Goal: Task Accomplishment & Management: Manage account settings

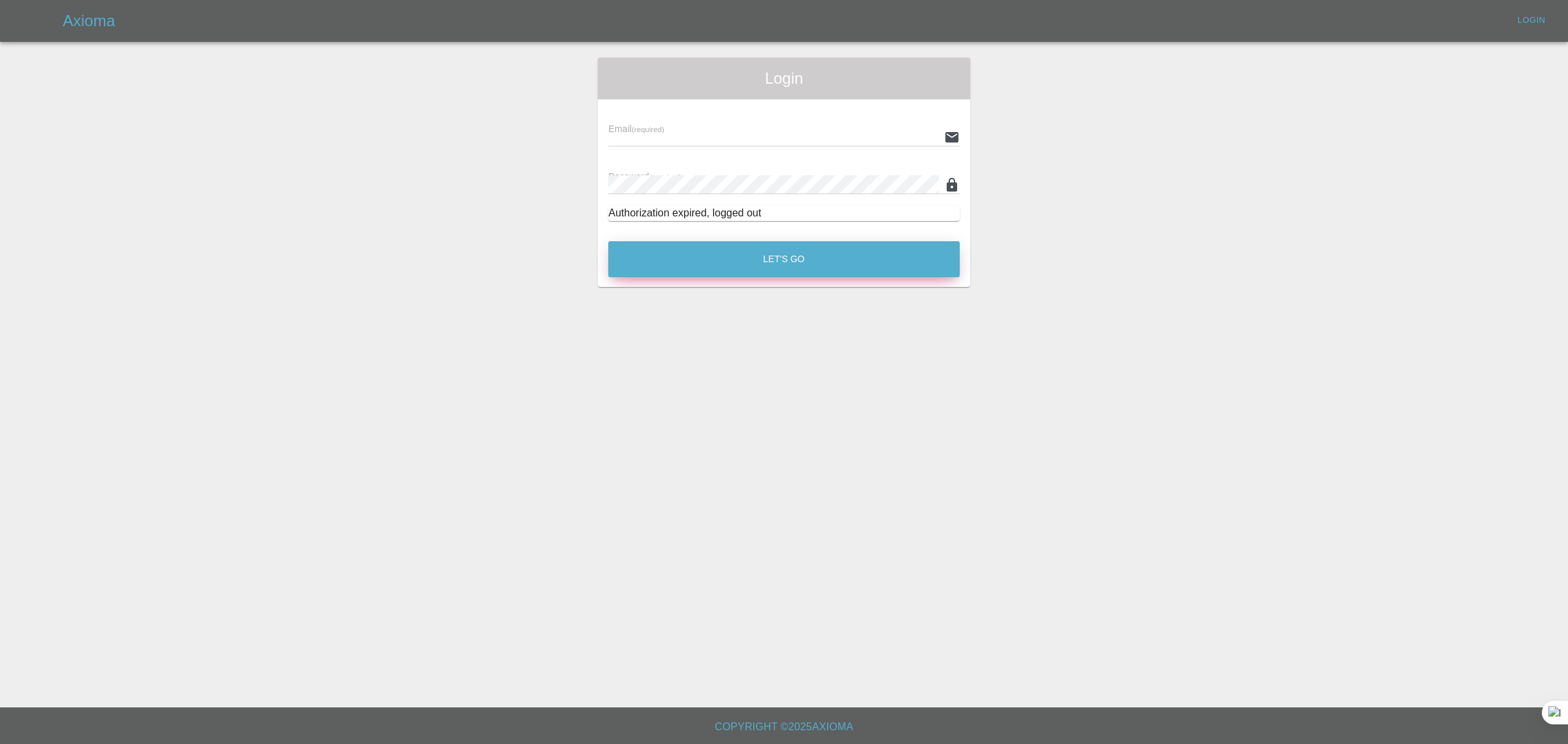
type input "[EMAIL_ADDRESS][DOMAIN_NAME]"
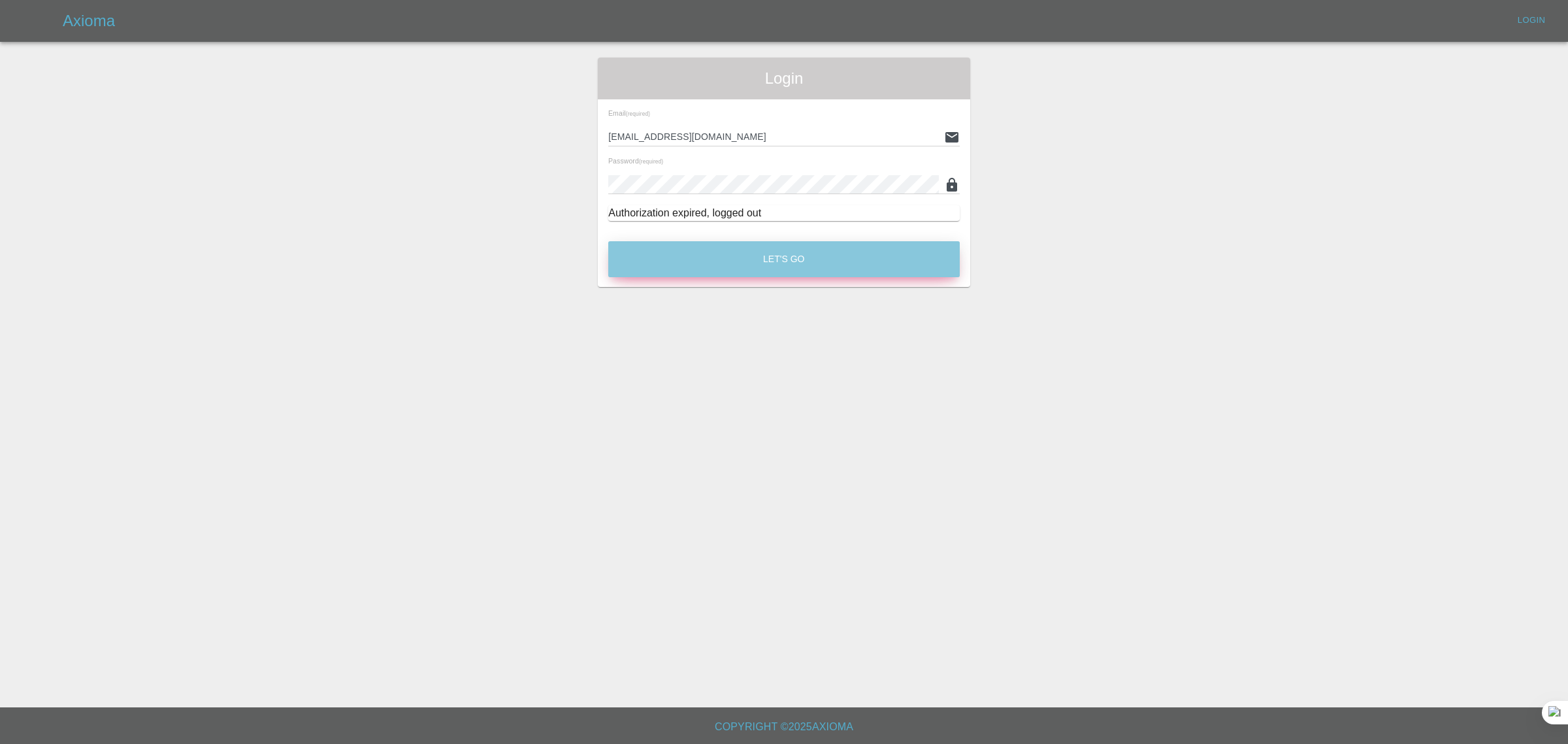
click at [787, 259] on button "Let's Go" at bounding box center [784, 258] width 352 height 36
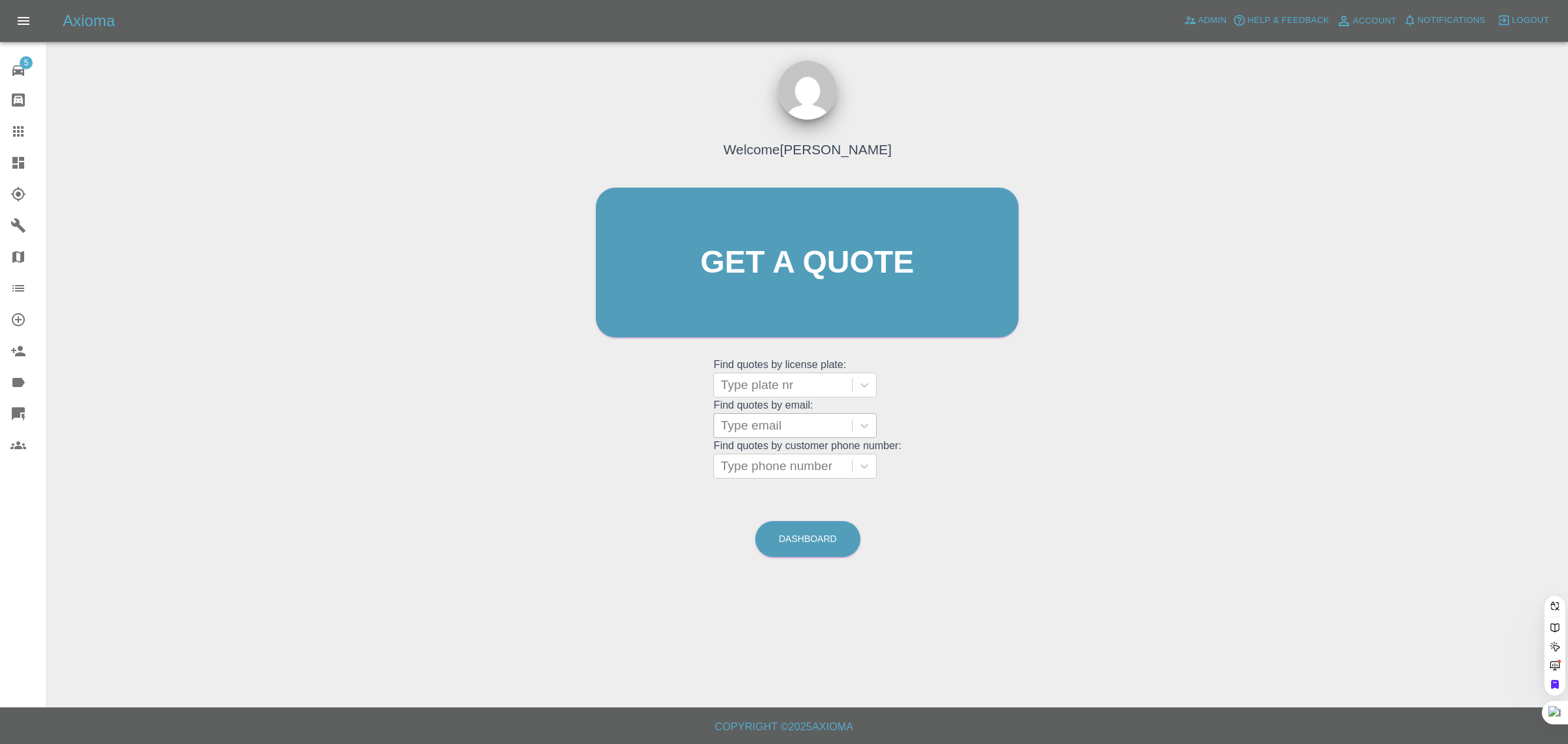
drag, startPoint x: 795, startPoint y: 425, endPoint x: 817, endPoint y: 422, distance: 22.2
click at [795, 426] on div at bounding box center [783, 426] width 125 height 18
paste input "nams_19@yahoo.com"
type input "nams_19@yahoo.com"
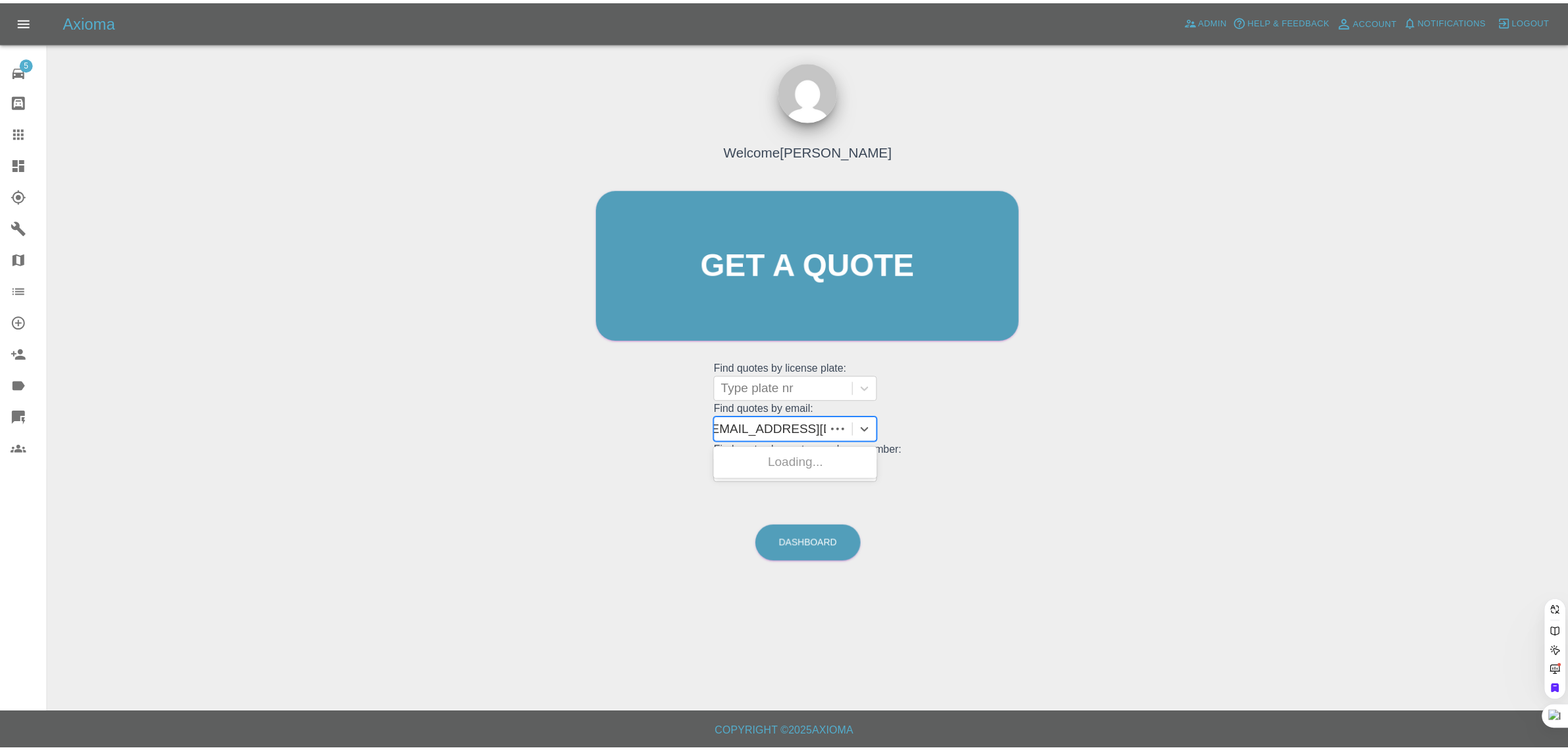
scroll to position [0, 0]
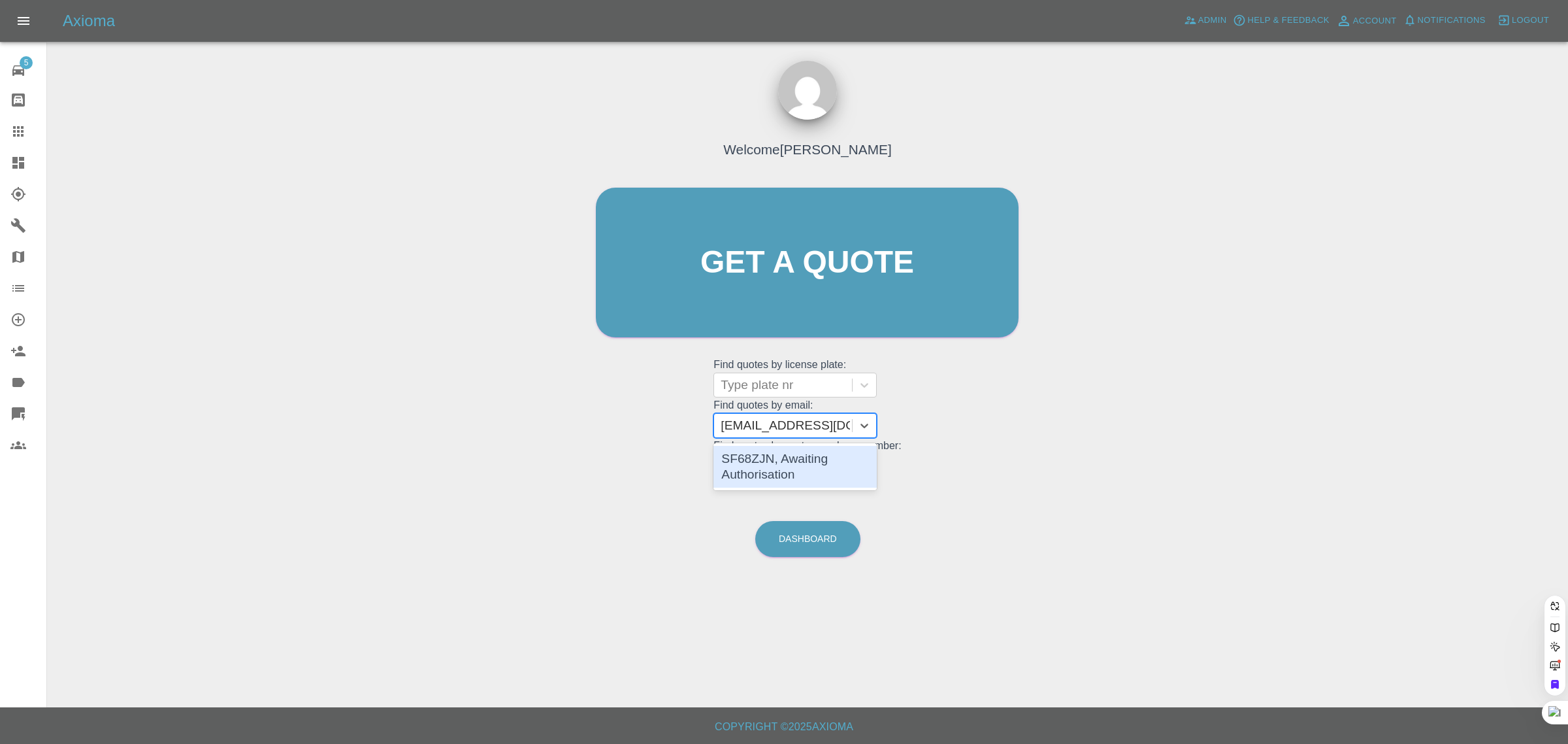
click at [835, 474] on div "SF68ZJN, Awaiting Authorisation" at bounding box center [795, 467] width 163 height 42
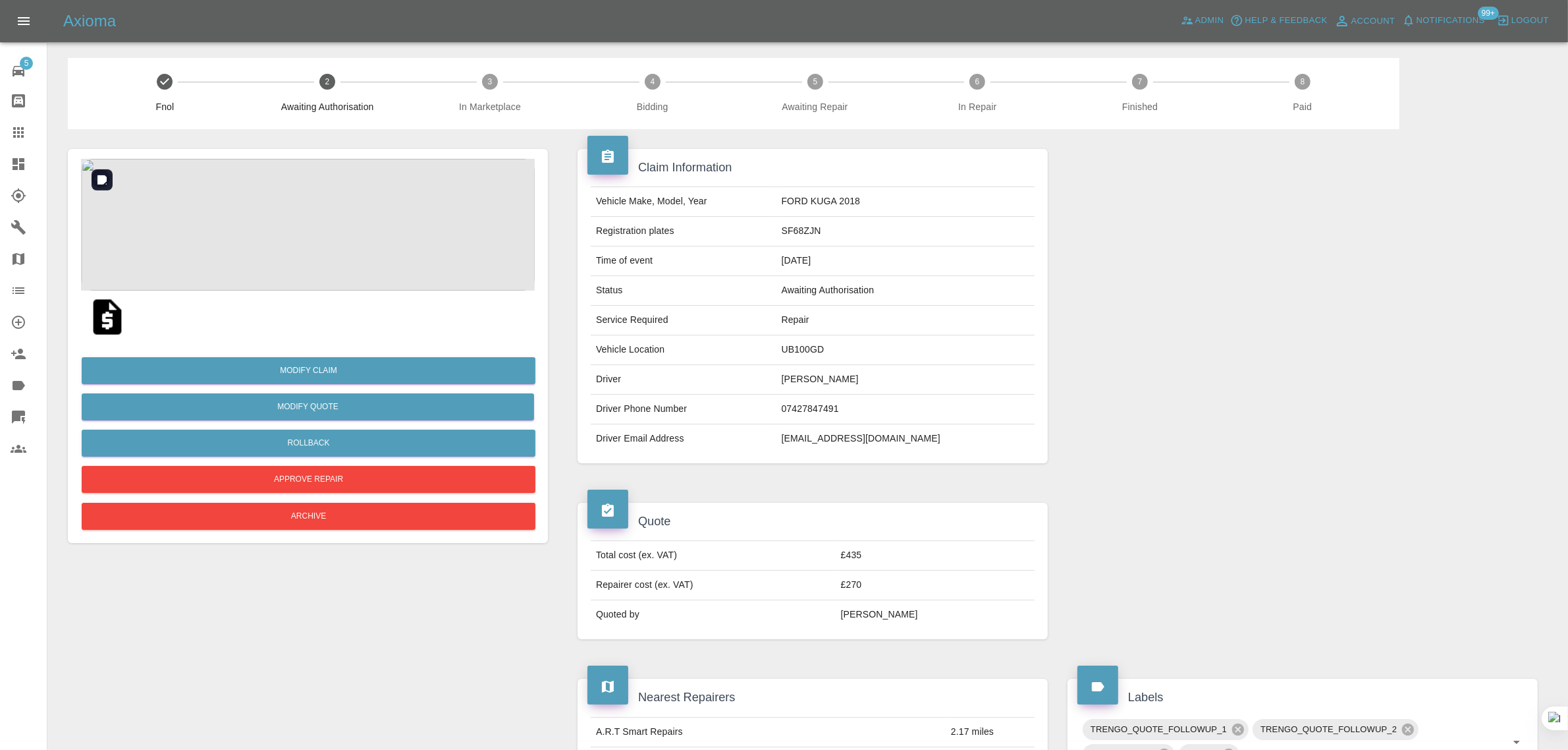
click at [263, 251] on img at bounding box center [308, 224] width 454 height 132
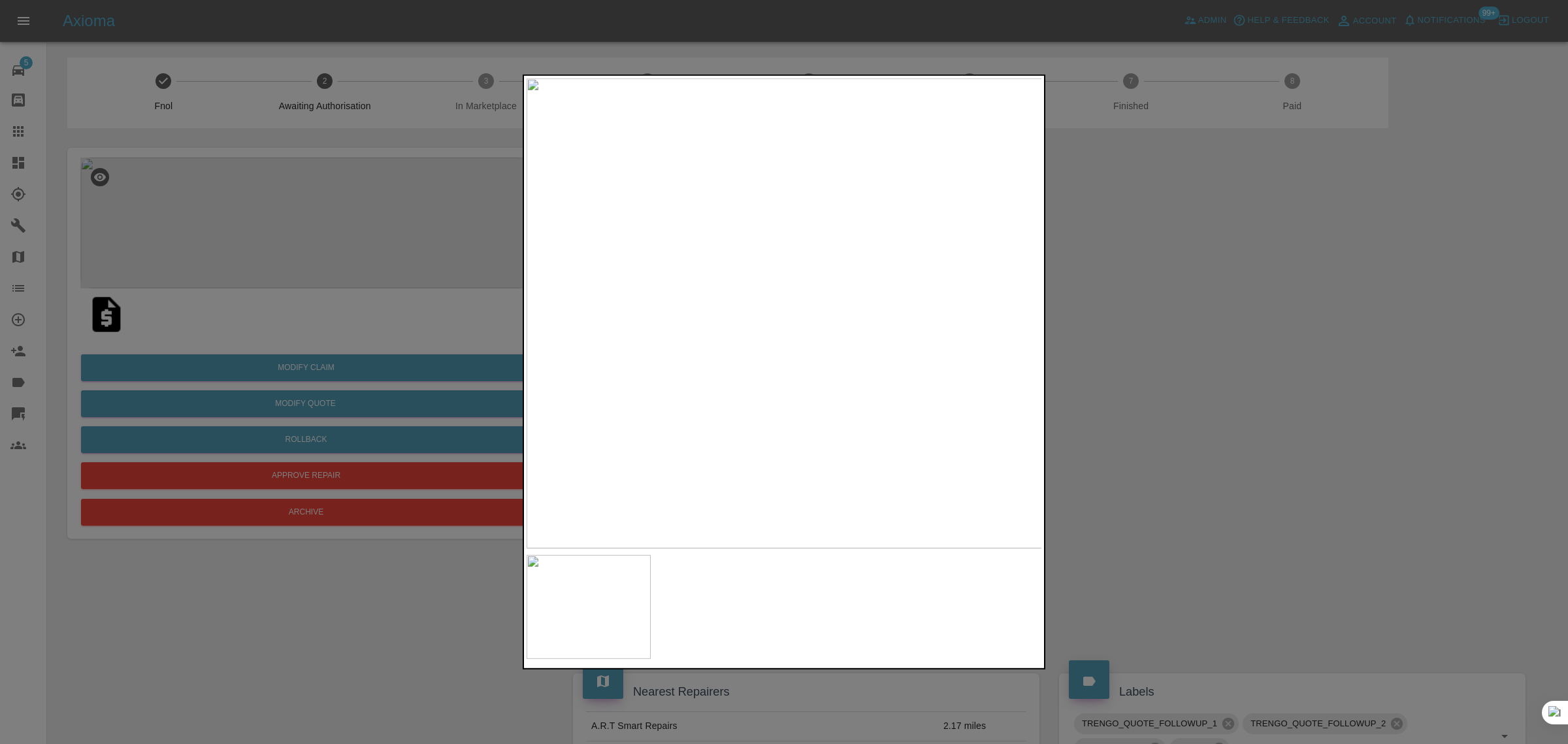
click at [294, 370] on div at bounding box center [784, 372] width 1568 height 744
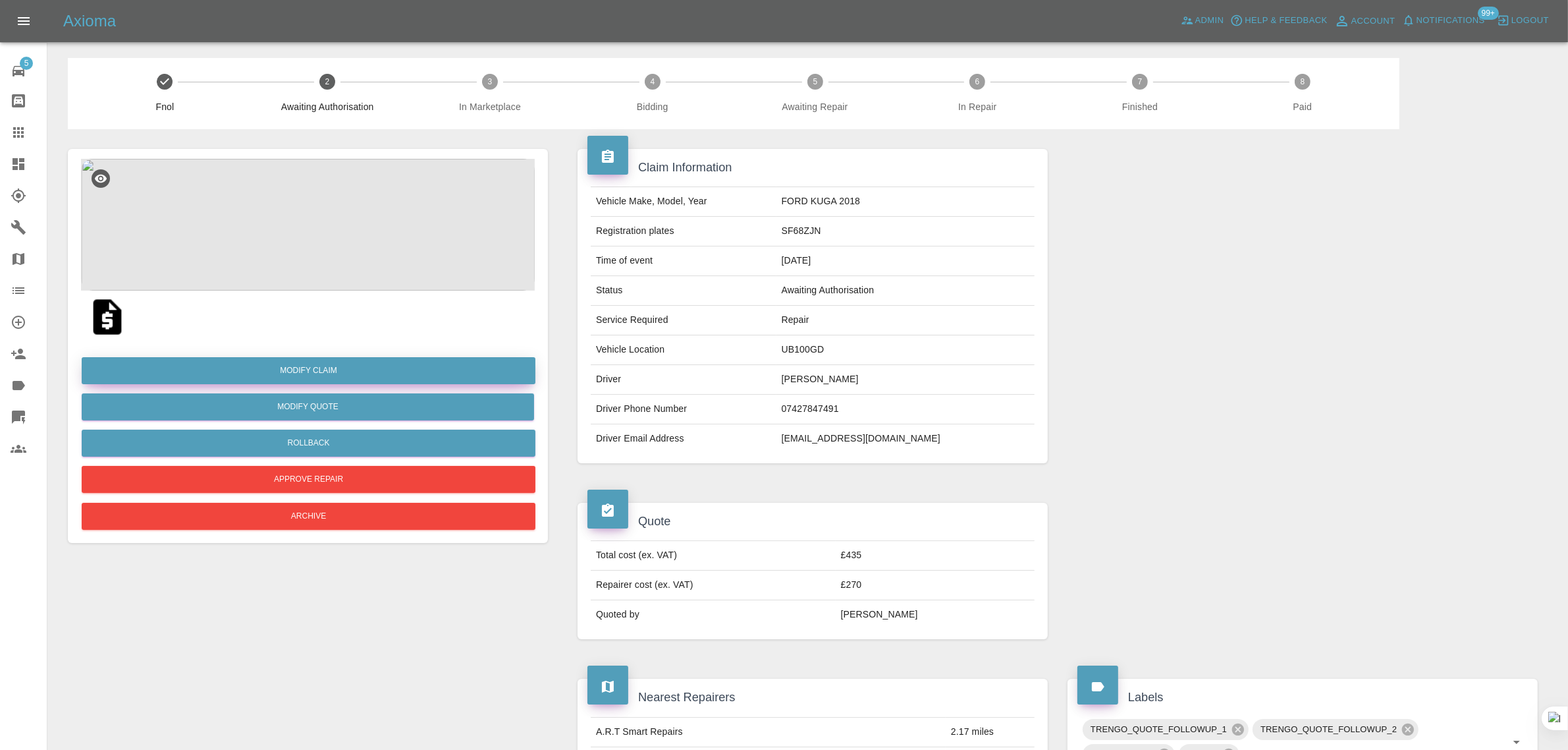
click at [296, 371] on link "Modify Claim" at bounding box center [309, 370] width 454 height 27
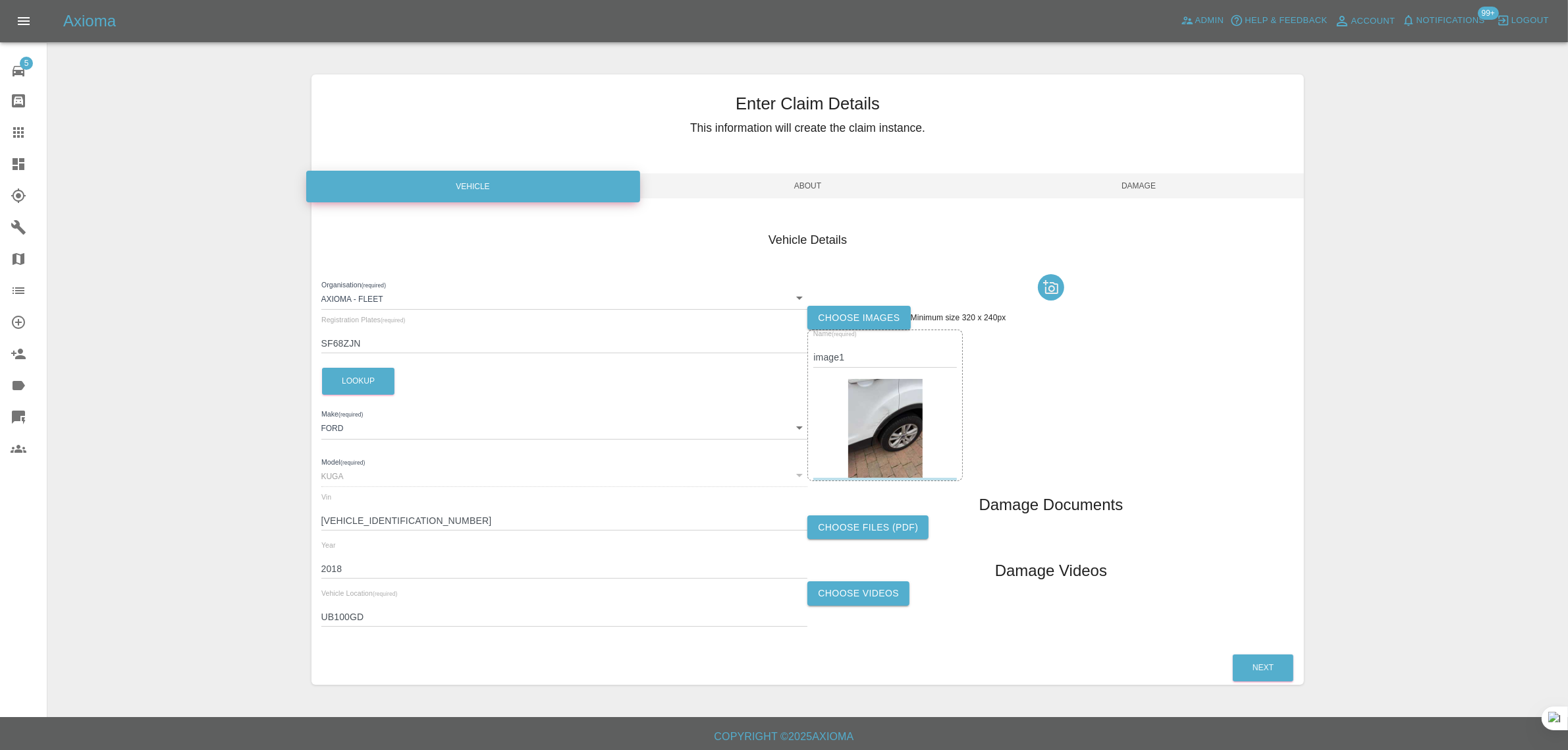
click at [854, 320] on label "Choose images" at bounding box center [858, 318] width 103 height 25
click at [0, 0] on input "Choose images" at bounding box center [0, 0] width 0 height 0
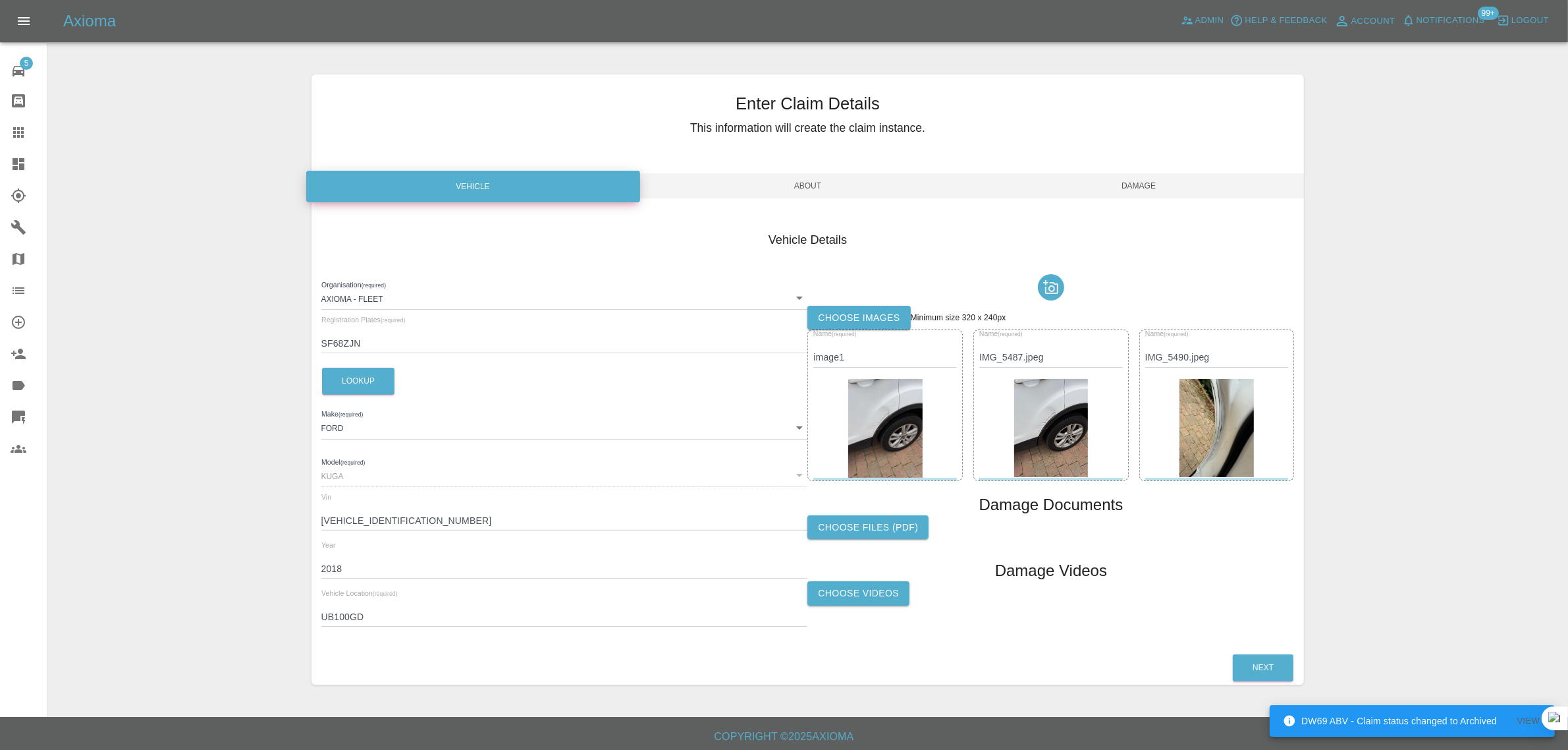
click at [1133, 192] on span "Damage" at bounding box center [1138, 185] width 332 height 25
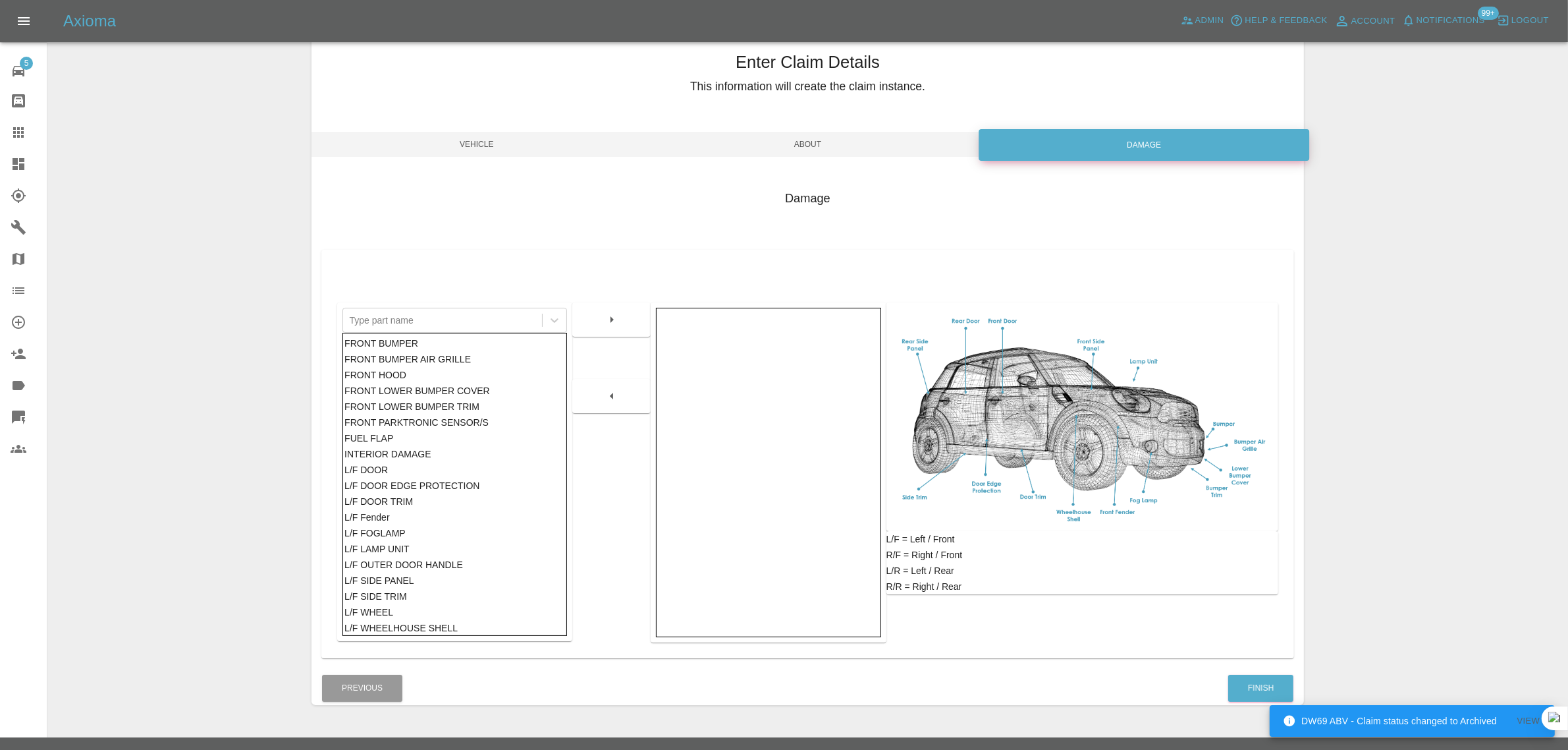
scroll to position [64, 0]
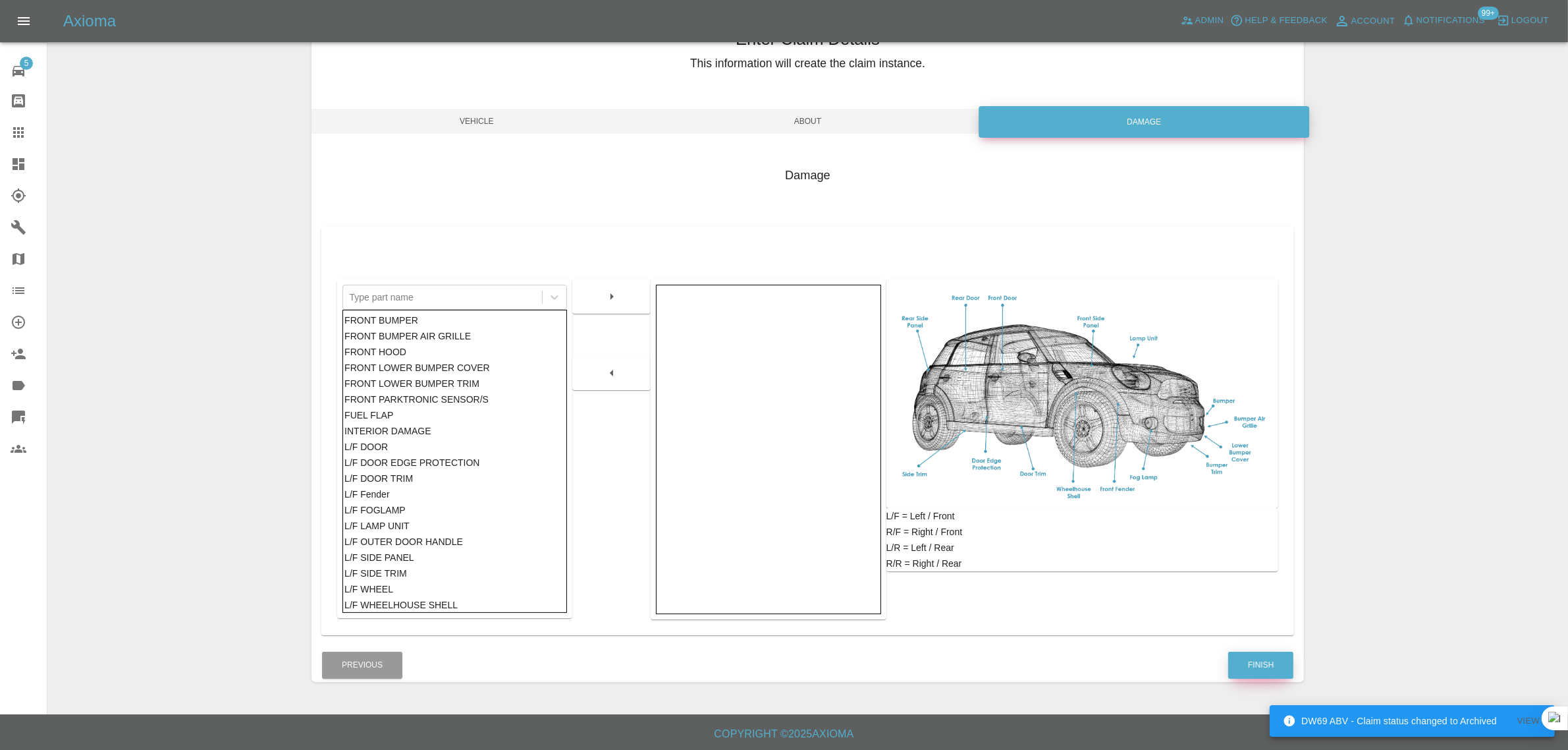
click at [1272, 660] on button "Finish" at bounding box center [1260, 665] width 65 height 27
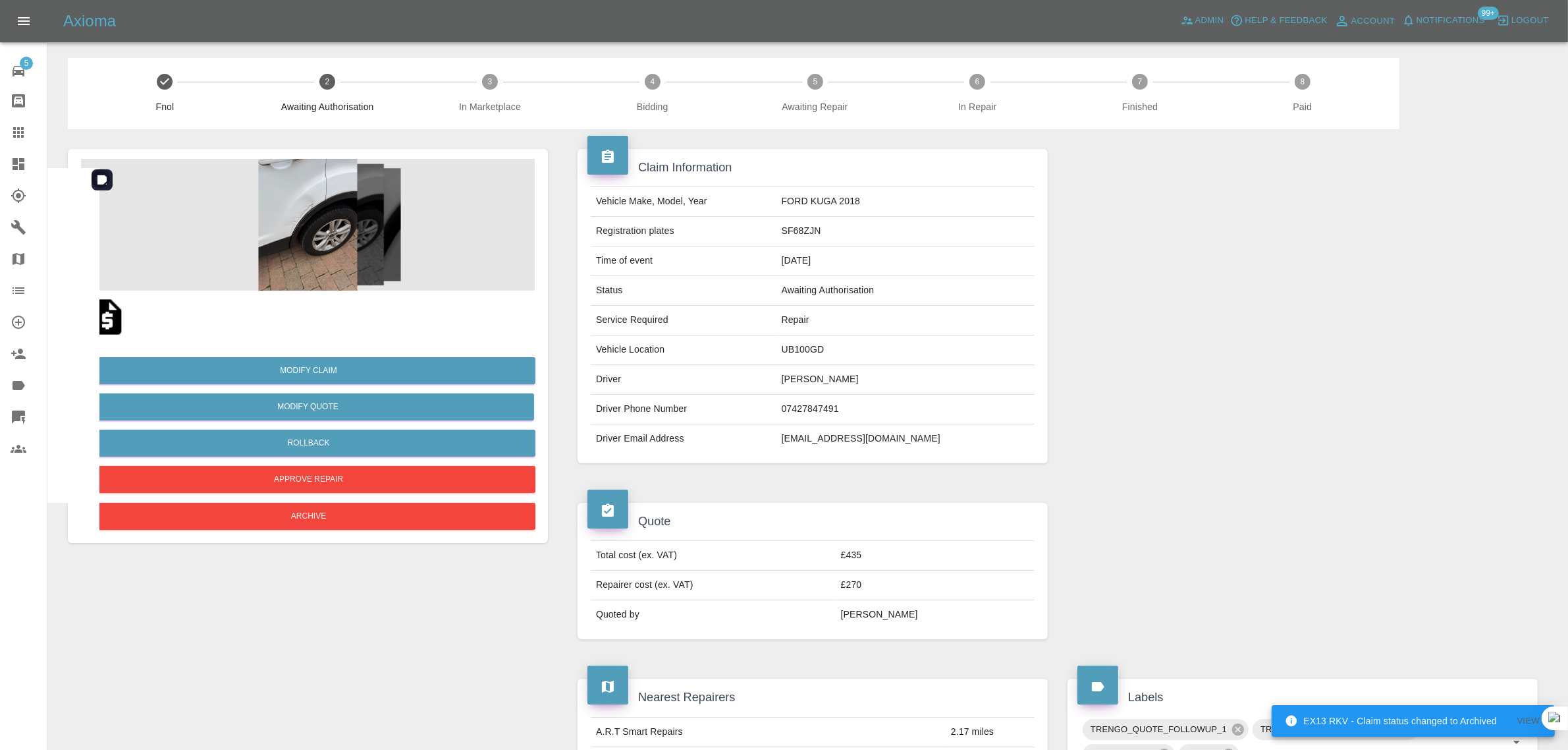
click at [300, 208] on img at bounding box center [308, 224] width 454 height 132
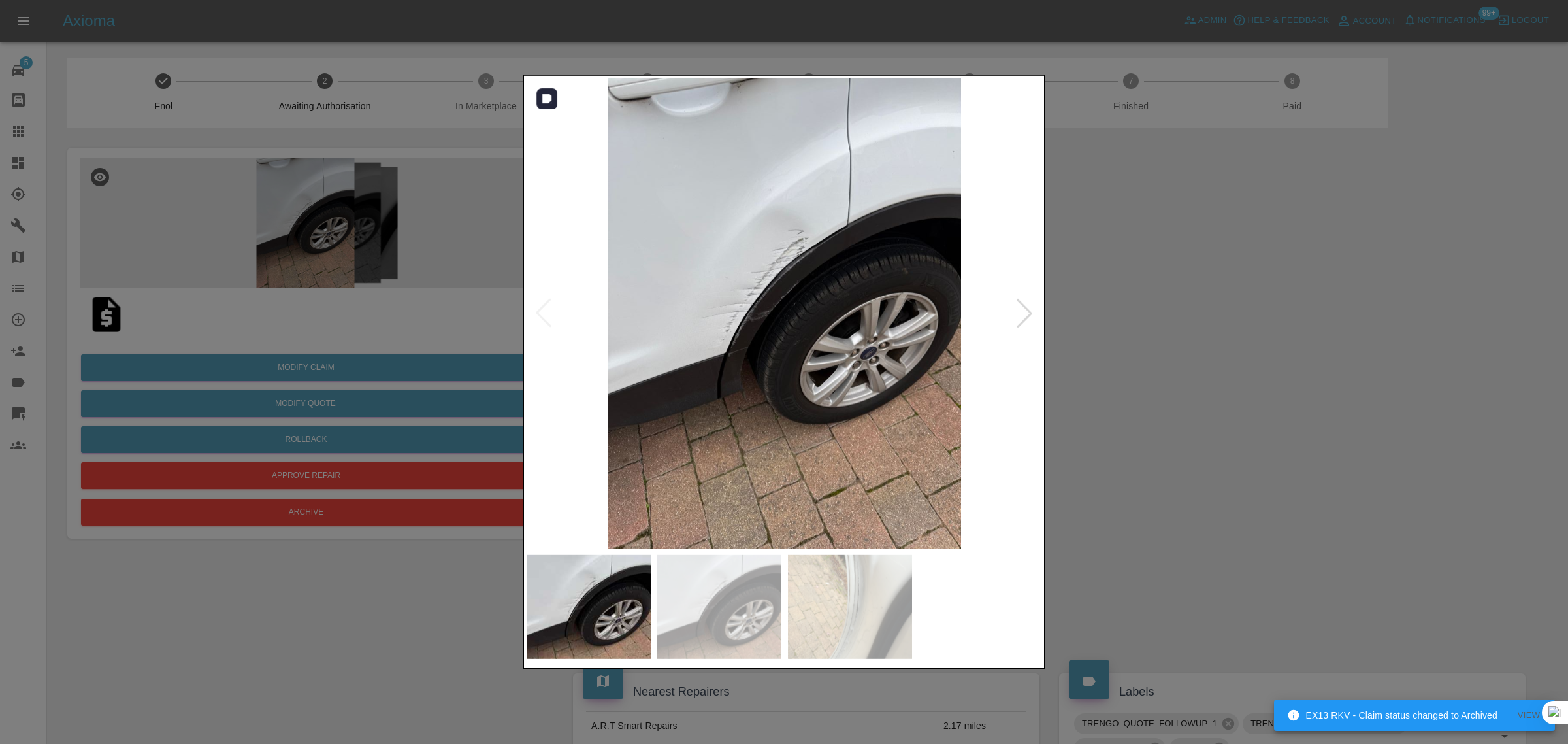
click at [1016, 317] on div at bounding box center [1025, 313] width 29 height 29
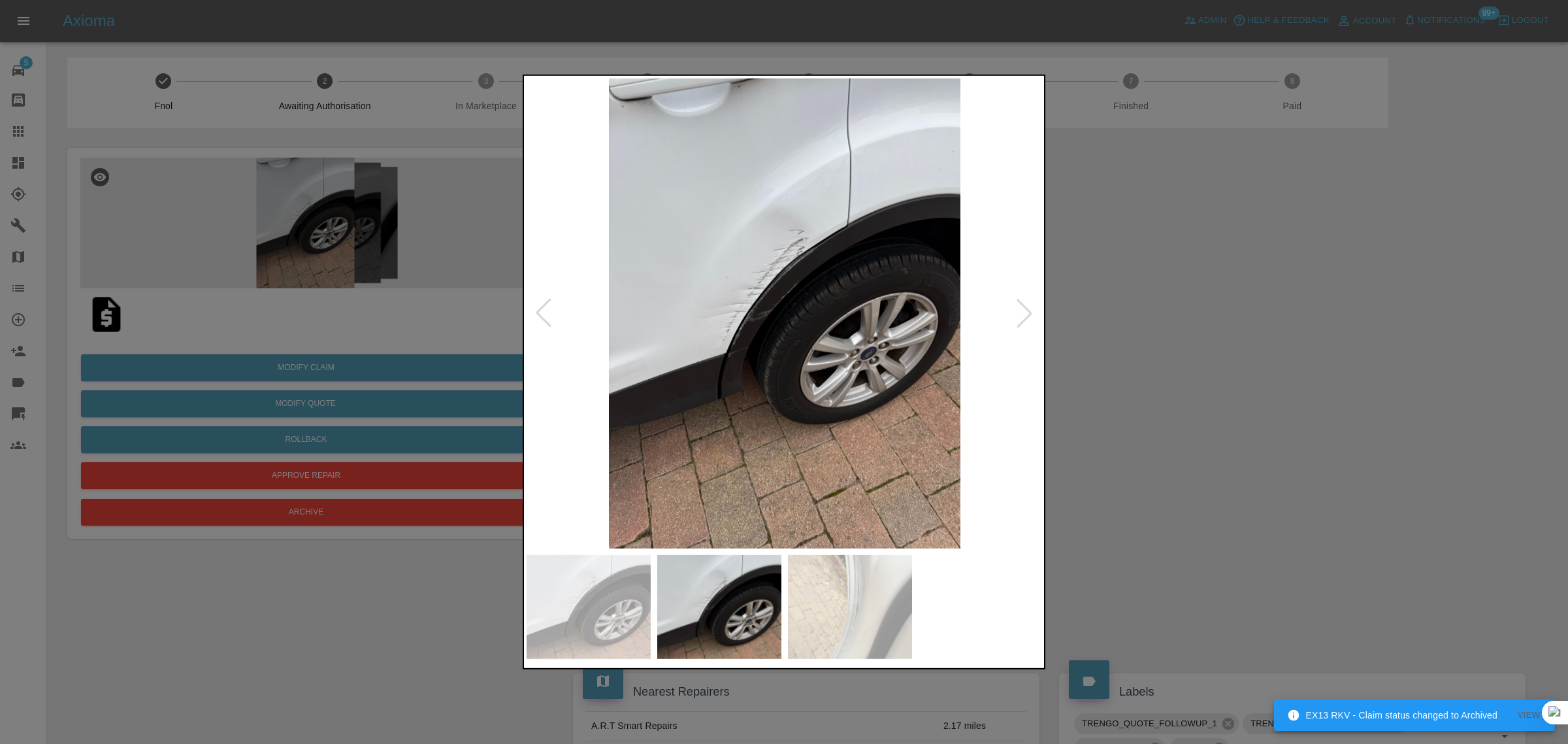
click at [1016, 317] on div at bounding box center [1025, 313] width 29 height 29
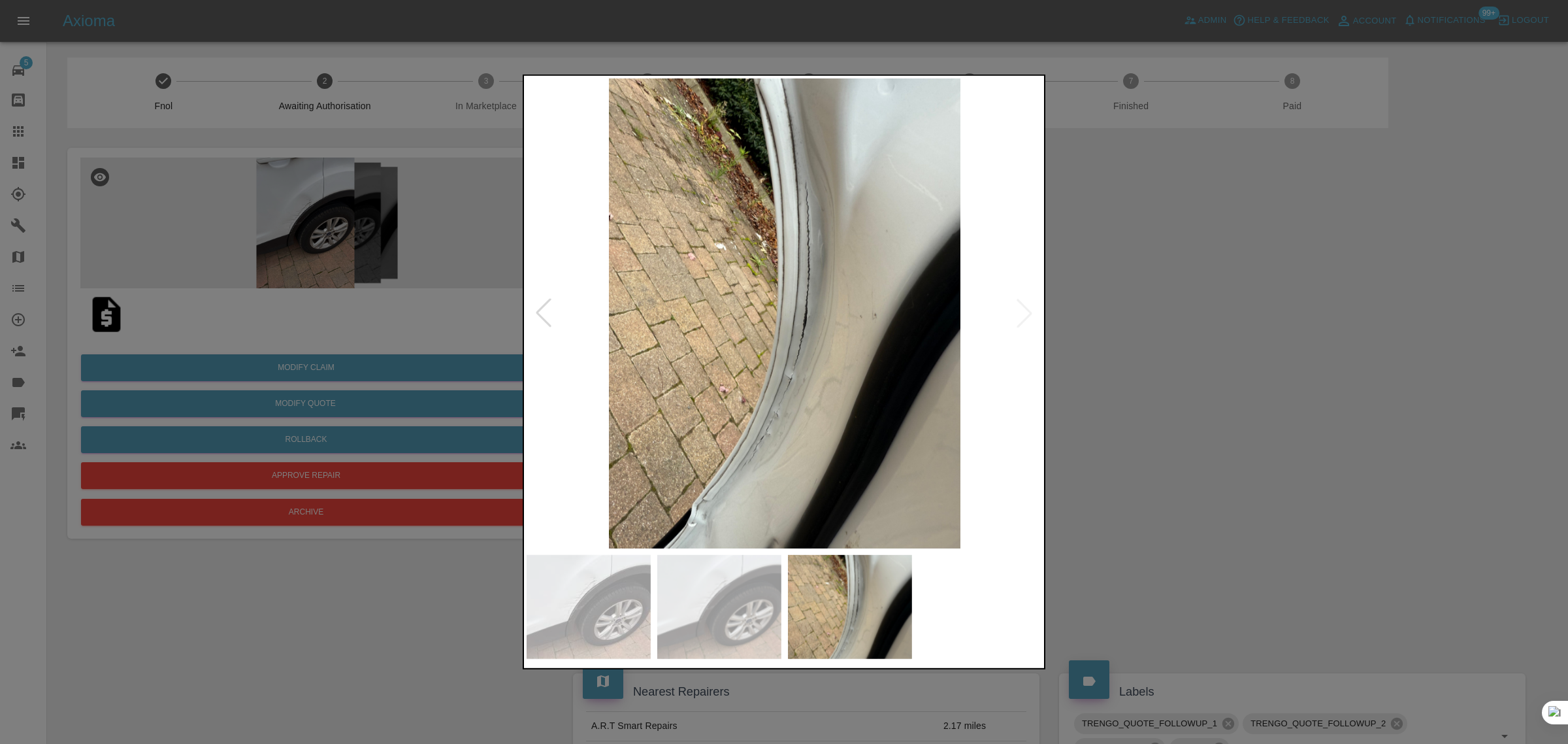
click at [1128, 361] on div at bounding box center [784, 372] width 1568 height 744
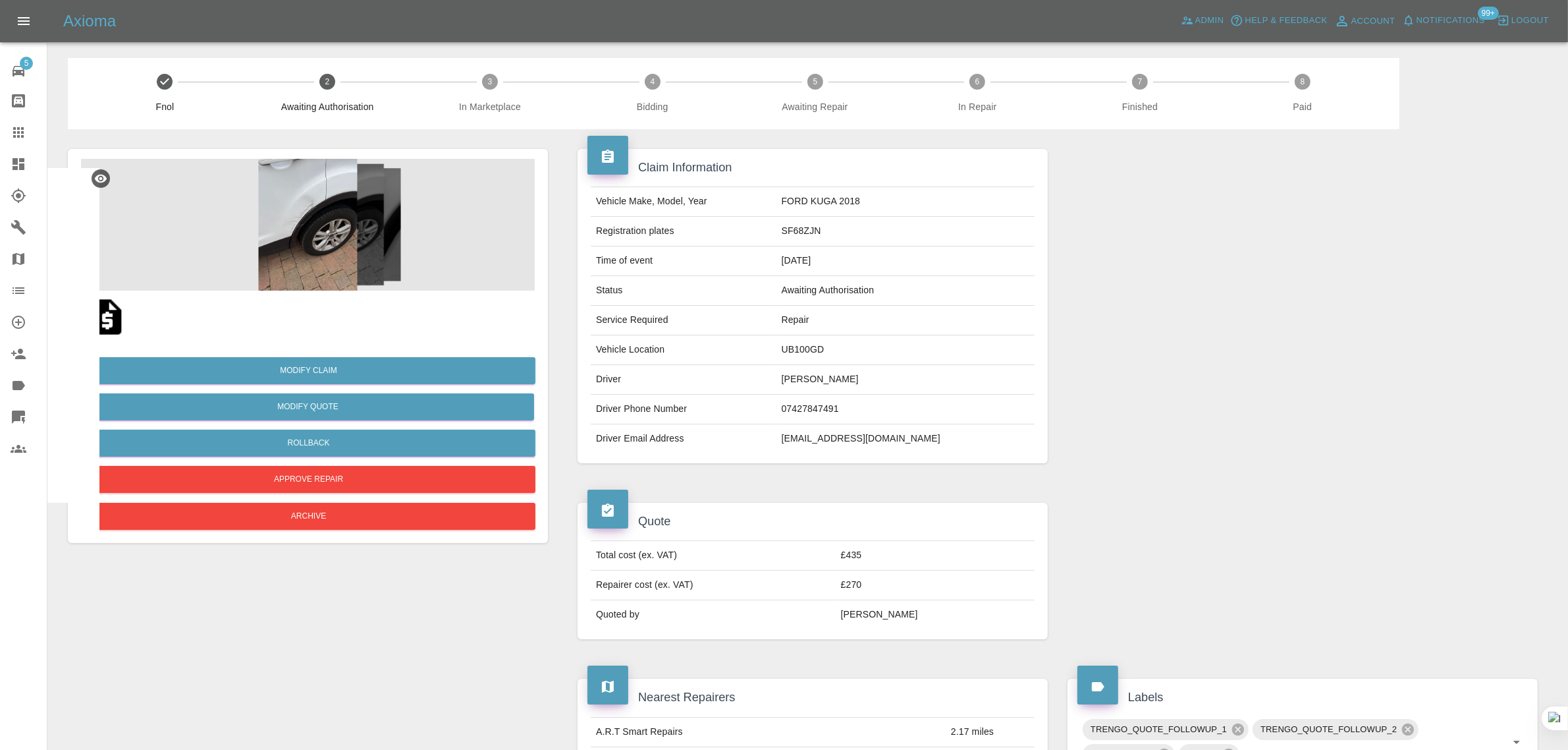
click at [30, 132] on div at bounding box center [29, 133] width 37 height 16
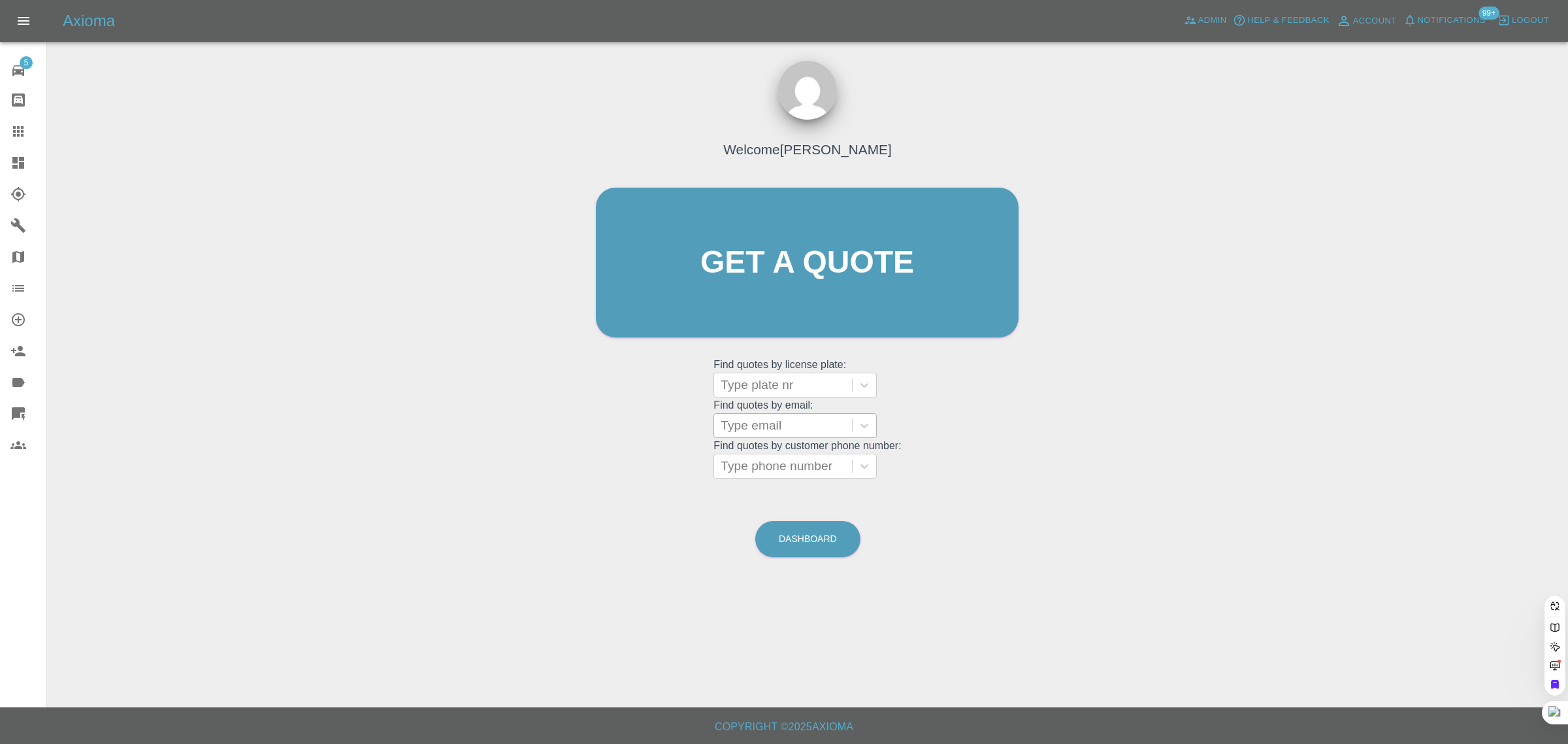
click at [761, 428] on div at bounding box center [783, 426] width 125 height 18
paste input "colin_shute@sky.com"
type input "colin_shute@sky.com"
click at [808, 456] on div "MW22 WGV, Fnol" at bounding box center [795, 459] width 163 height 26
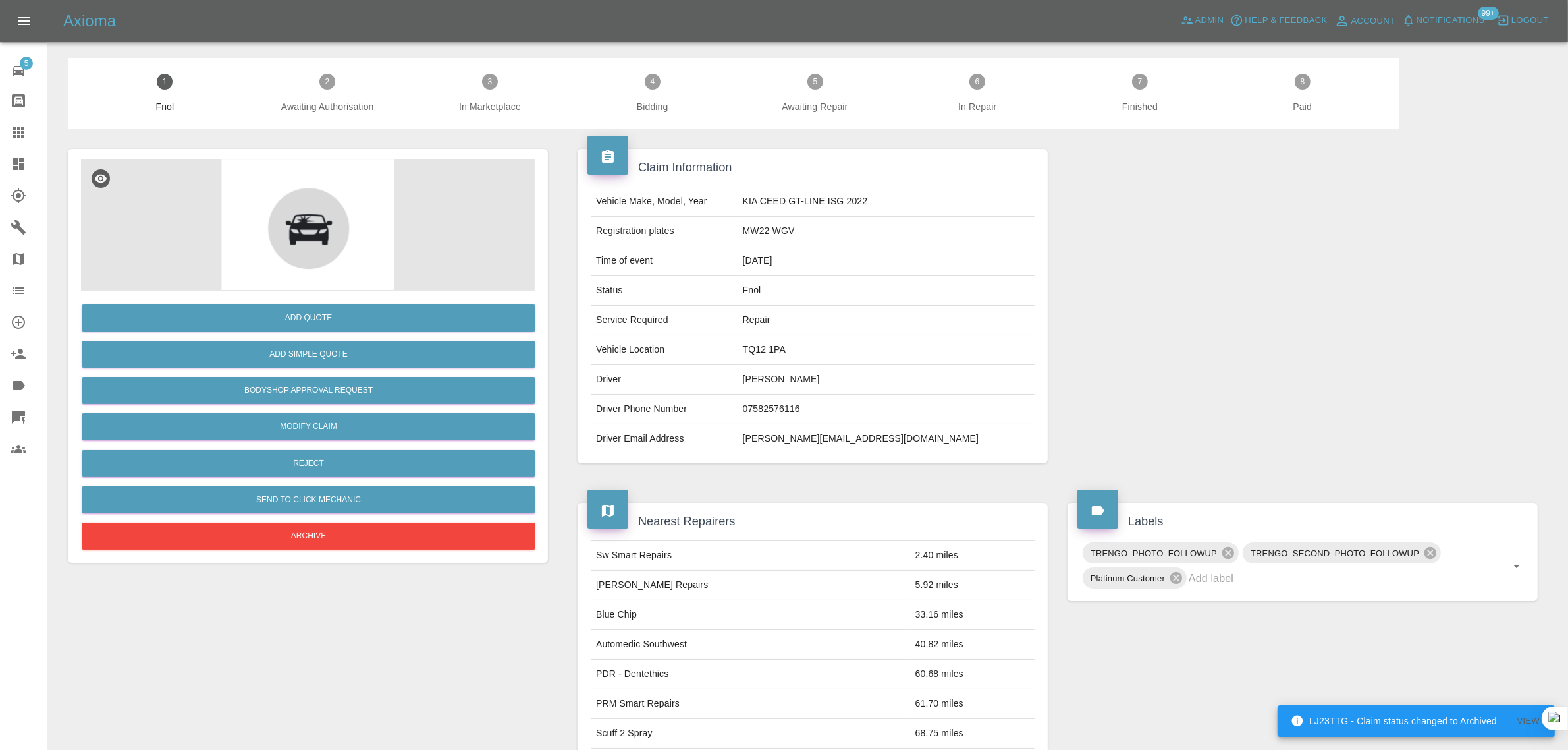
click at [2, 140] on link "Claims" at bounding box center [23, 132] width 47 height 31
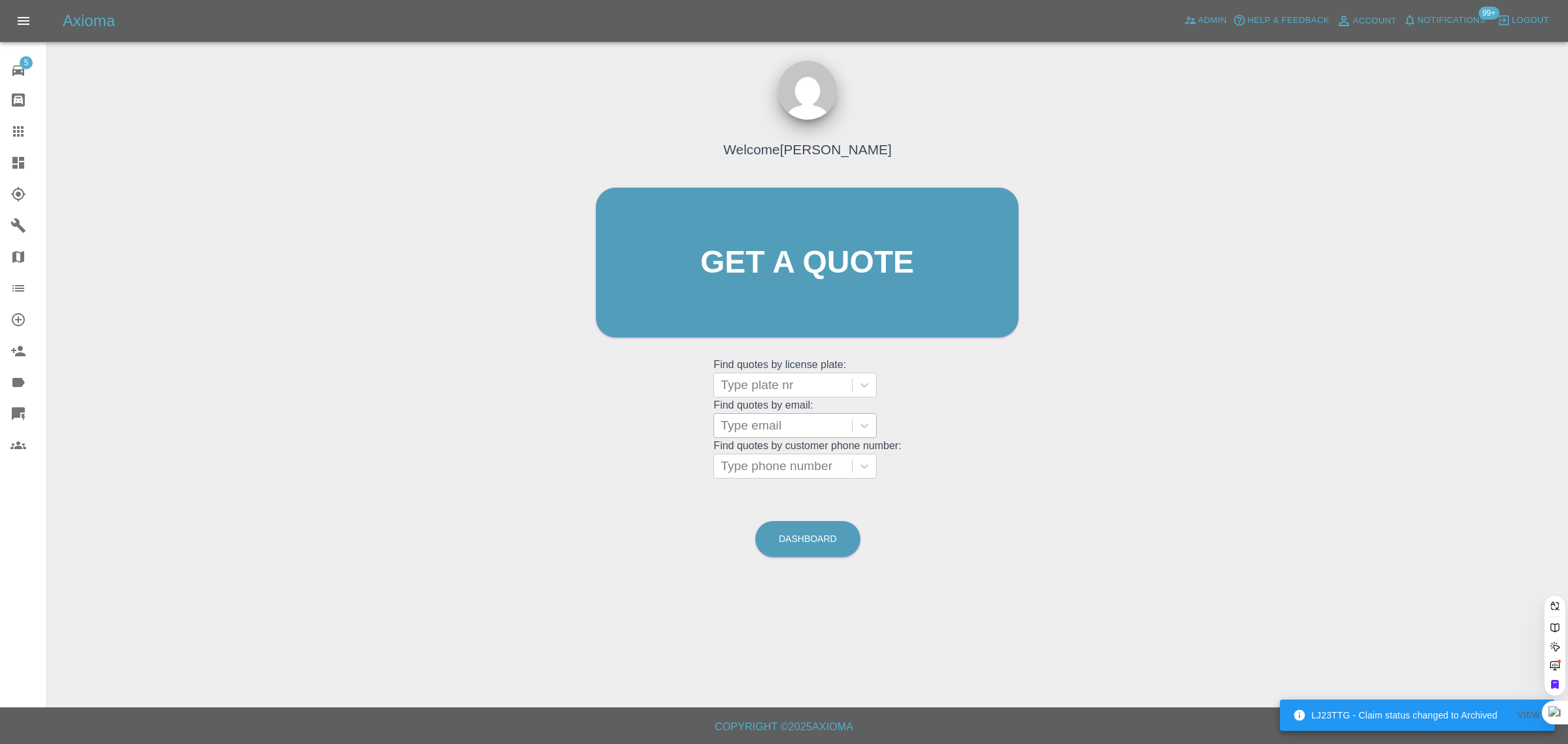
click at [745, 429] on div at bounding box center [783, 426] width 125 height 18
paste input "michellenmcguire@hotmail.co.uk"
type input "michellenmcguire@hotmail.co.uk"
click at [772, 463] on div "NY68PGZ, Awaiting Authorisation" at bounding box center [795, 467] width 163 height 42
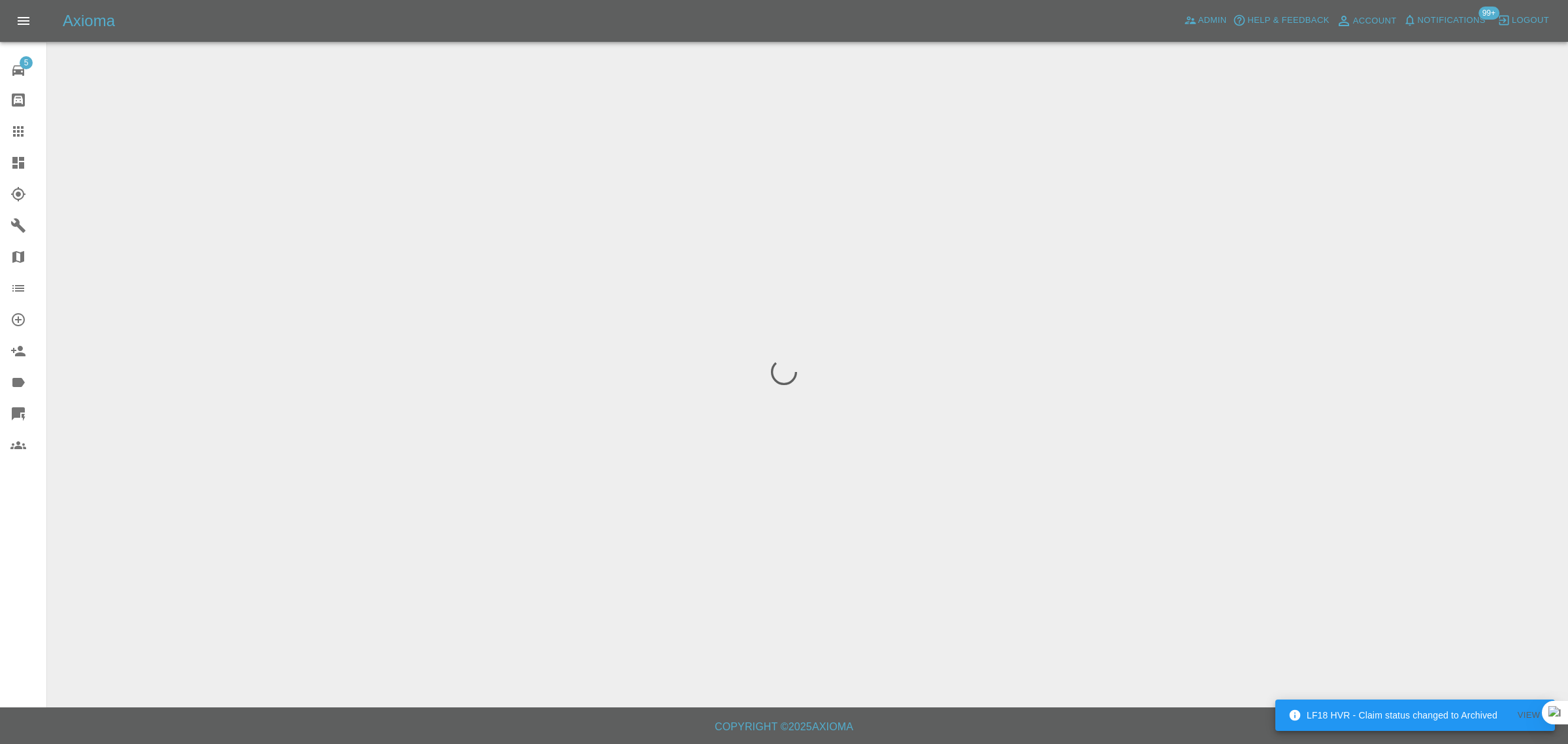
click at [21, 562] on div "5 Repair home Bodyshop home Claims Dashboard Explorer Garages Map Organization …" at bounding box center [24, 372] width 47 height 744
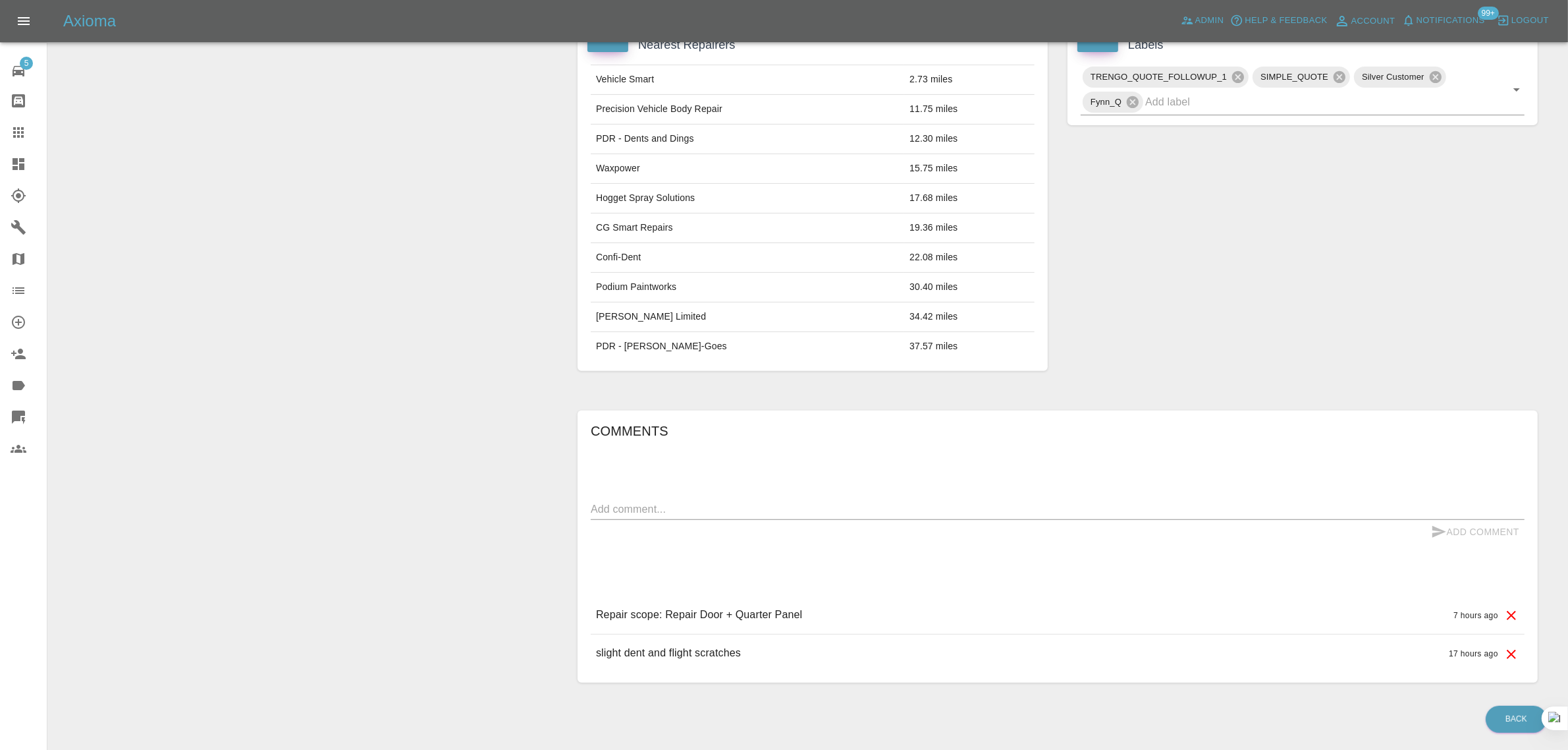
scroll to position [659, 0]
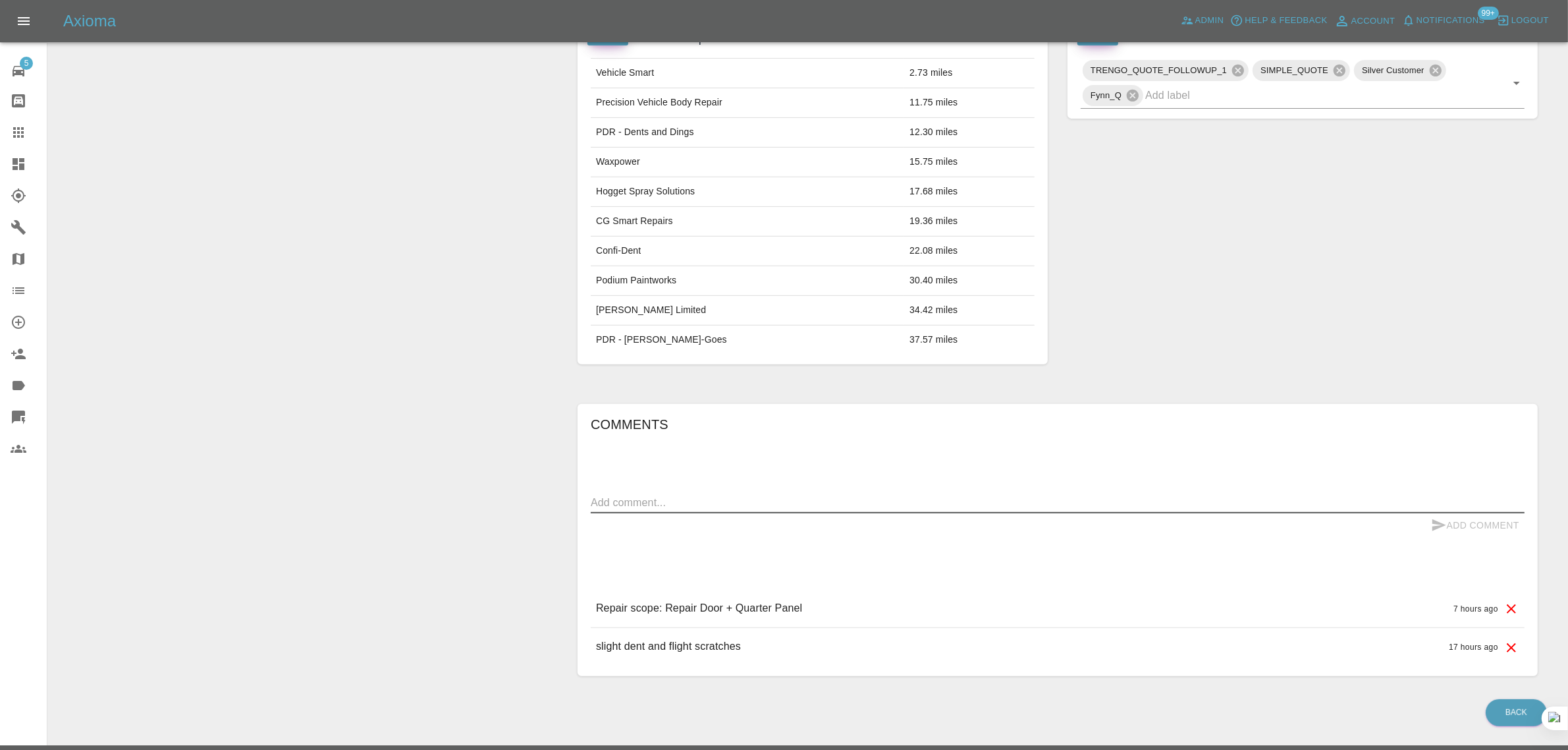
click at [1018, 510] on textarea at bounding box center [1057, 503] width 933 height 15
paste textarea "thanks for getting back to me but that quote is too expensive and I have cheape…"
type textarea "thanks for getting back to me but that quote is too expensive and I have cheape…"
click at [1502, 525] on button "Add Comment" at bounding box center [1475, 526] width 99 height 25
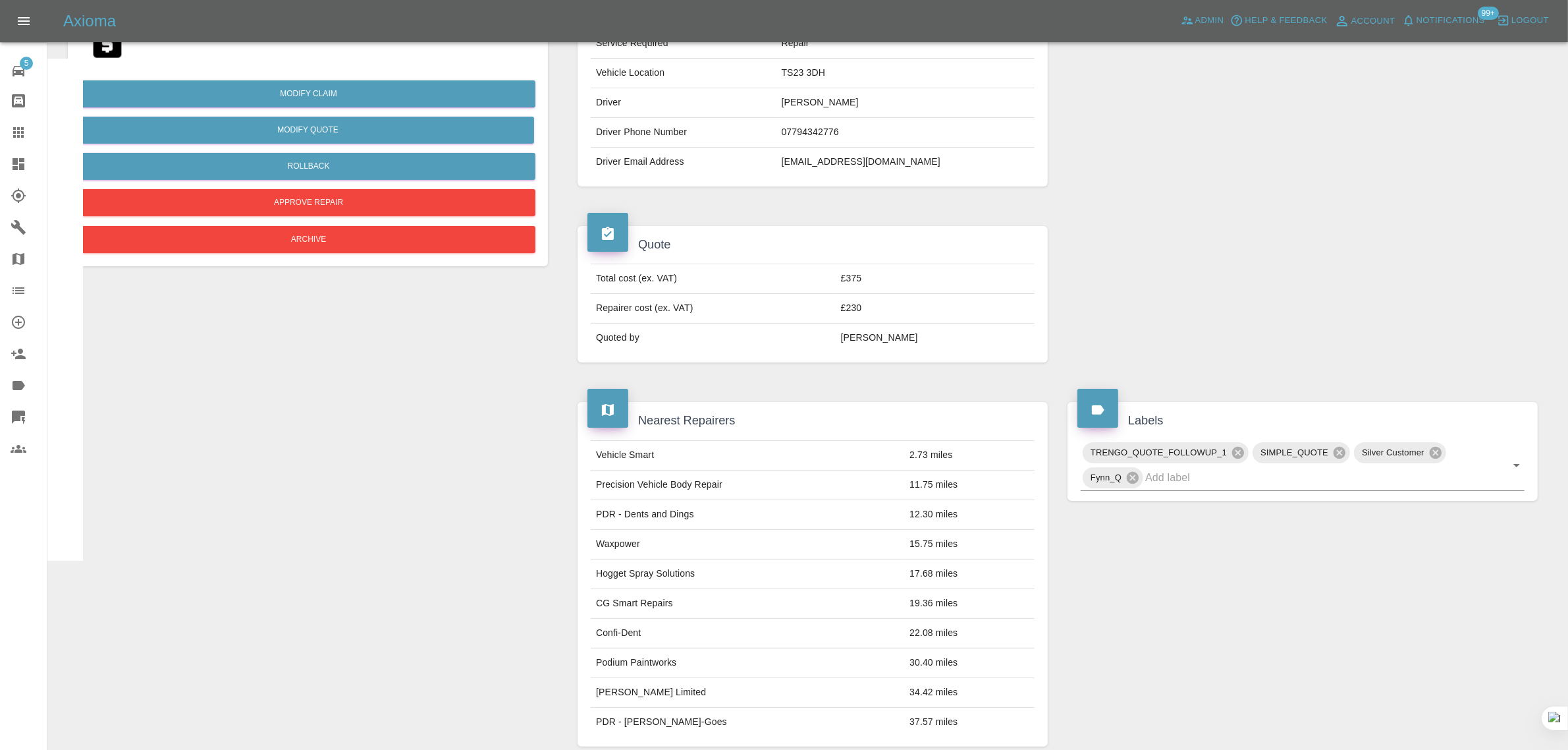
scroll to position [0, 0]
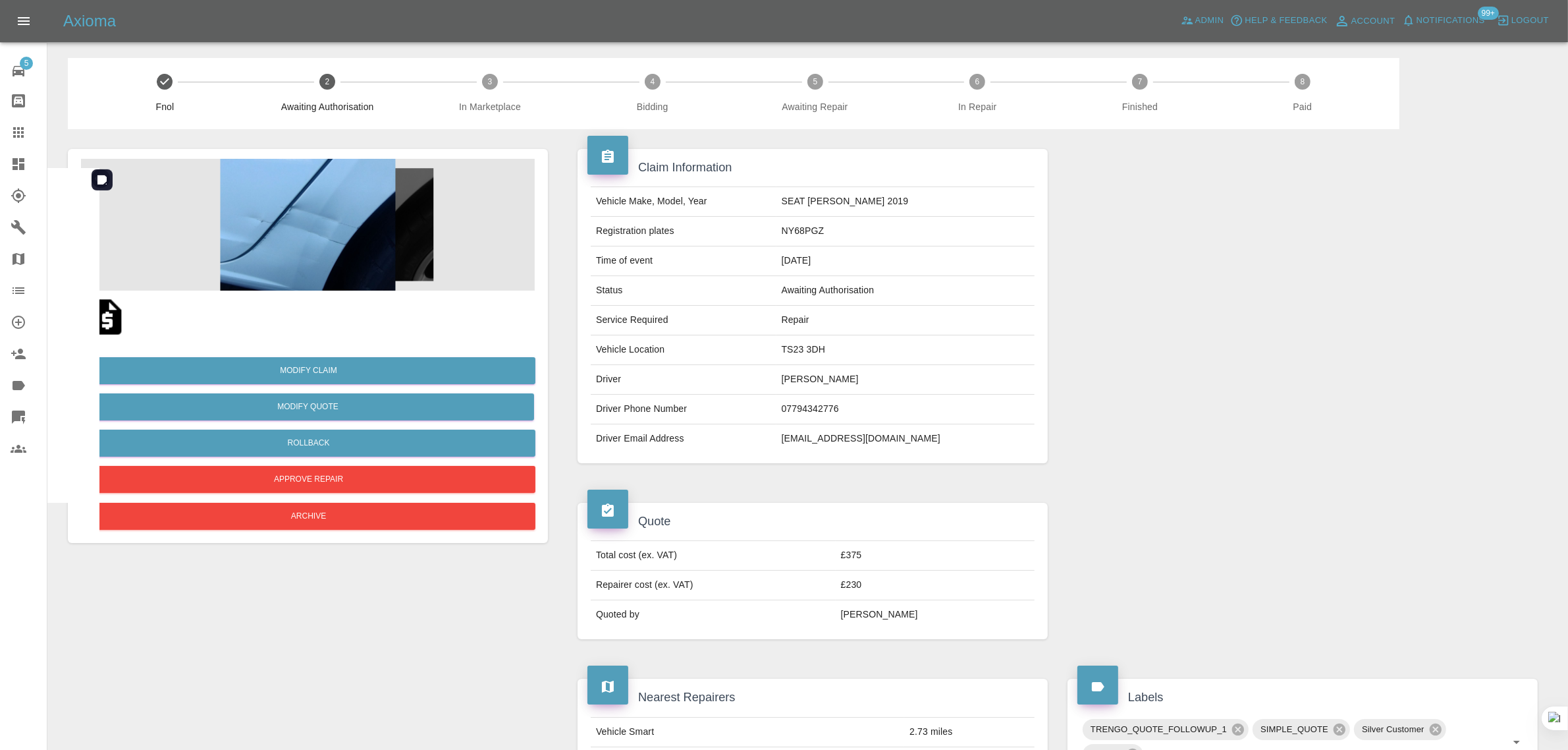
click at [329, 225] on img at bounding box center [308, 224] width 454 height 132
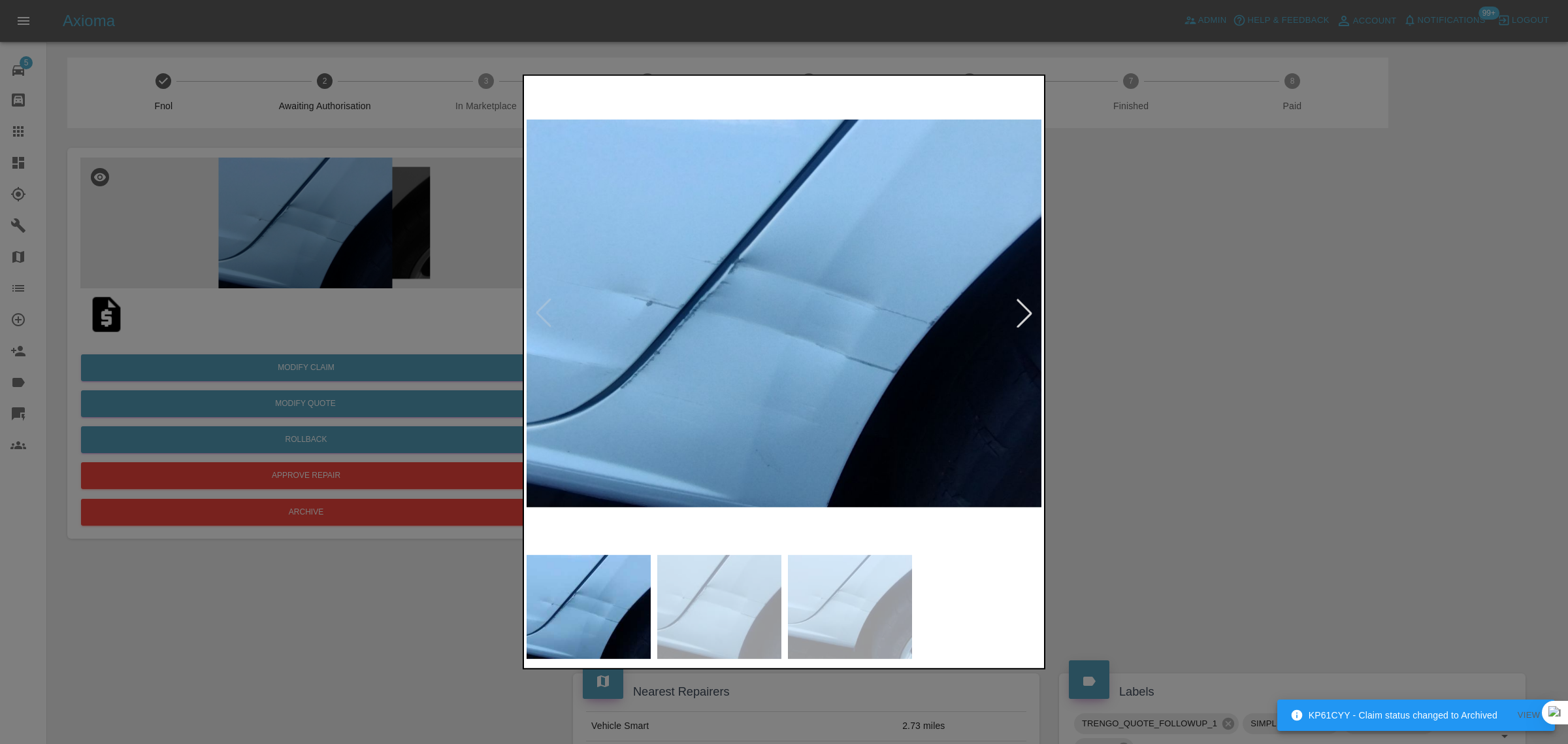
click at [1190, 324] on div at bounding box center [784, 372] width 1568 height 744
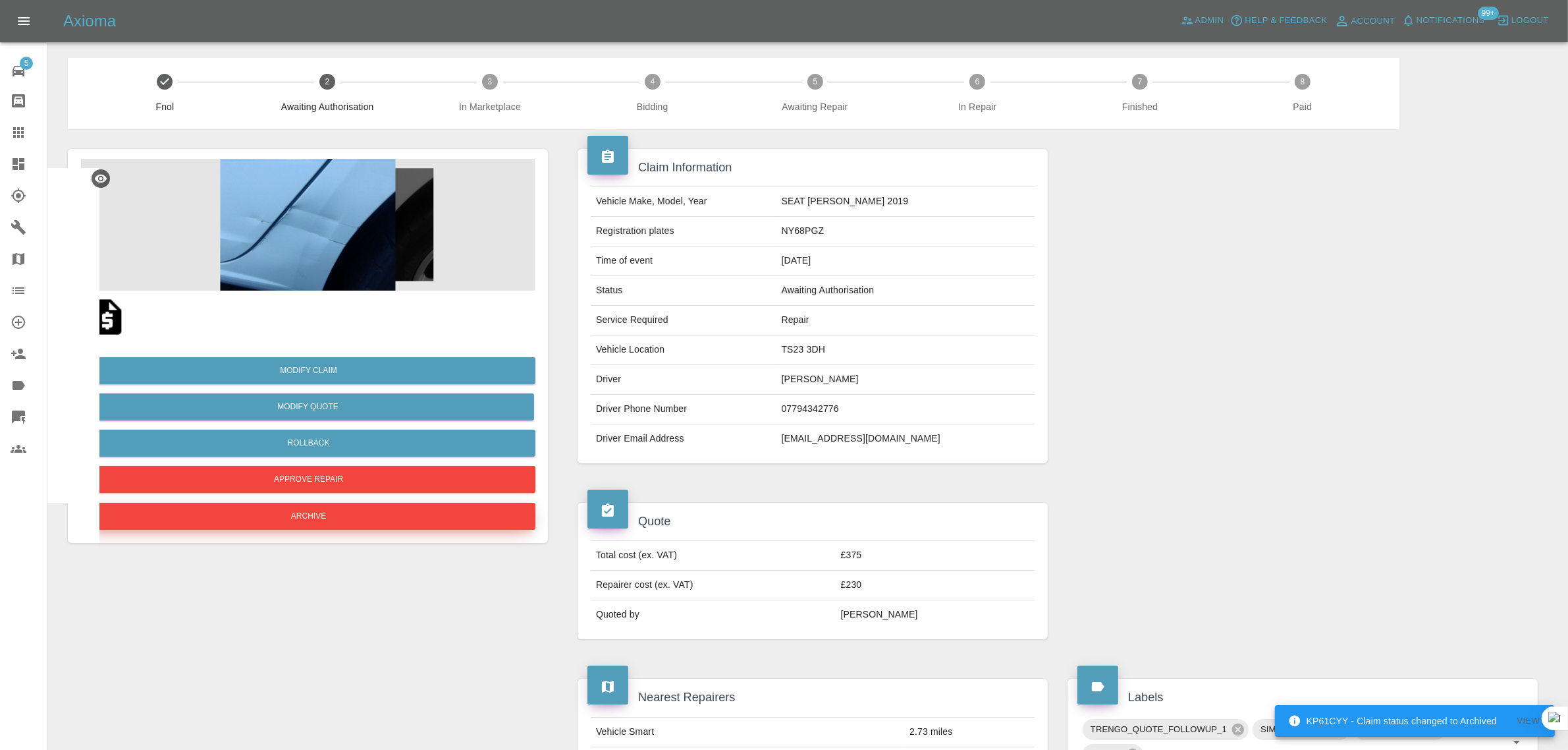
click at [309, 524] on button "Archive" at bounding box center [309, 516] width 454 height 27
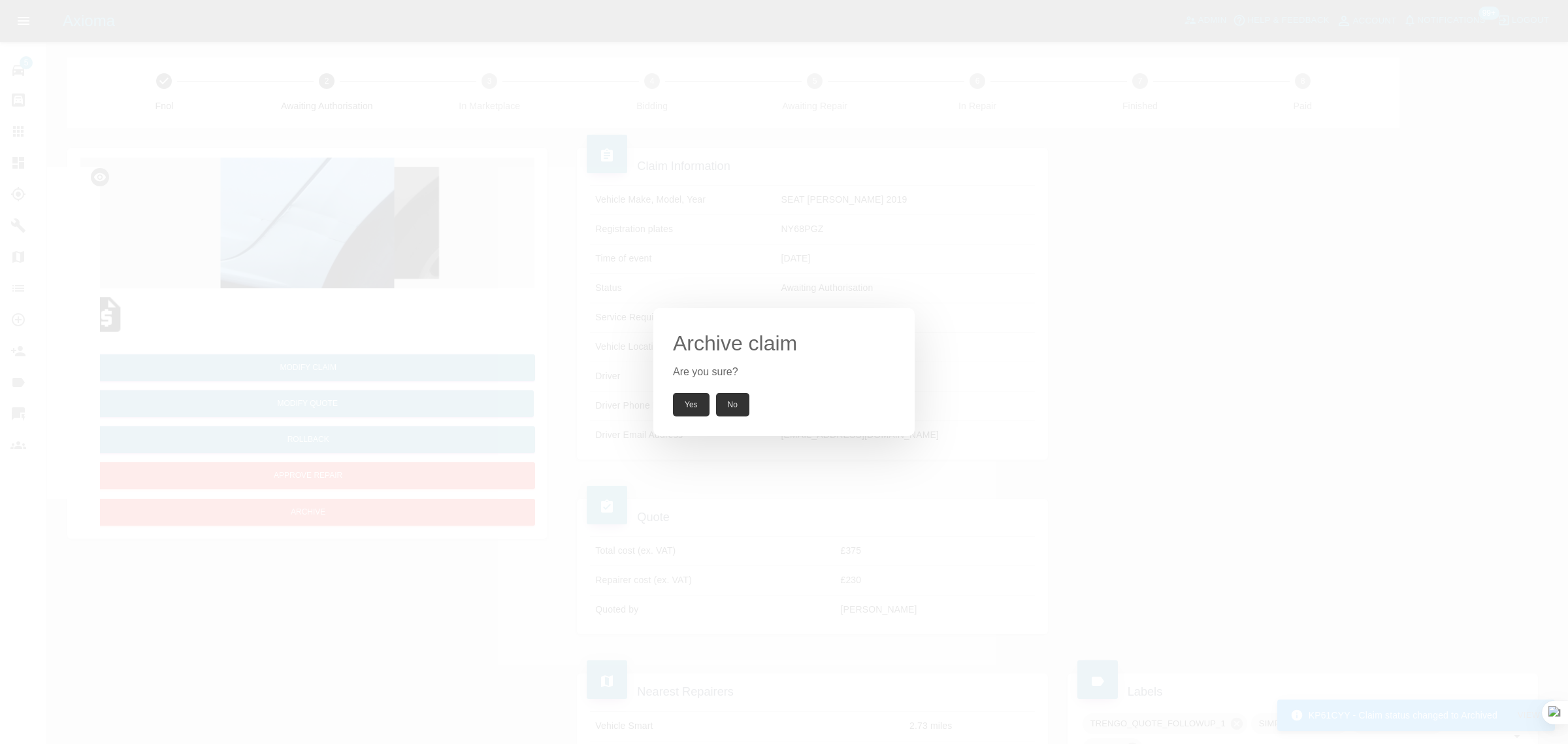
click at [699, 395] on button "Yes" at bounding box center [691, 404] width 36 height 24
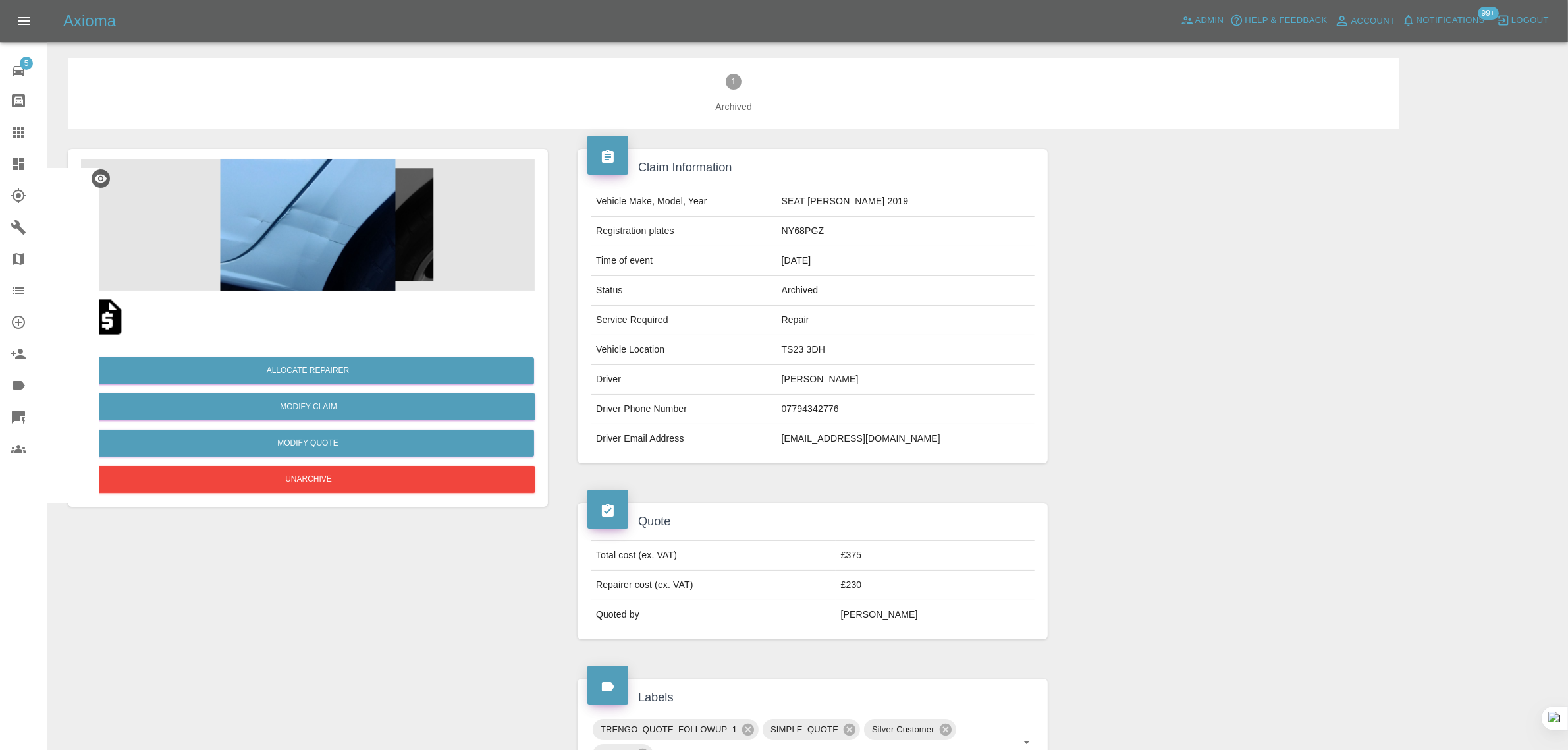
click at [21, 136] on icon at bounding box center [18, 133] width 11 height 11
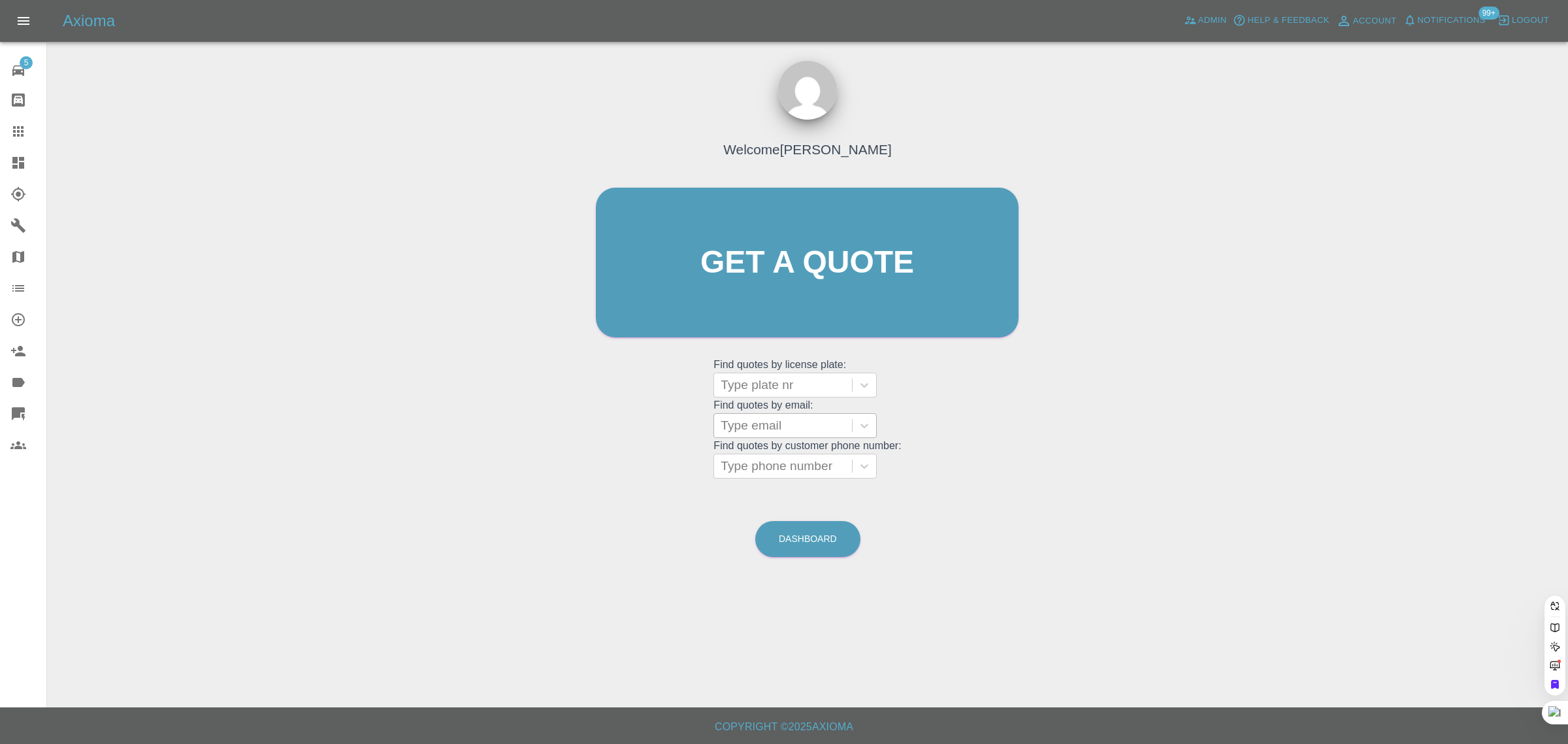
click at [771, 432] on div at bounding box center [783, 426] width 125 height 18
paste input "p.rm@live.co.uk"
type input "p.rm@live.co.uk"
click at [828, 468] on div "PN72XHF, Awaiting Repair" at bounding box center [795, 467] width 163 height 42
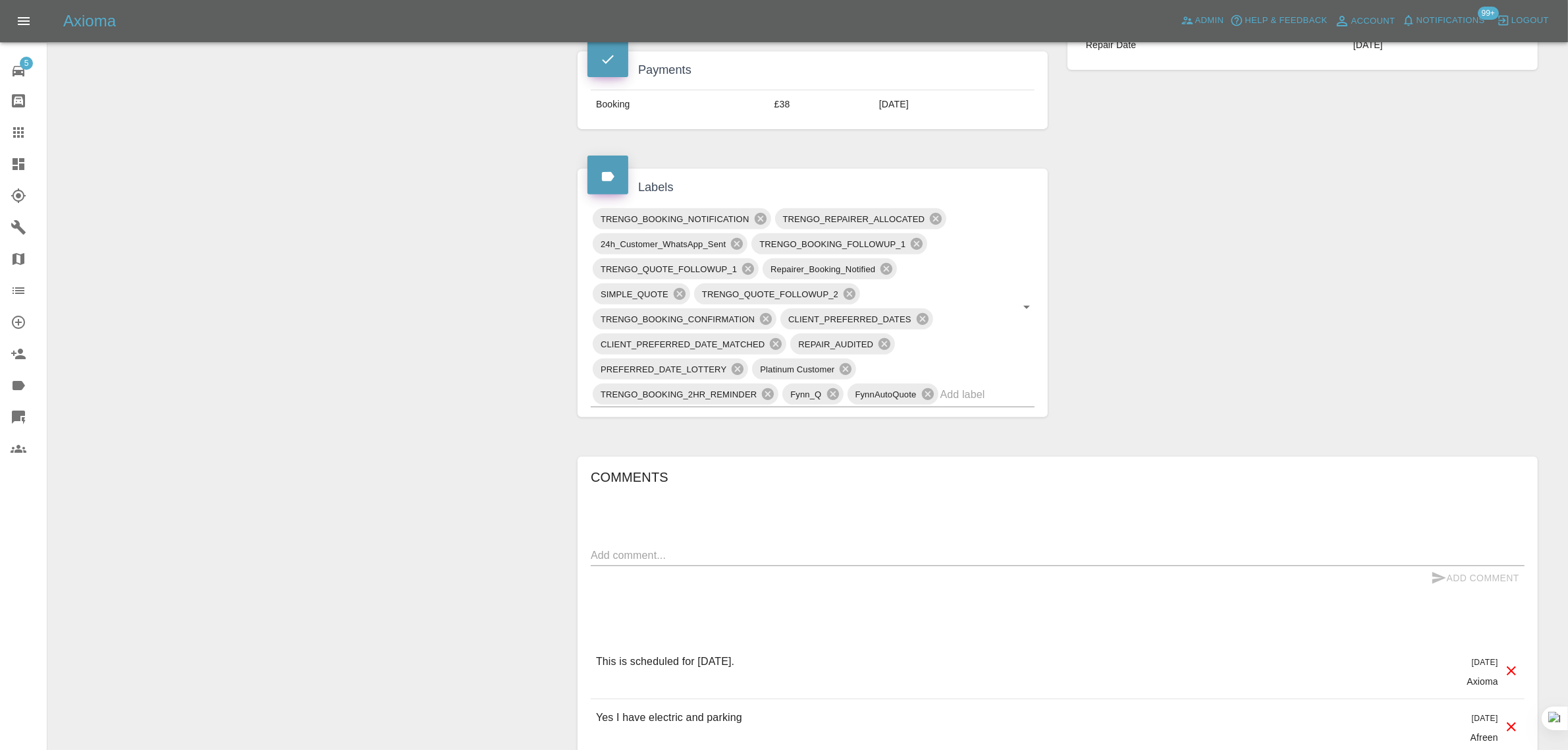
scroll to position [659, 0]
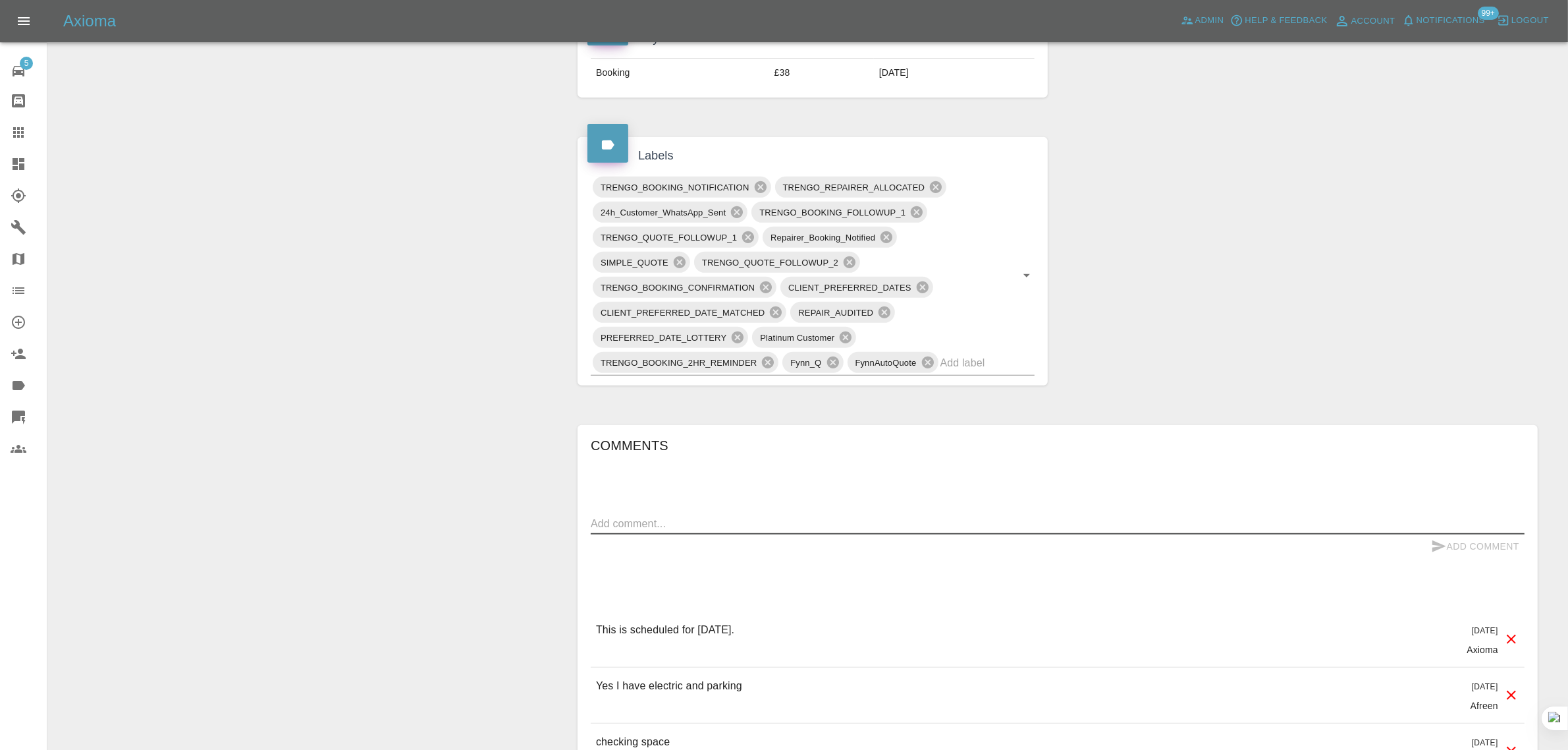
click at [770, 519] on textarea at bounding box center [1057, 523] width 933 height 15
paste textarea "Yes, contacted me. We need to arrange another date. Friday would be good Thanks…"
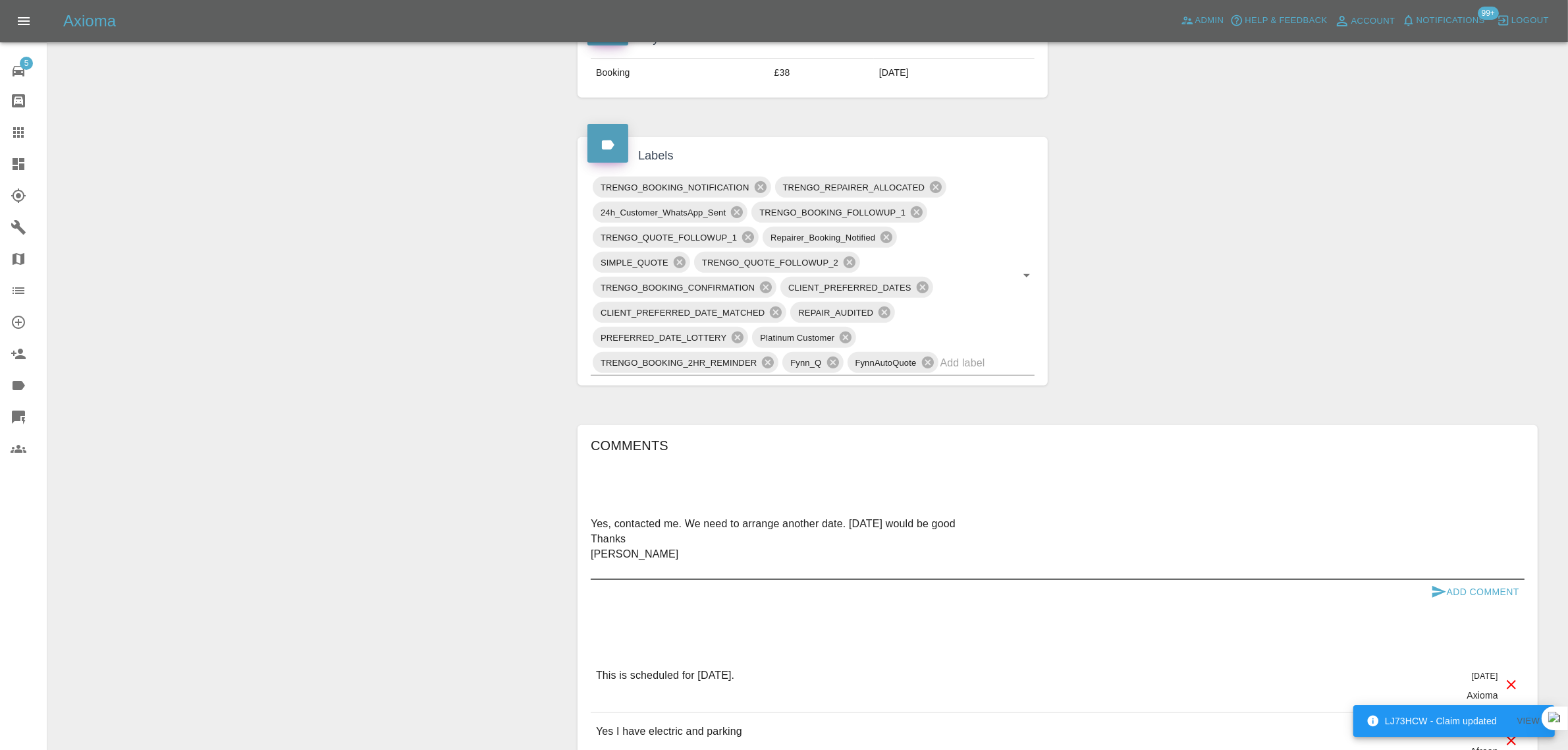
type textarea "Yes, contacted me. We need to arrange another date. Friday would be good Thanks…"
click at [1493, 584] on button "Add Comment" at bounding box center [1475, 592] width 99 height 25
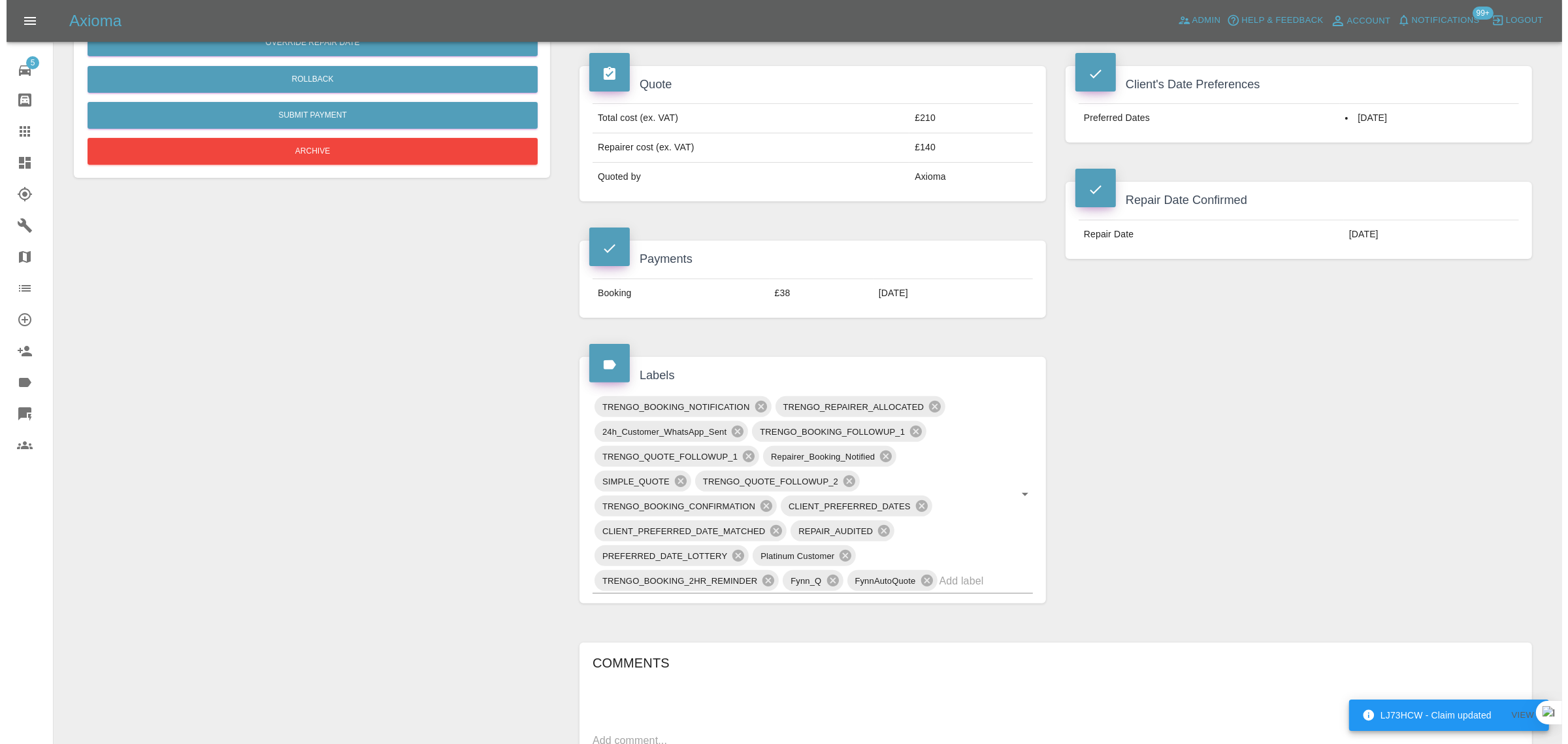
scroll to position [82, 0]
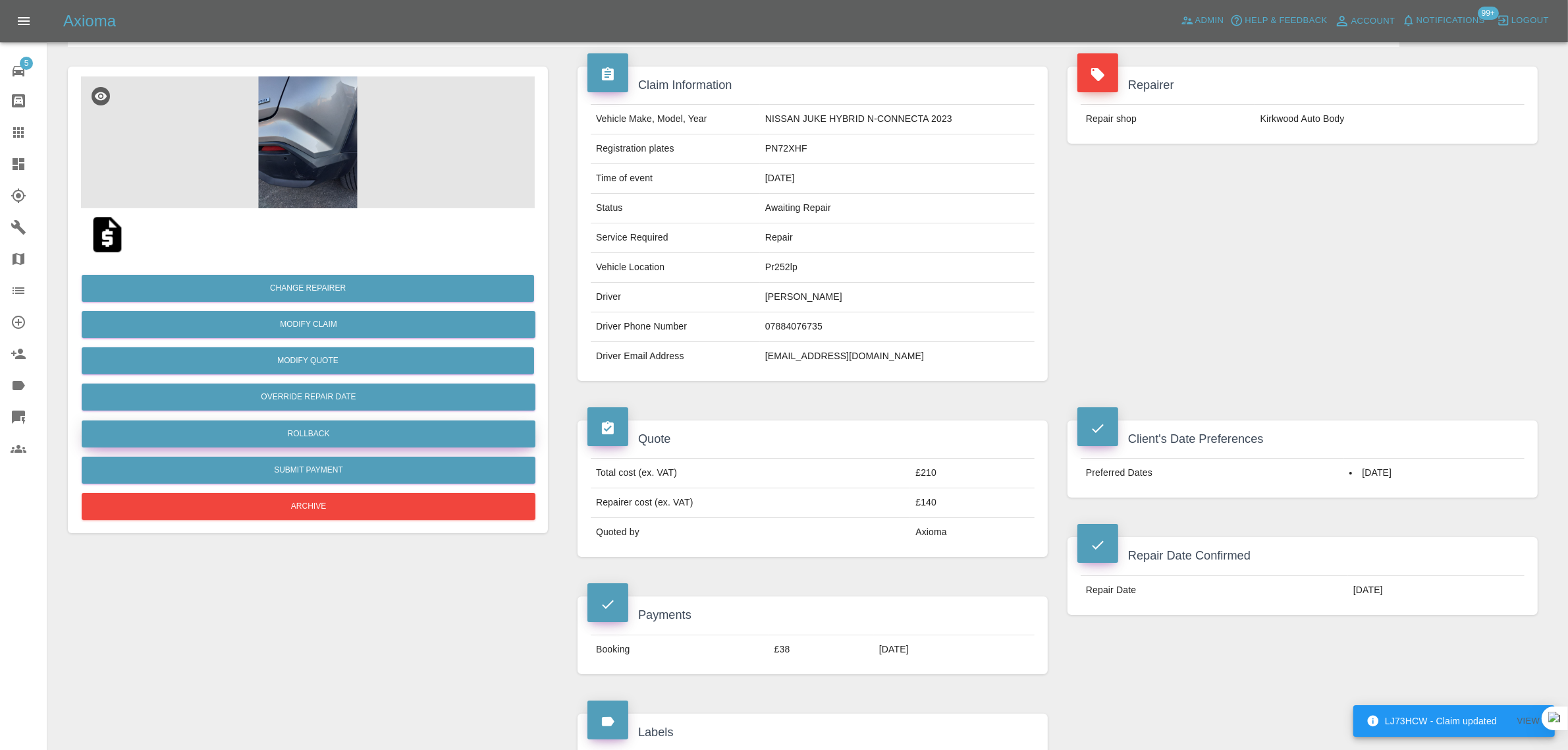
click at [304, 441] on button "Rollback" at bounding box center [309, 434] width 454 height 27
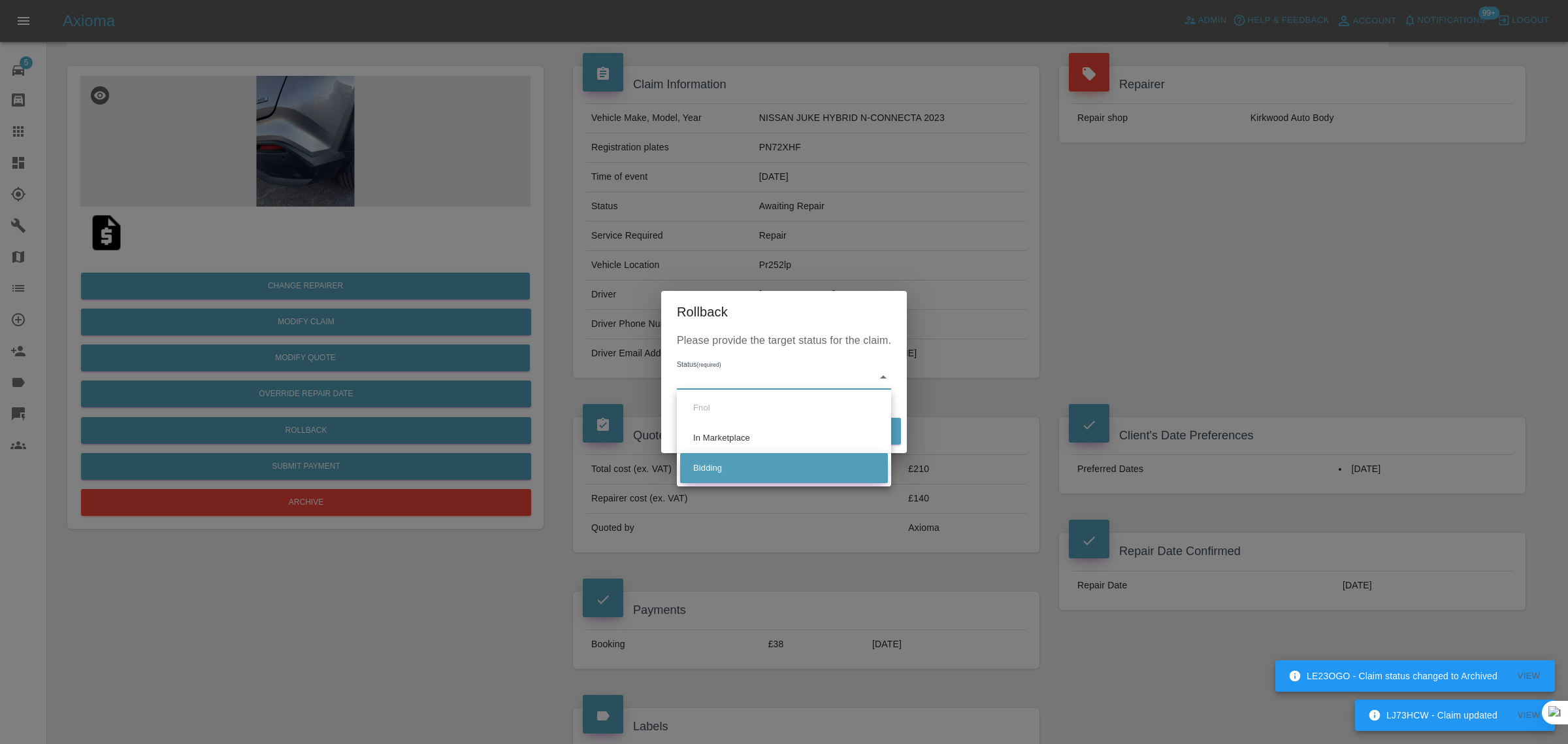
click at [737, 469] on li "Bidding" at bounding box center [783, 468] width 207 height 30
type input "bidding"
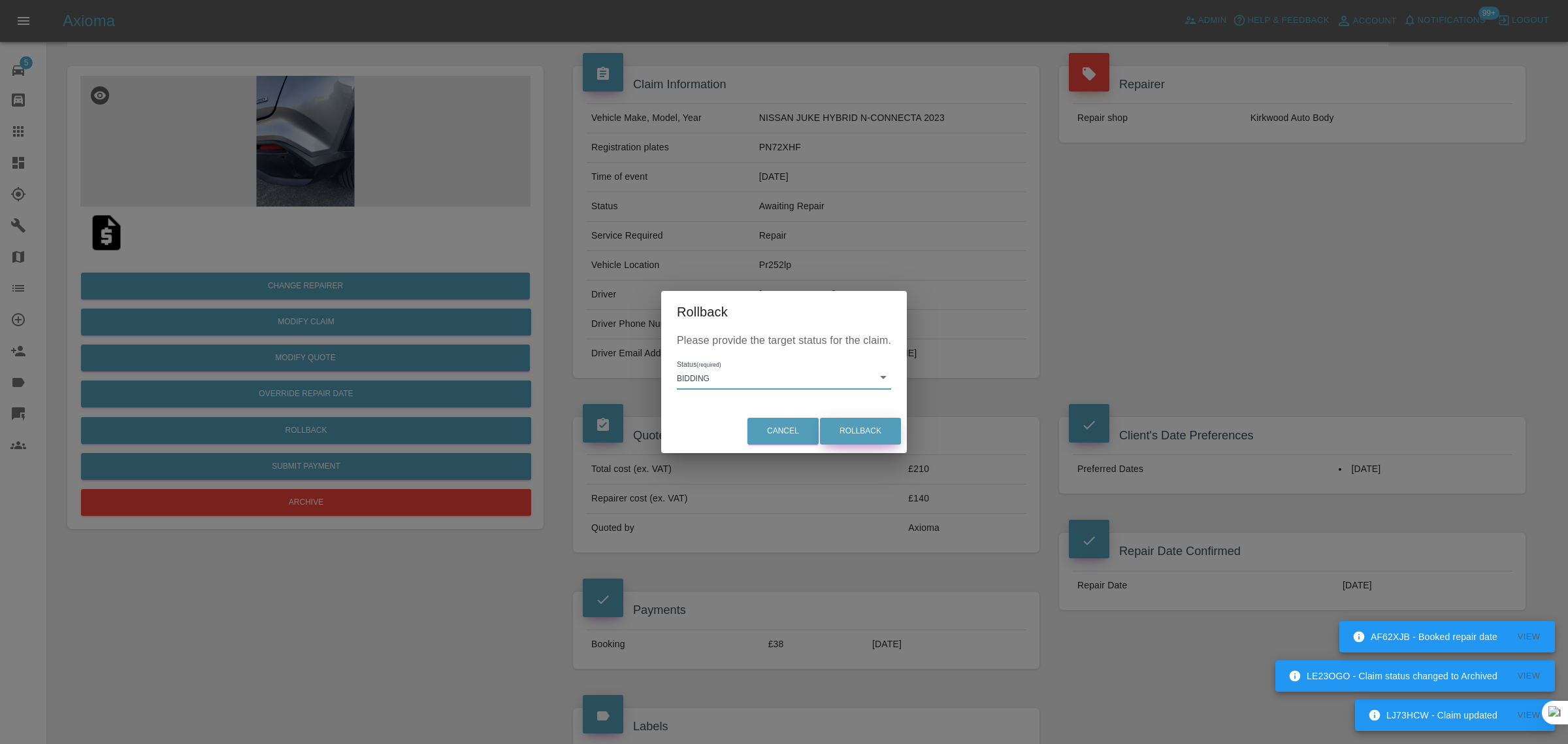
click at [866, 430] on button "Rollback" at bounding box center [860, 431] width 81 height 27
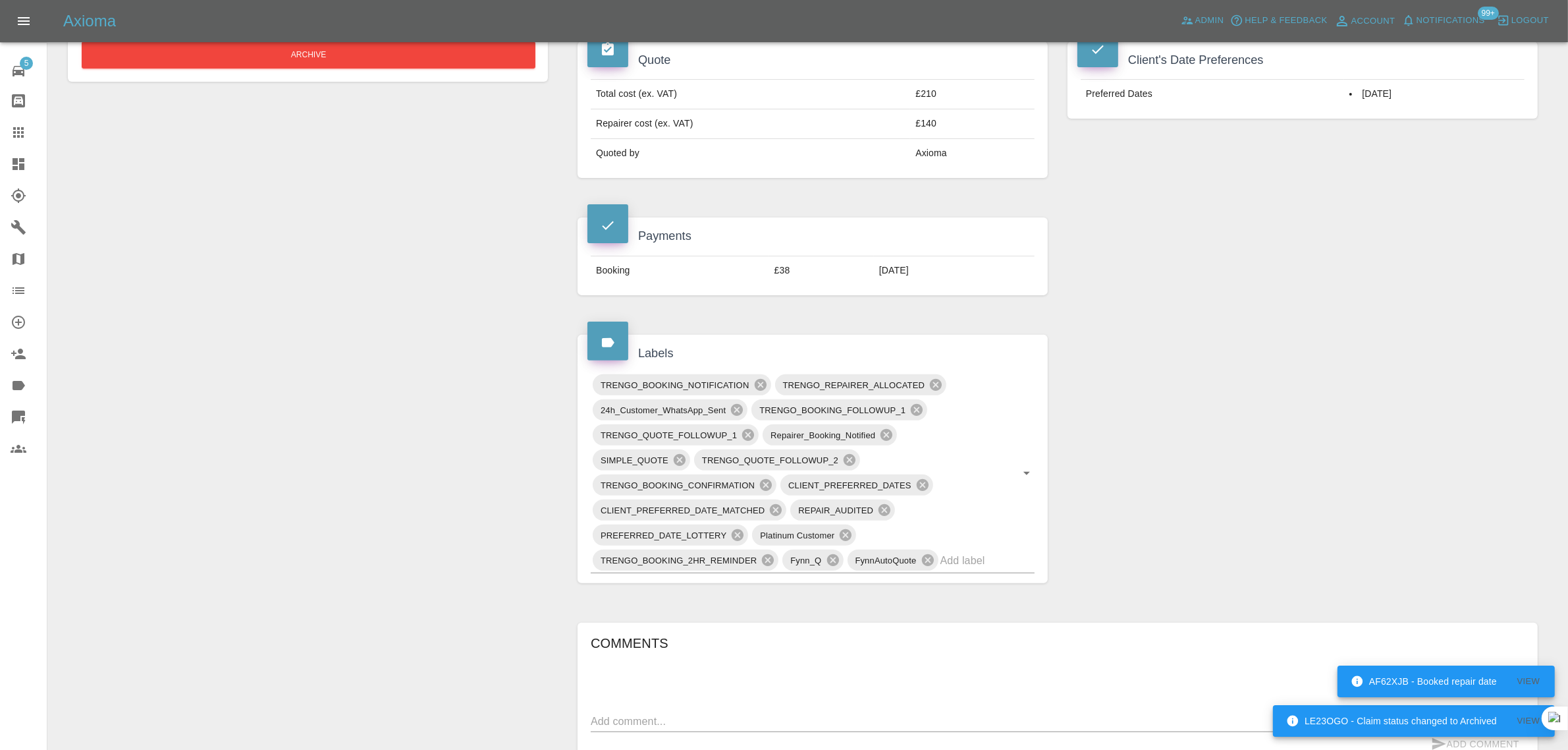
scroll to position [494, 0]
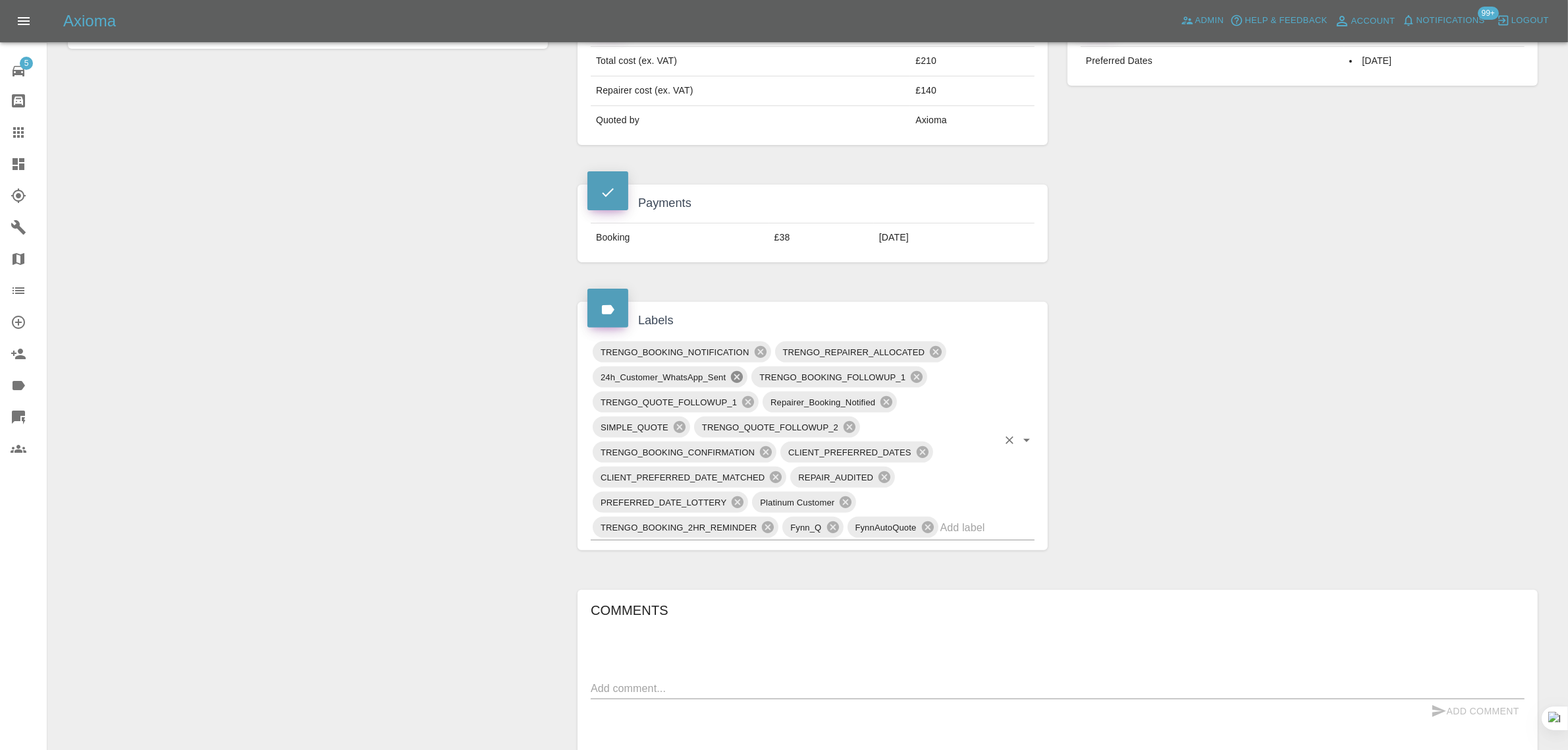
click at [737, 380] on icon at bounding box center [737, 376] width 11 height 11
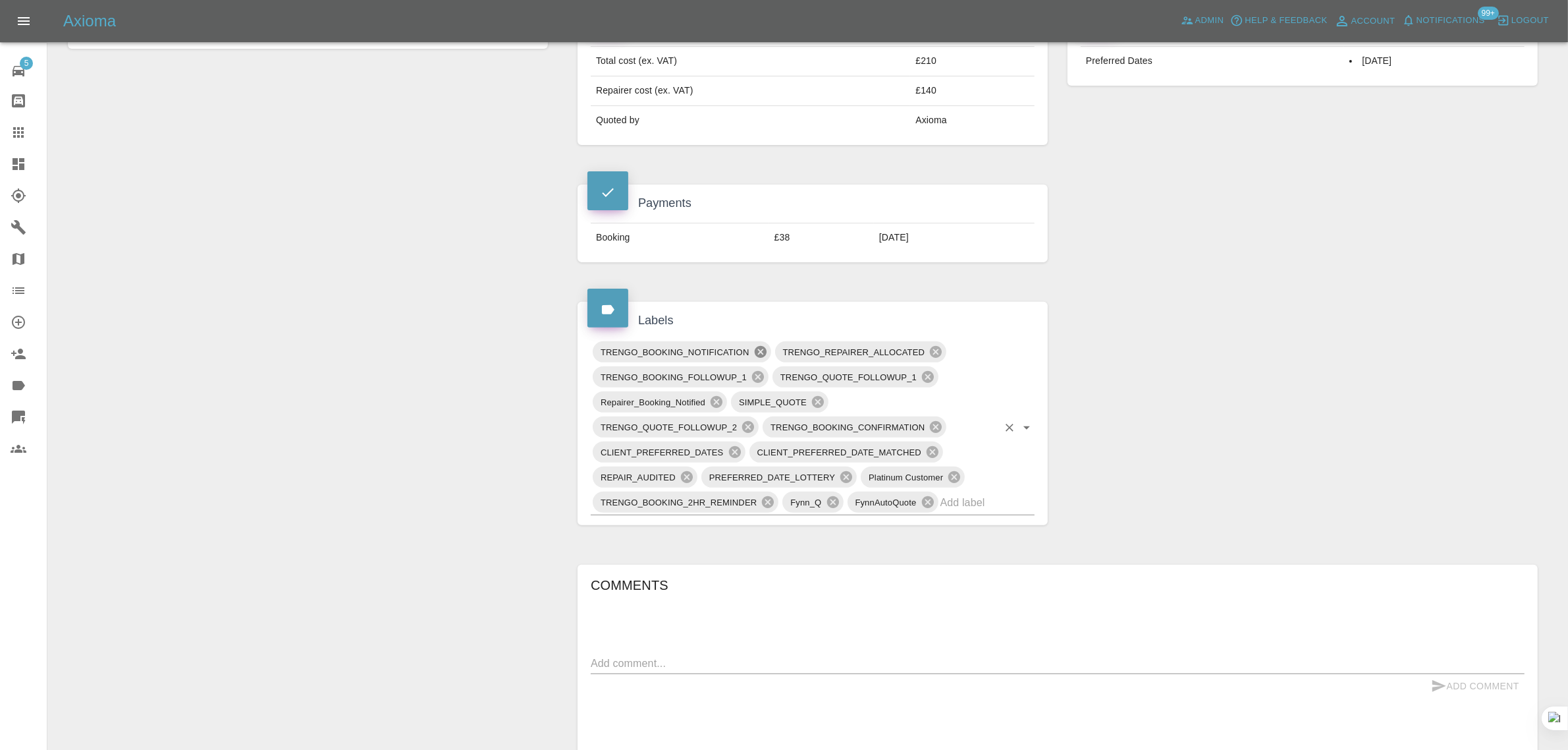
click at [762, 351] on icon at bounding box center [760, 352] width 11 height 11
click at [933, 355] on icon at bounding box center [933, 352] width 11 height 11
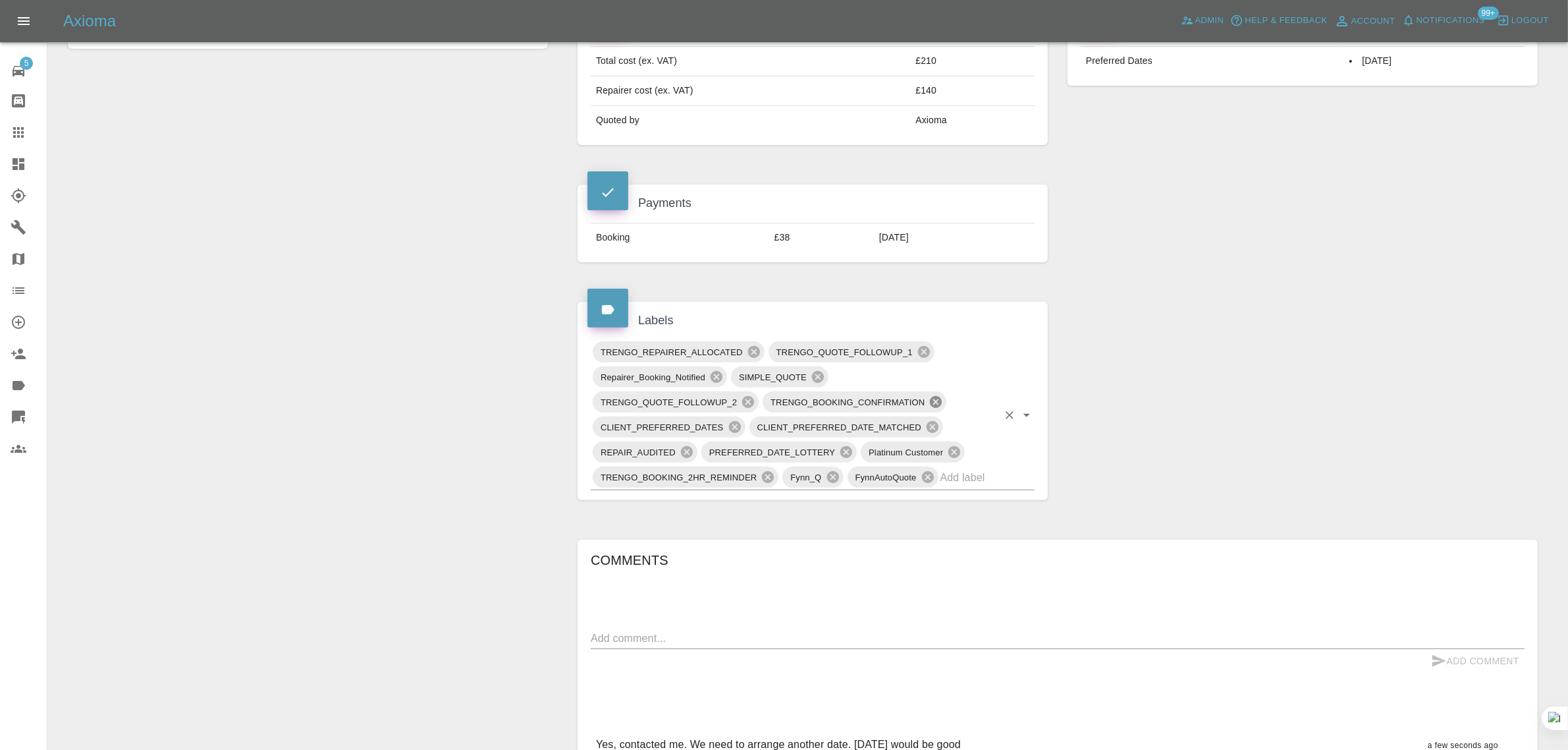
click at [933, 405] on icon at bounding box center [936, 401] width 15 height 15
click at [771, 484] on icon at bounding box center [767, 477] width 15 height 15
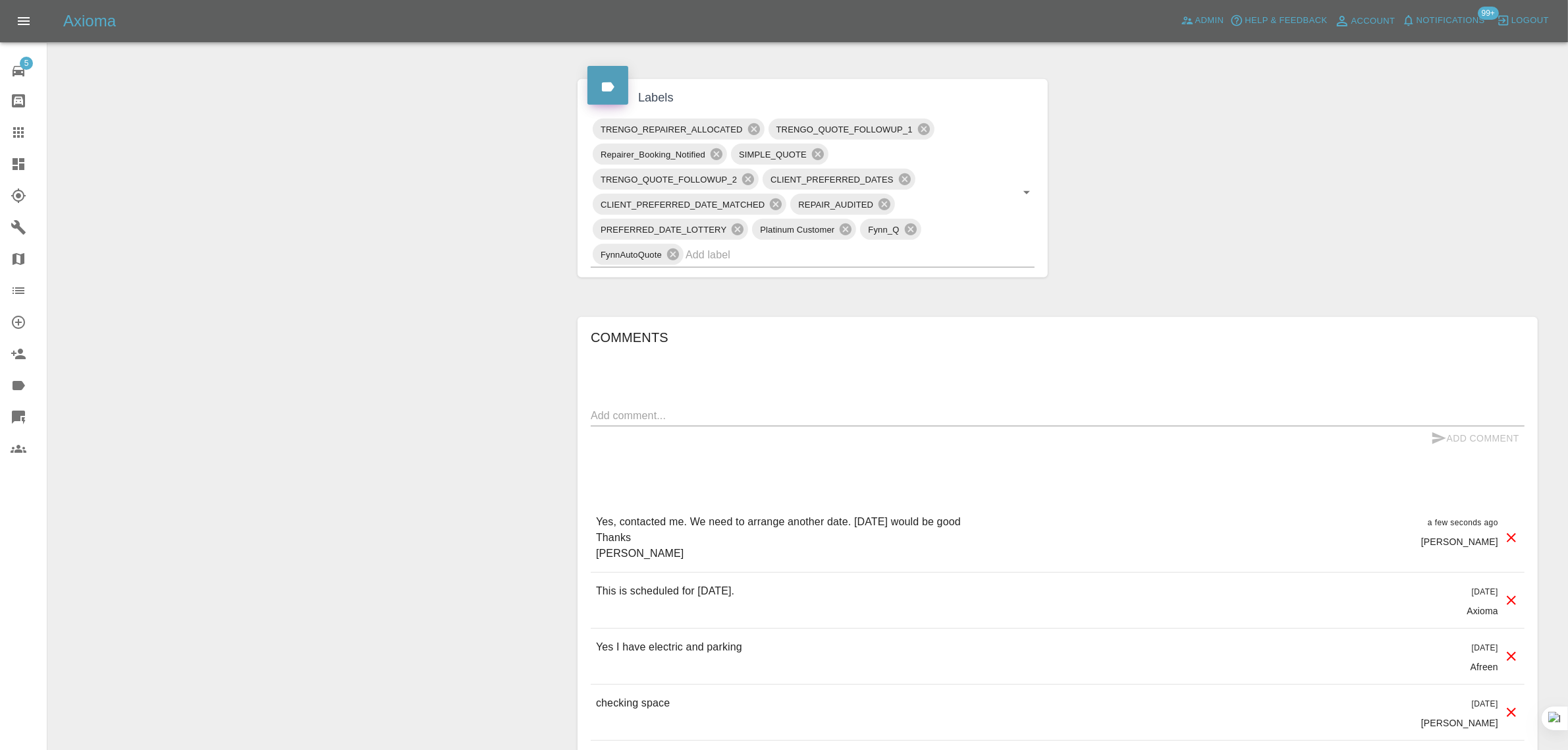
scroll to position [742, 0]
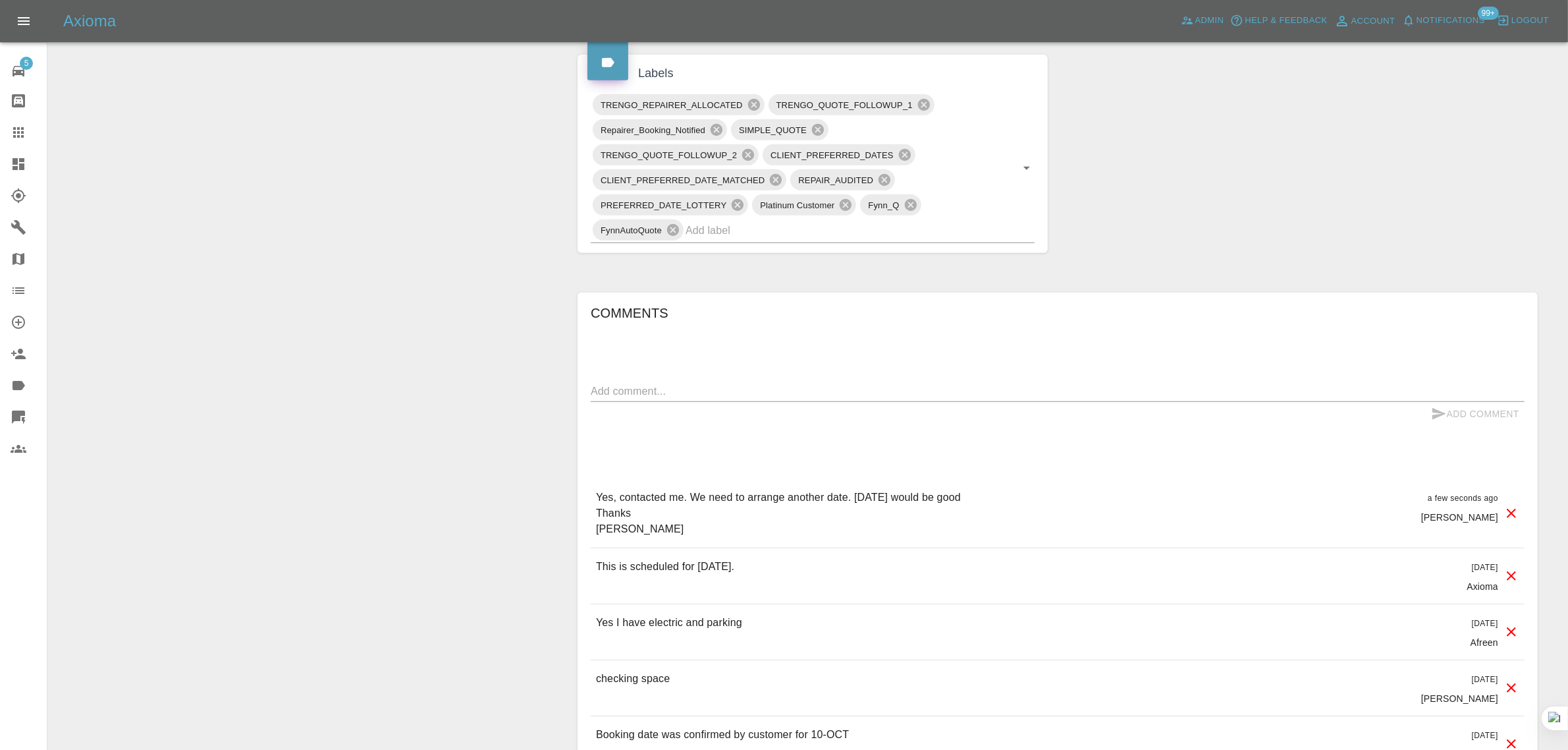
click at [764, 397] on textarea at bounding box center [1057, 391] width 933 height 15
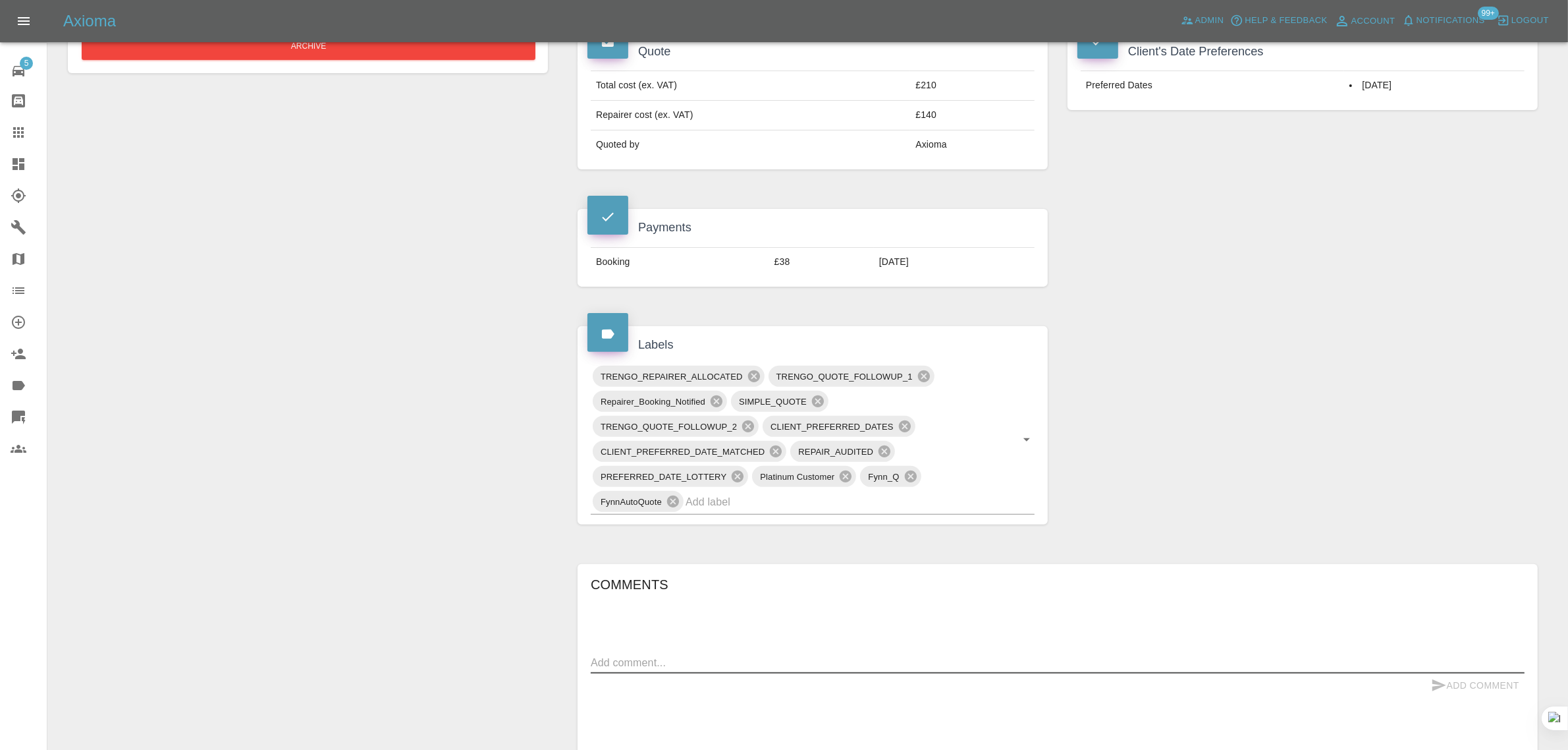
scroll to position [165, 0]
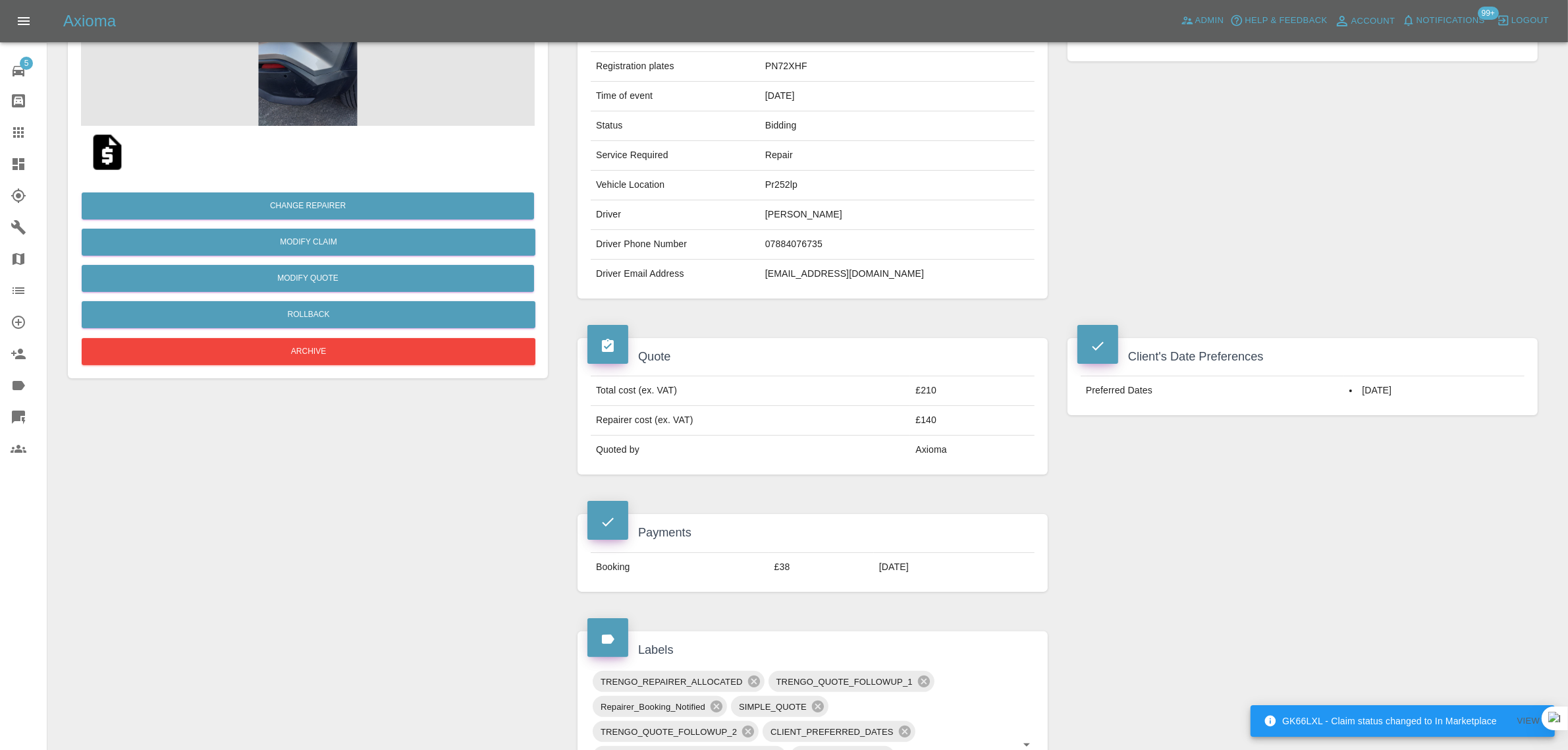
click at [33, 139] on div at bounding box center [29, 133] width 37 height 16
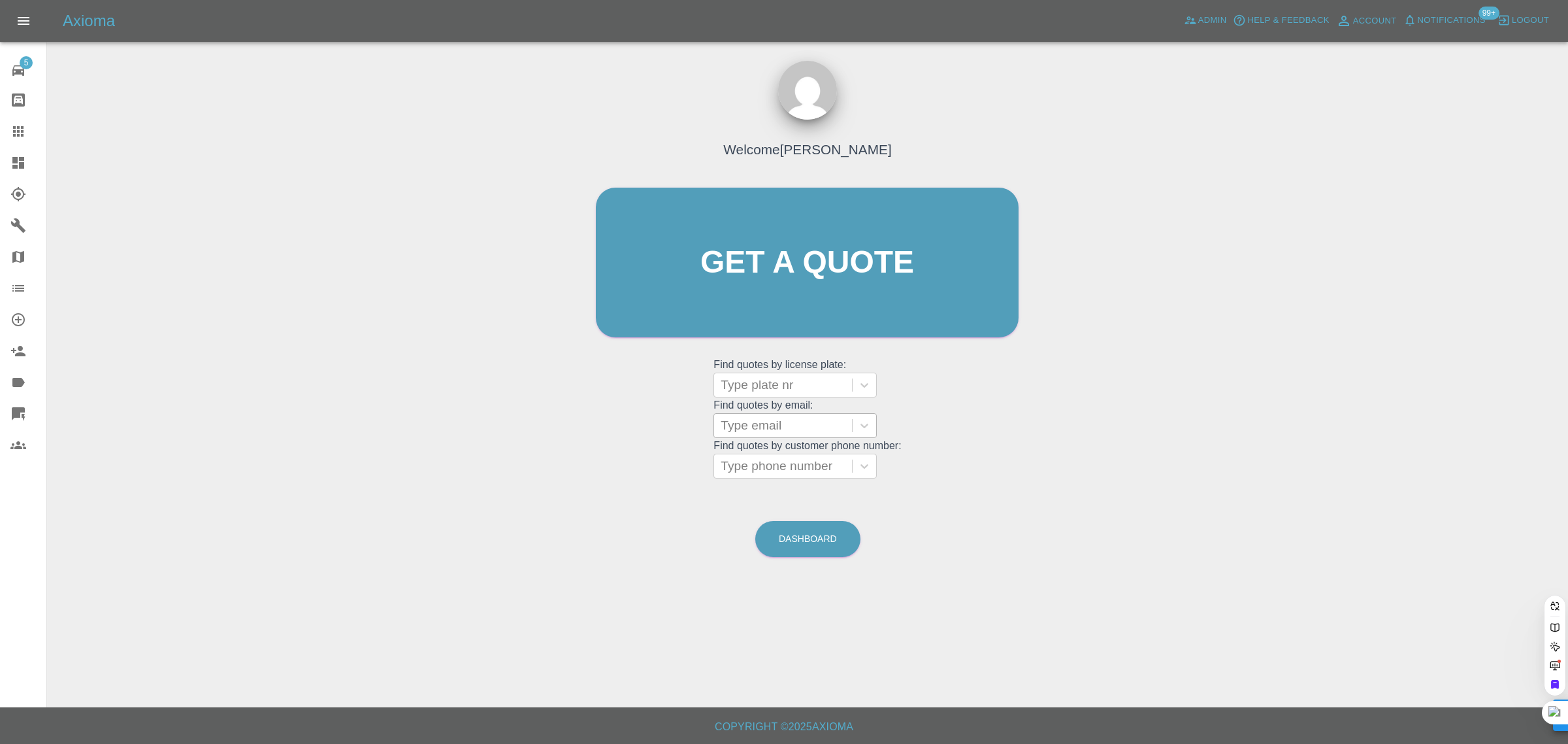
click at [749, 432] on div at bounding box center [783, 426] width 125 height 18
paste input "BenStiles@live.co.uk"
type input "BenStiles@live.co.uk"
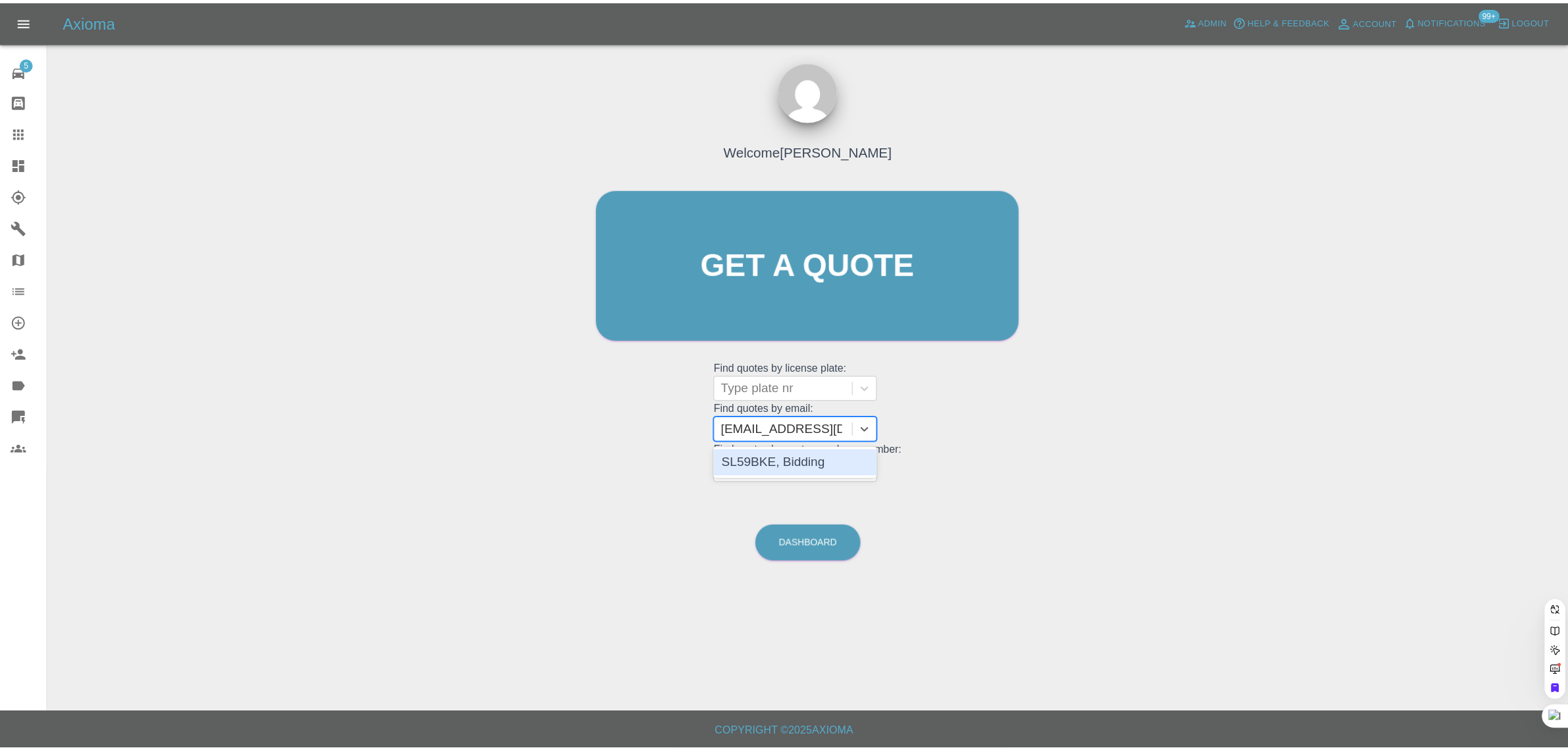
scroll to position [0, 0]
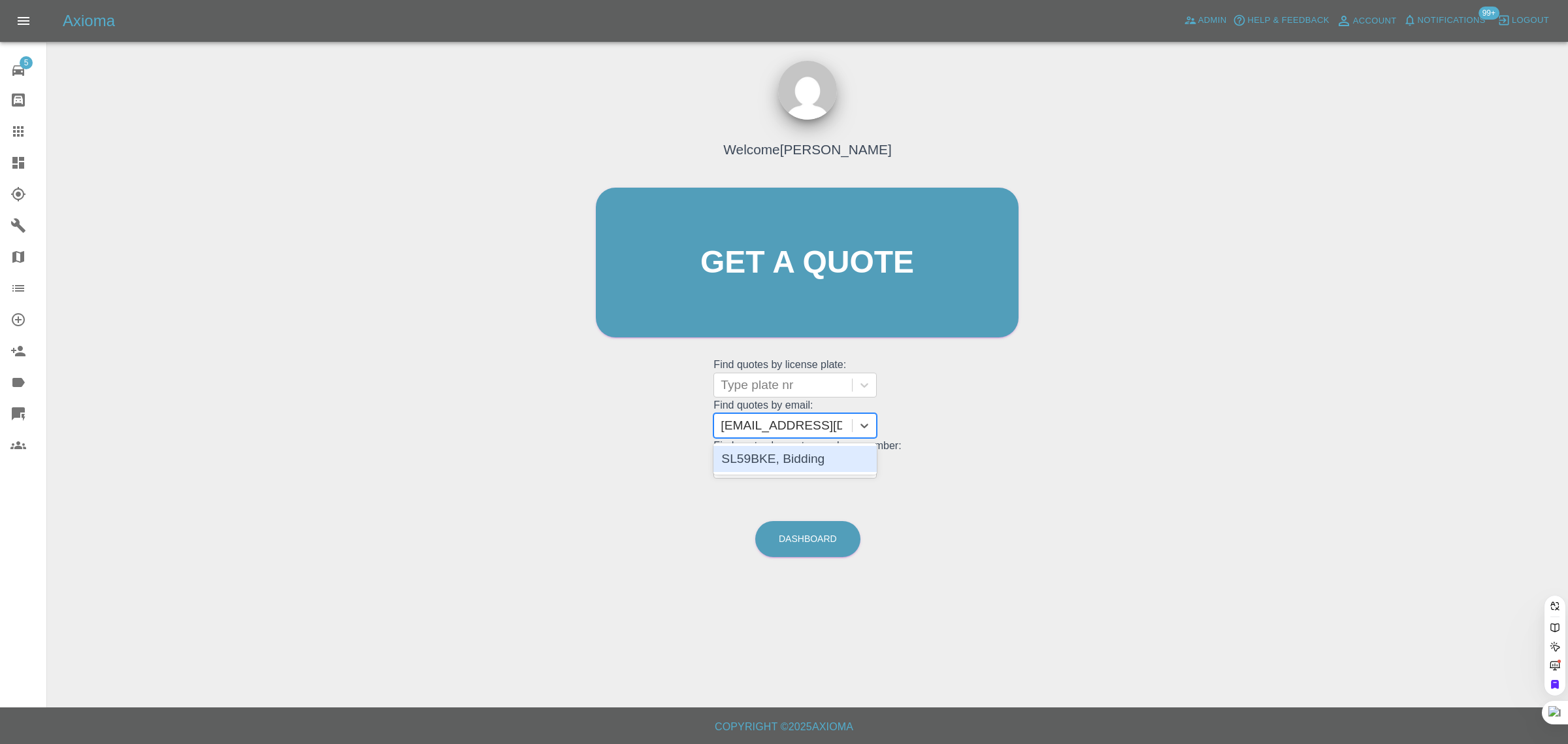
click at [734, 464] on div "SL59BKE, Bidding" at bounding box center [795, 459] width 163 height 26
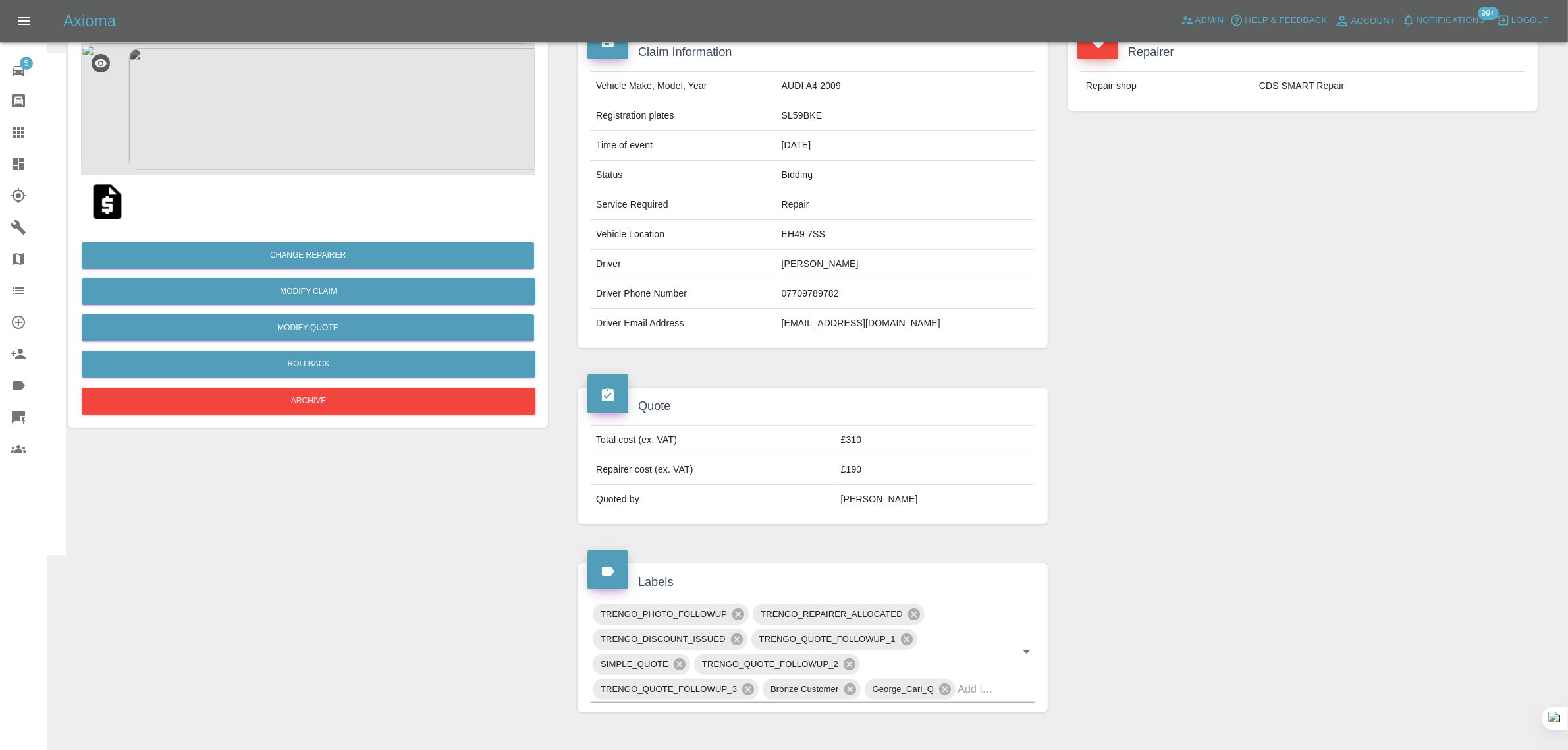
scroll to position [494, 0]
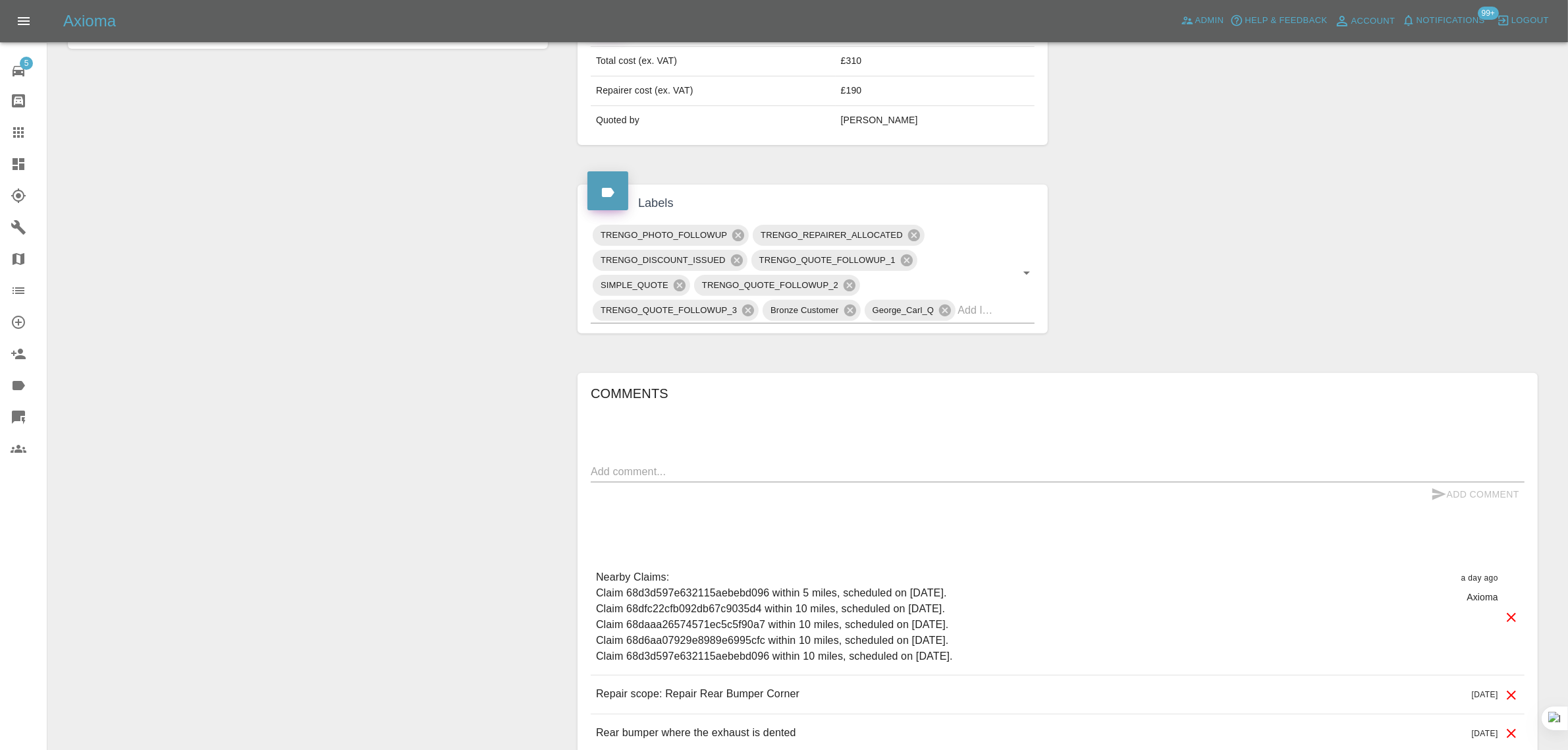
click at [990, 475] on textarea at bounding box center [1057, 471] width 933 height 15
paste textarea "Hello there the booking link is not working but I would like to see the availab…"
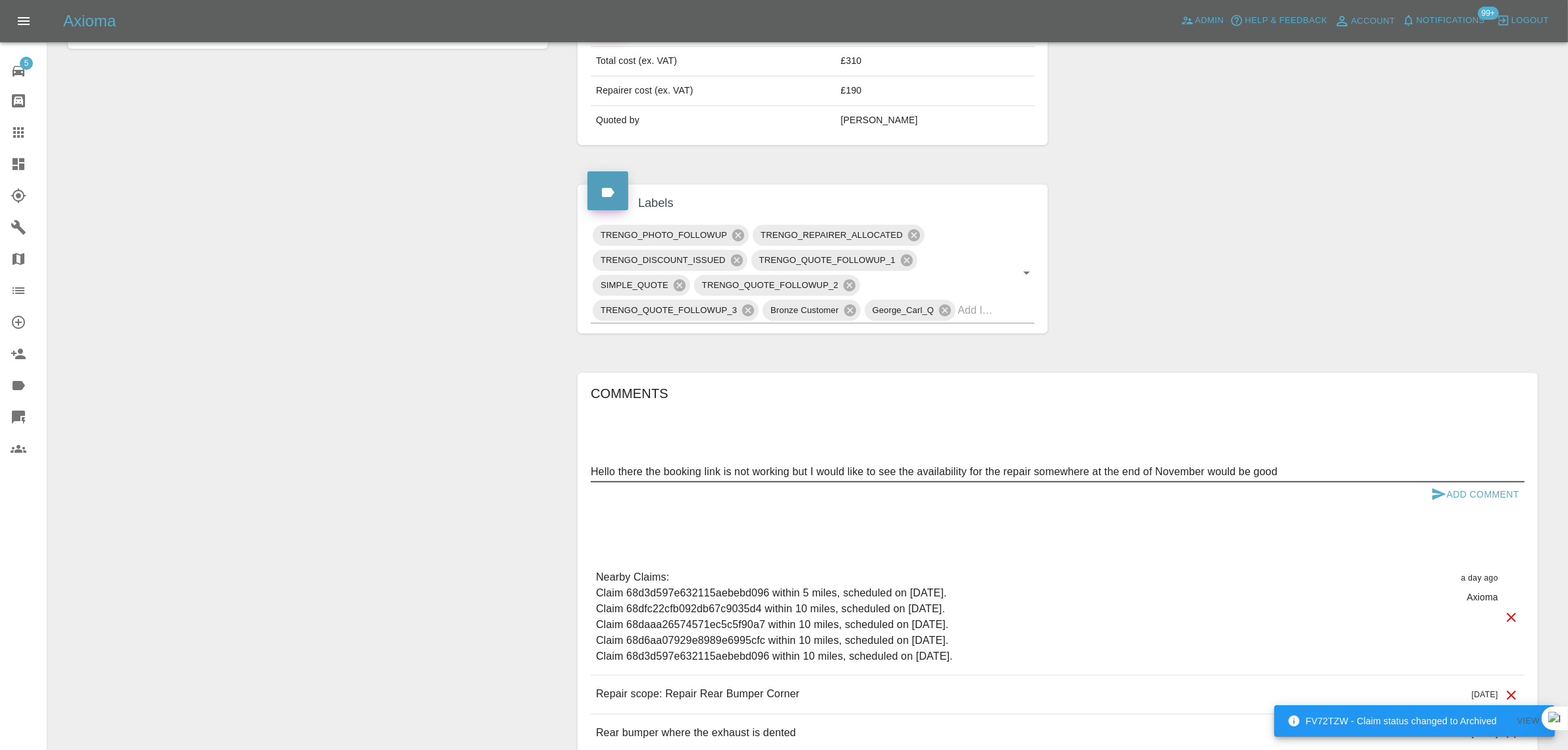
type textarea "Hello there the booking link is not working but I would like to see the availab…"
click at [1510, 493] on button "Add Comment" at bounding box center [1475, 495] width 99 height 25
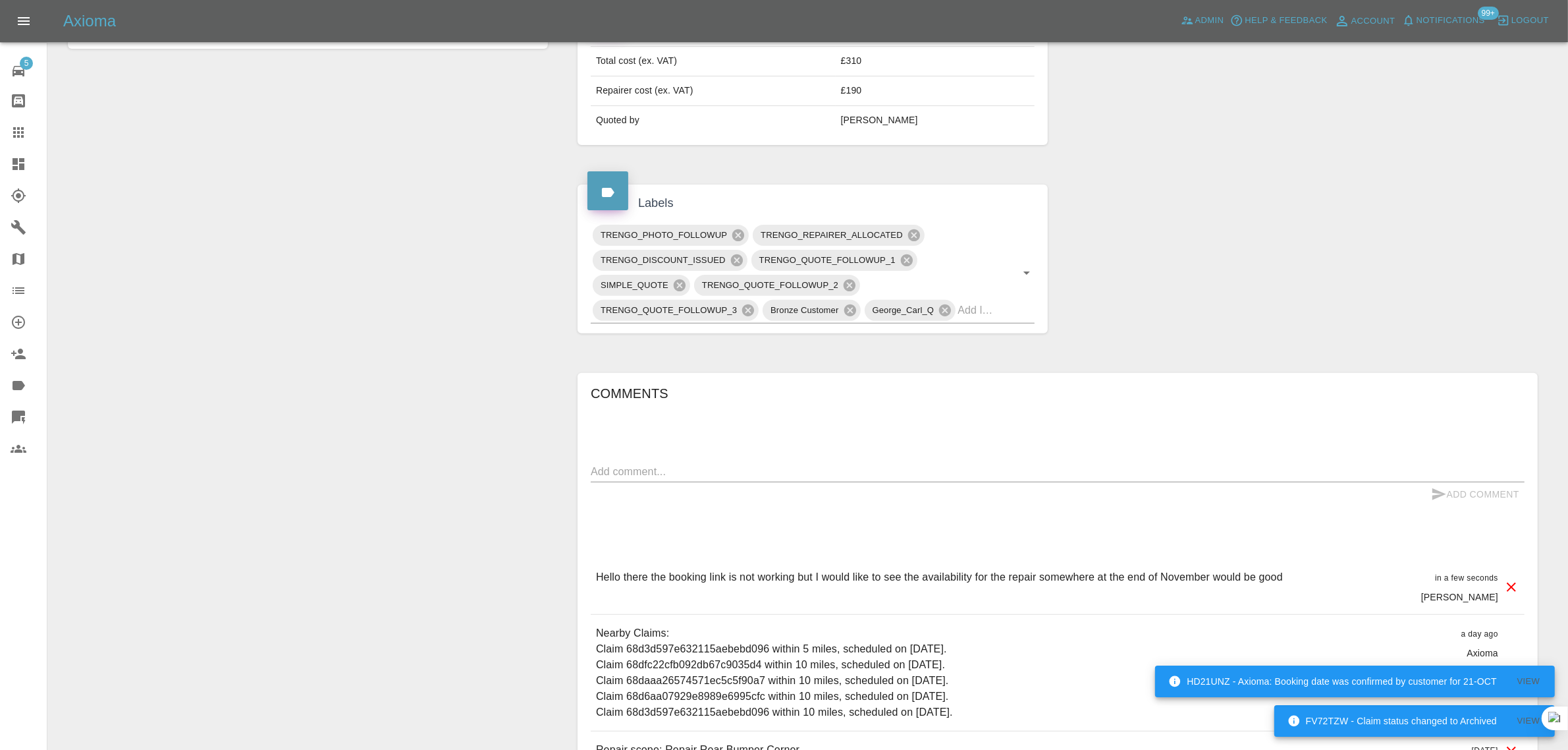
click at [13, 126] on icon at bounding box center [18, 133] width 16 height 16
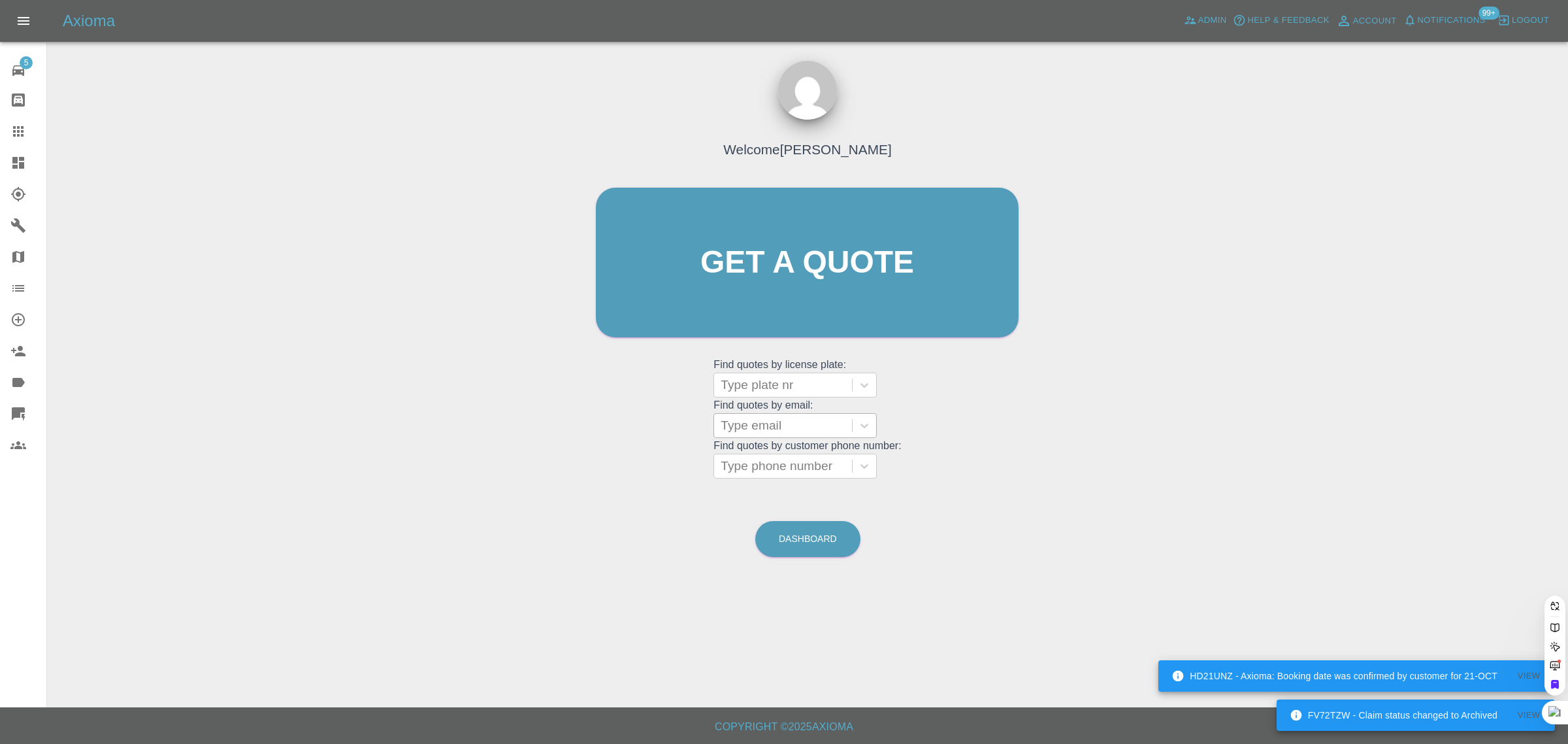
click at [751, 432] on div at bounding box center [783, 426] width 125 height 18
paste input "clivepickeringpersonal@gmail.com"
type input "clivepickeringpersonal@gmail.co"
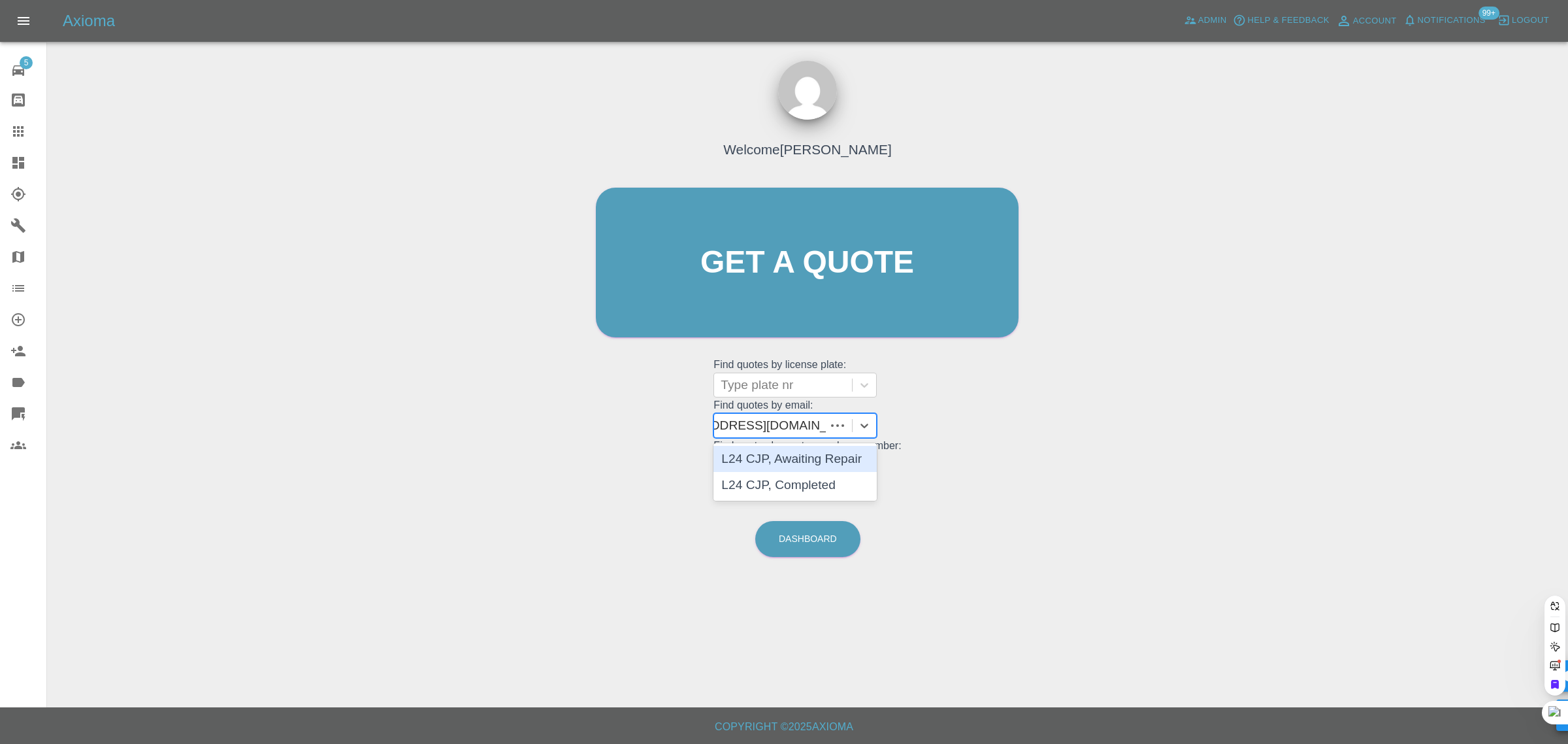
scroll to position [0, 50]
click at [758, 458] on div "L24 CJP, Awaiting Repair" at bounding box center [795, 459] width 163 height 26
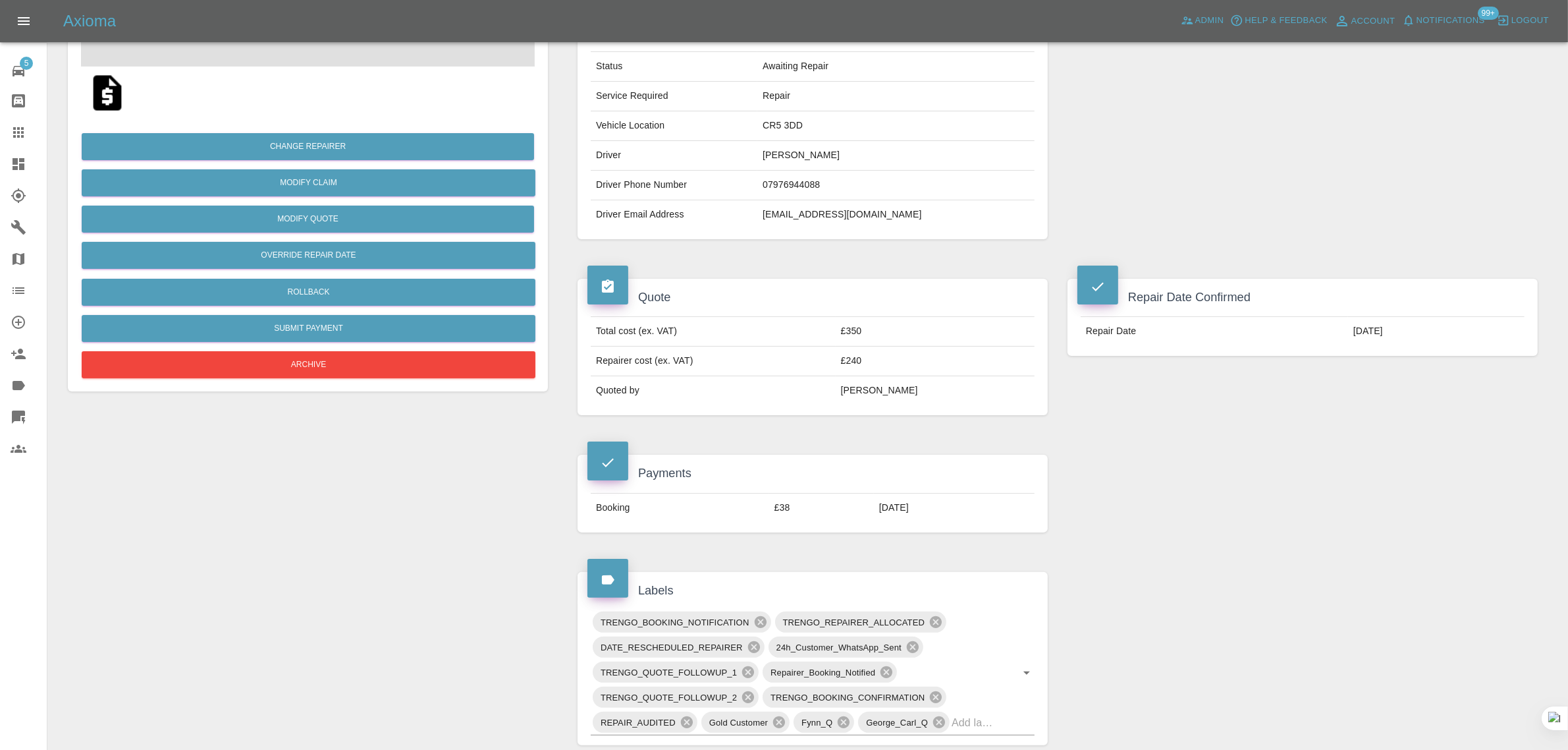
scroll to position [577, 0]
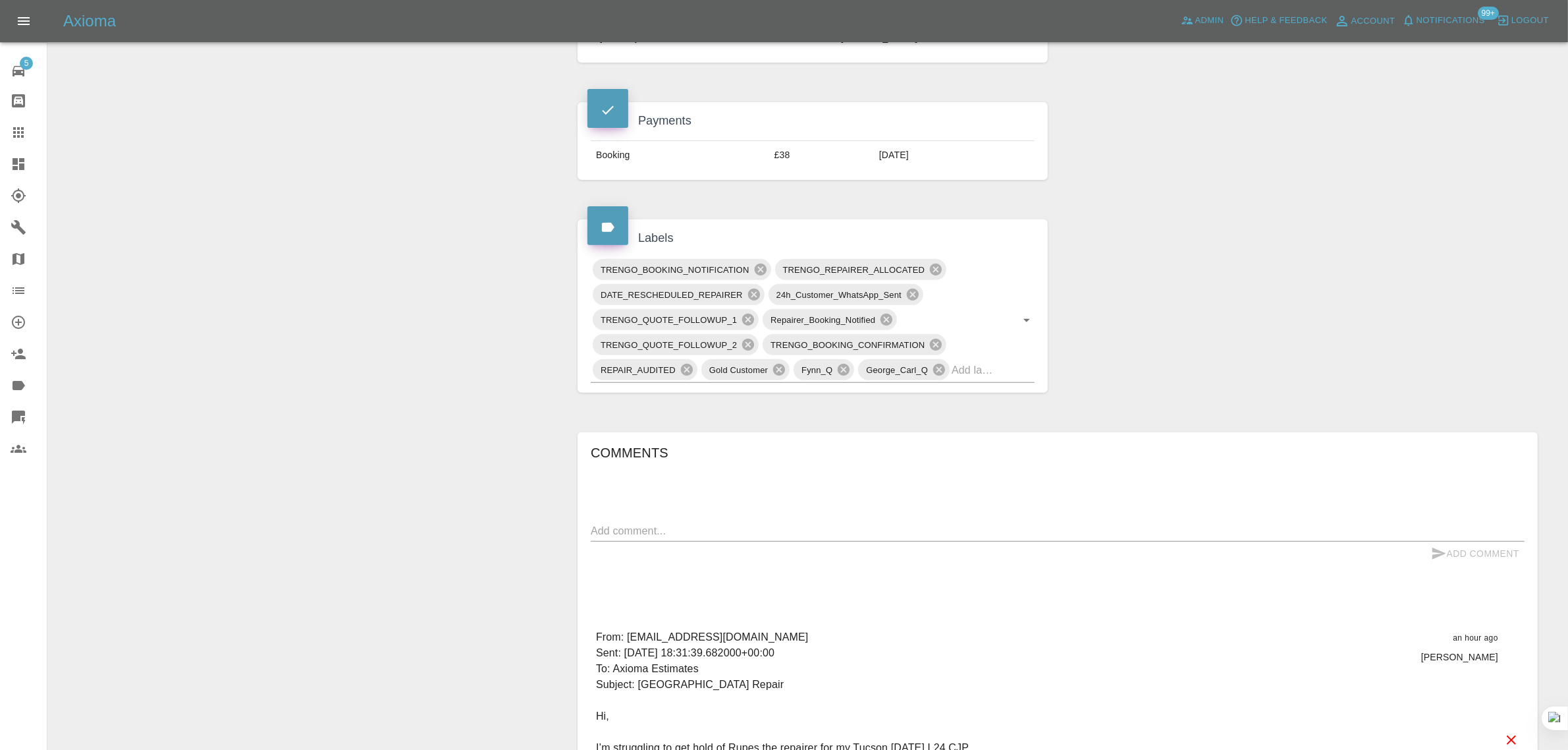
click at [792, 525] on textarea at bounding box center [1057, 531] width 933 height 15
paste textarea "Yes, contact made. We are getting a new date in. Thanks, Clive. Sent from"
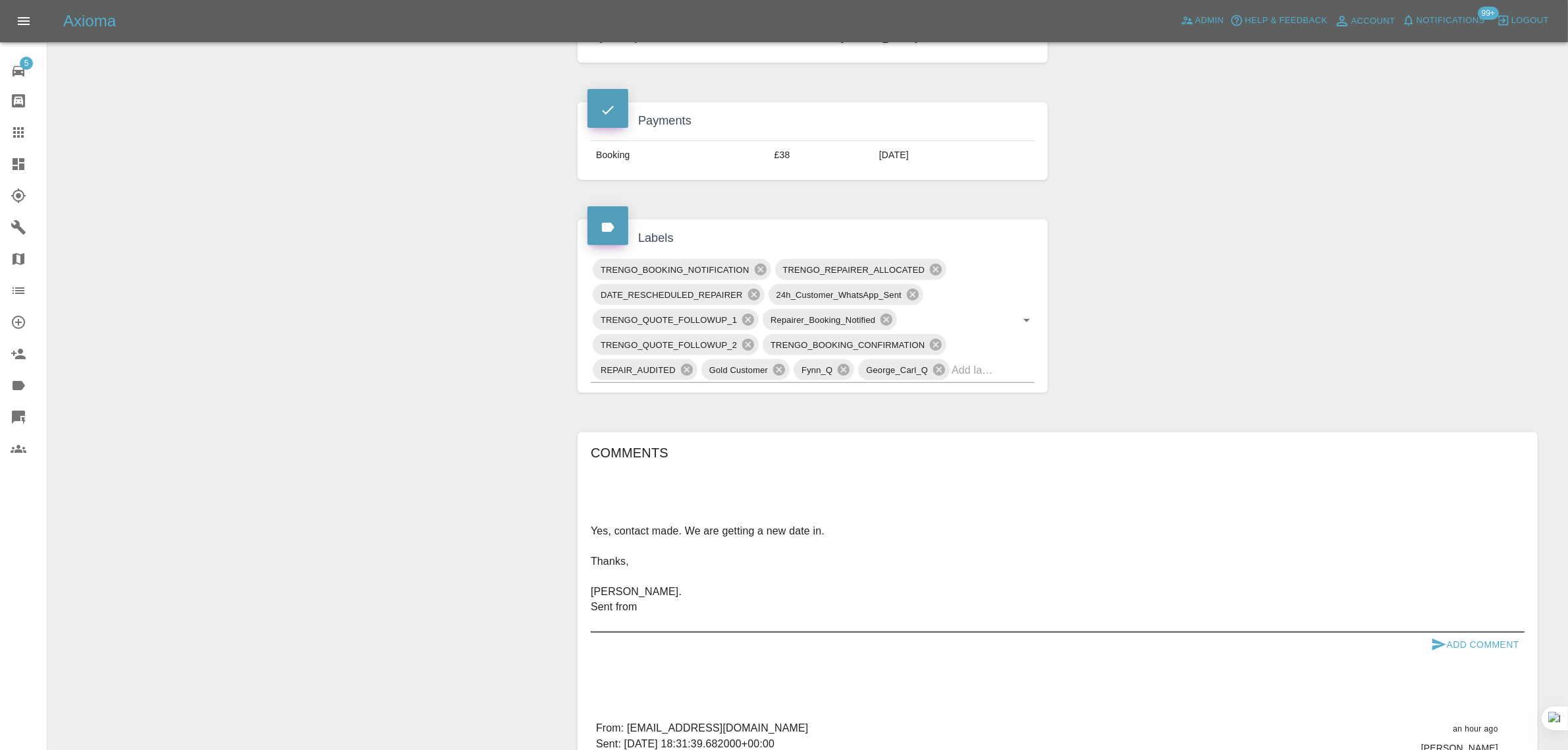
type textarea "Yes, contact made. We are getting a new date in. Thanks, Clive. Sent from"
click at [1470, 647] on button "Add Comment" at bounding box center [1475, 645] width 99 height 25
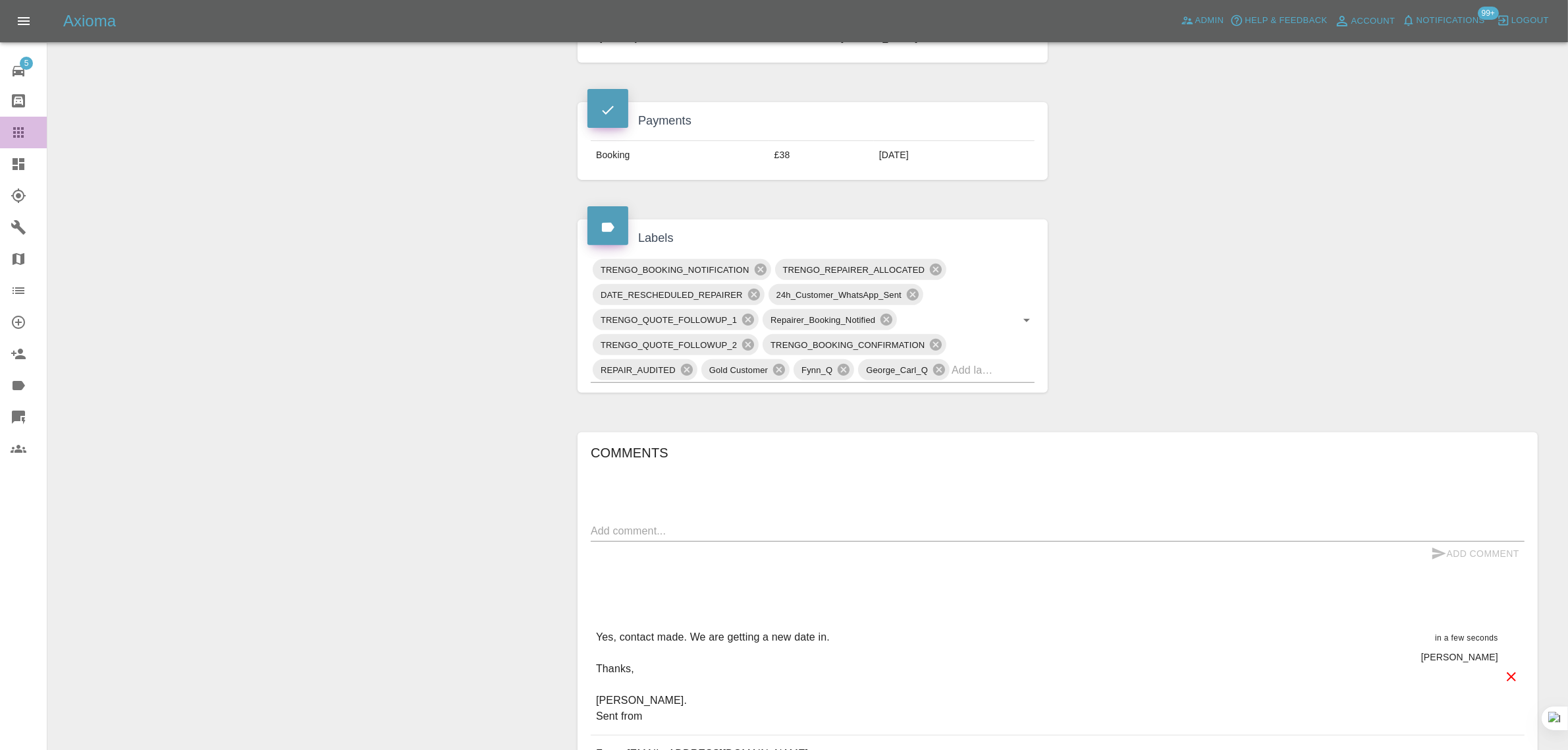
click at [17, 133] on icon at bounding box center [18, 133] width 11 height 11
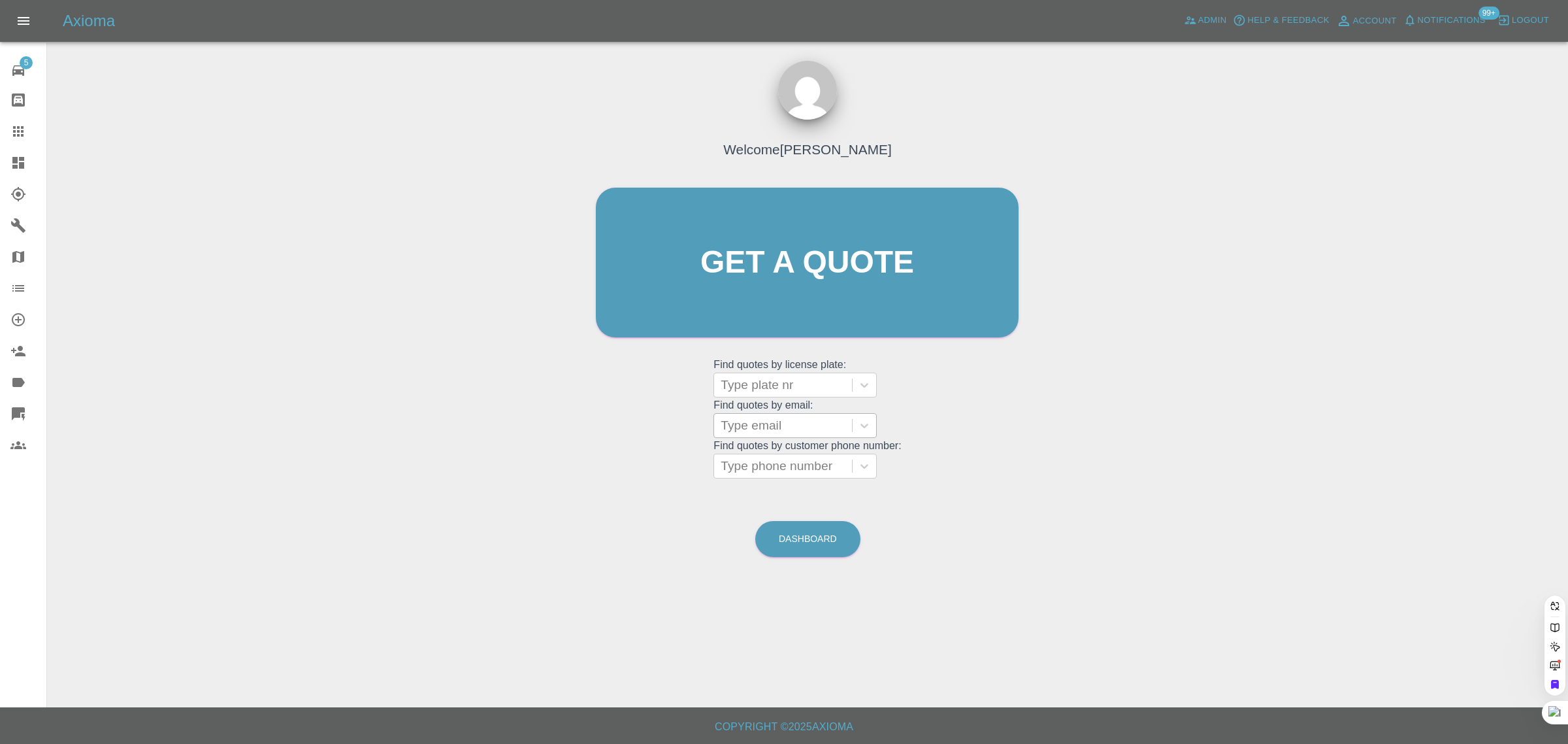
click at [723, 429] on div "Type email" at bounding box center [782, 425] width 138 height 24
paste input "mandykirton@gmail.com"
type input "mandykirton@gmail.com"
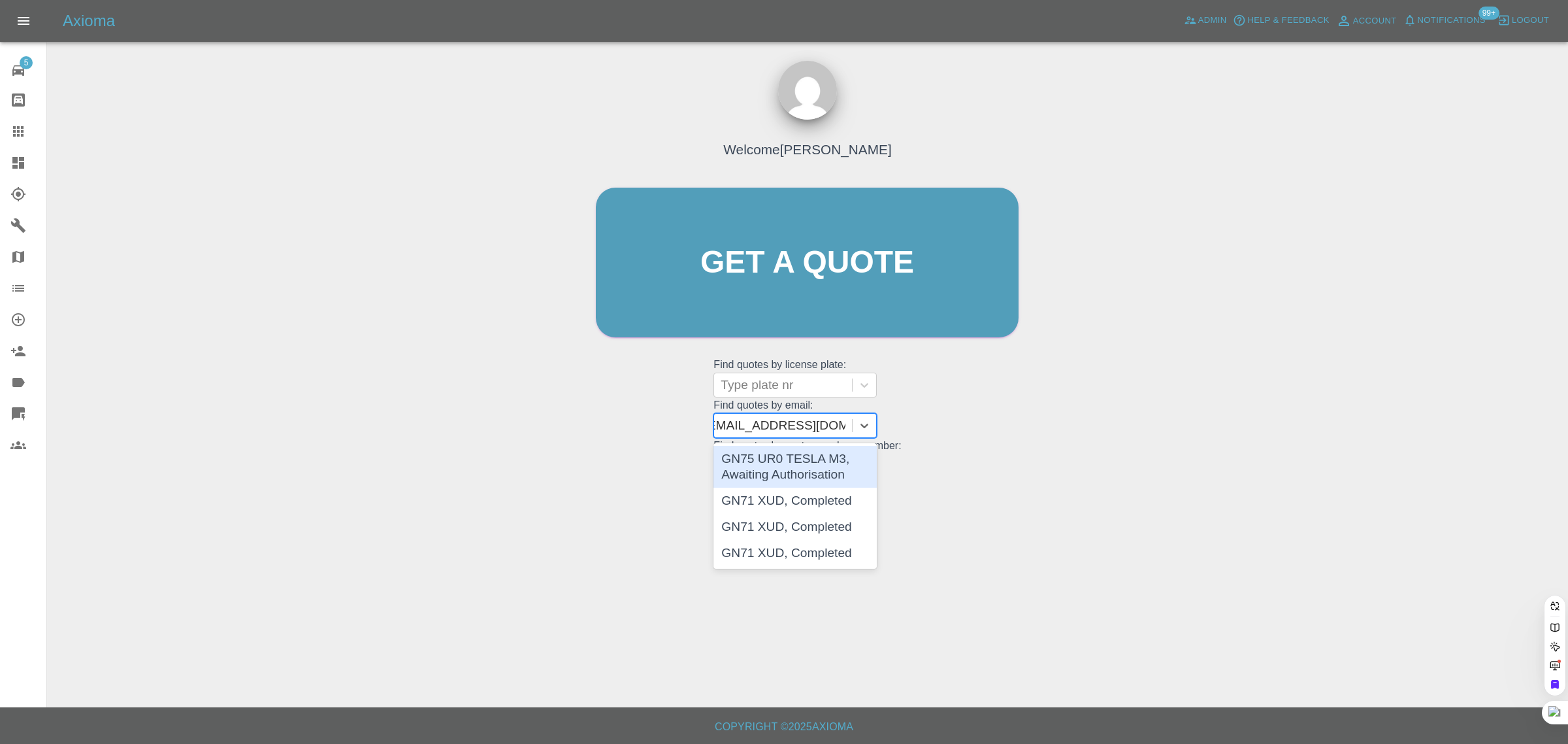
scroll to position [0, 11]
click at [808, 465] on div "GN75 UR0 TESLA M3, Awaiting Authorisation" at bounding box center [795, 467] width 163 height 42
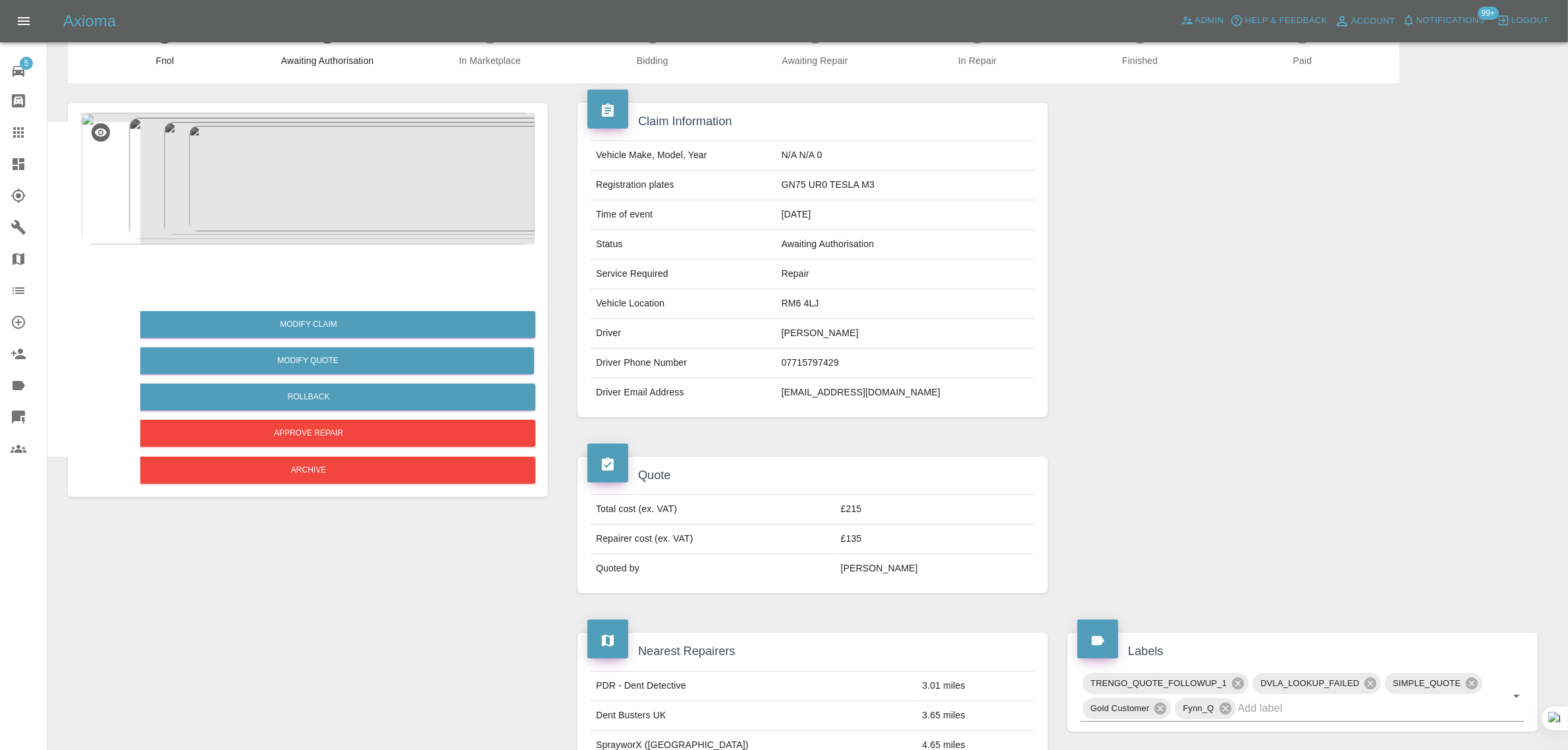
scroll to position [36, 0]
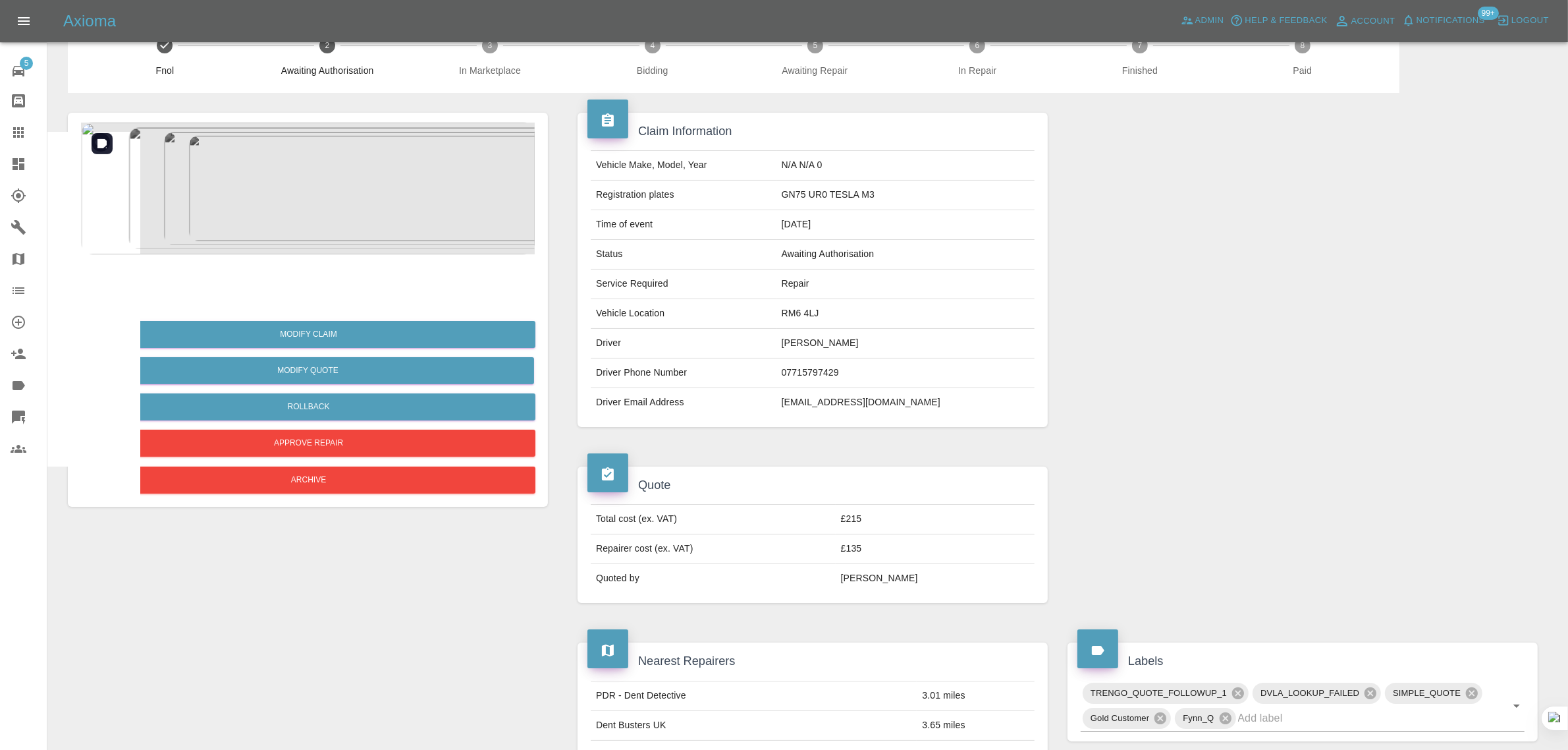
click at [340, 195] on img at bounding box center [308, 188] width 454 height 132
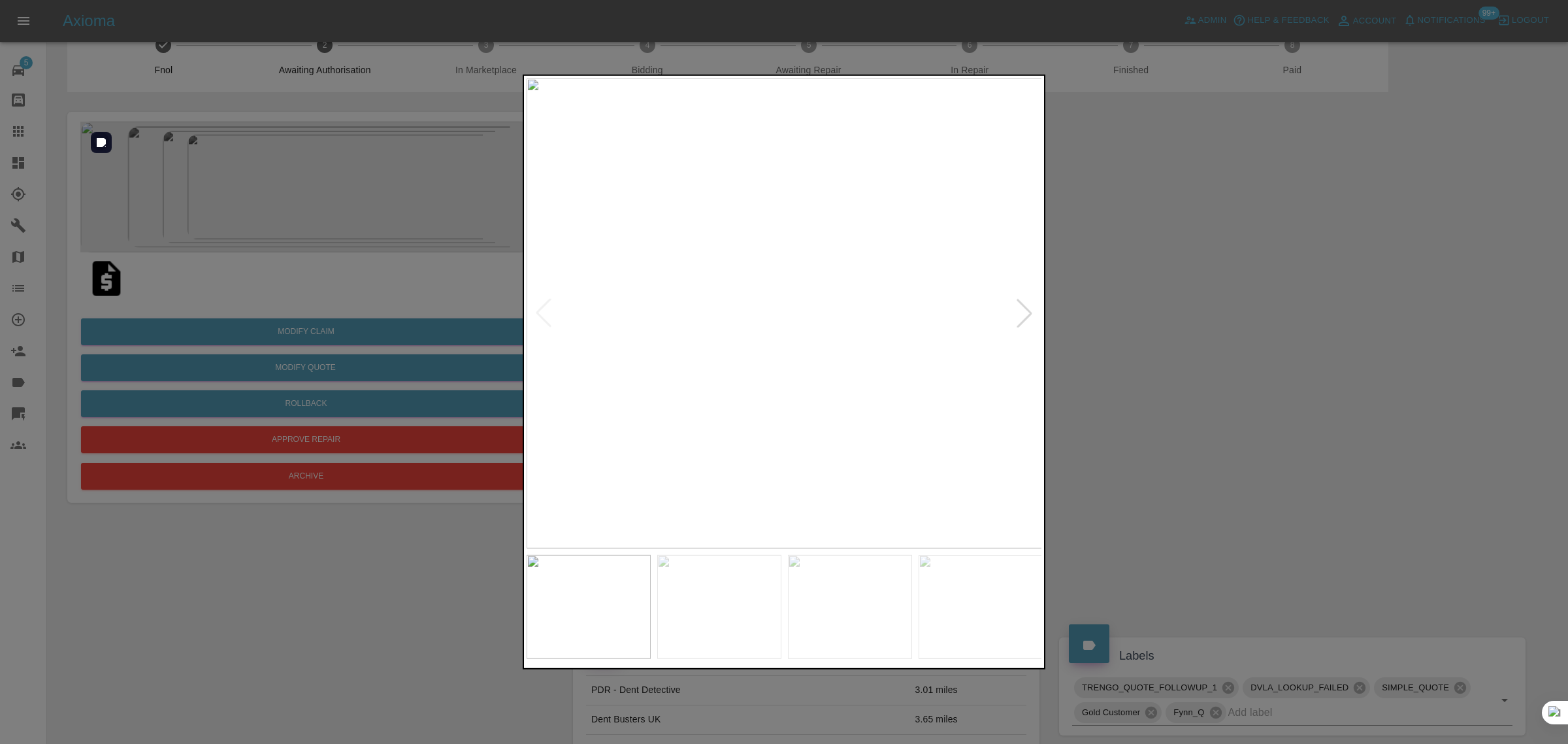
click at [337, 193] on div at bounding box center [784, 372] width 1568 height 744
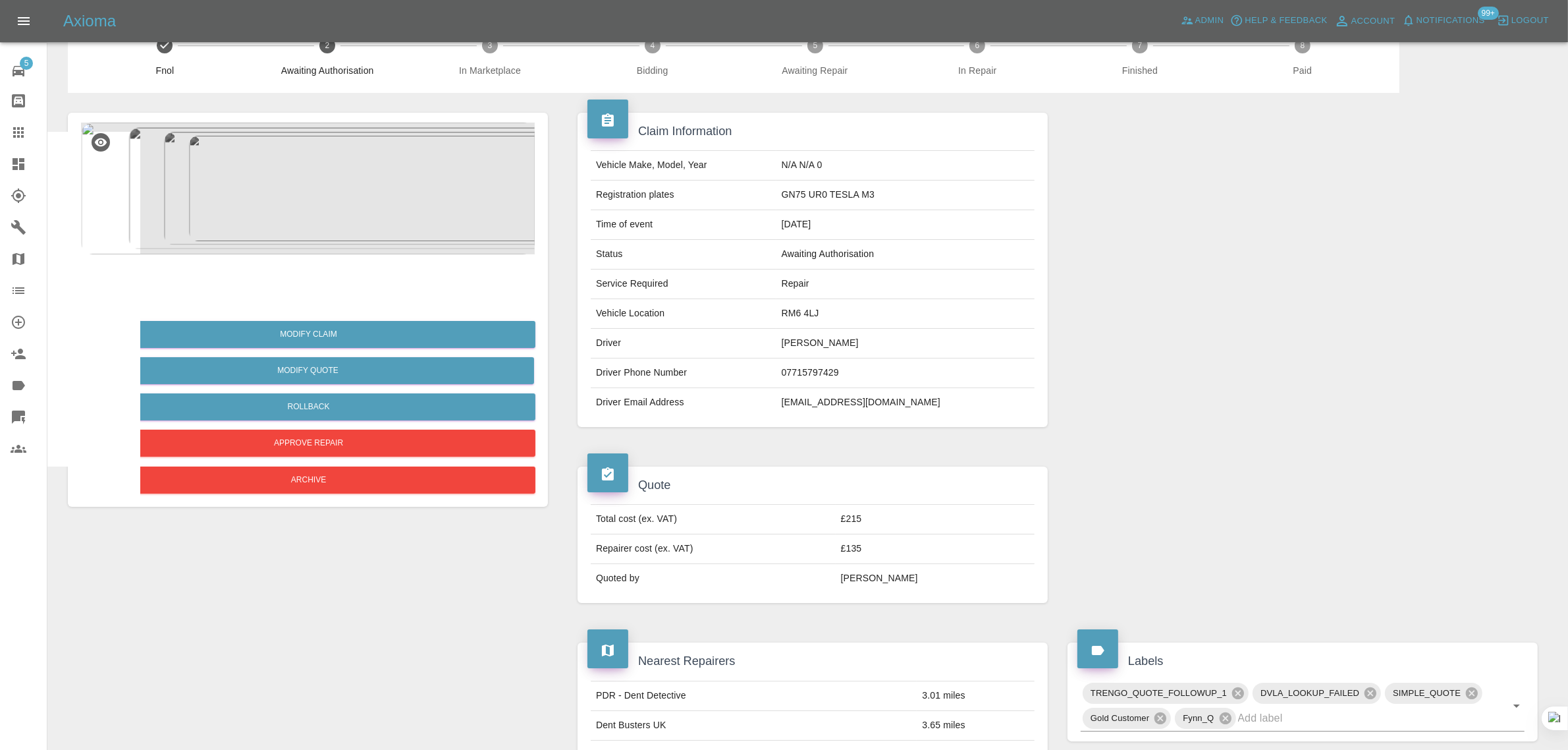
click at [24, 125] on icon at bounding box center [18, 133] width 16 height 16
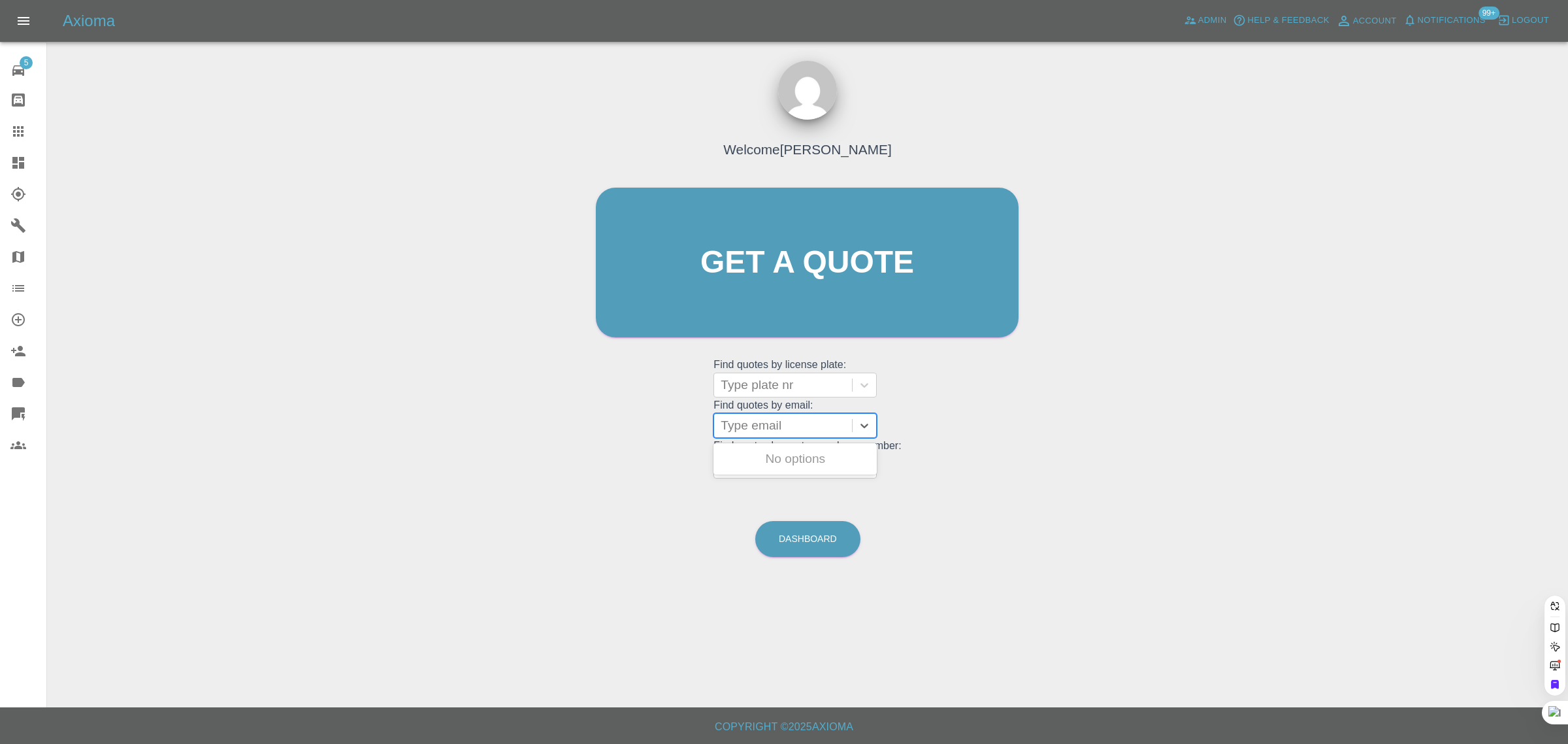
click at [791, 428] on div at bounding box center [783, 426] width 125 height 18
paste input "jackaxcell@hotmail.co.uk"
type input "jackaxcell@hotmail.co.uk"
click at [779, 465] on div "LL65EUD, Awaiting Repair" at bounding box center [795, 467] width 163 height 42
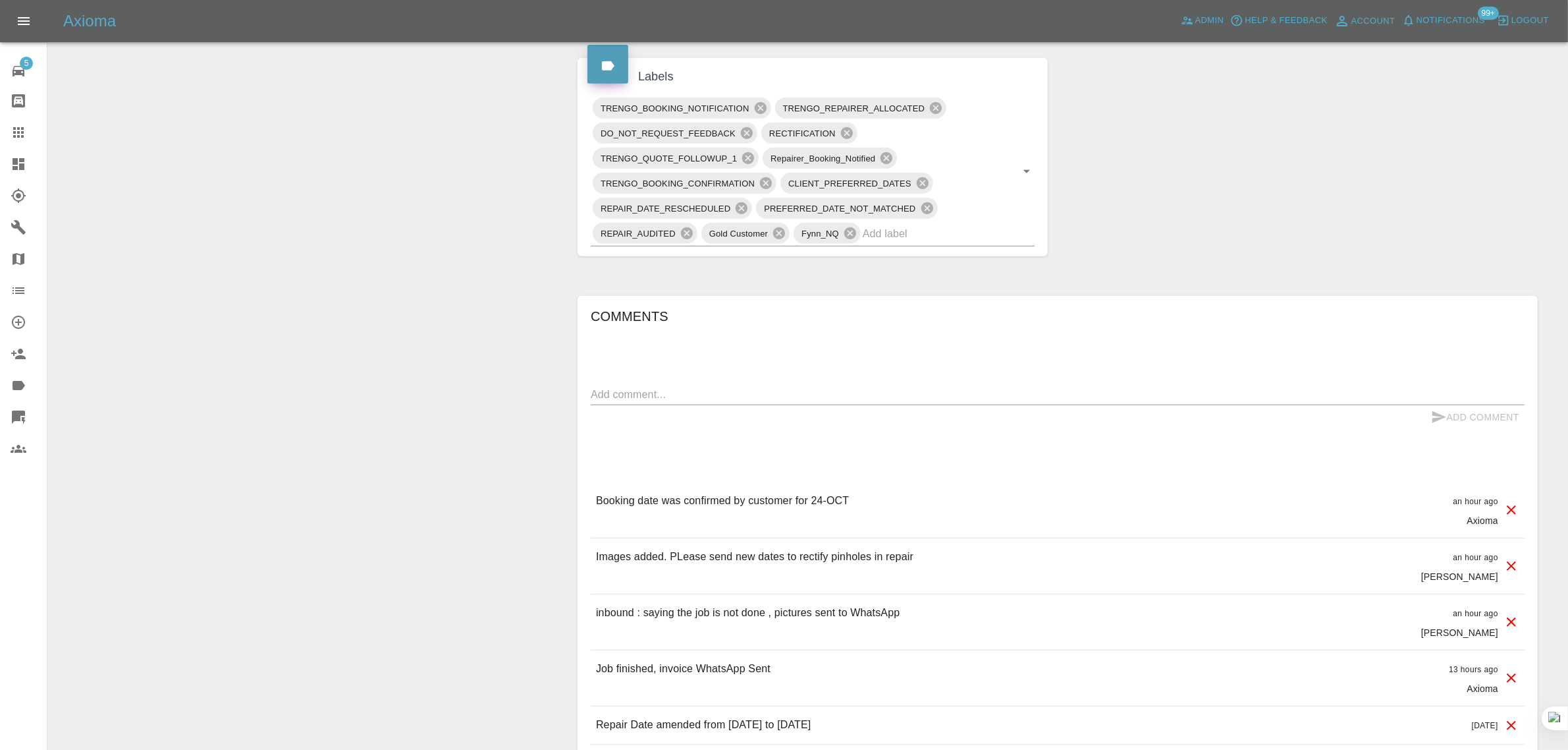
scroll to position [742, 0]
click at [830, 390] on textarea at bounding box center [1057, 391] width 933 height 15
paste textarea "The paintwork is still incomplete and there is a melted bubble on the bumper ab…"
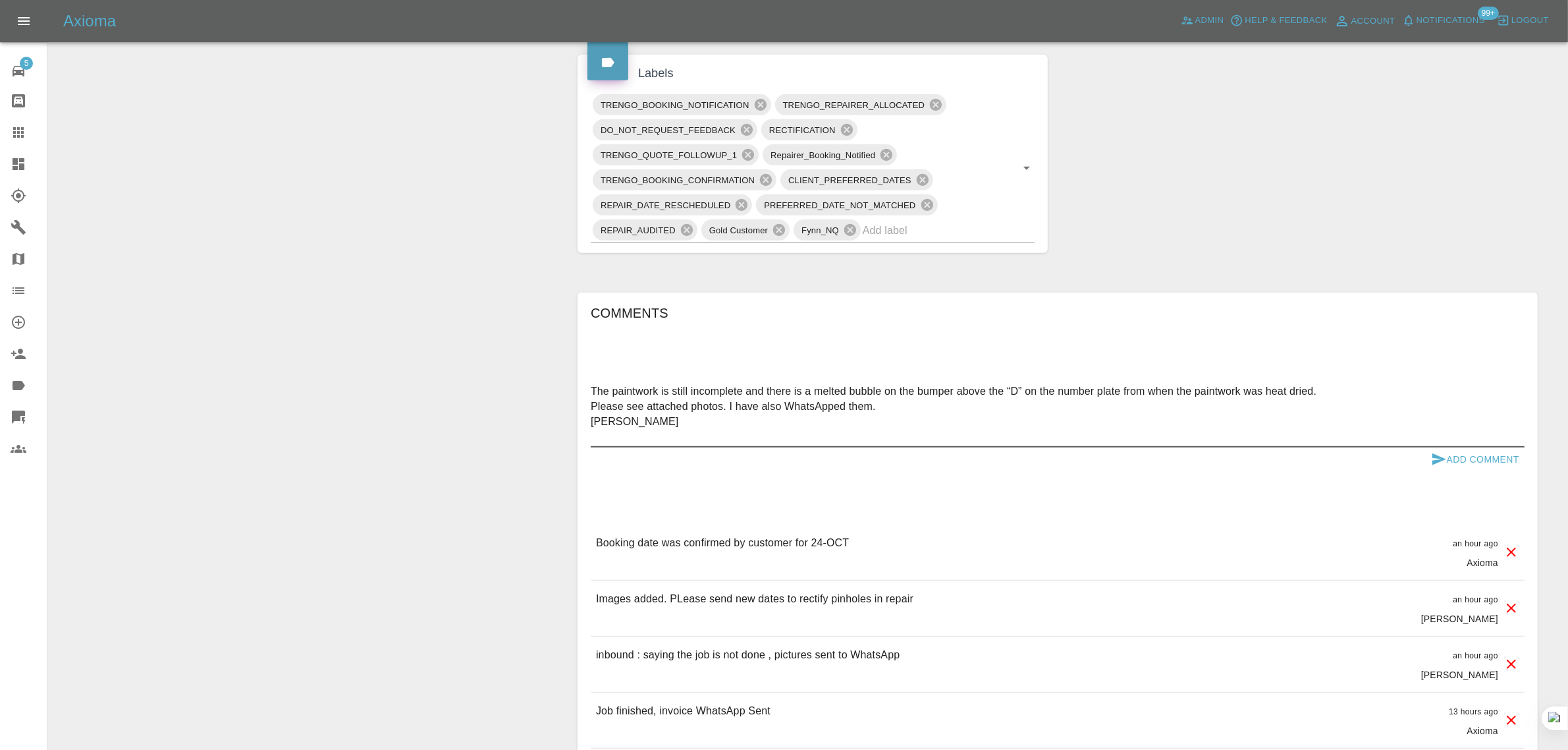
type textarea "The paintwork is still incomplete and there is a melted bubble on the bumper ab…"
click at [1490, 455] on button "Add Comment" at bounding box center [1475, 460] width 99 height 25
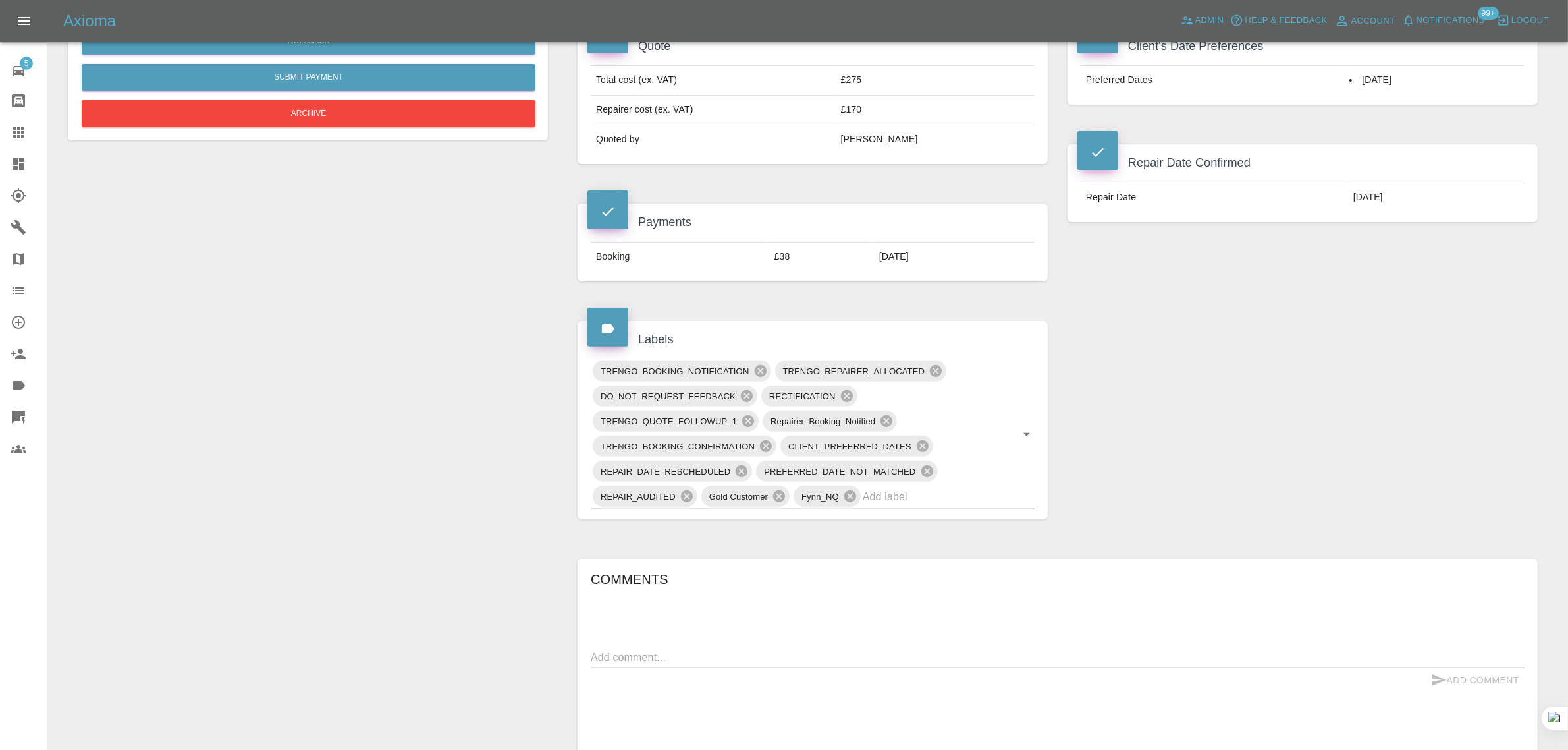
scroll to position [247, 0]
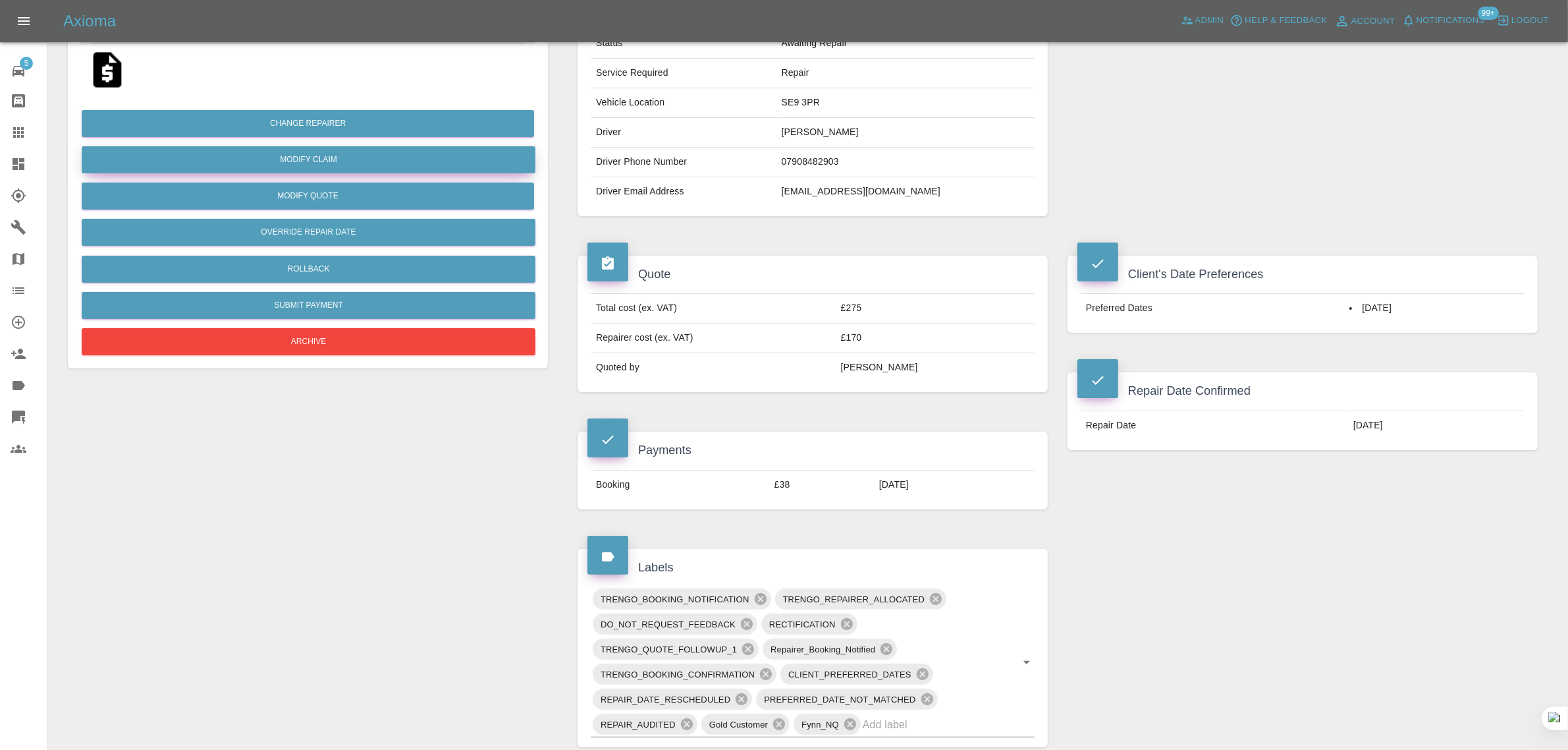
click at [299, 170] on link "Modify Claim" at bounding box center [309, 159] width 454 height 27
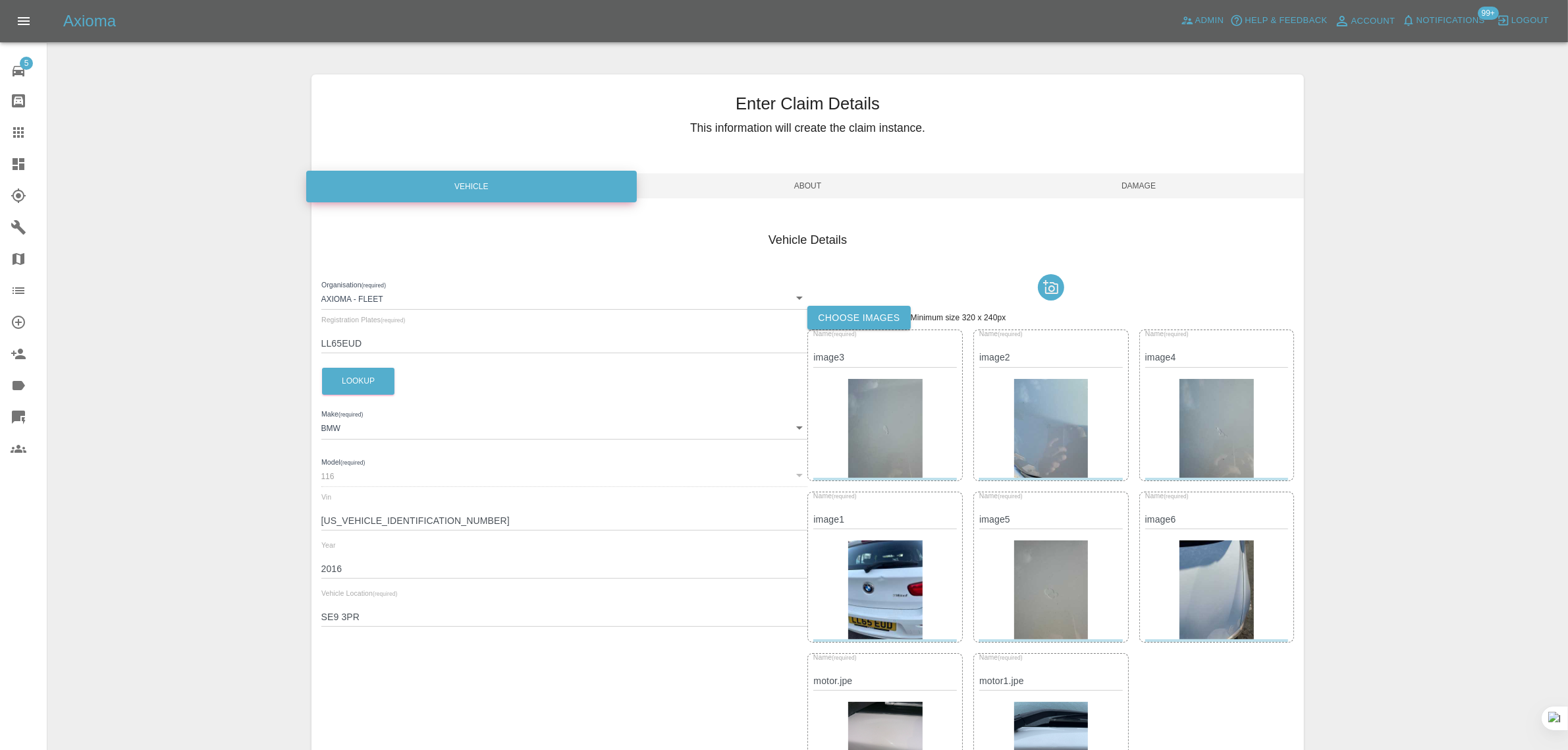
click at [838, 324] on label "Choose images" at bounding box center [858, 318] width 103 height 25
click at [0, 0] on input "Choose images" at bounding box center [0, 0] width 0 height 0
drag, startPoint x: 1148, startPoint y: 189, endPoint x: 1150, endPoint y: 229, distance: 40.0
click at [1147, 189] on span "Damage" at bounding box center [1138, 185] width 332 height 25
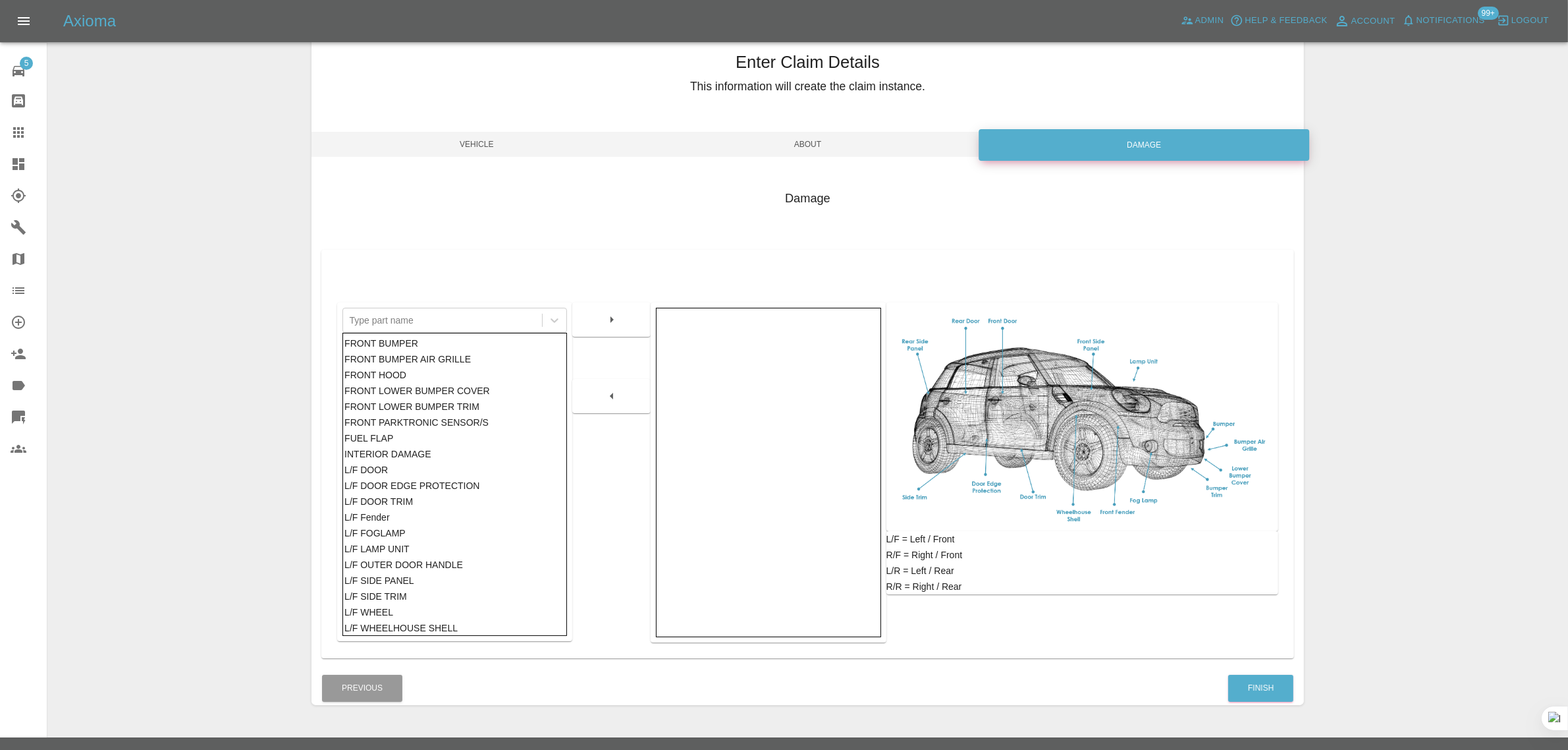
scroll to position [64, 0]
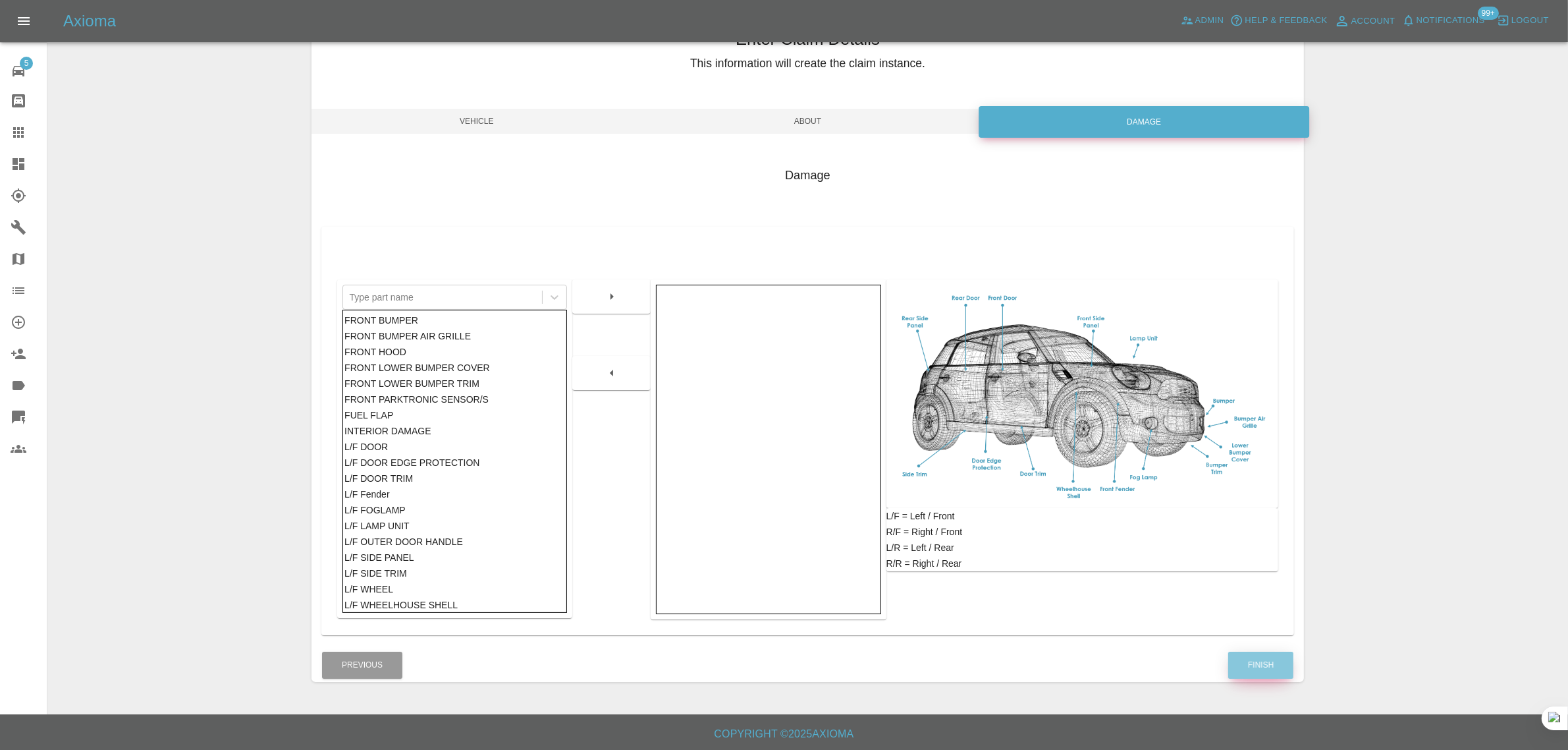
click at [1253, 666] on button "Finish" at bounding box center [1260, 665] width 65 height 27
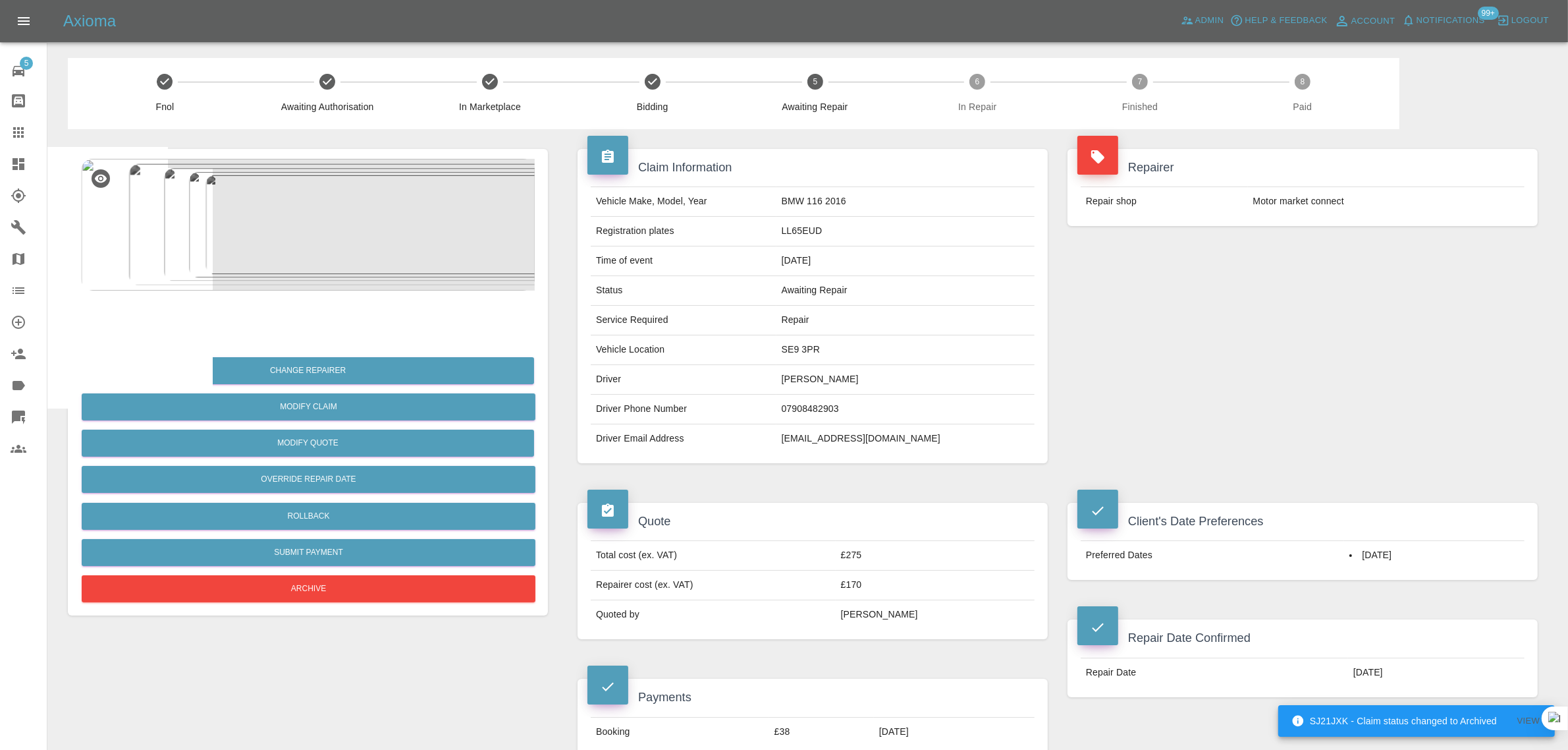
click at [15, 125] on icon at bounding box center [18, 133] width 16 height 16
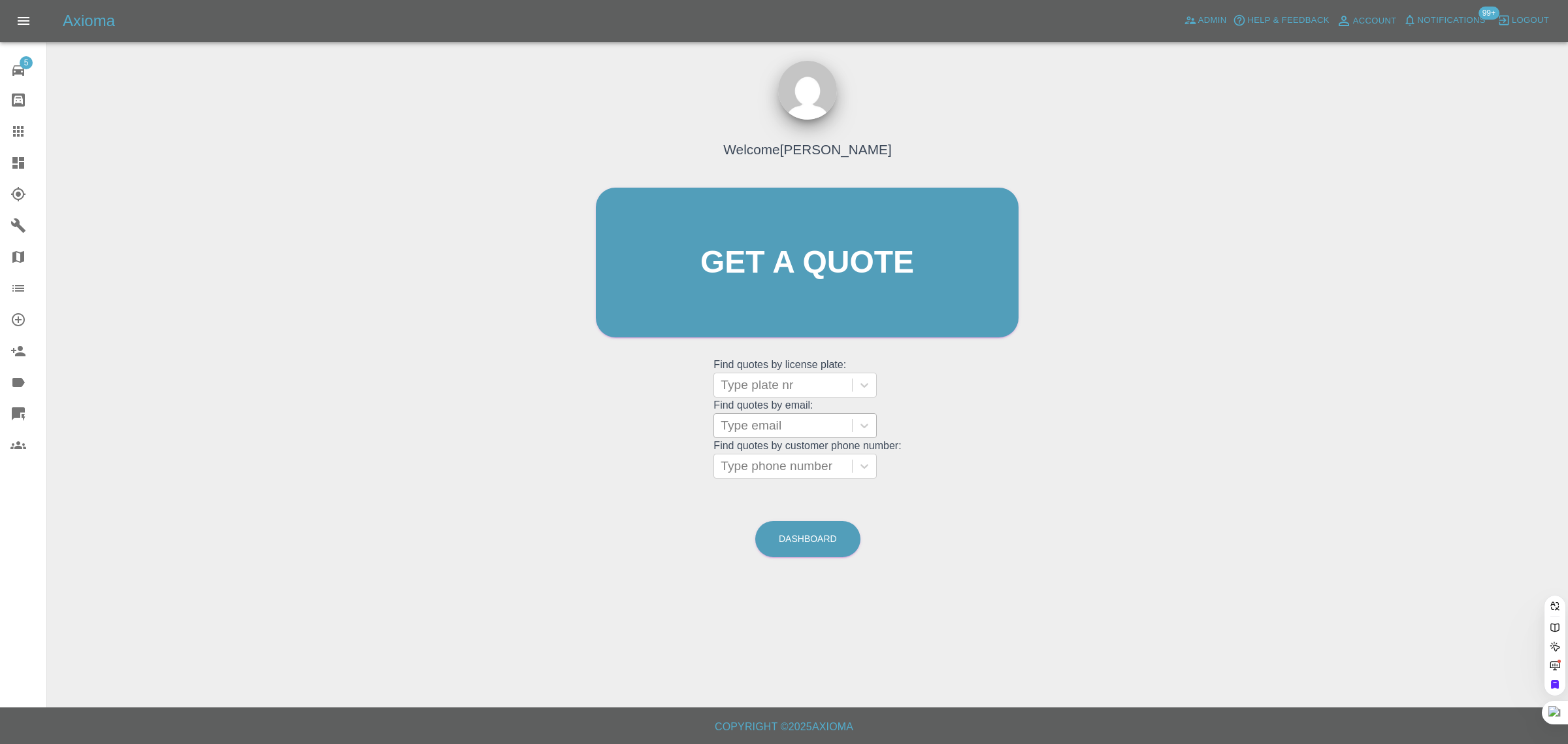
click at [795, 419] on div at bounding box center [783, 426] width 125 height 18
paste input "jackaxcell@hotmail.co.uk"
type input "jackaxcell@hotmail.co.uk"
click at [761, 459] on div "LL65EUD, Awaiting Repair" at bounding box center [795, 467] width 163 height 42
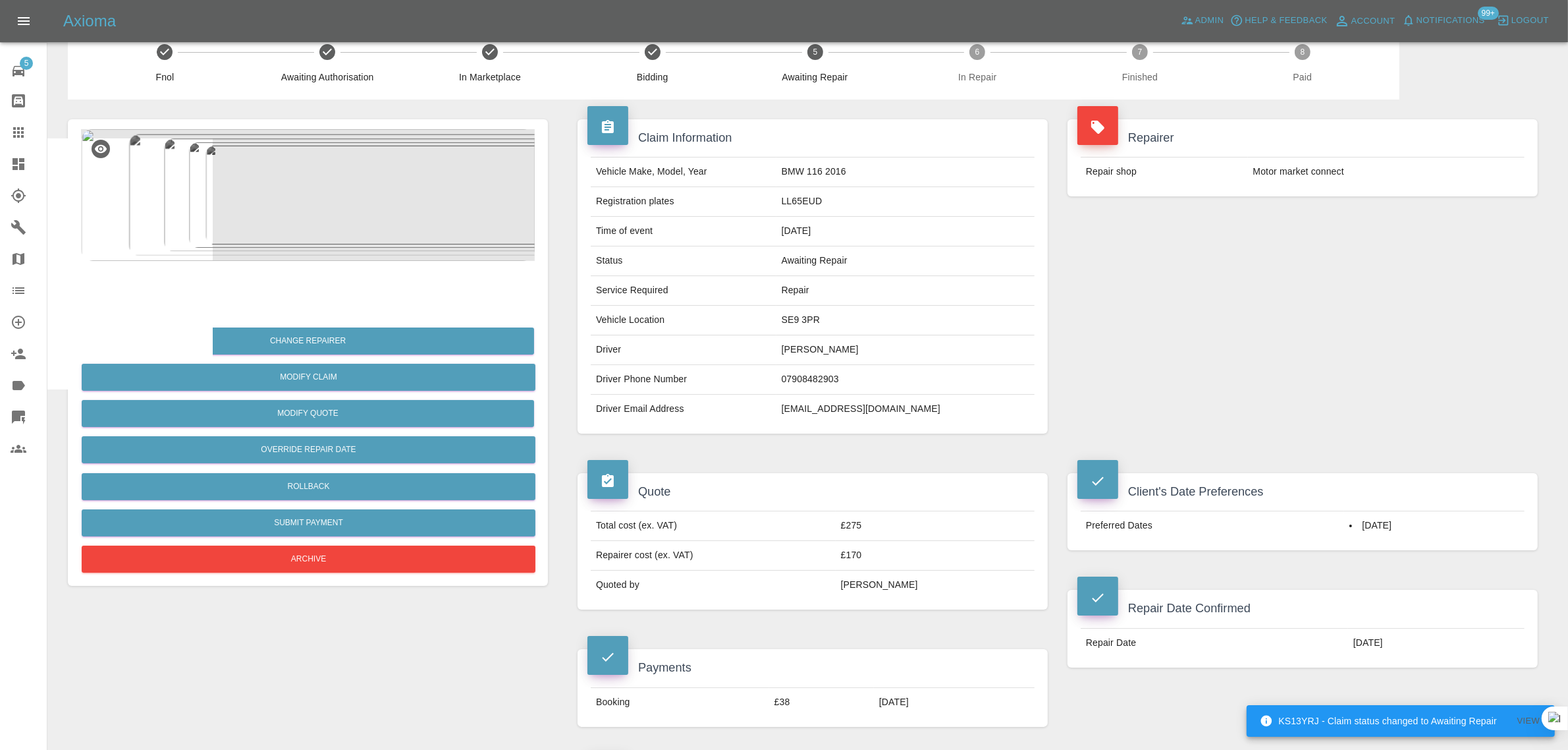
click at [17, 139] on icon at bounding box center [18, 133] width 16 height 16
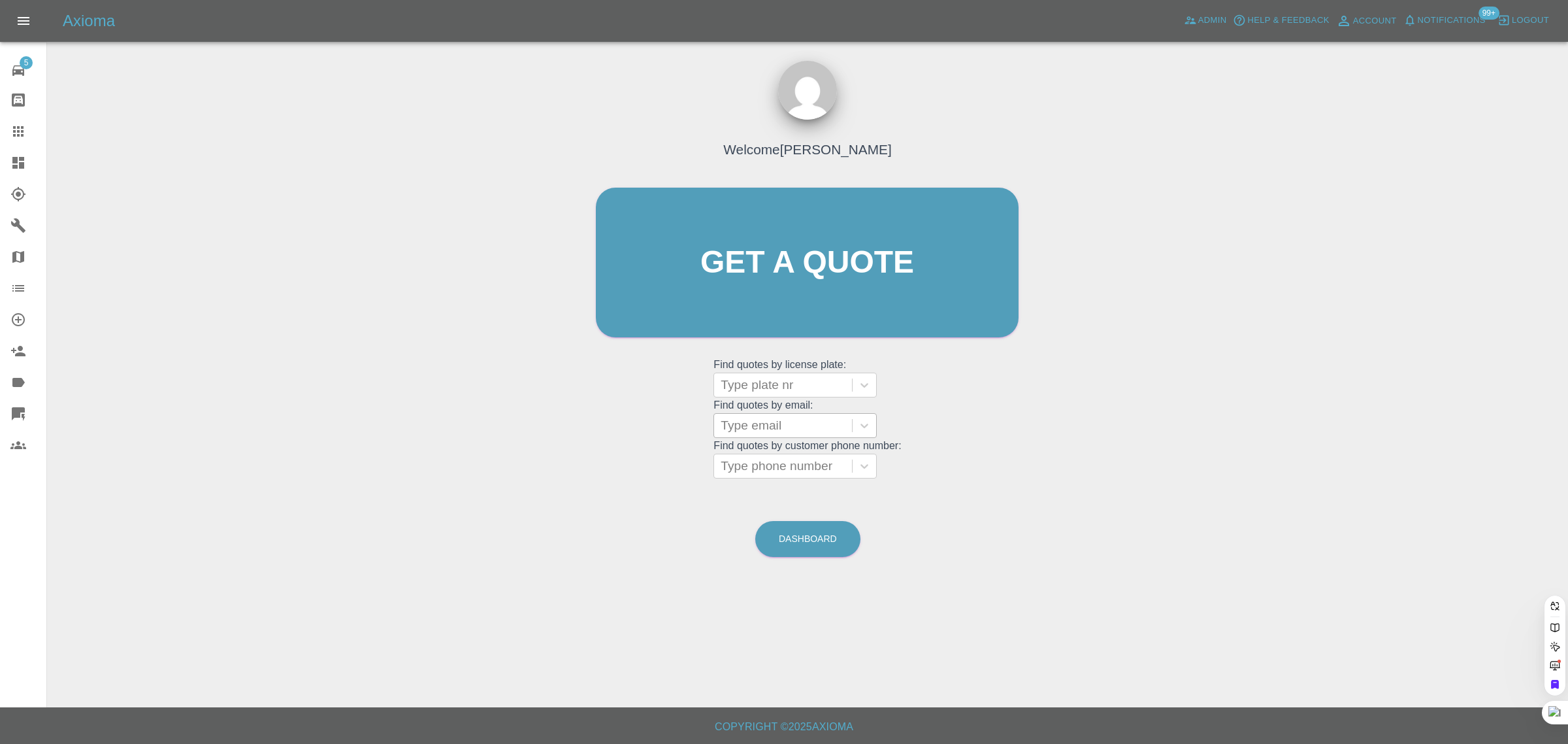
click at [776, 419] on div at bounding box center [783, 426] width 125 height 18
paste input "Carl.Ayres@ntlworld.com"
type input "Carl.Ayres@ntlworld.co"
click at [837, 463] on div "DV72FFH, Finished" at bounding box center [795, 459] width 163 height 26
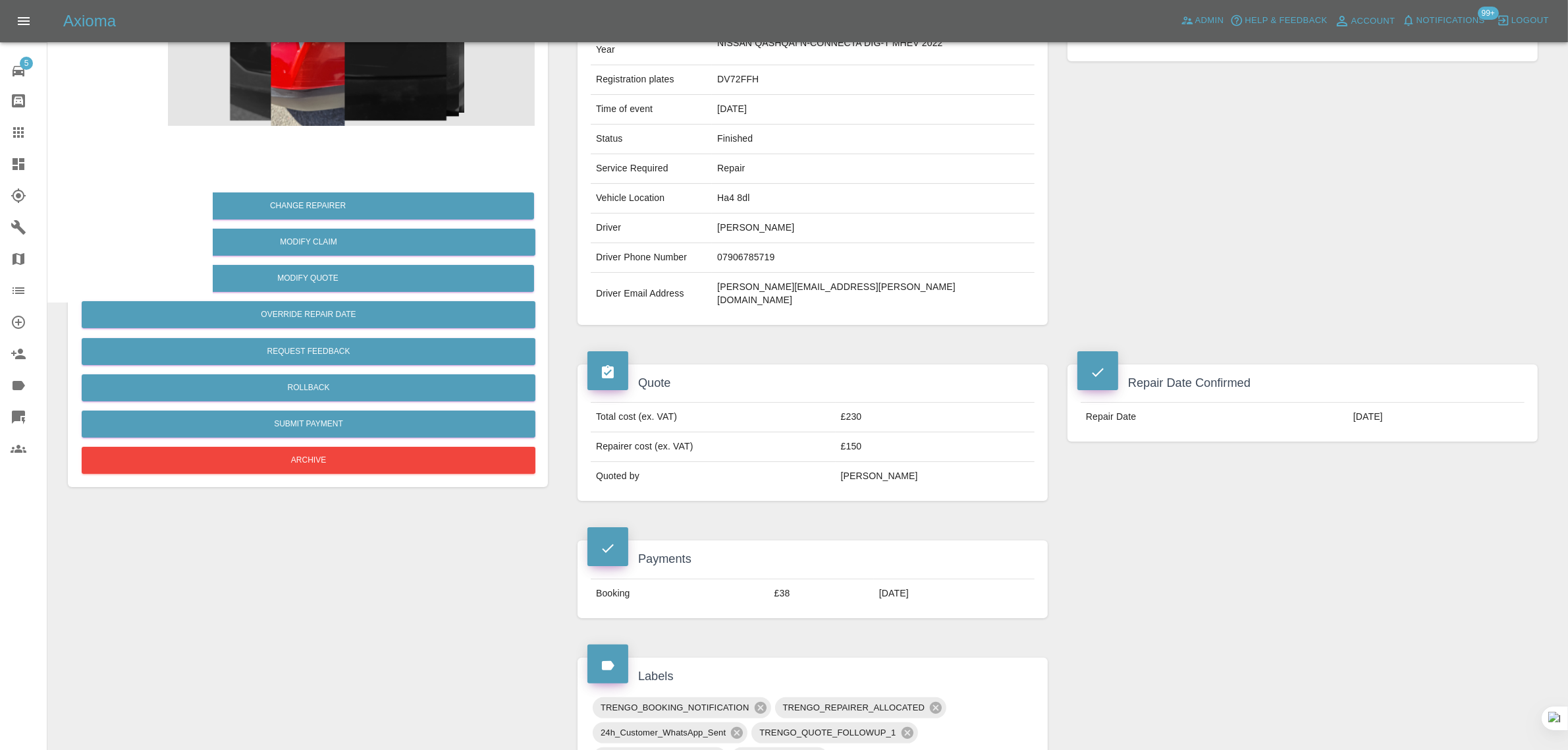
scroll to position [494, 0]
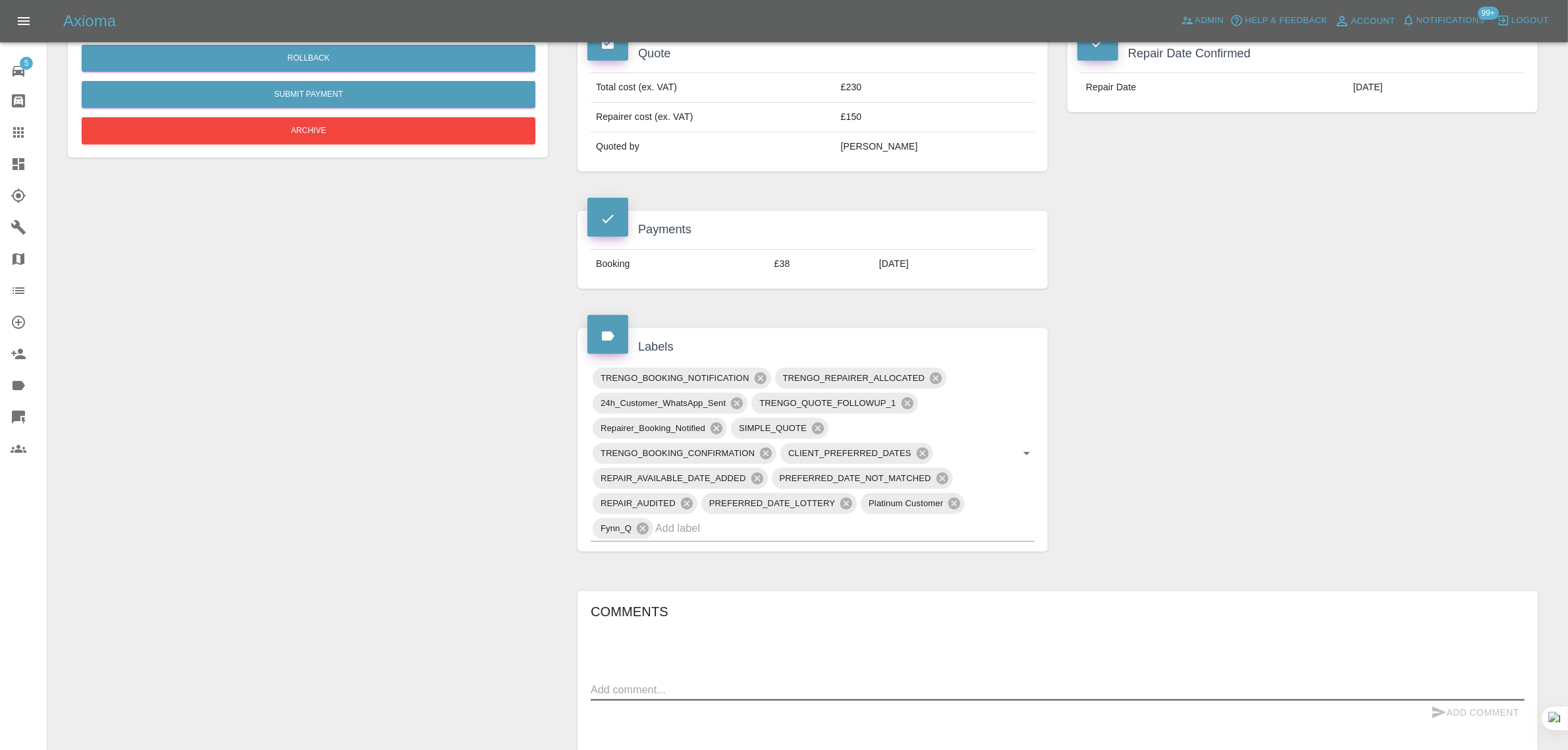
click at [742, 682] on textarea at bounding box center [1057, 689] width 933 height 15
paste textarea "Hello, I am un happy with a vehicle paint repair job that i had undertaken on F…"
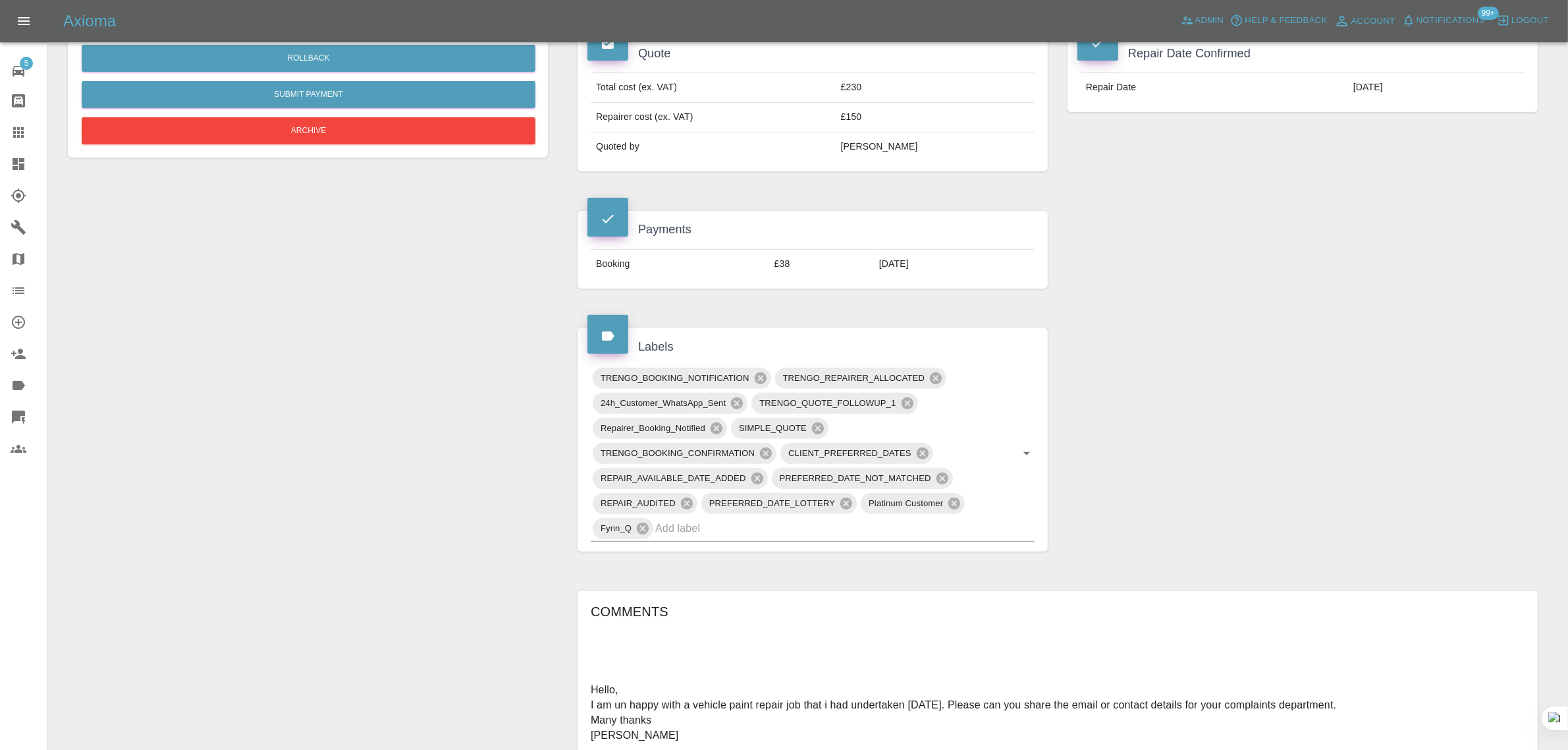
type textarea "Hello, I am un happy with a vehicle paint repair job that i had undertaken on F…"
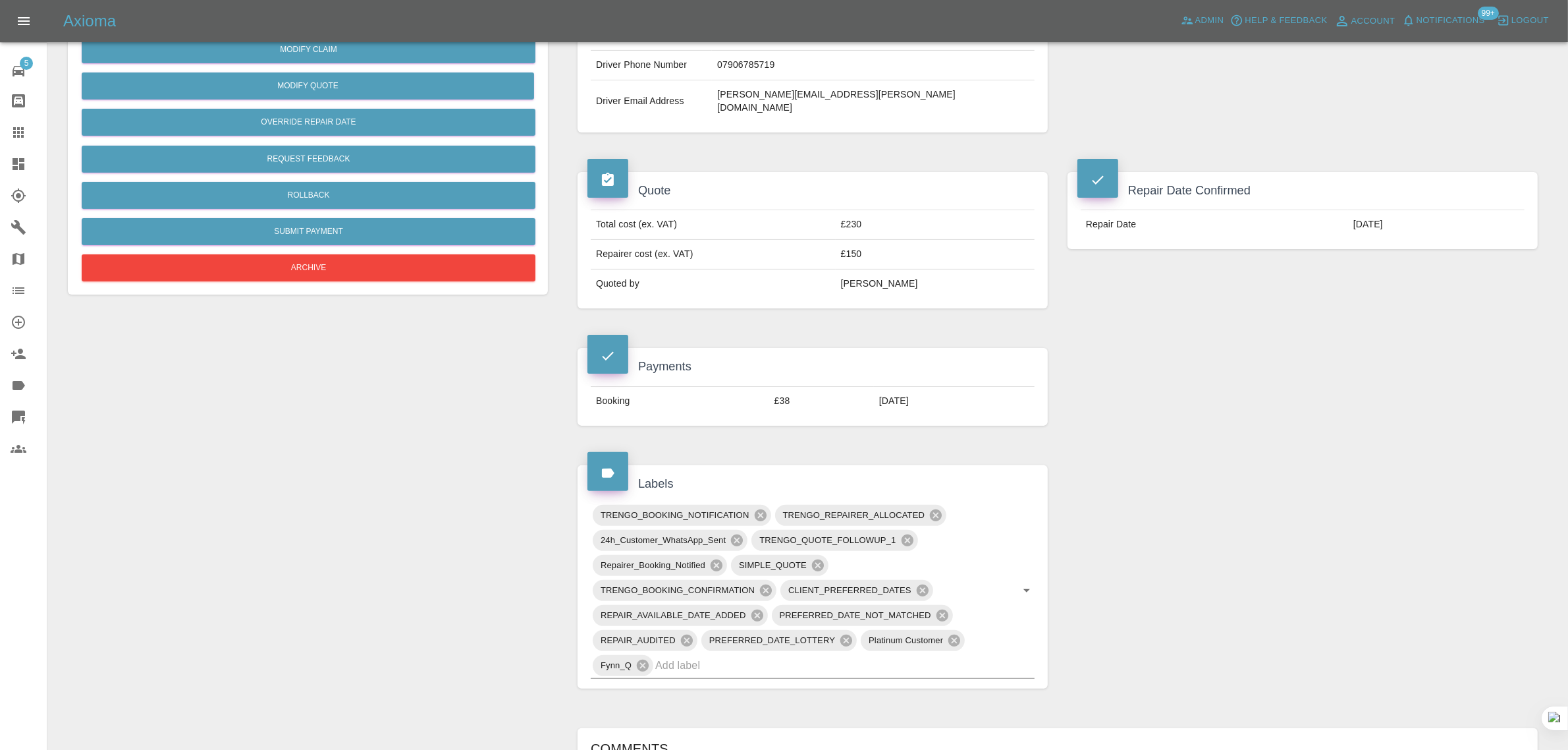
scroll to position [165, 0]
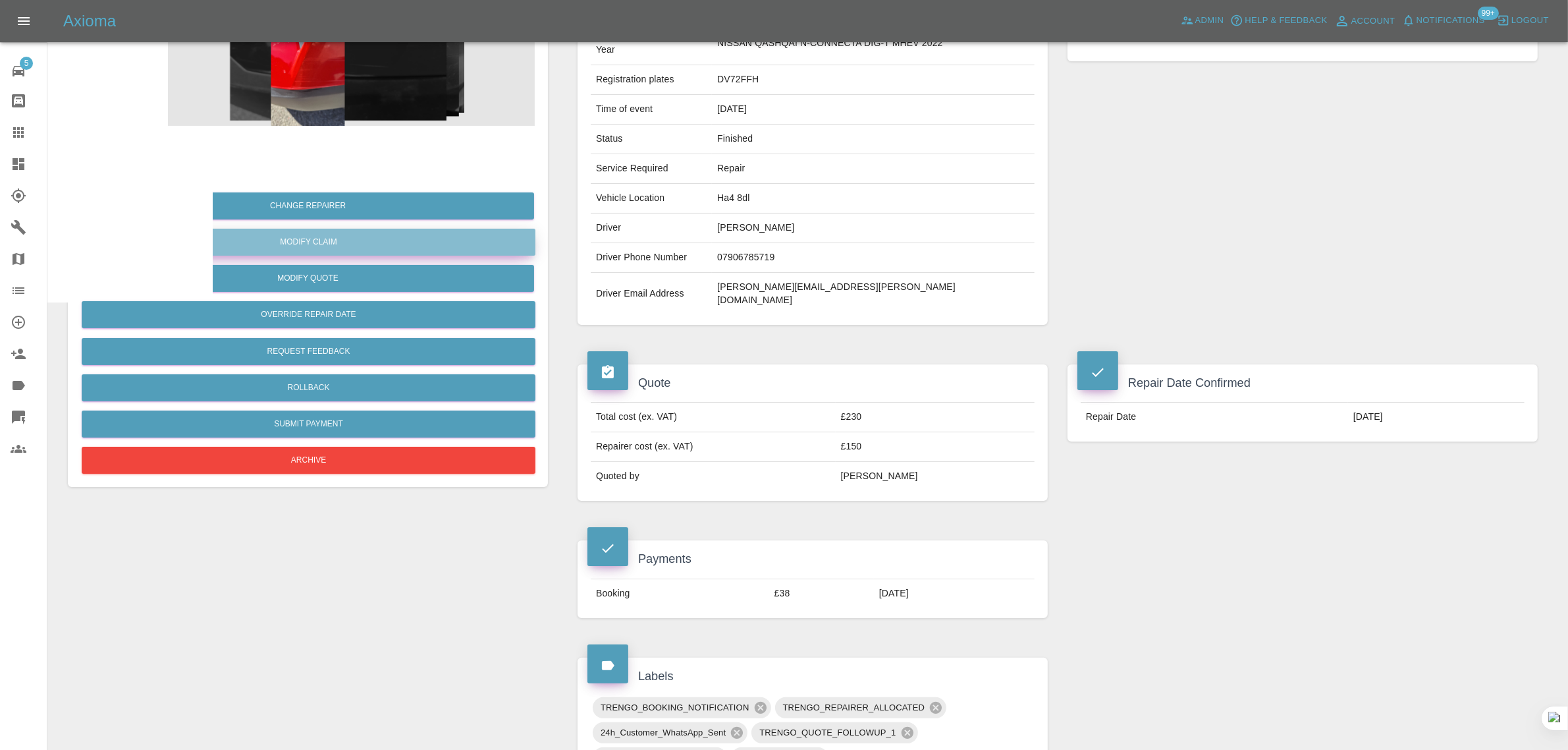
click at [323, 237] on link "Modify Claim" at bounding box center [309, 241] width 454 height 27
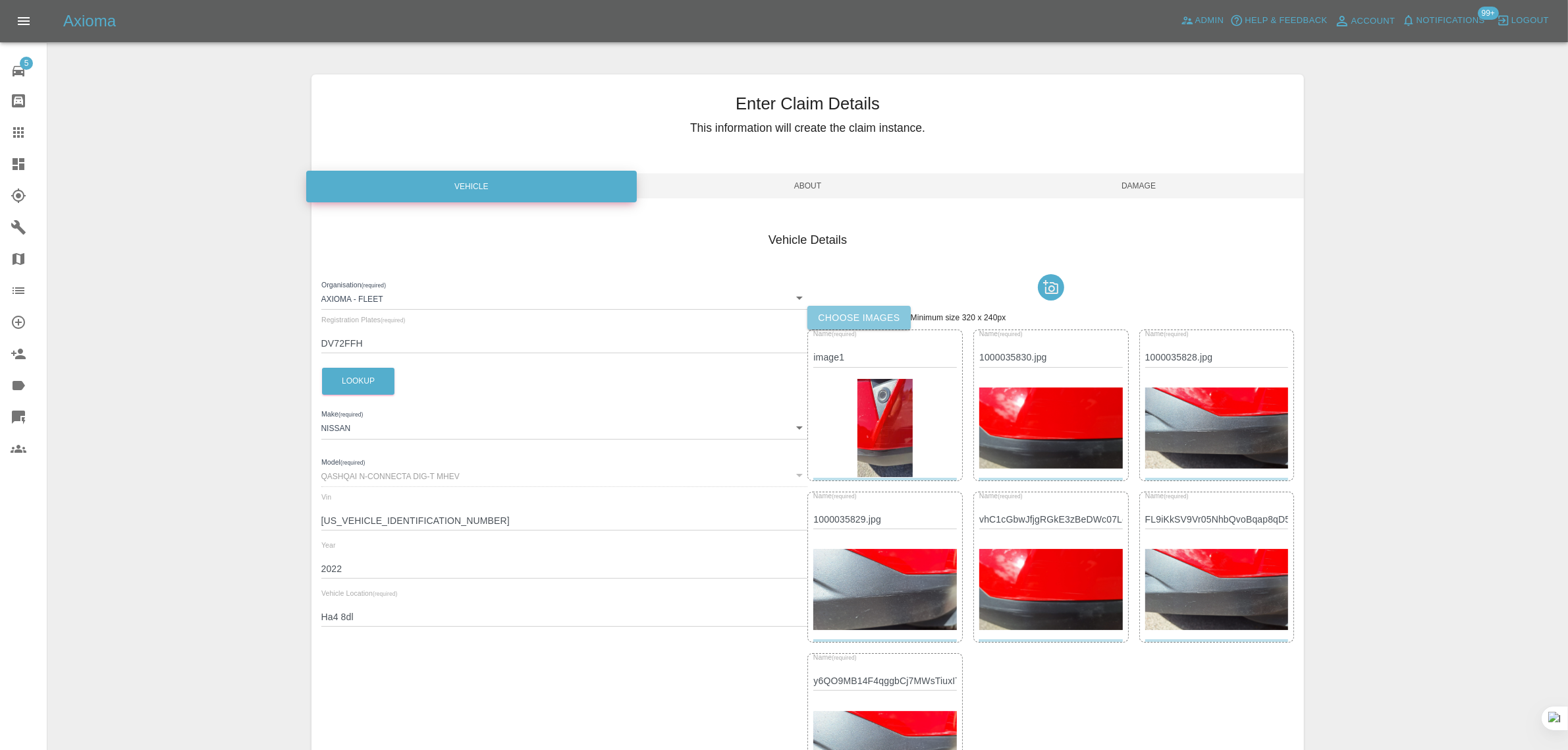
click at [840, 327] on label "Choose images" at bounding box center [858, 318] width 103 height 25
click at [0, 0] on input "Choose images" at bounding box center [0, 0] width 0 height 0
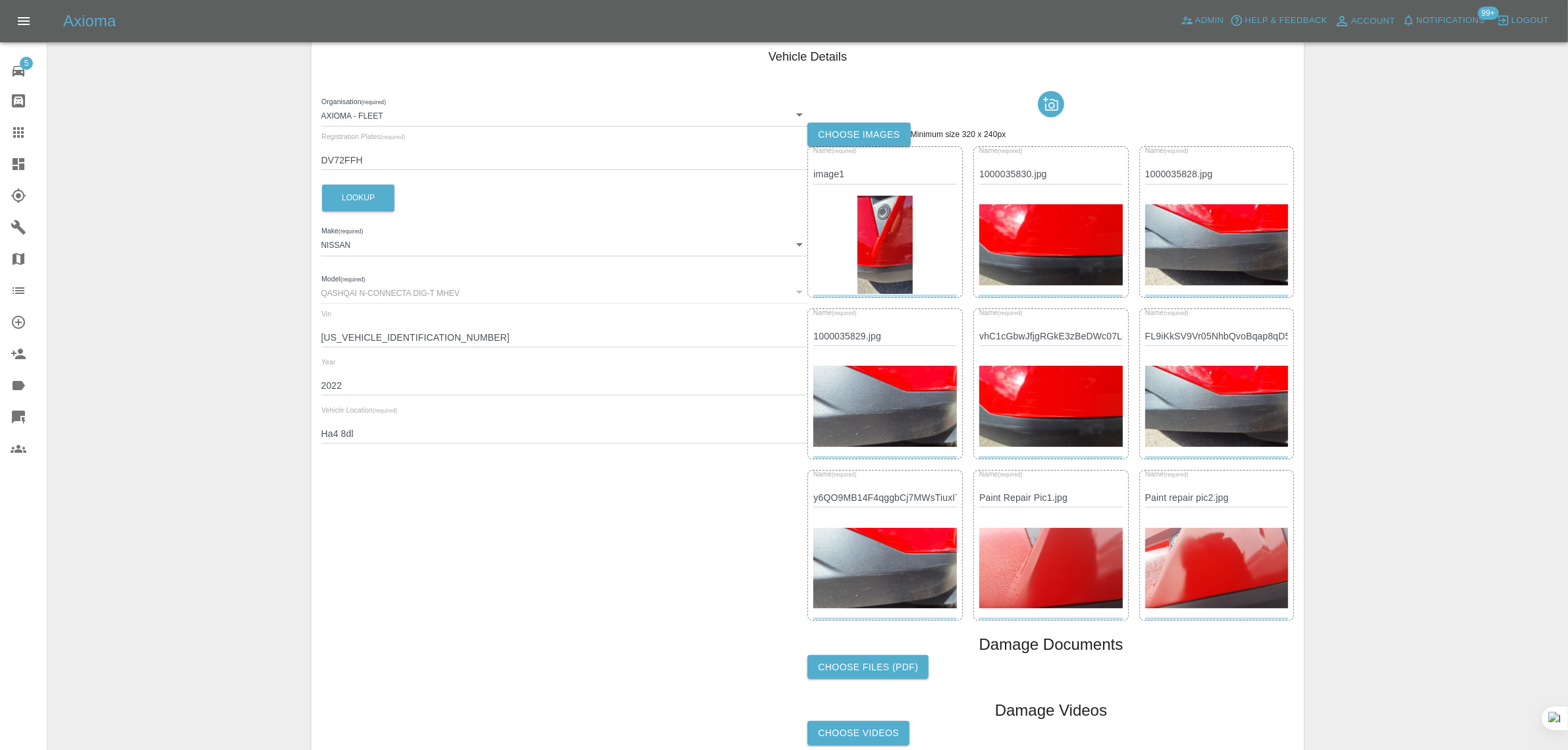
scroll to position [302, 0]
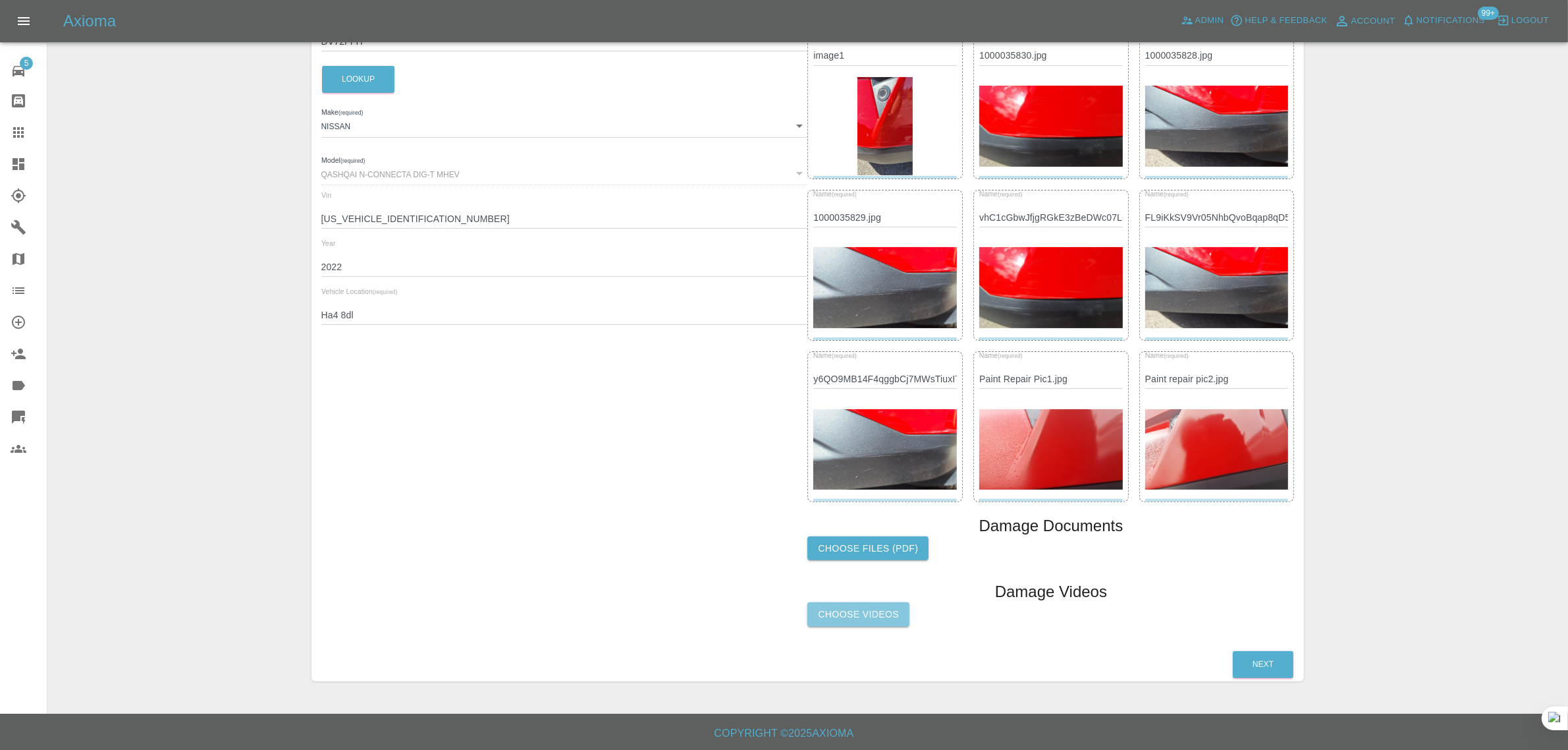
click at [879, 611] on label "Choose Videos" at bounding box center [858, 614] width 102 height 25
click at [0, 0] on input "Choose Videos" at bounding box center [0, 0] width 0 height 0
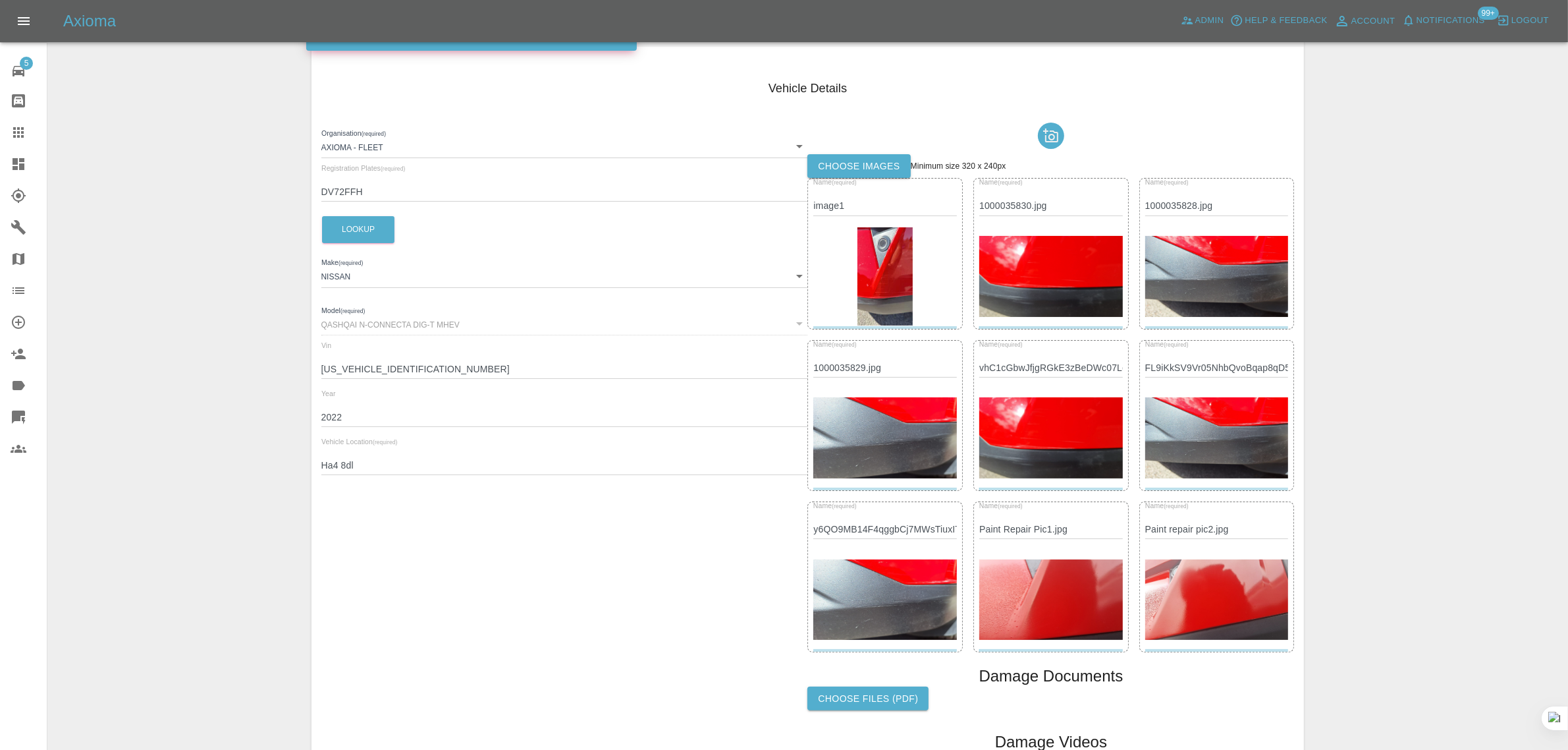
scroll to position [0, 0]
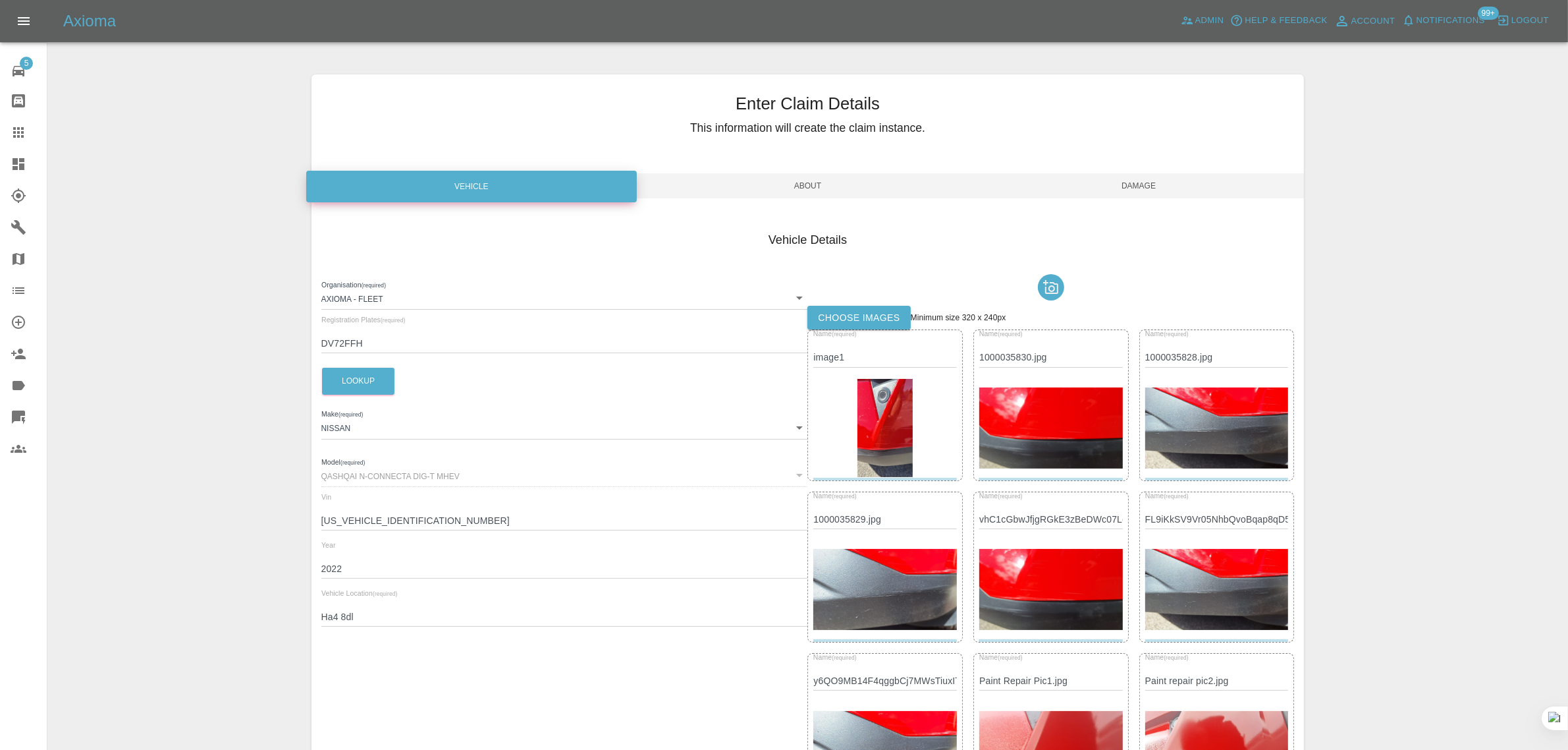
click at [1145, 183] on span "Damage" at bounding box center [1138, 185] width 332 height 25
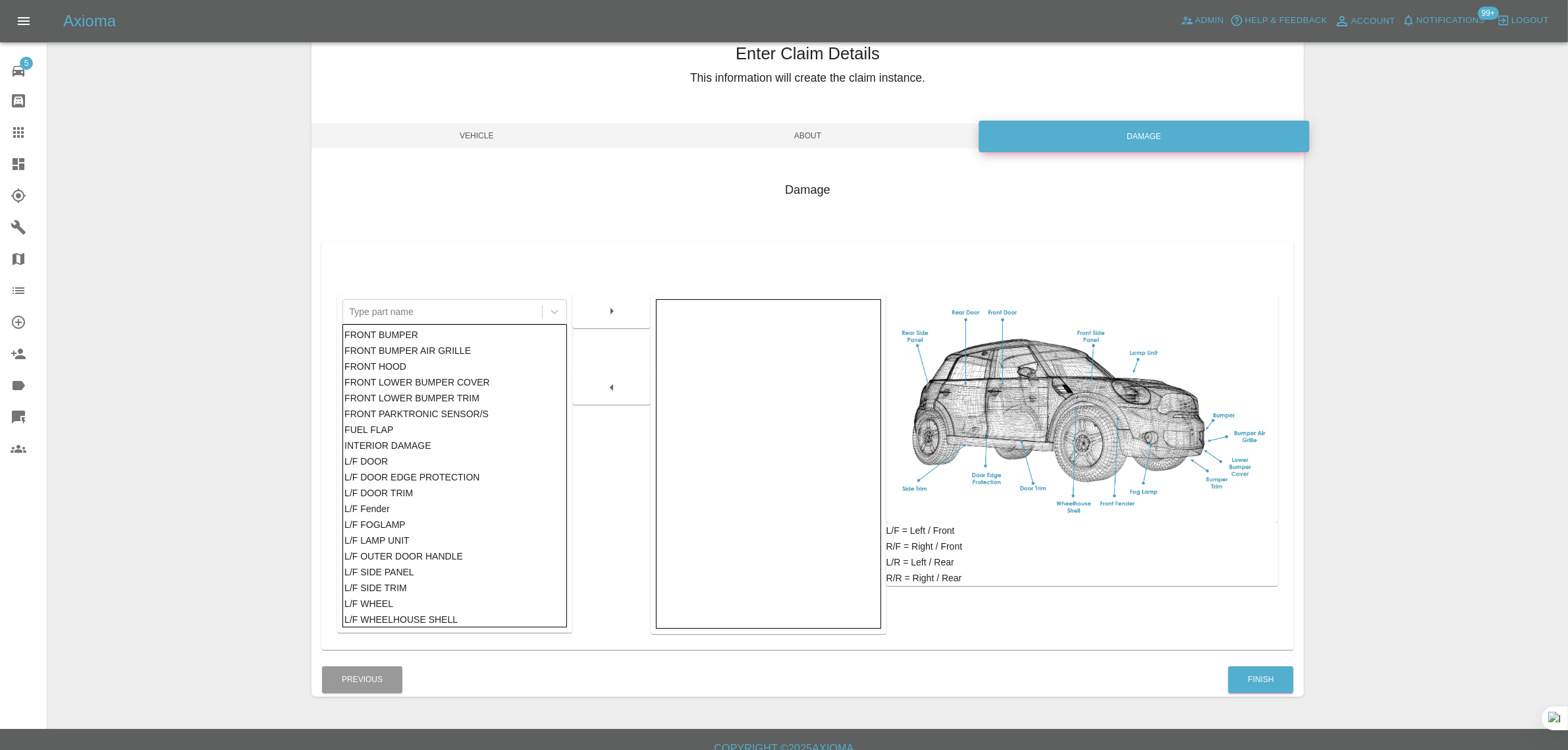
scroll to position [64, 0]
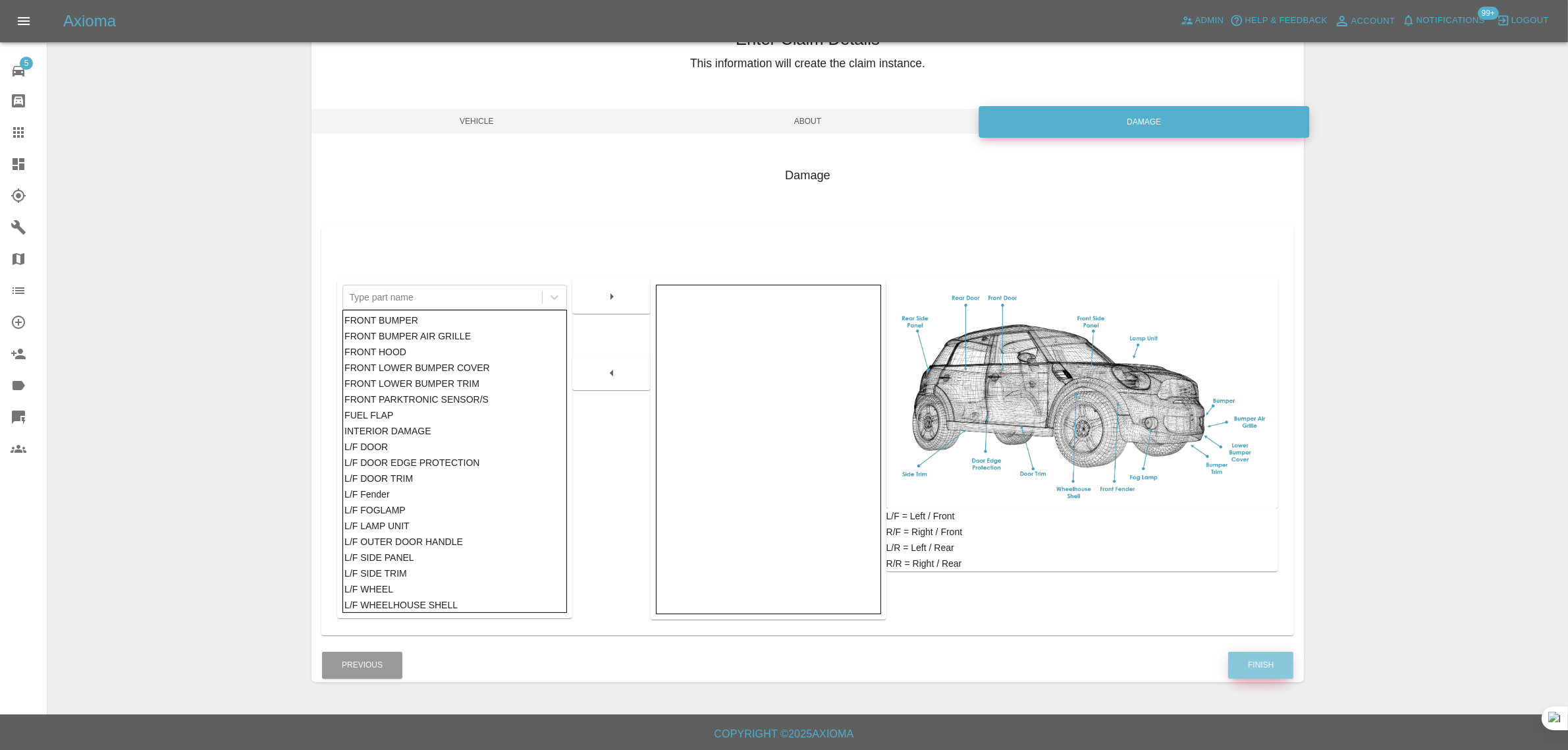
click at [1263, 660] on button "Finish" at bounding box center [1260, 665] width 65 height 27
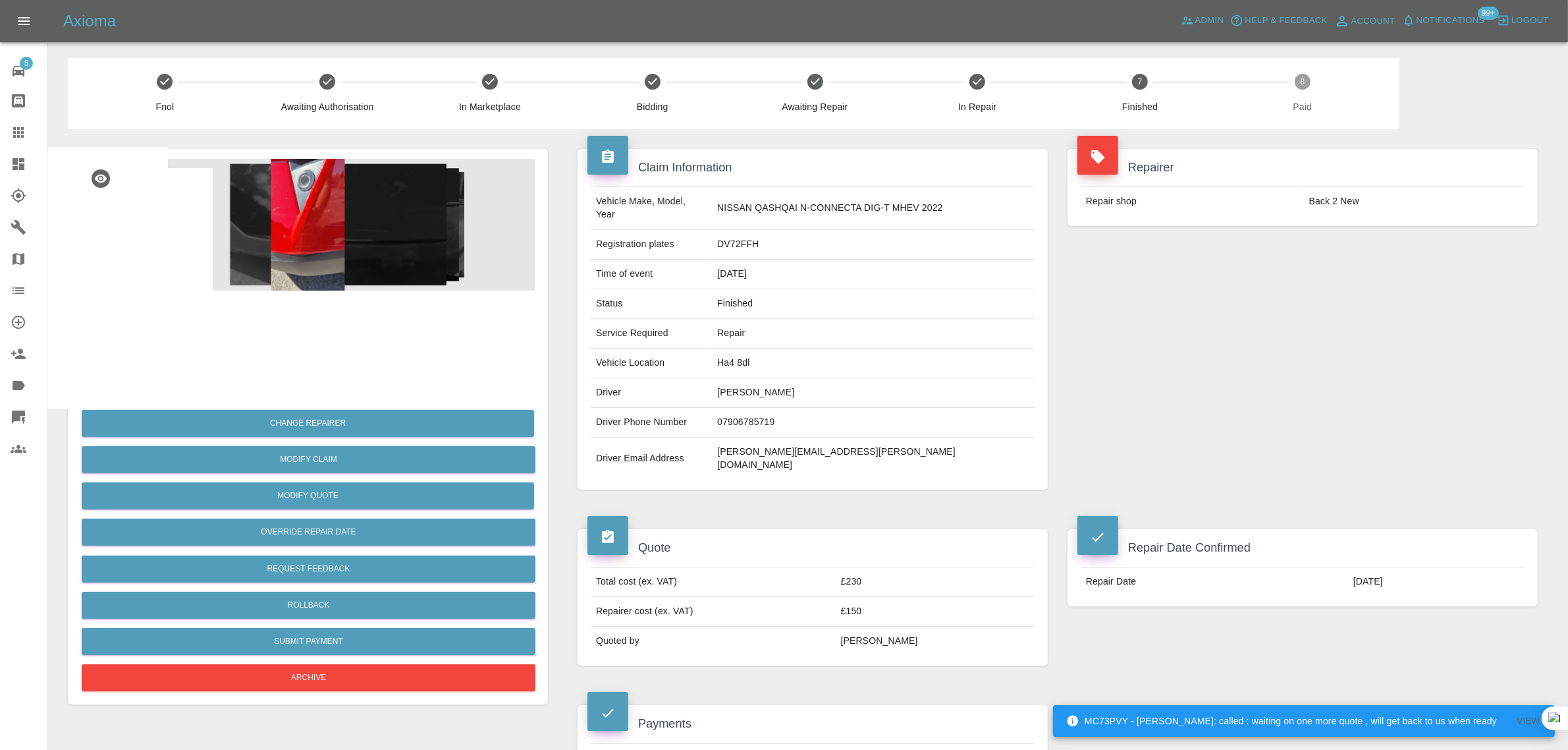
scroll to position [412, 0]
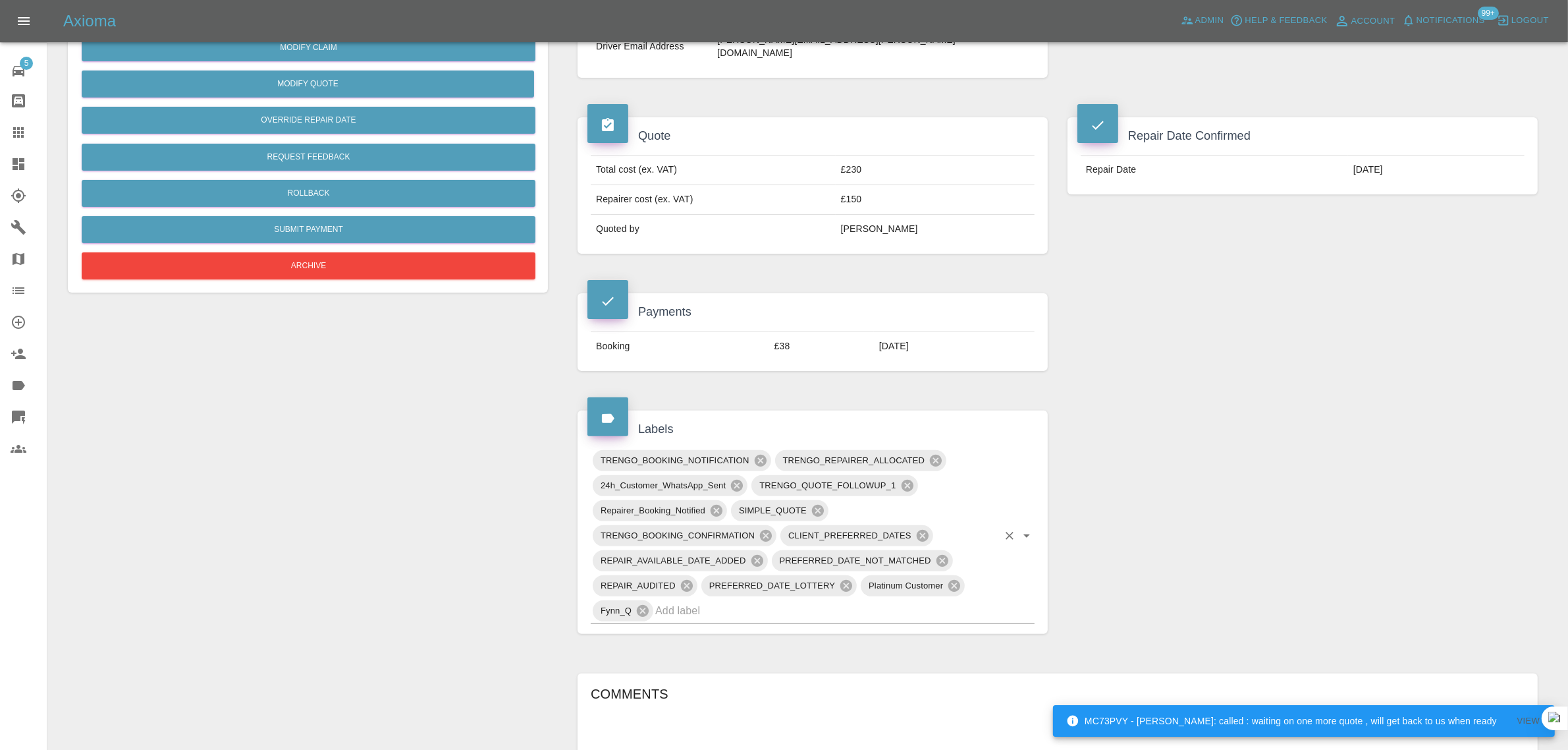
click at [790, 600] on input "text" at bounding box center [826, 610] width 342 height 21
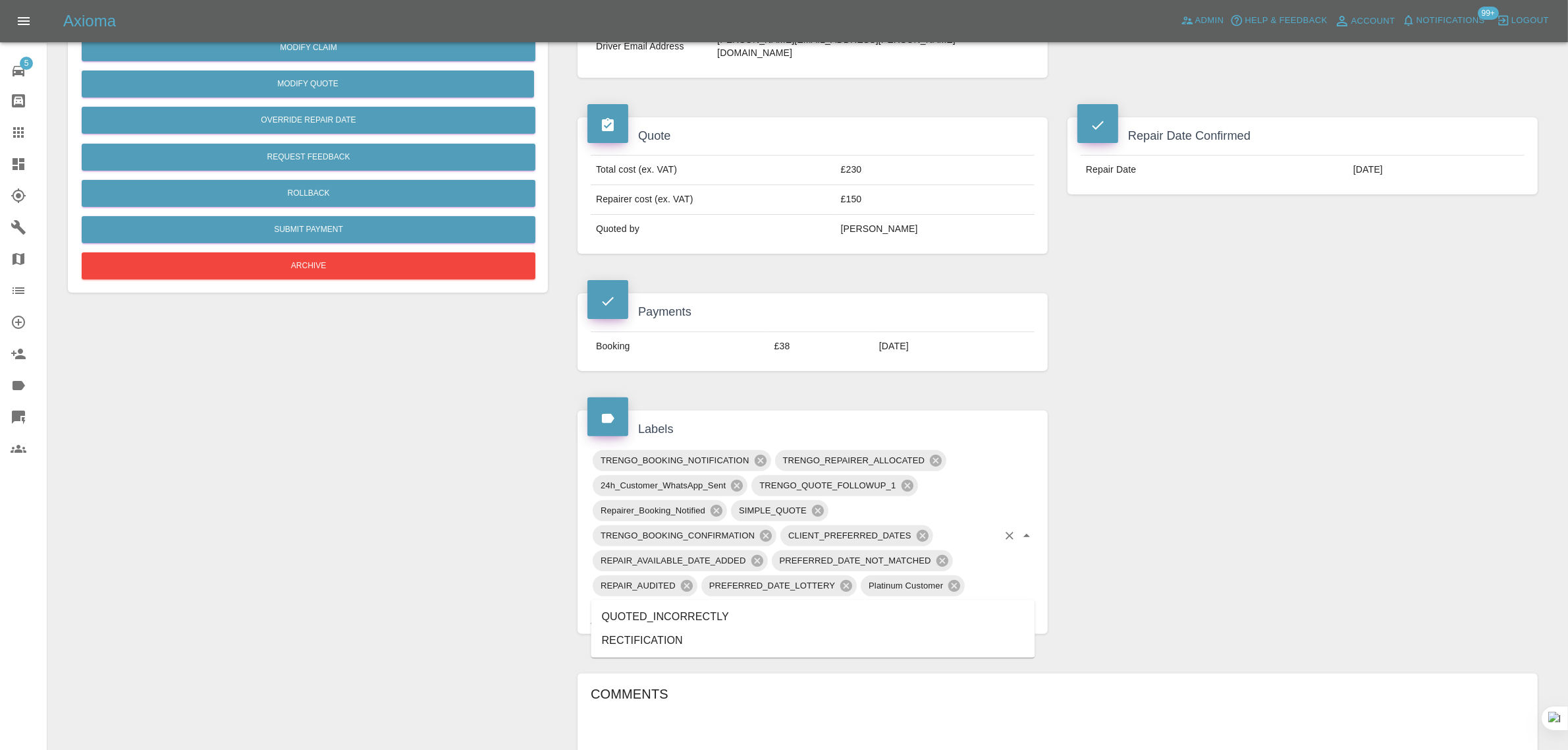
type input "rec"
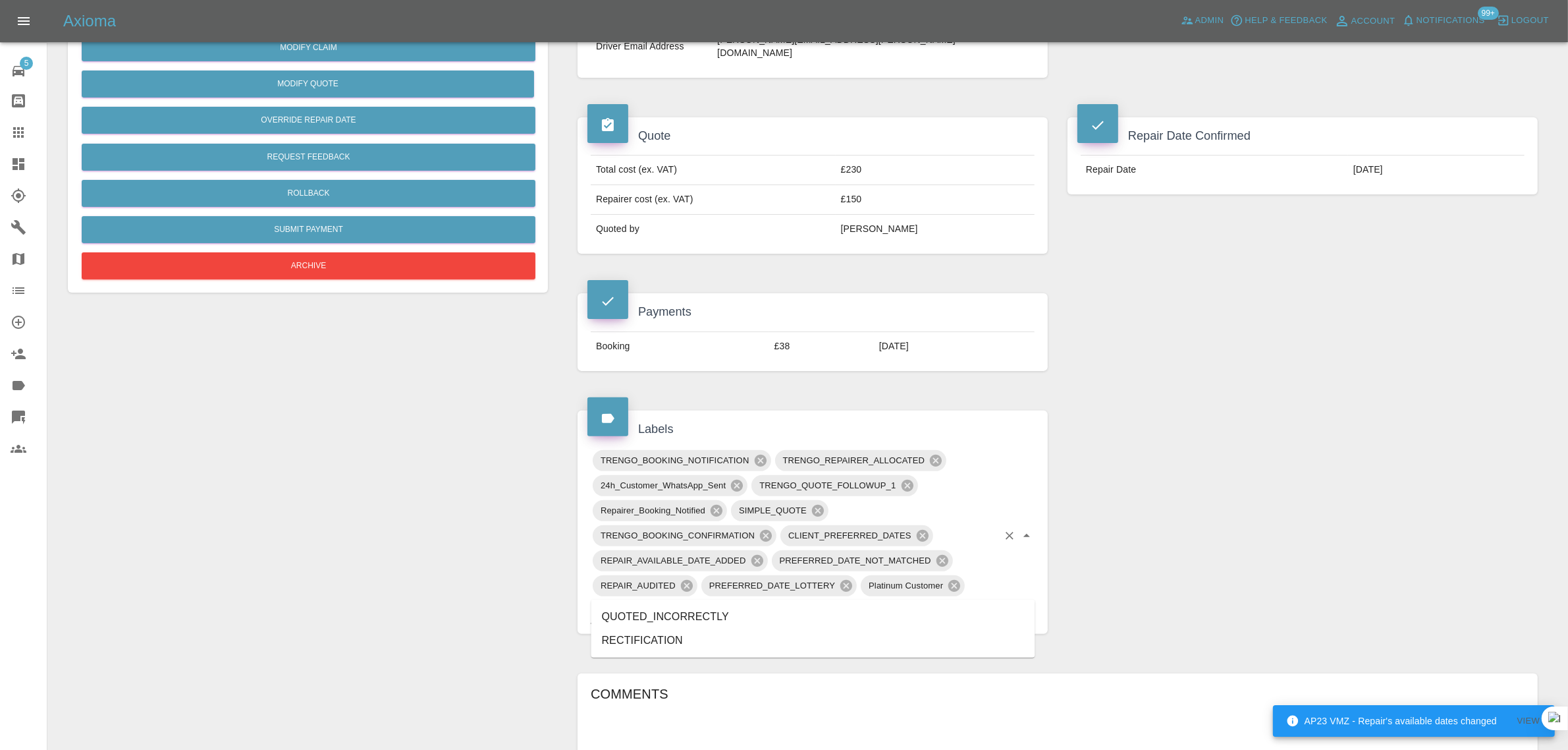
click at [654, 633] on li "RECTIFICATION" at bounding box center [813, 640] width 444 height 24
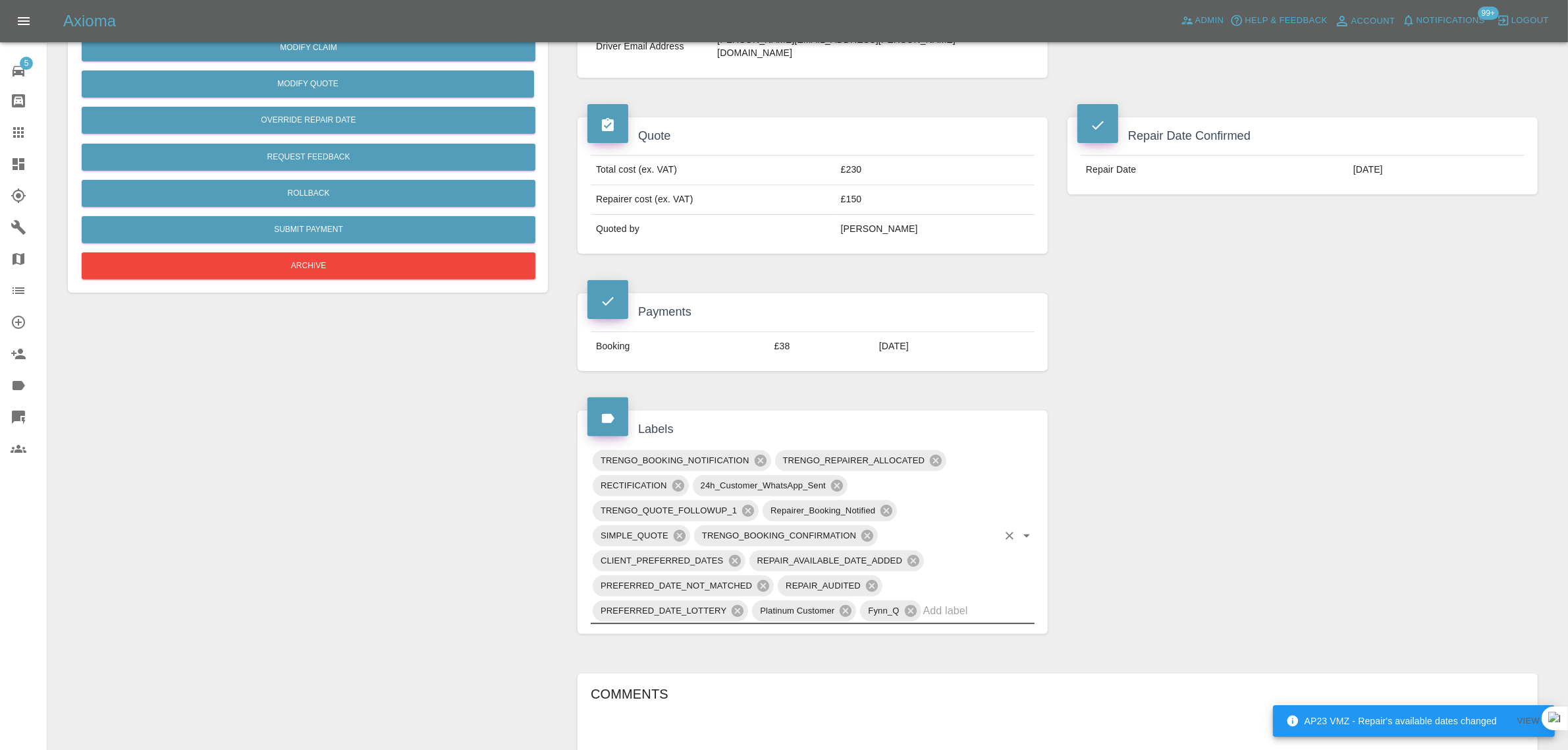
scroll to position [824, 0]
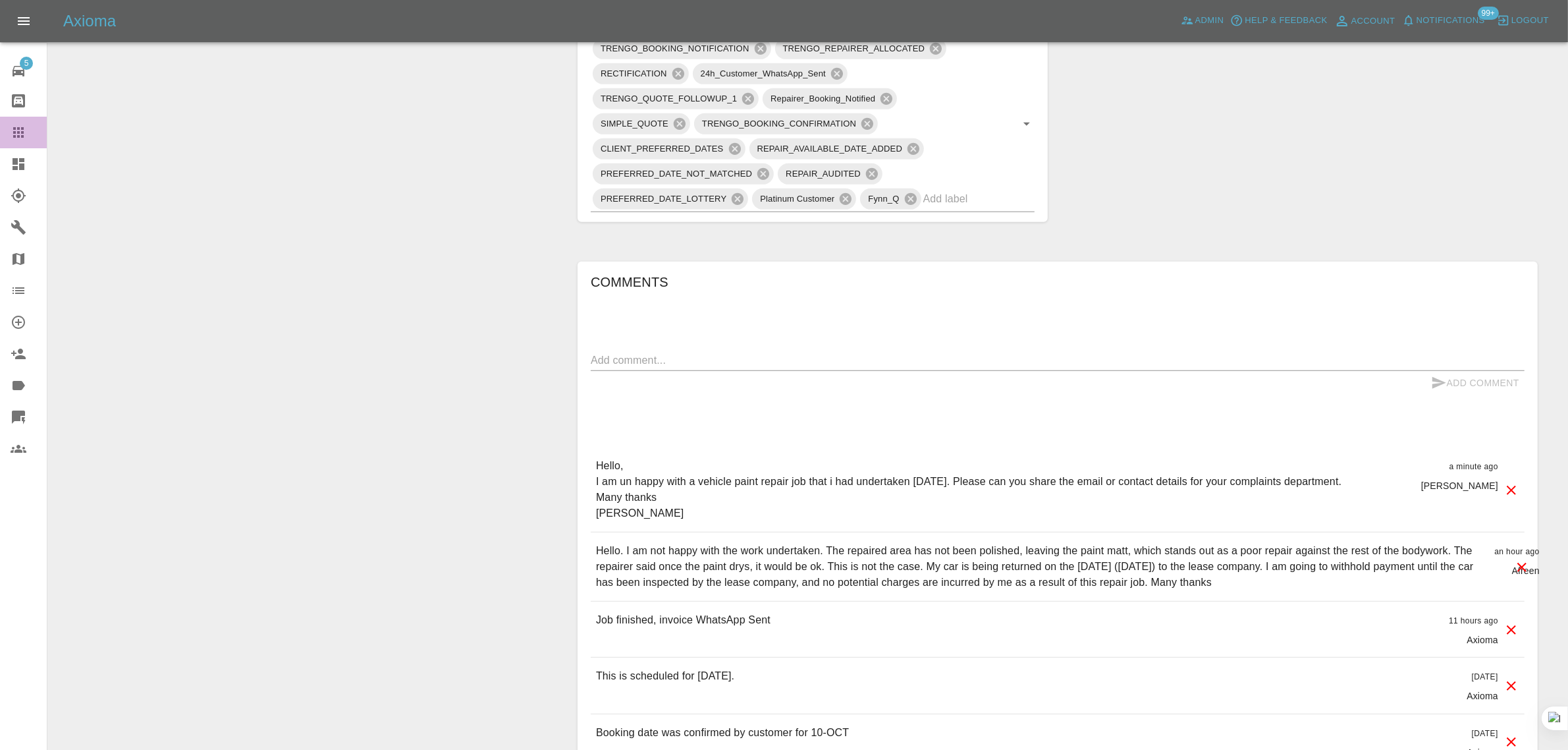
click at [25, 137] on icon at bounding box center [18, 133] width 16 height 16
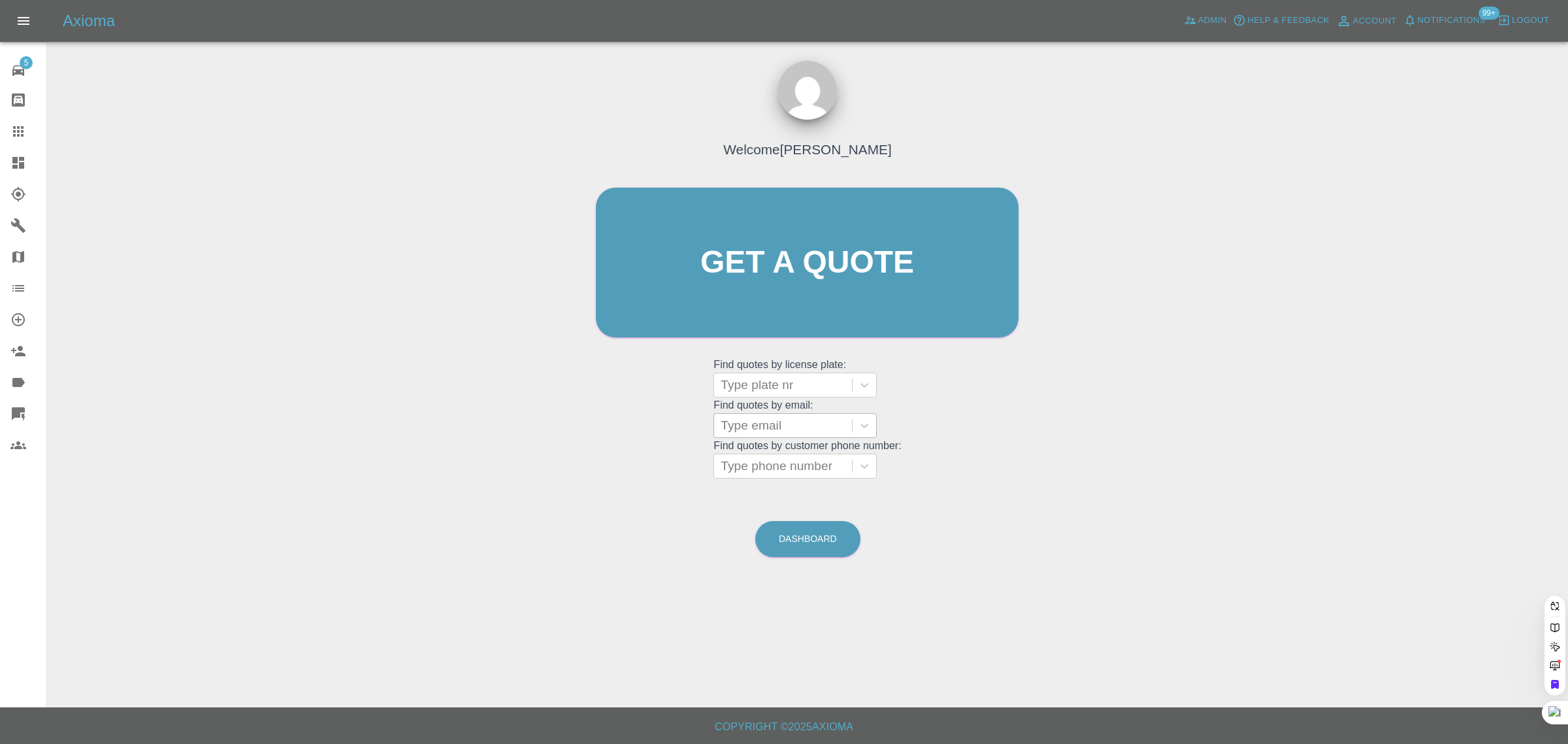
click at [761, 438] on div "Type email" at bounding box center [795, 426] width 163 height 25
paste input "richardkenzitt@icloud.com"
type input "richardkenzitt@icloud.com"
click at [789, 446] on div "DW25EPO, Finished" at bounding box center [795, 459] width 163 height 26
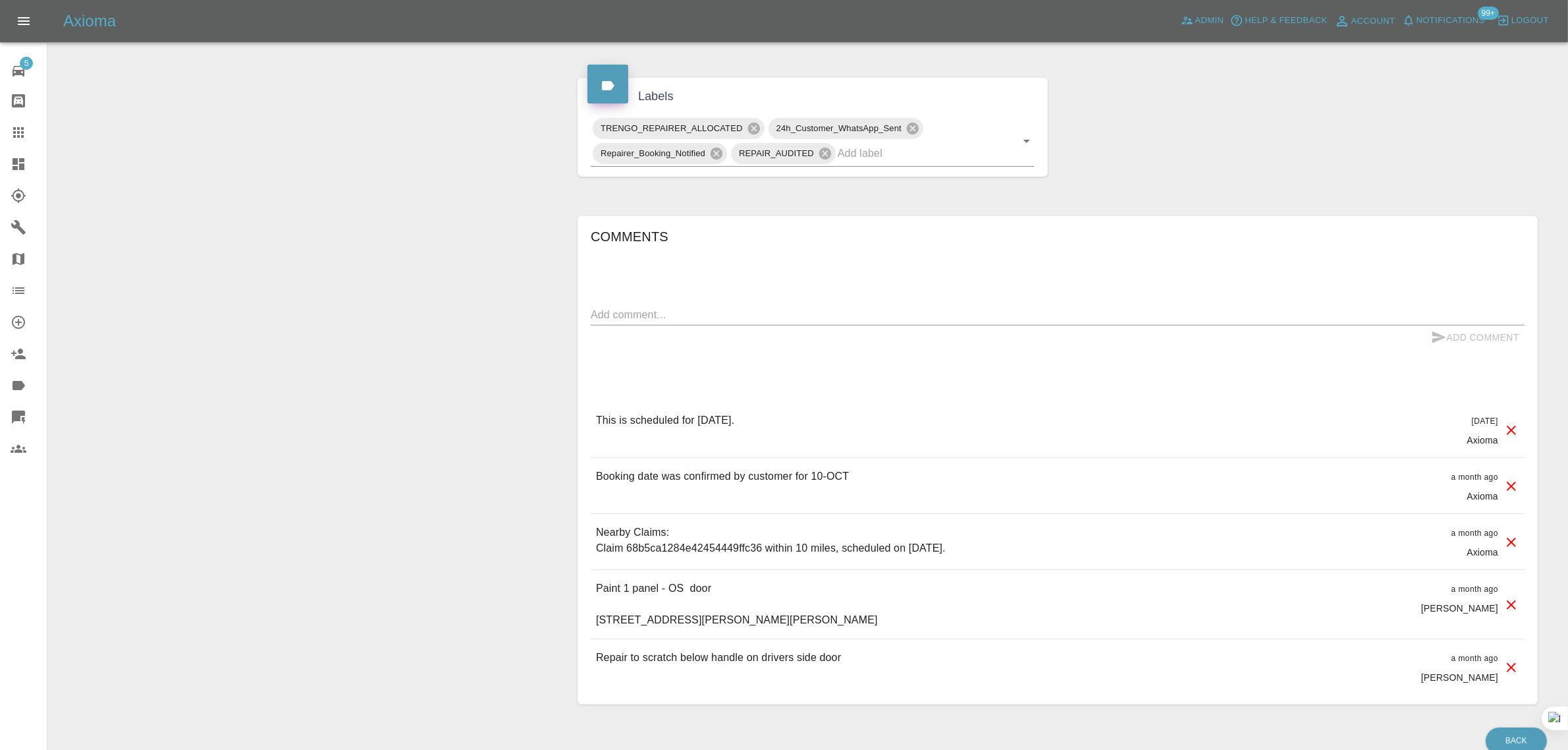
scroll to position [577, 0]
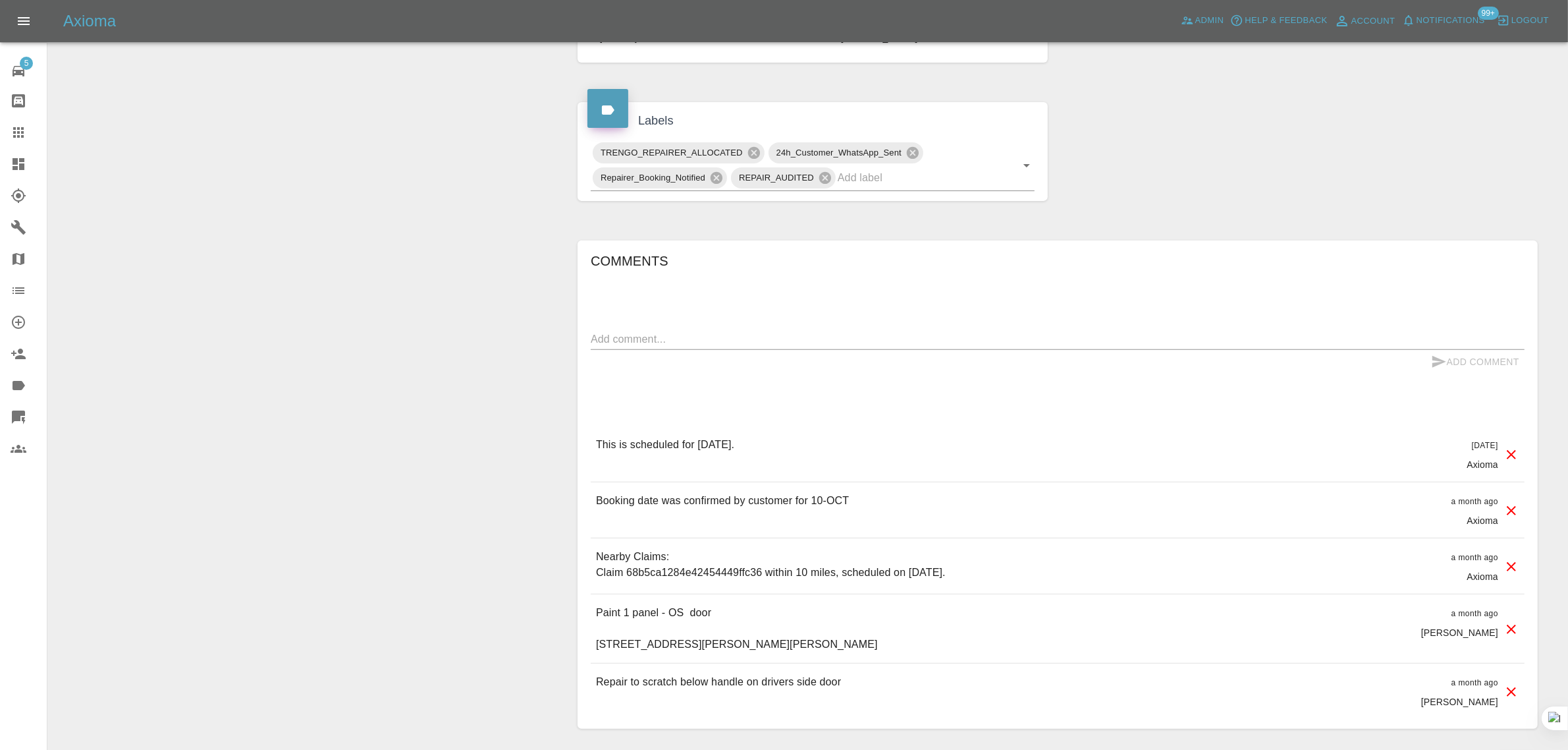
click at [21, 136] on icon at bounding box center [18, 133] width 11 height 11
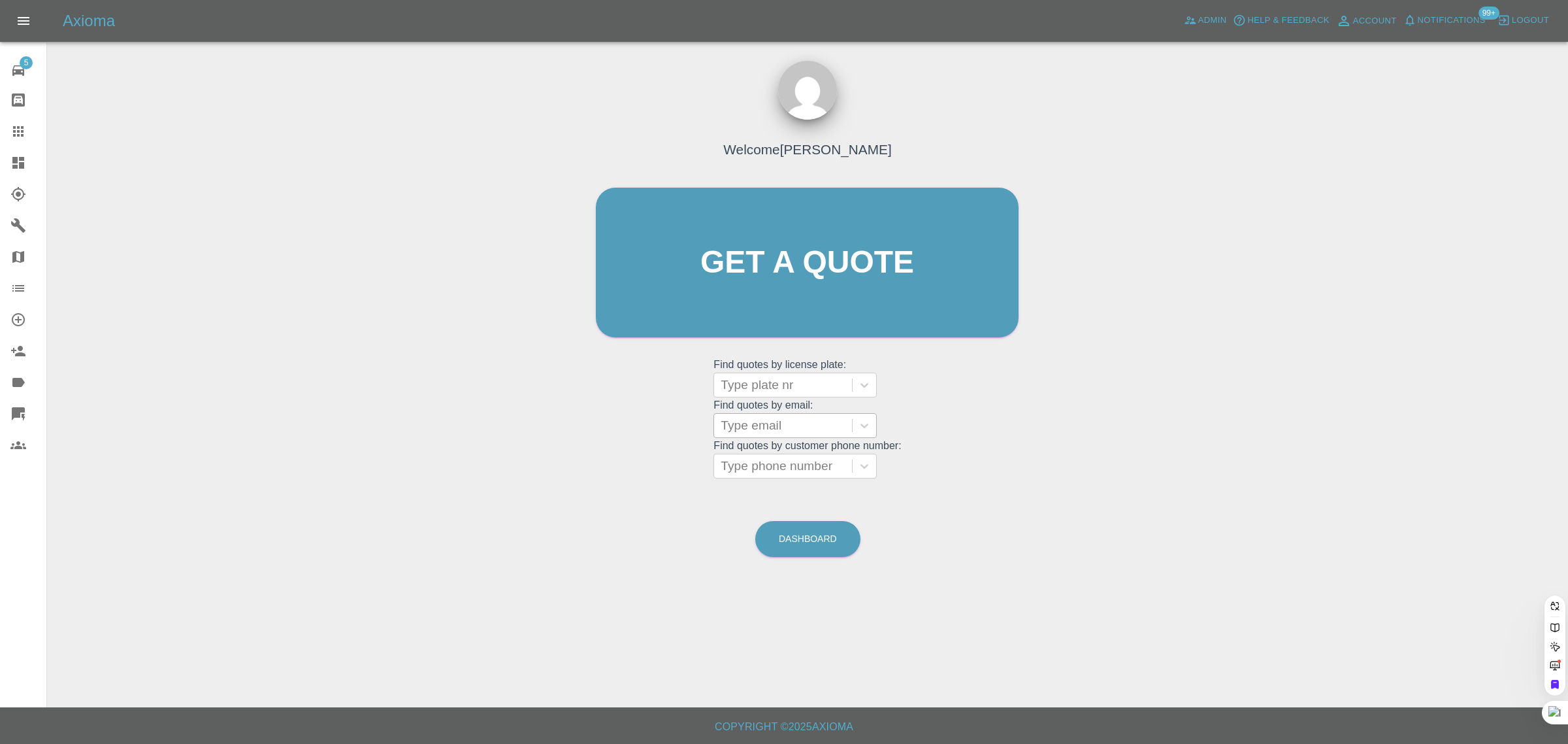
click at [743, 423] on div at bounding box center [783, 426] width 125 height 18
paste input "colin_shute@sky.com"
type input "colin_shute@sky.co"
click at [763, 454] on div "MW22 WGV, Fnol" at bounding box center [795, 459] width 163 height 26
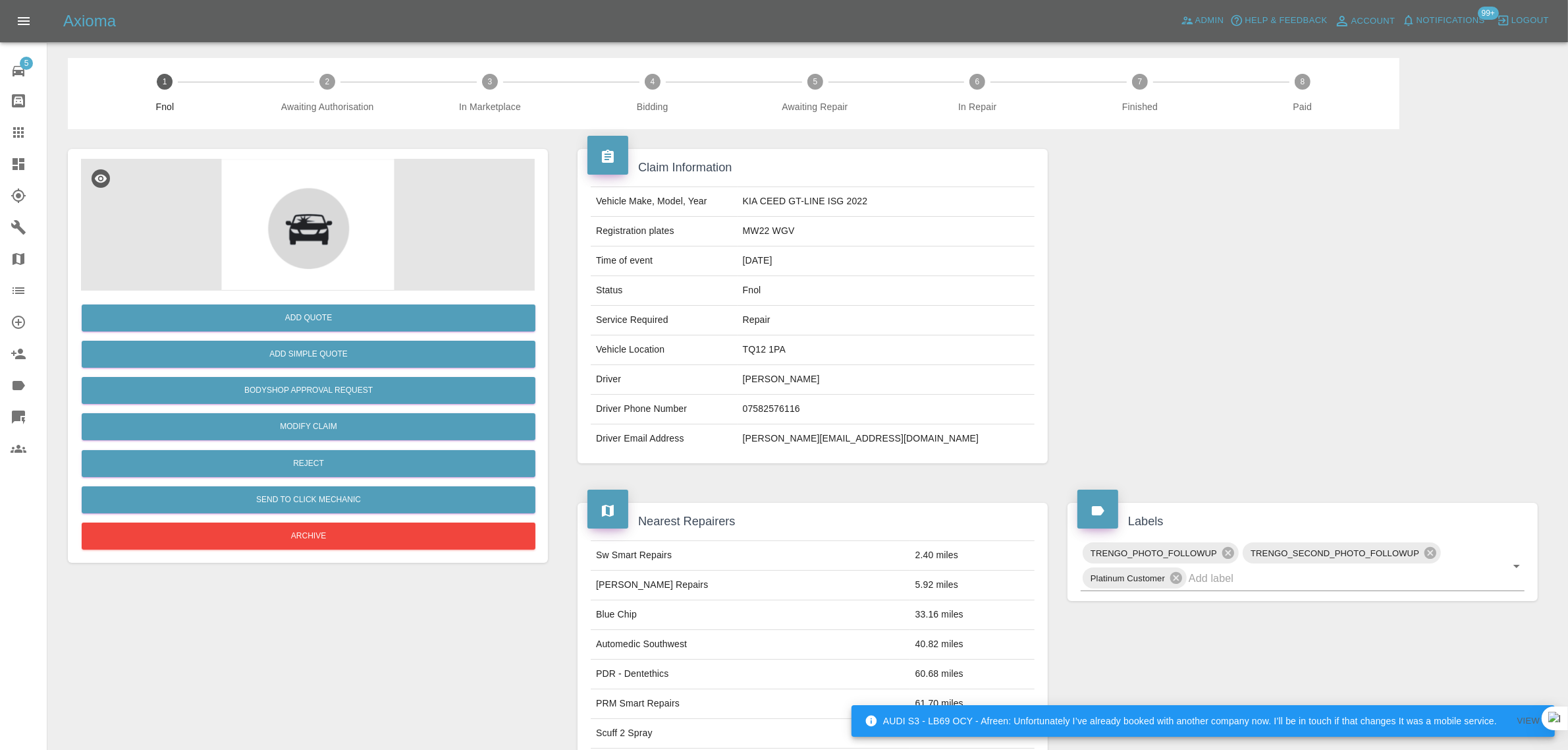
scroll to position [479, 0]
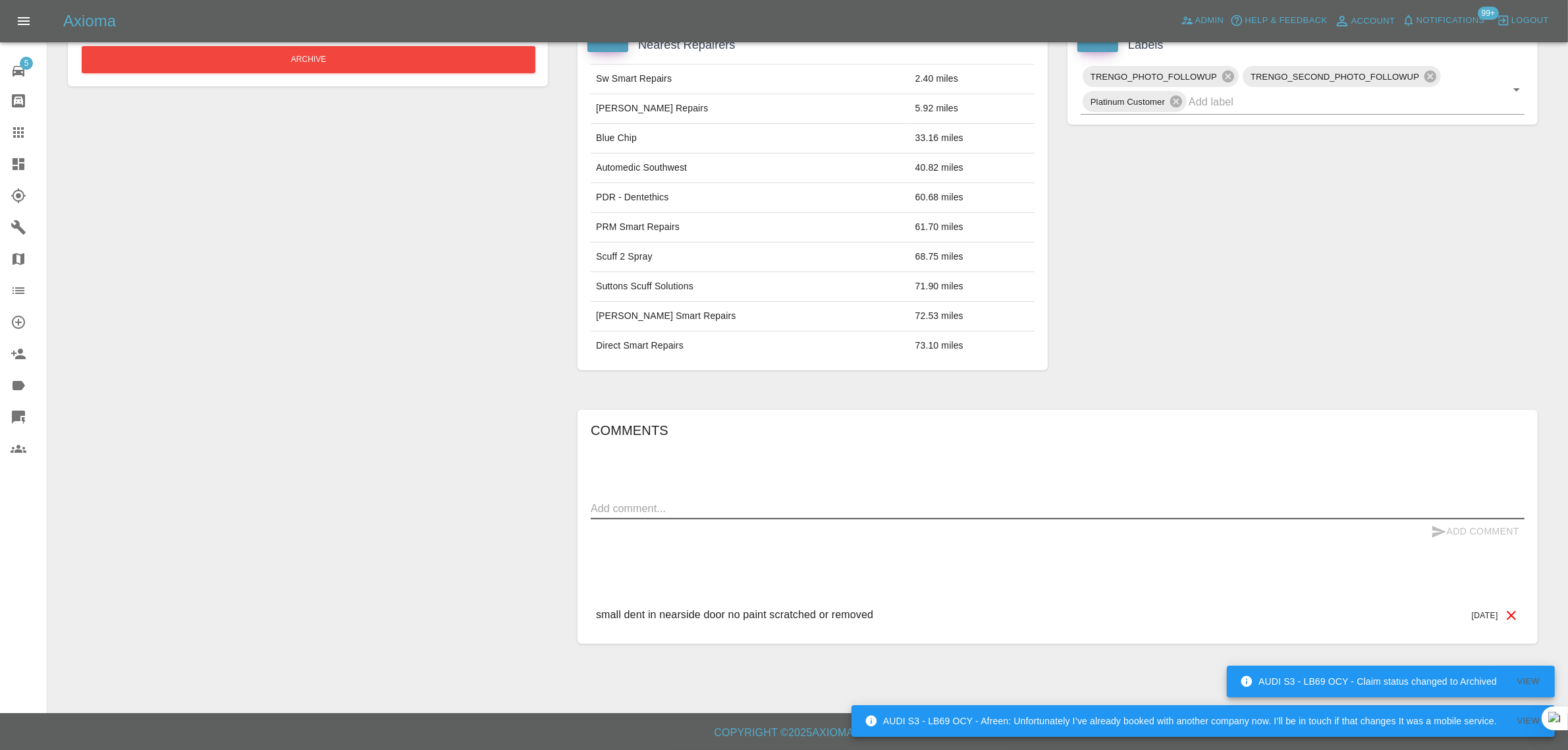
click at [877, 511] on textarea at bounding box center [1057, 509] width 933 height 15
paste textarea "I cant do that as I havent got a smart phone"
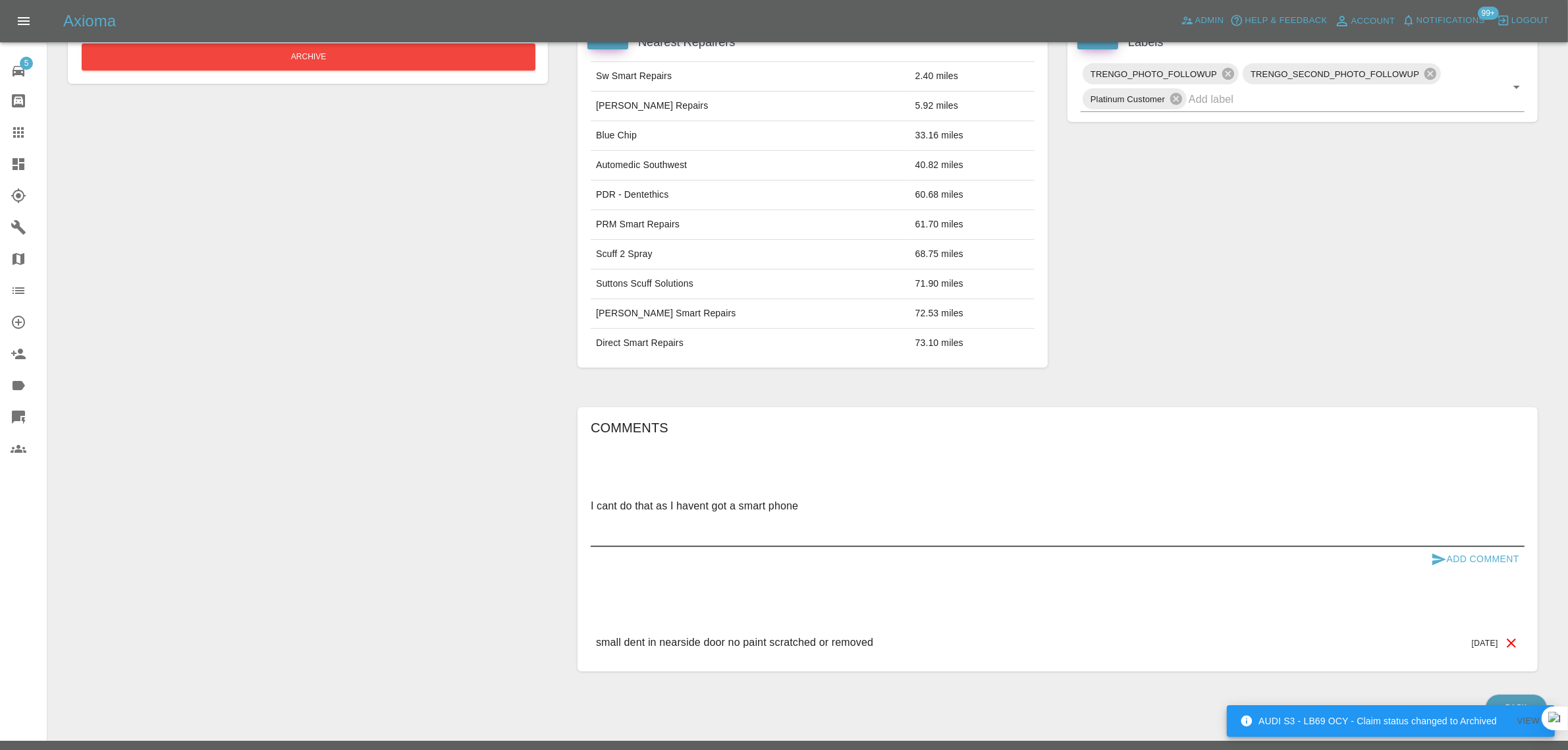
type textarea "I cant do that as I havent got a smart phone"
click at [1490, 567] on button "Add Comment" at bounding box center [1475, 559] width 99 height 25
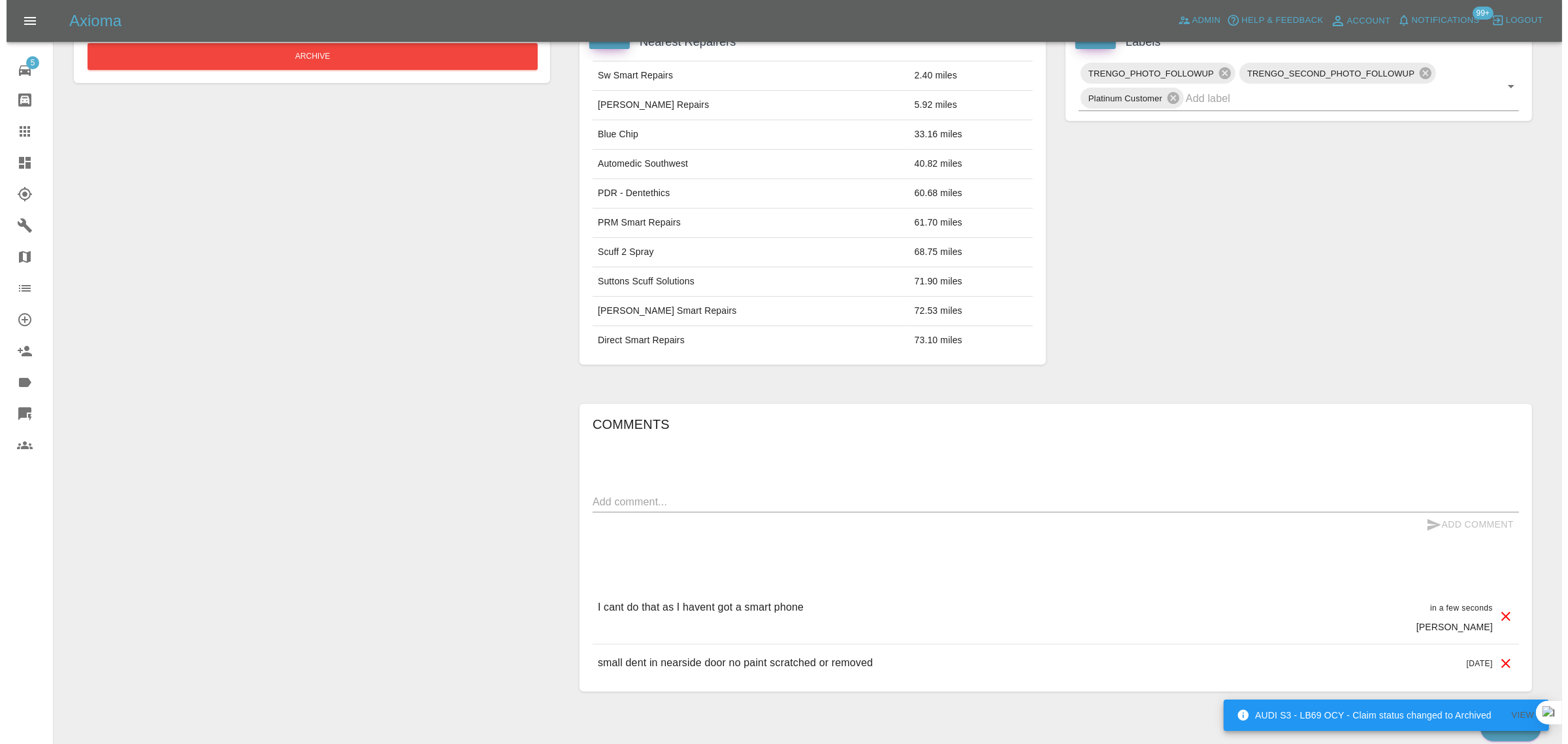
scroll to position [0, 0]
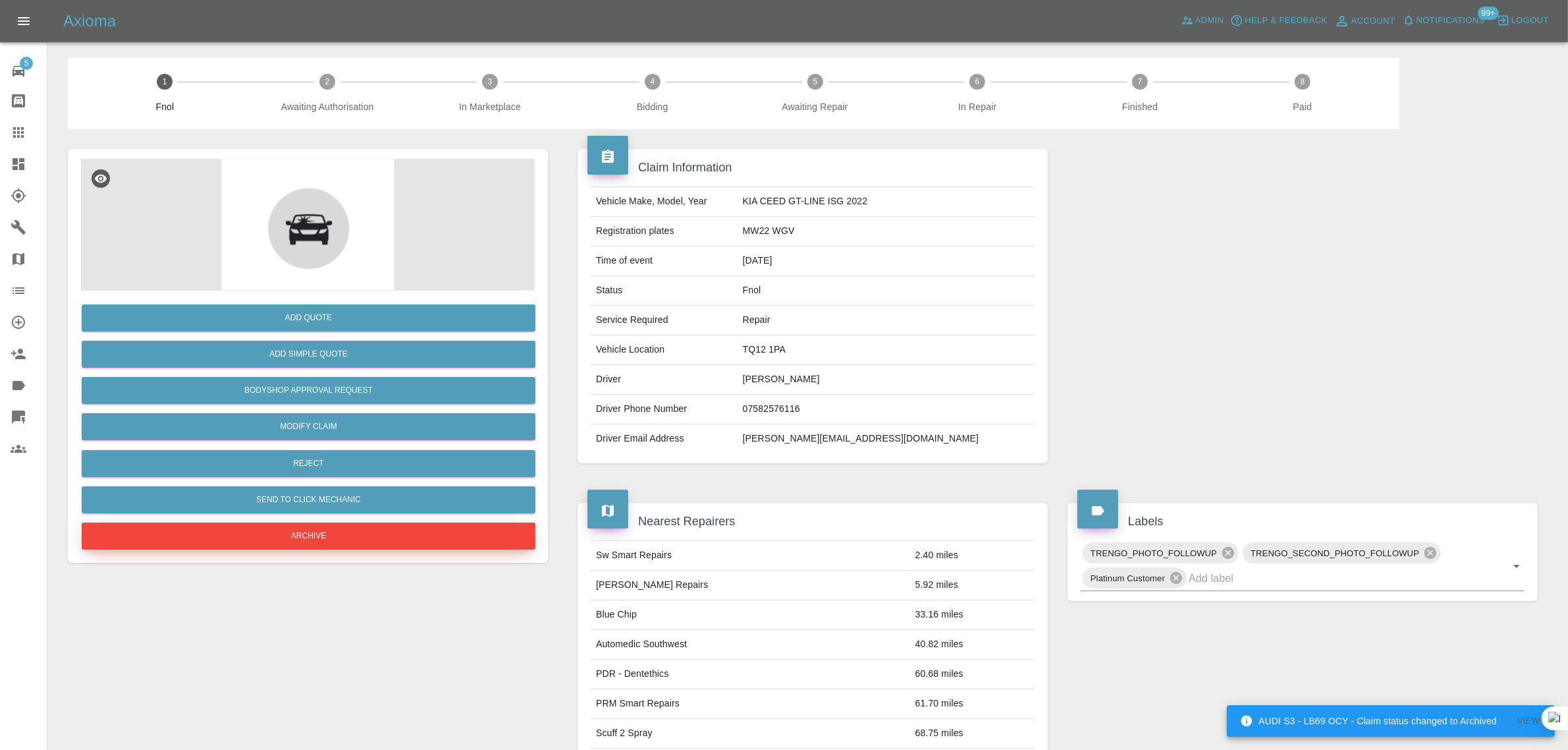
click at [395, 527] on button "Archive" at bounding box center [309, 535] width 454 height 27
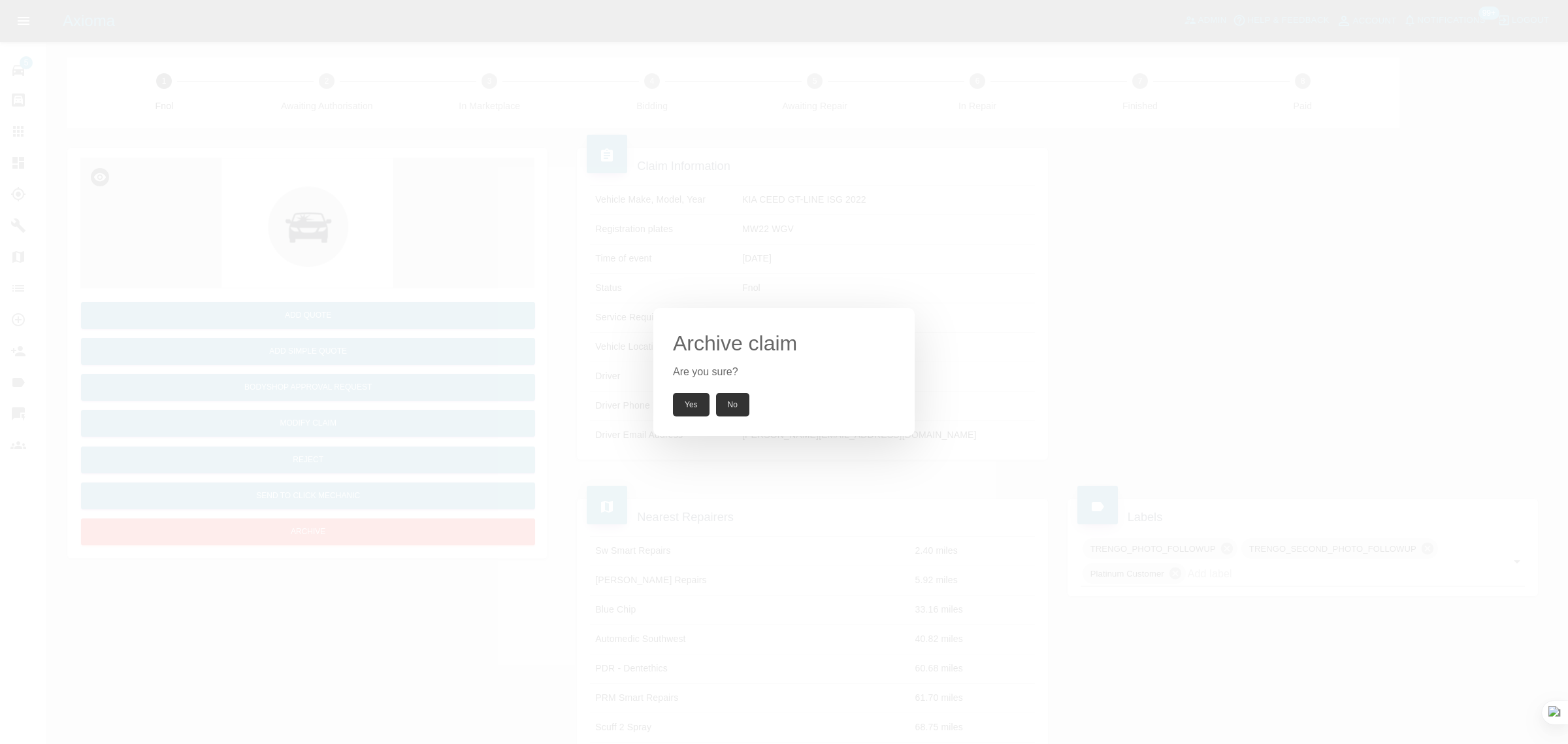
click at [686, 406] on button "Yes" at bounding box center [691, 404] width 36 height 24
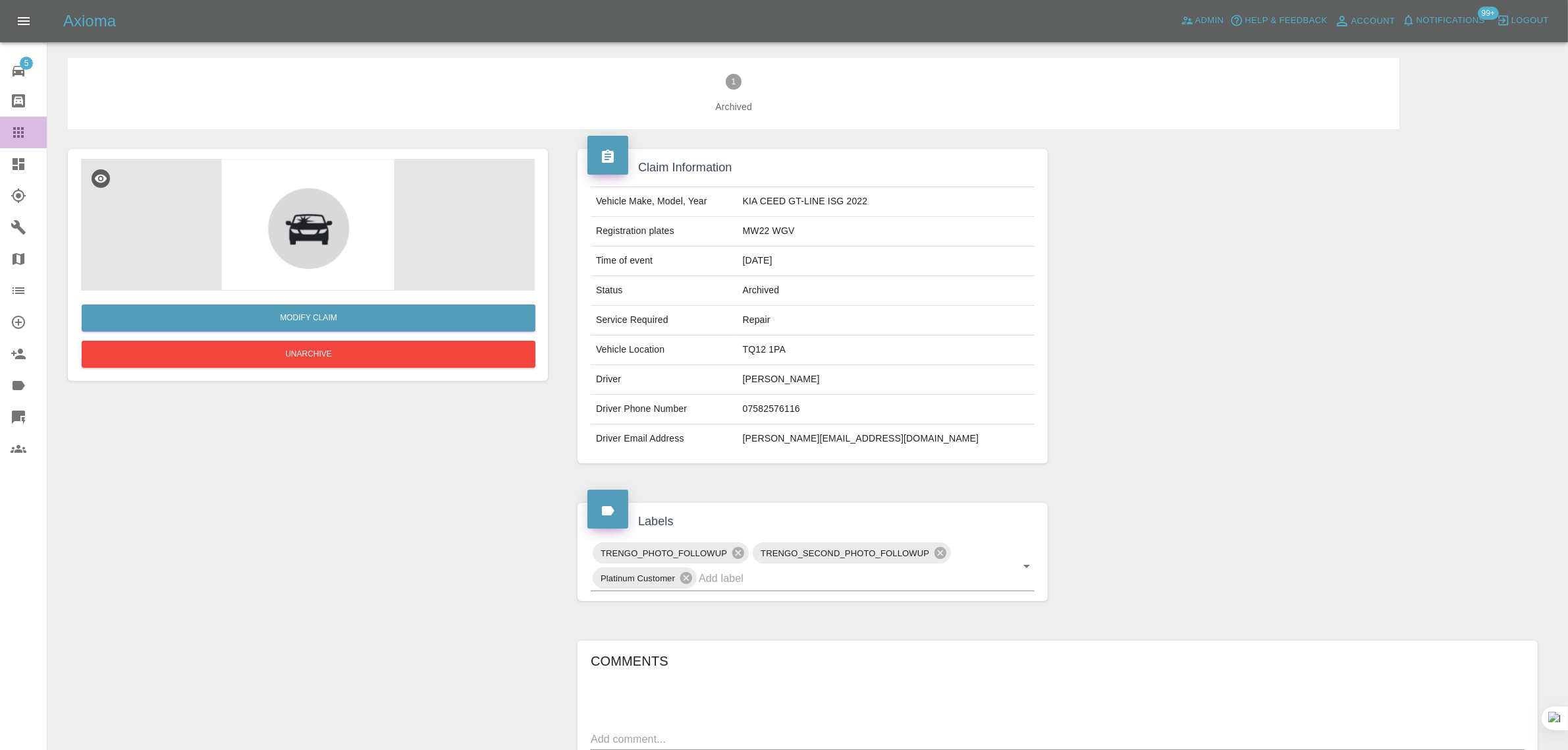
click at [21, 137] on icon at bounding box center [18, 133] width 16 height 16
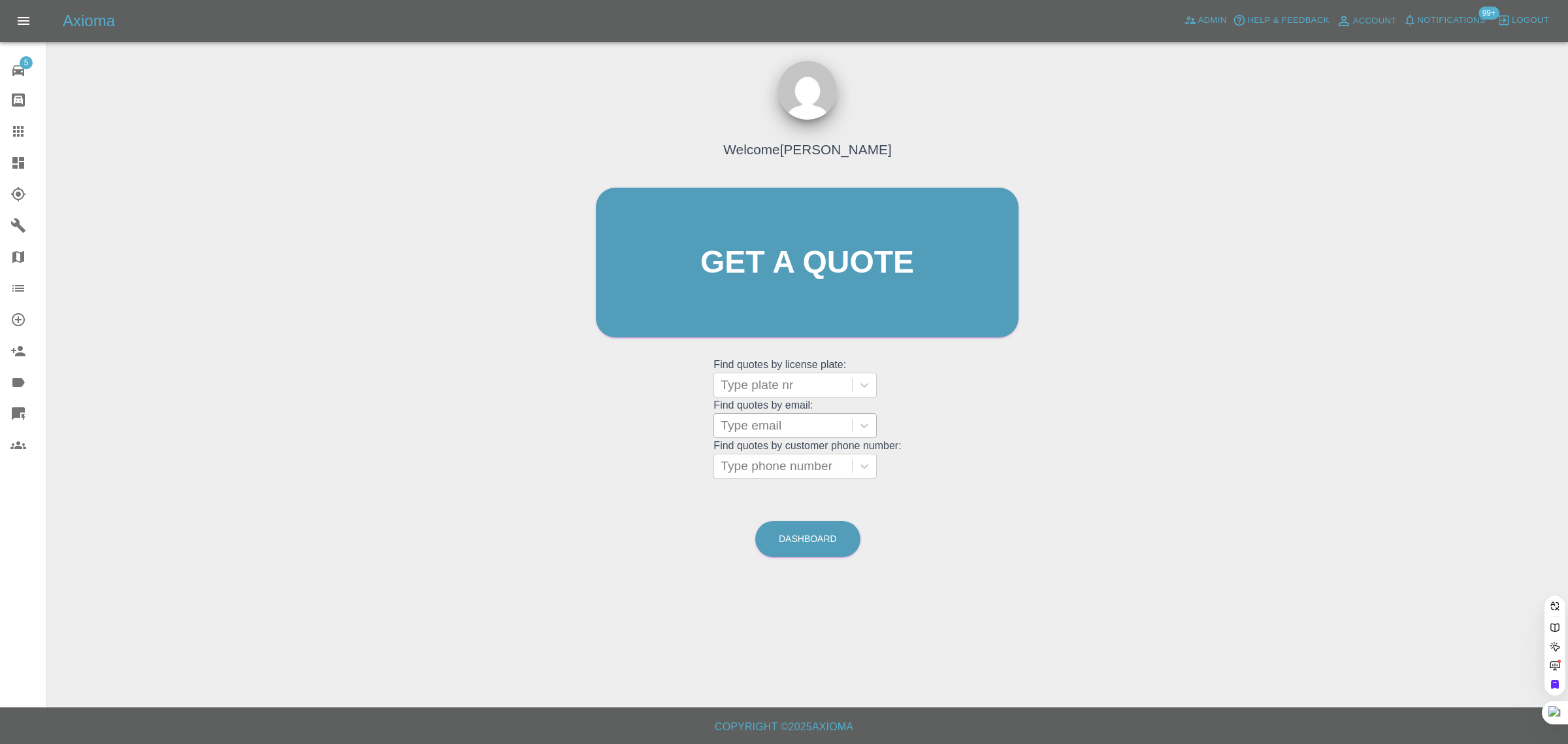
click at [743, 426] on div at bounding box center [783, 426] width 125 height 18
paste input "zoependry2000@gmail.com"
type input "zoependry2000@gmail.com"
click at [767, 460] on div "GL71CME, Bidding" at bounding box center [795, 459] width 163 height 26
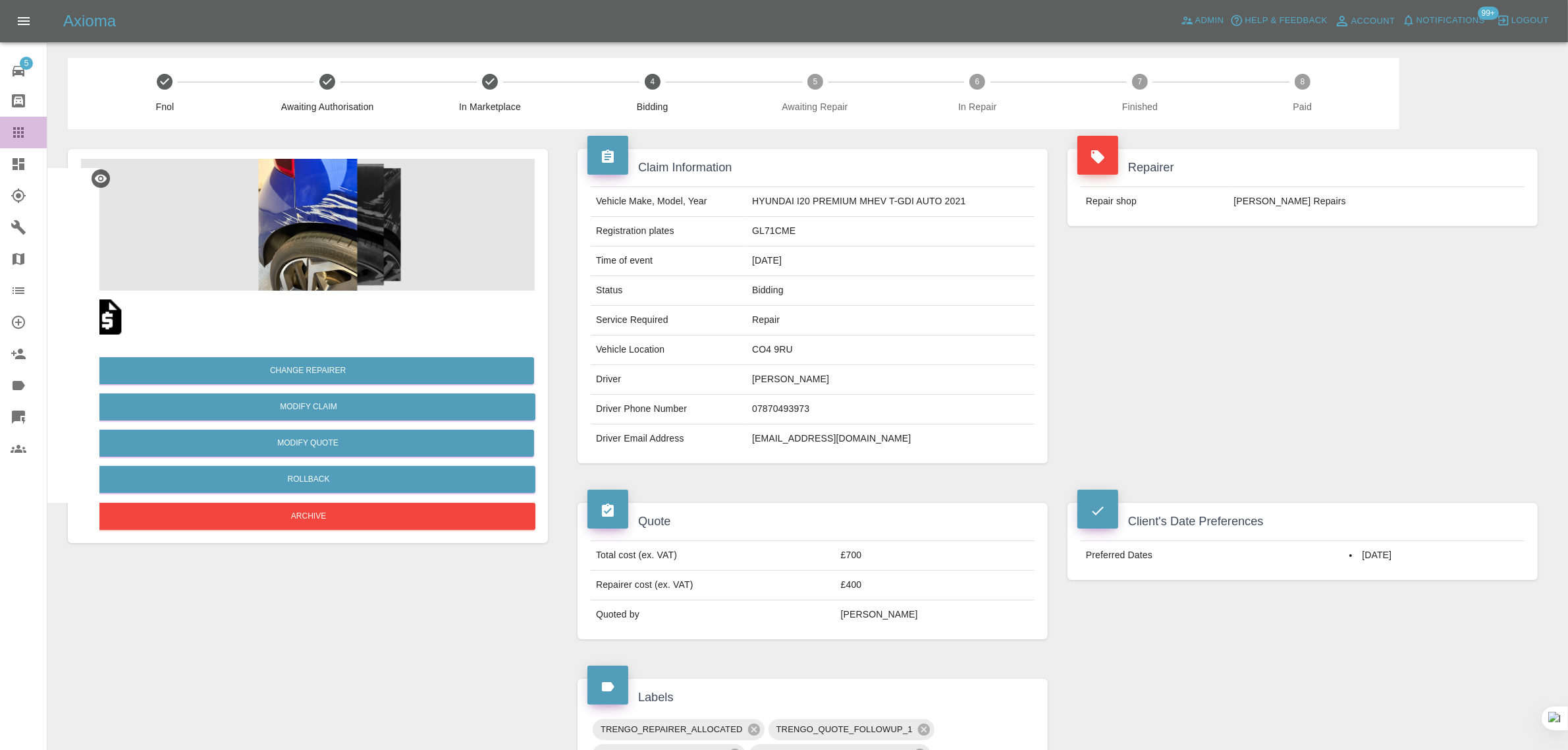
click at [15, 139] on icon at bounding box center [18, 133] width 16 height 16
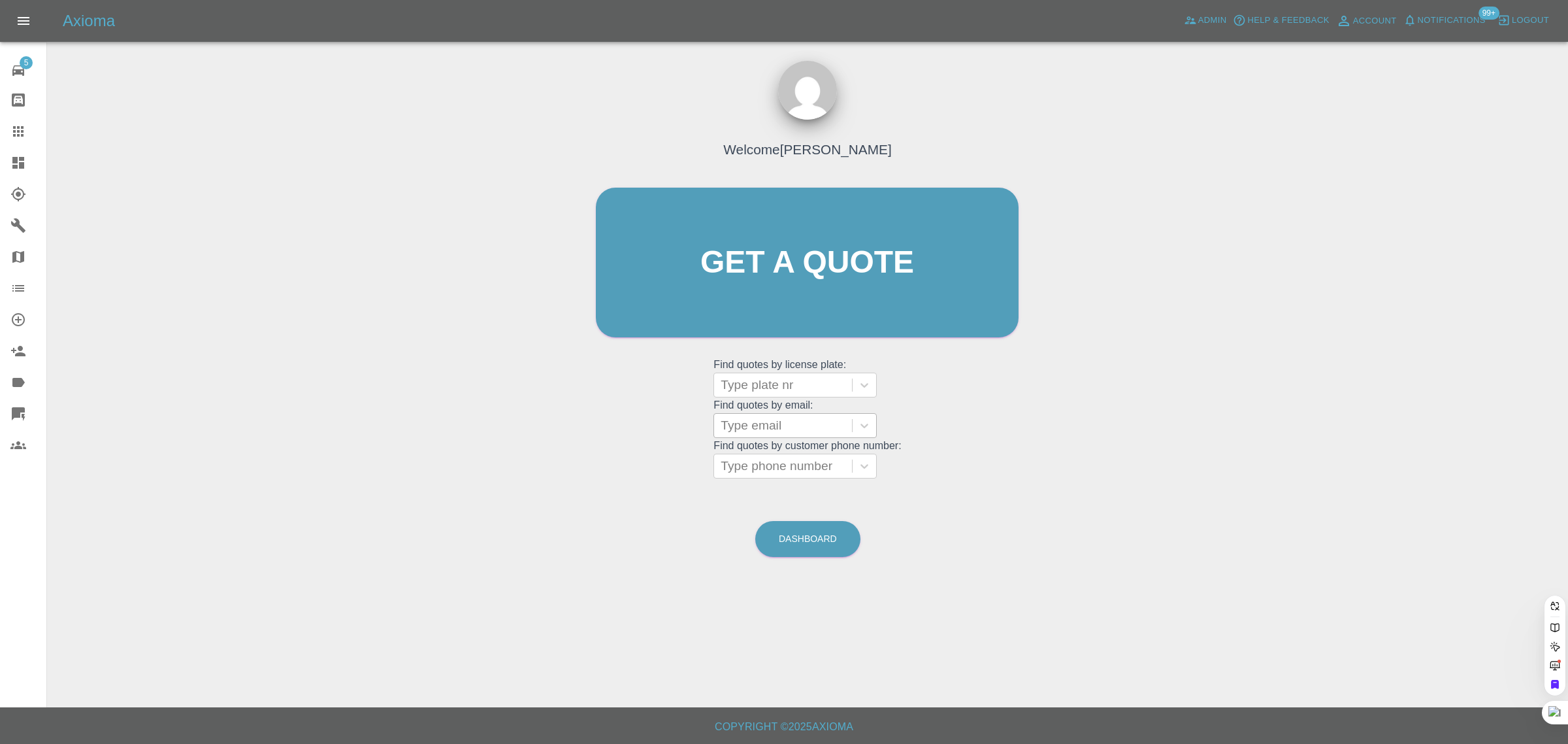
click at [786, 423] on div at bounding box center [783, 426] width 125 height 18
paste input "PRoutledge@carryliftgroup.com"
type input "PRoutledge@carryliftgroup.com"
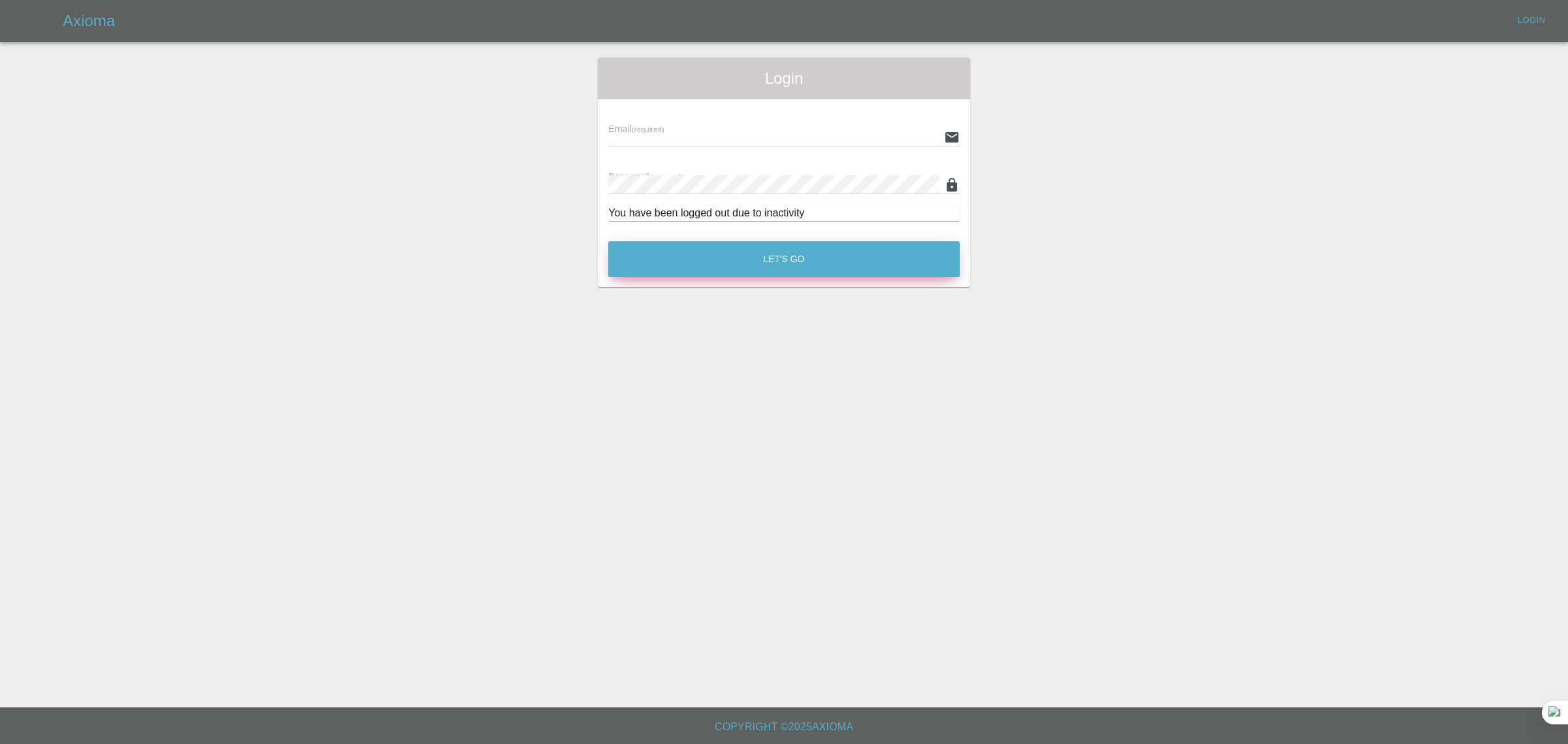
type input "bookkeeping@fifoaccounting.com"
click at [798, 256] on button "Let's Go" at bounding box center [784, 258] width 352 height 36
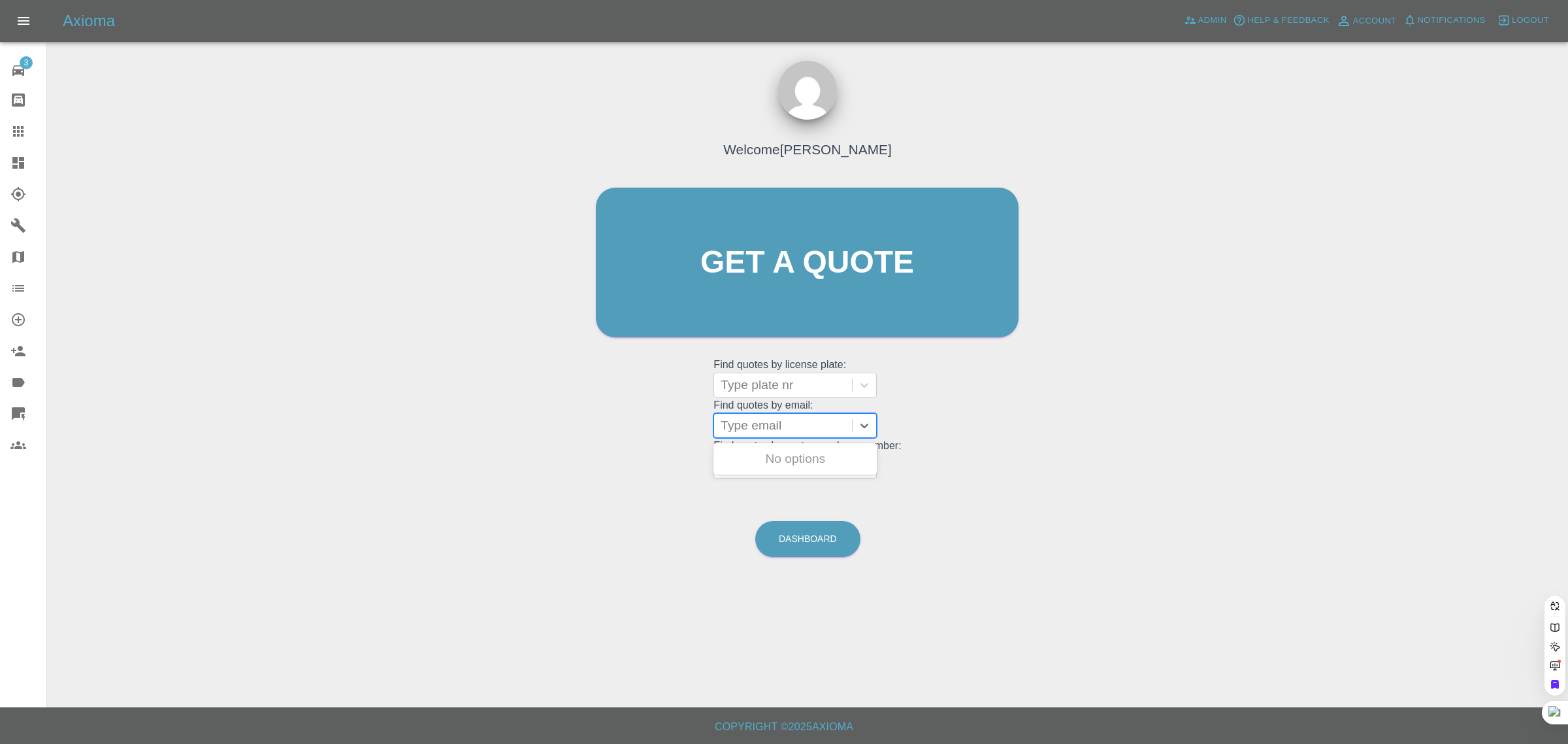
click at [789, 432] on div at bounding box center [783, 426] width 125 height 18
paste input "PRoutledge@carryliftgroup.com"
type input "PRoutledge@carryliftgroup.com"
click at [782, 487] on div "PSR2, Paid" at bounding box center [795, 485] width 163 height 26
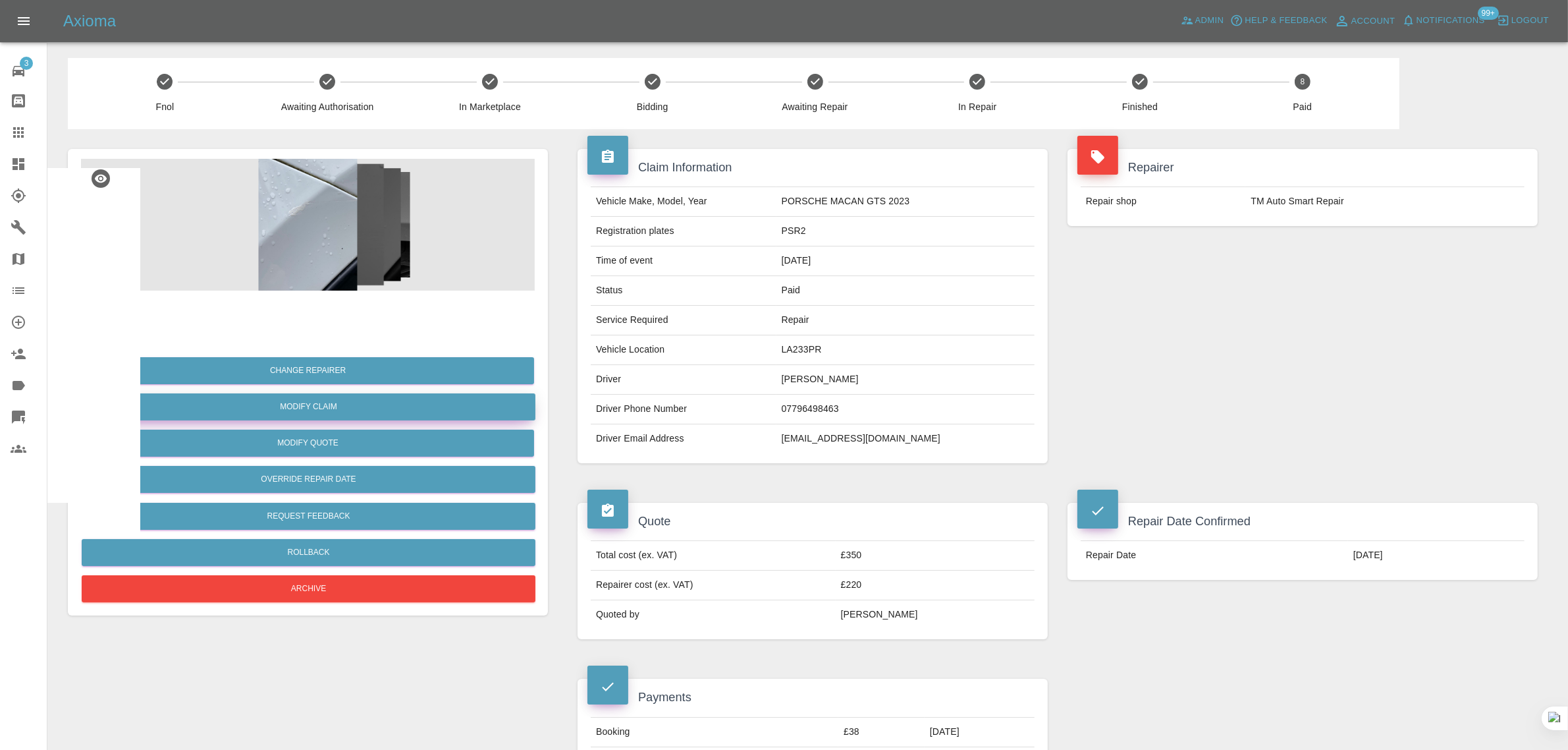
click at [299, 405] on link "Modify Claim" at bounding box center [309, 406] width 454 height 27
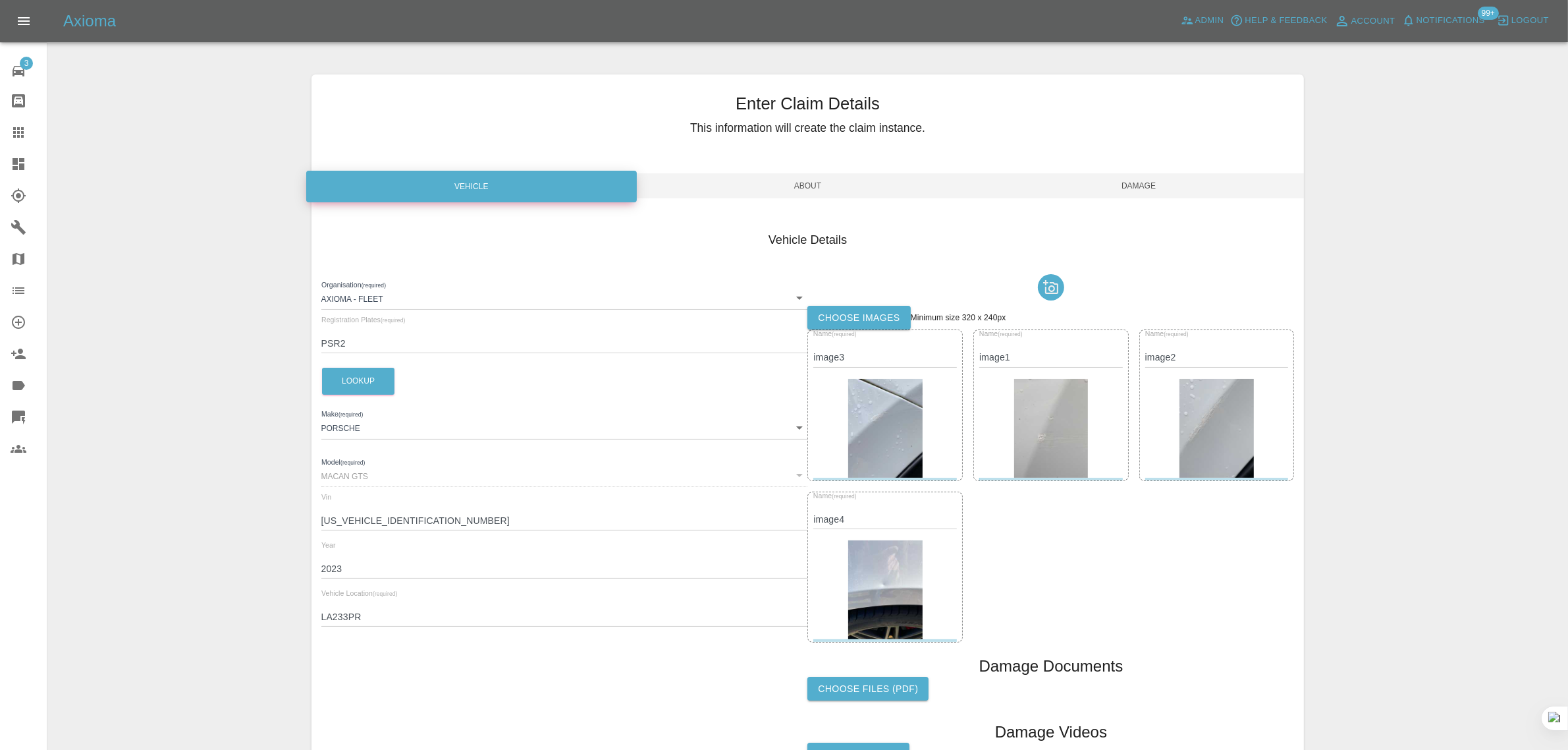
click at [864, 315] on label "Choose images" at bounding box center [858, 318] width 103 height 25
click at [0, 0] on input "Choose images" at bounding box center [0, 0] width 0 height 0
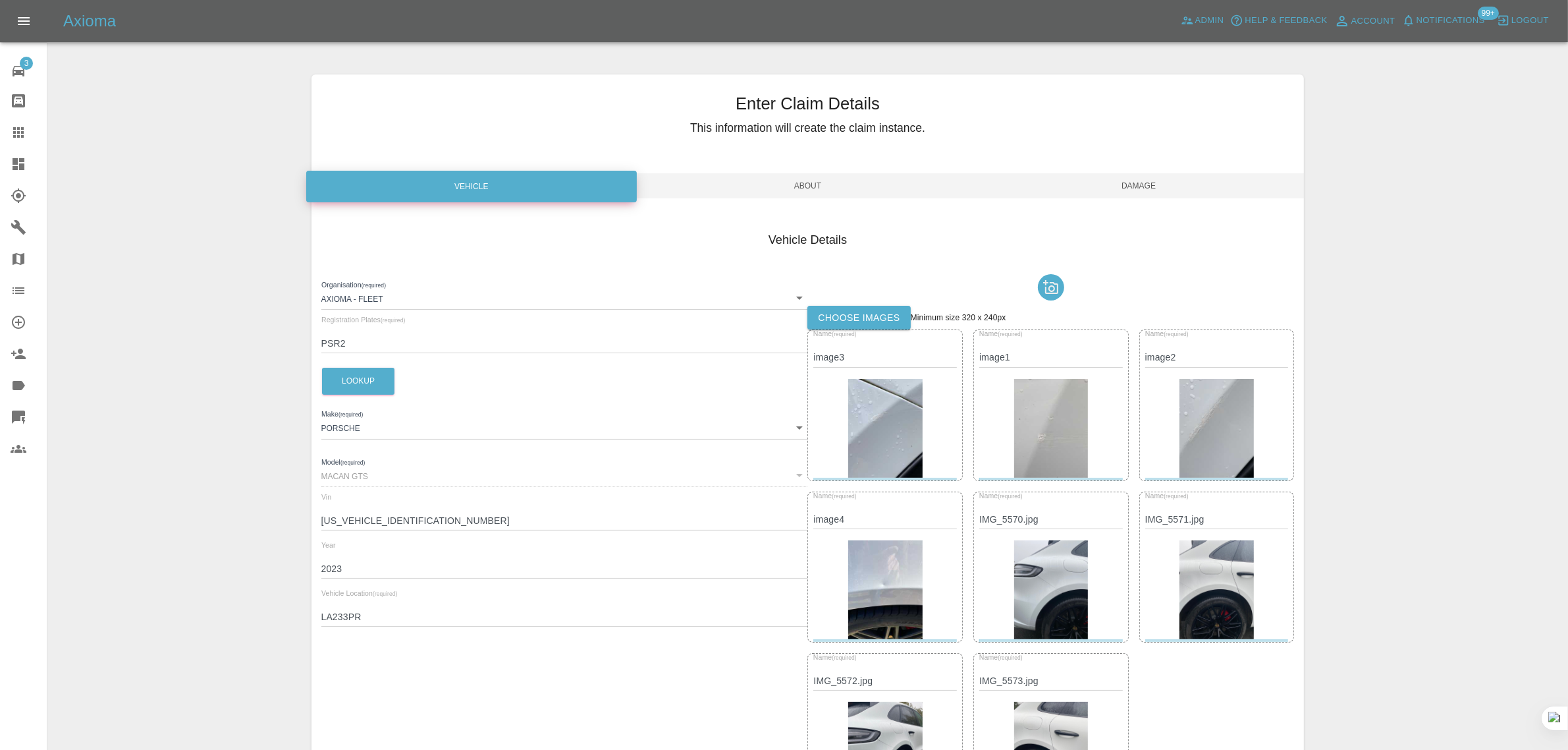
click at [1157, 180] on span "Damage" at bounding box center [1138, 185] width 332 height 25
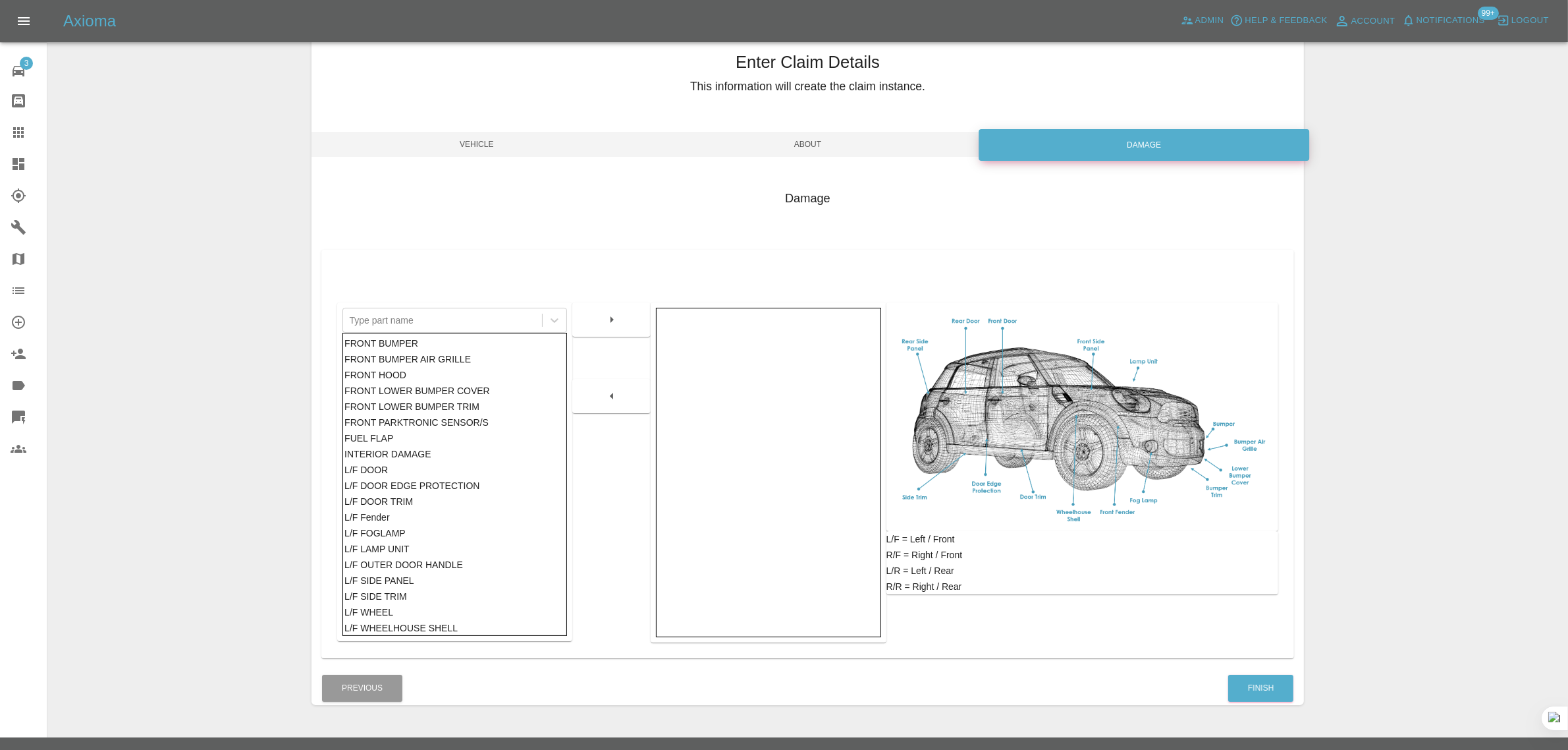
scroll to position [64, 0]
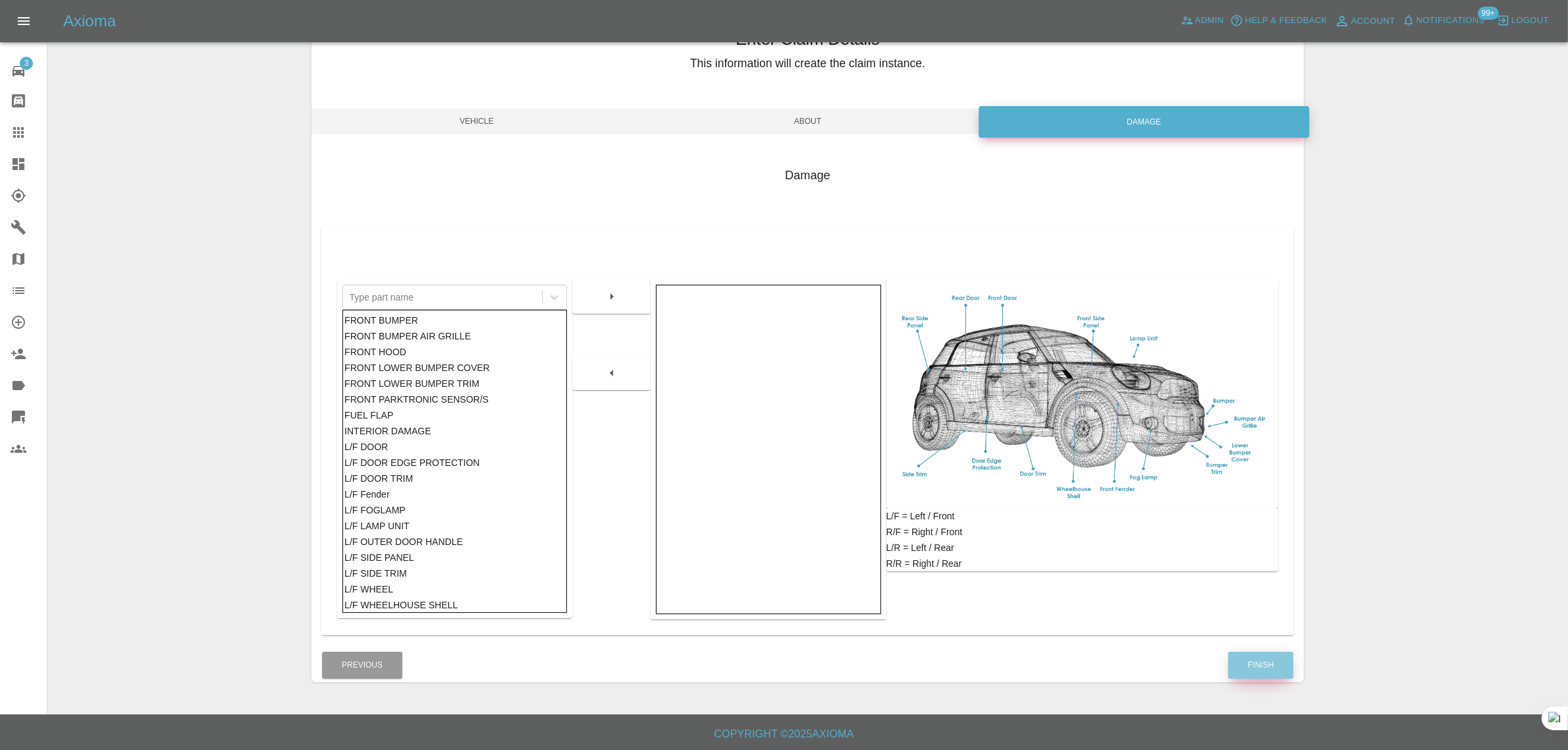
click at [1285, 669] on button "Finish" at bounding box center [1260, 665] width 65 height 27
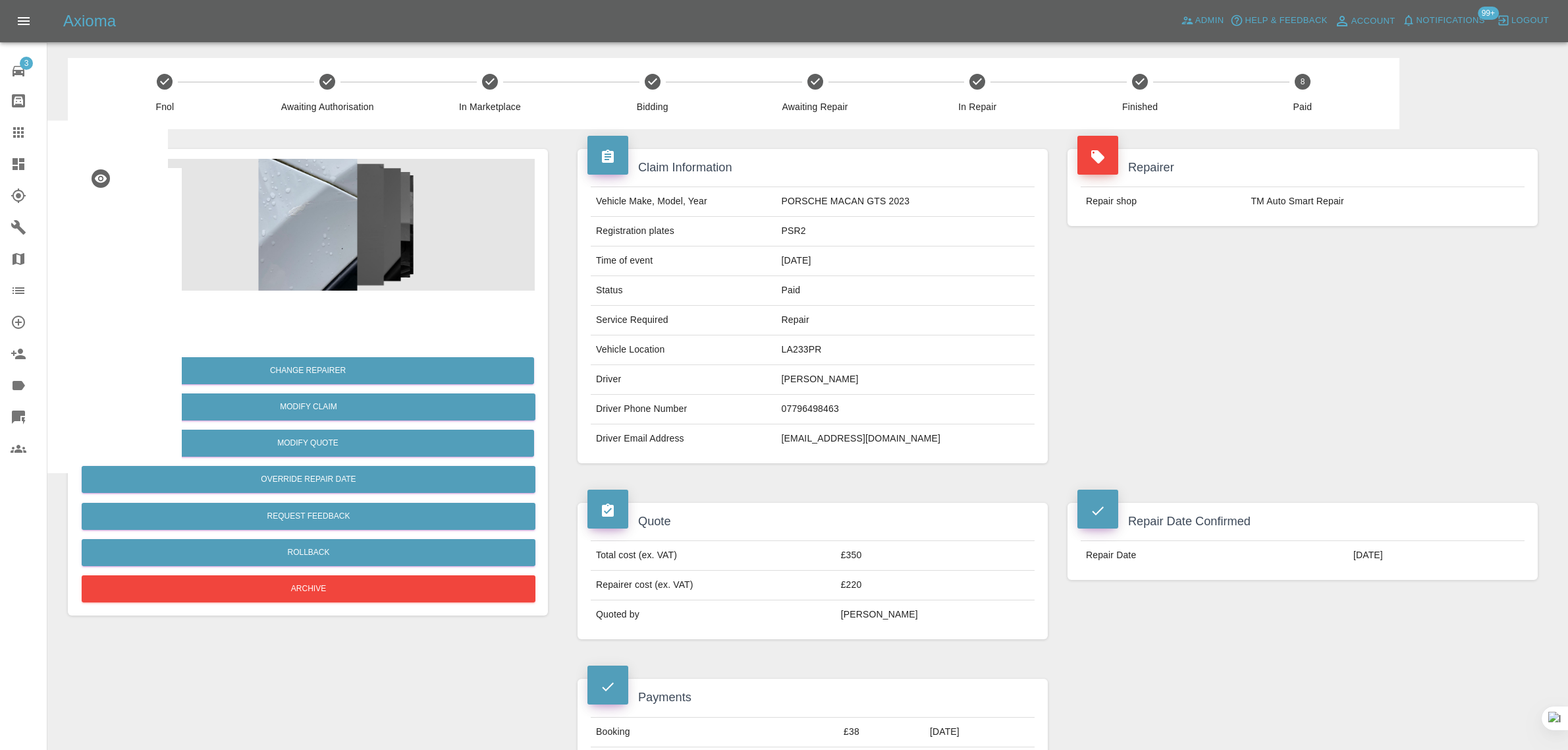
scroll to position [723, 0]
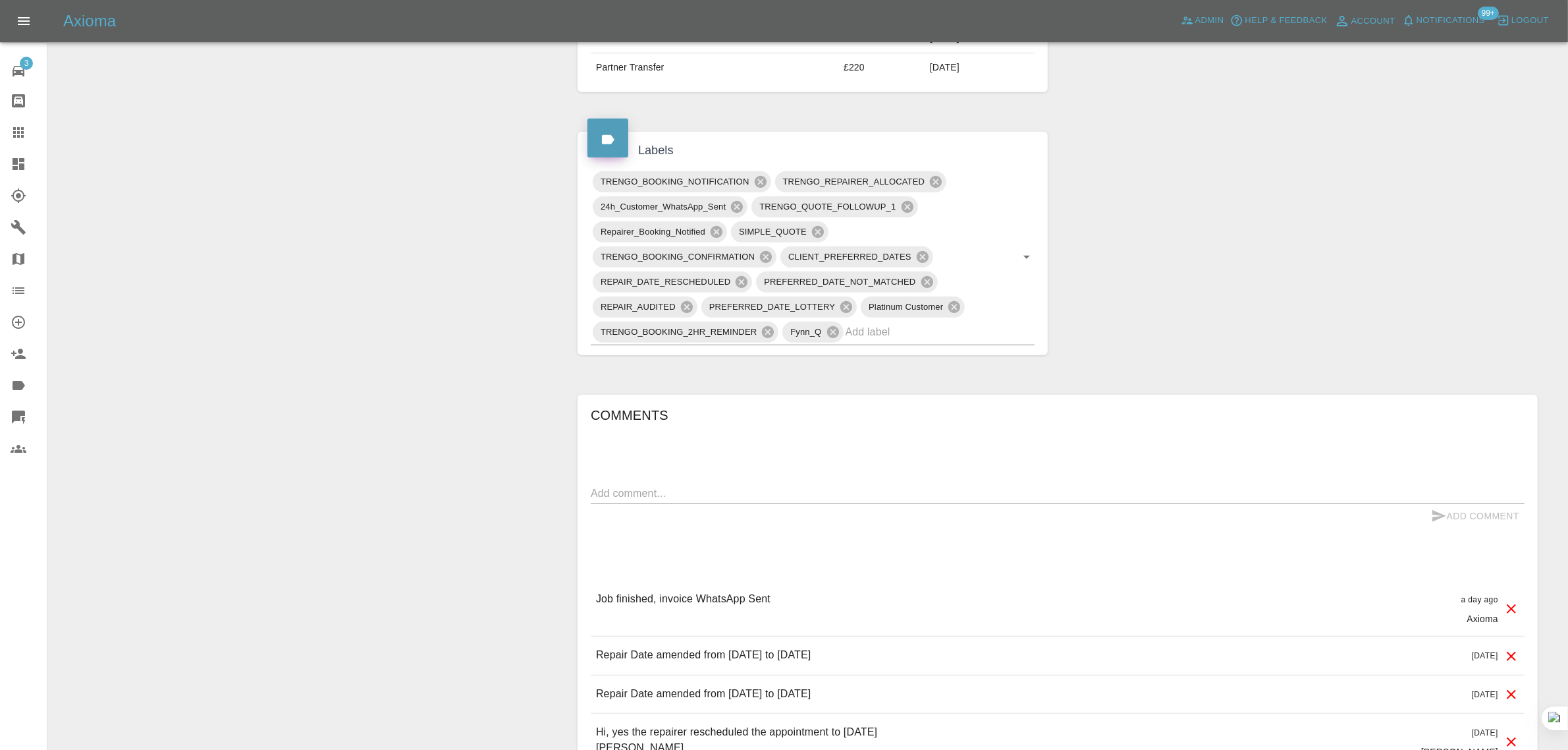
click at [763, 499] on textarea at bounding box center [1057, 493] width 933 height 15
paste textarea "Good afternoon, thanks for sending Touseef today he was very polite and friendl…"
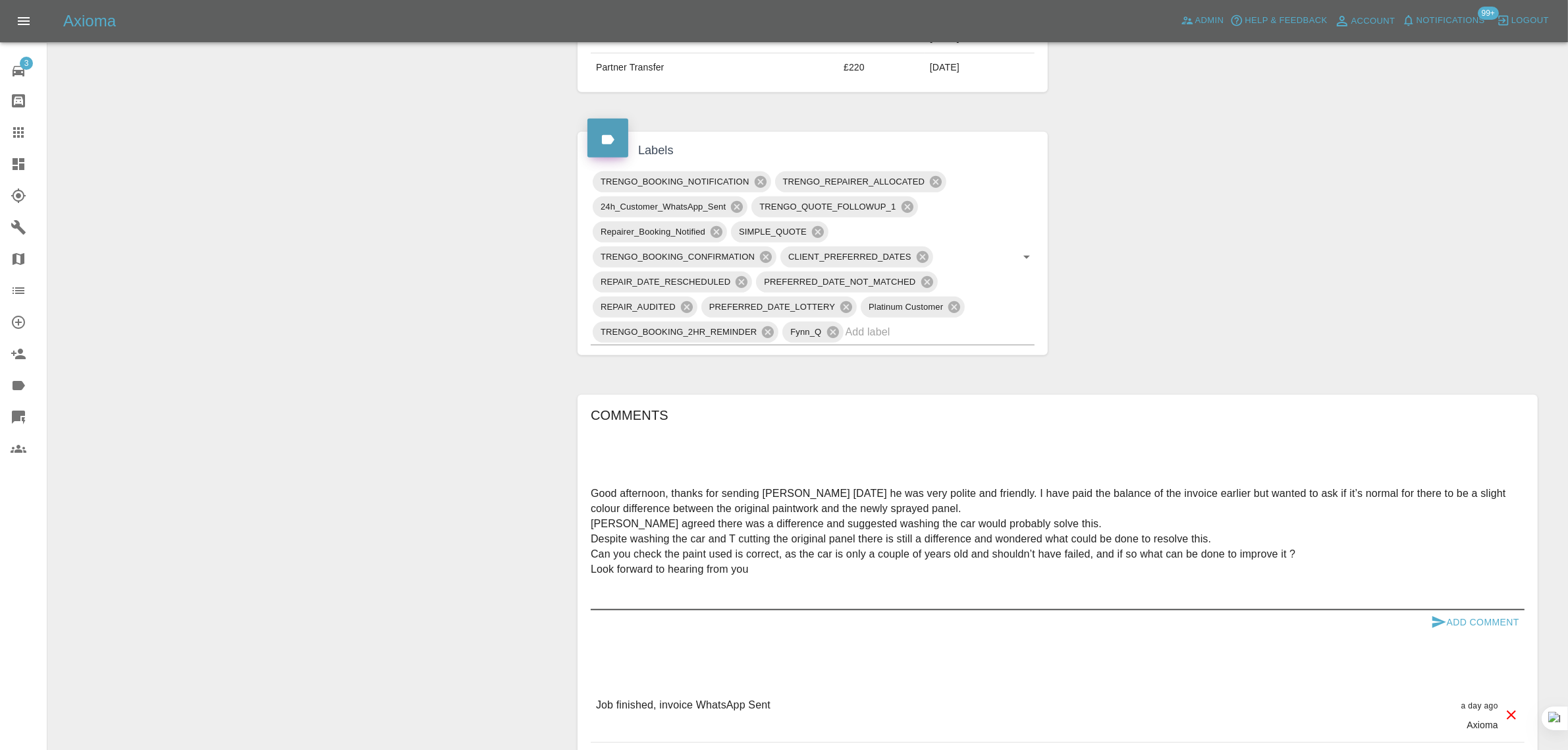
type textarea "Good afternoon, thanks for sending Touseef today he was very polite and friendl…"
click at [1482, 619] on button "Add Comment" at bounding box center [1475, 622] width 99 height 25
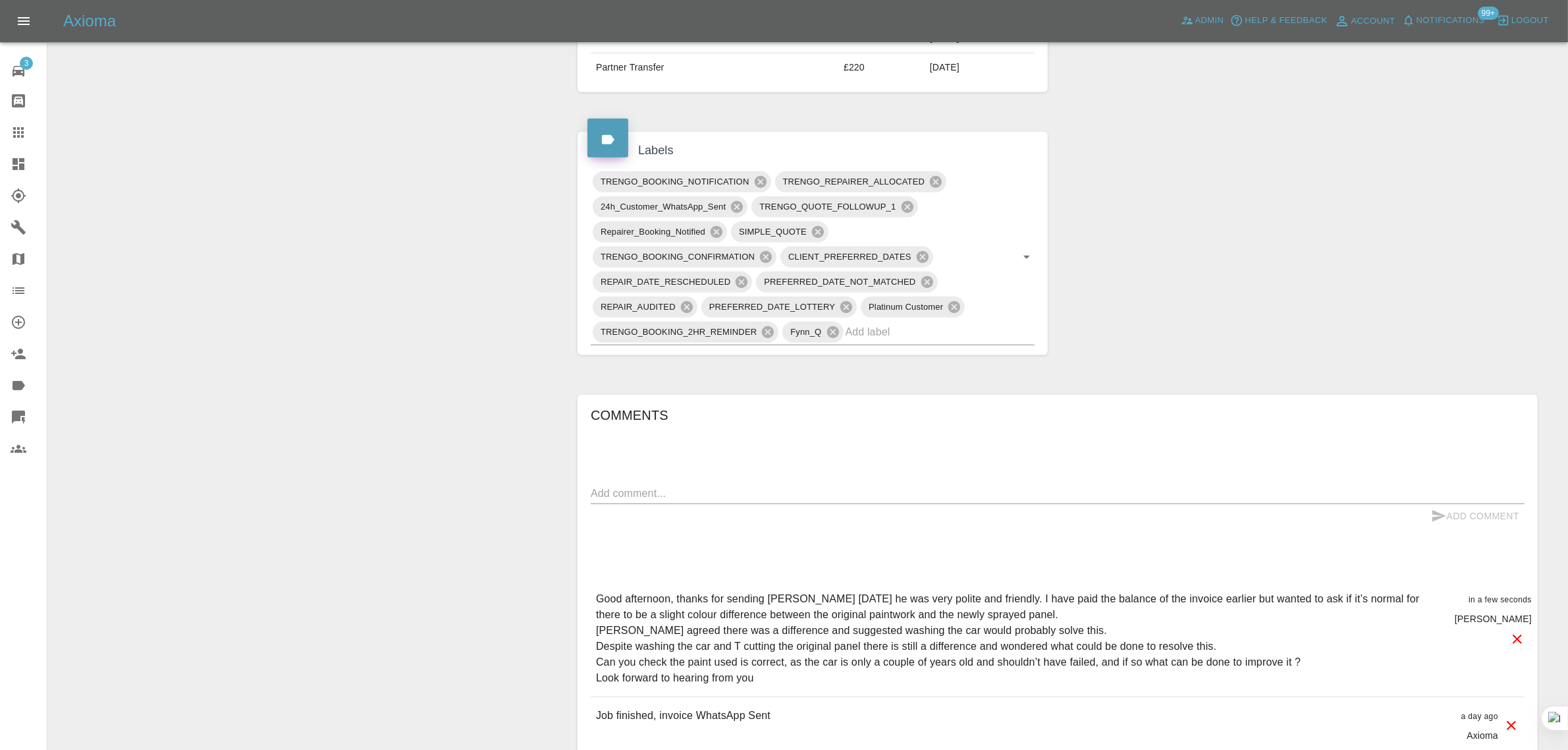
click at [851, 489] on textarea at bounding box center [1057, 493] width 933 height 15
paste textarea "Hi Imogen, thanks for your quick response. I attach images as suggested. The co…"
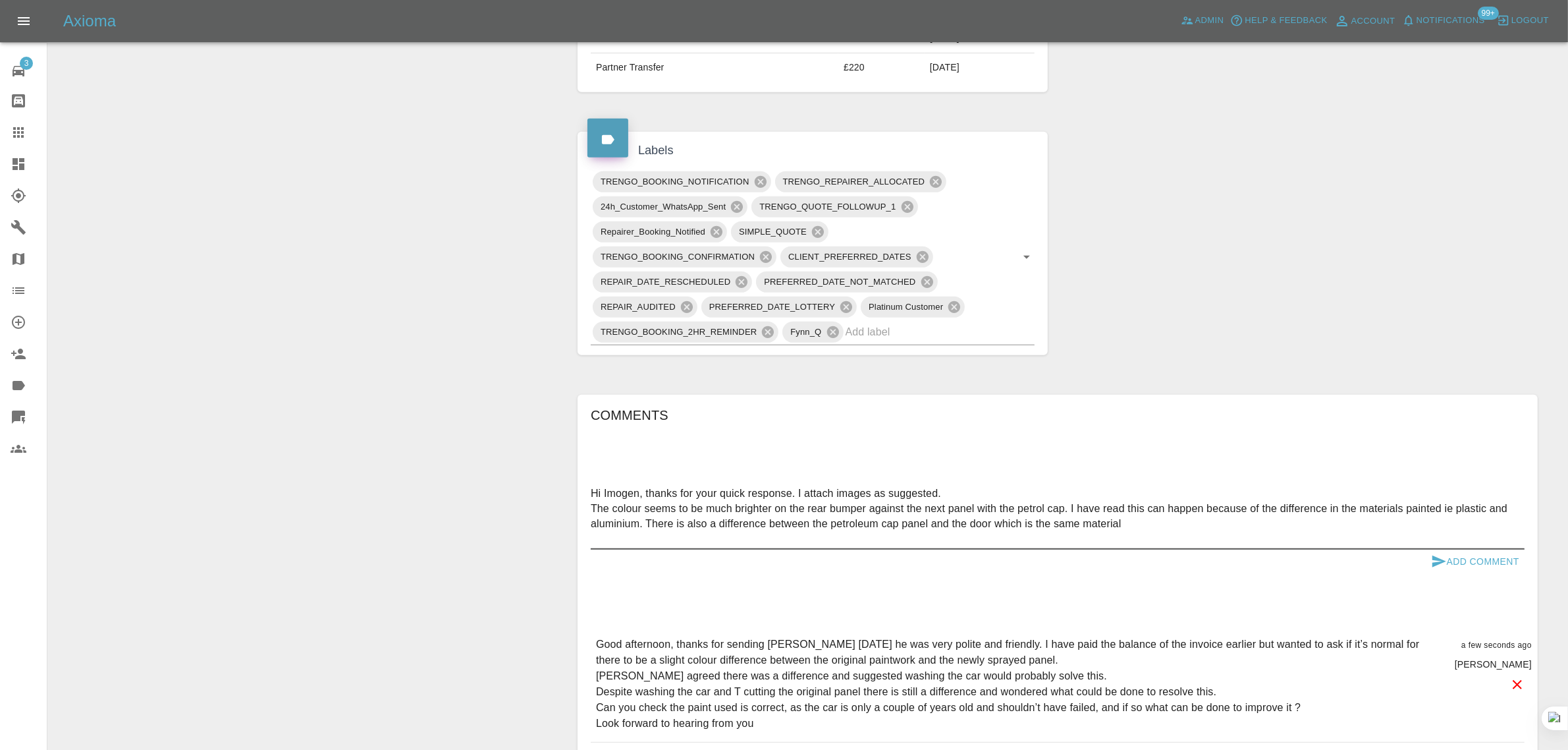
type textarea "Hi Imogen, thanks for your quick response. I attach images as suggested. The co…"
click at [1463, 554] on button "Add Comment" at bounding box center [1475, 562] width 99 height 25
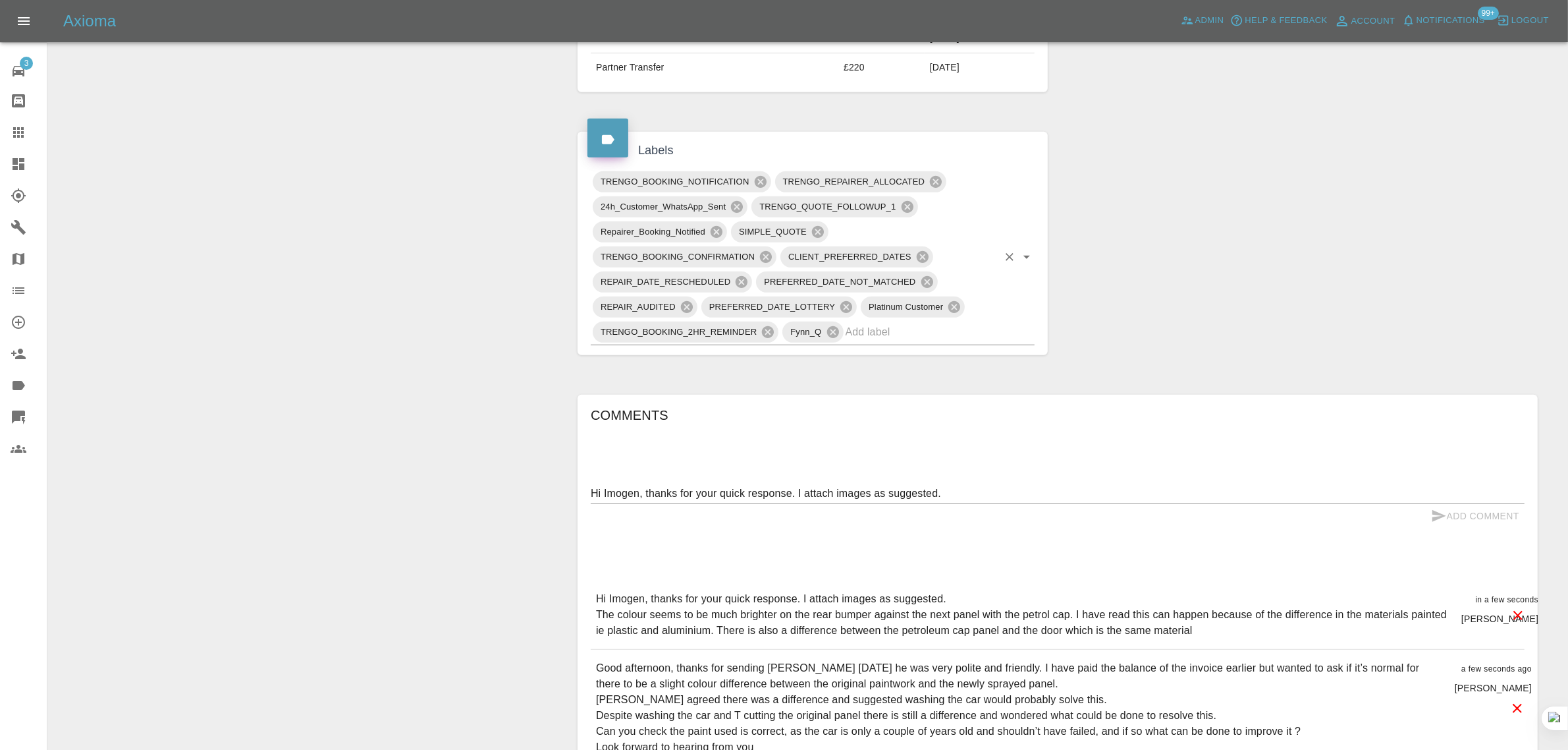
click at [907, 336] on input "text" at bounding box center [921, 332] width 152 height 21
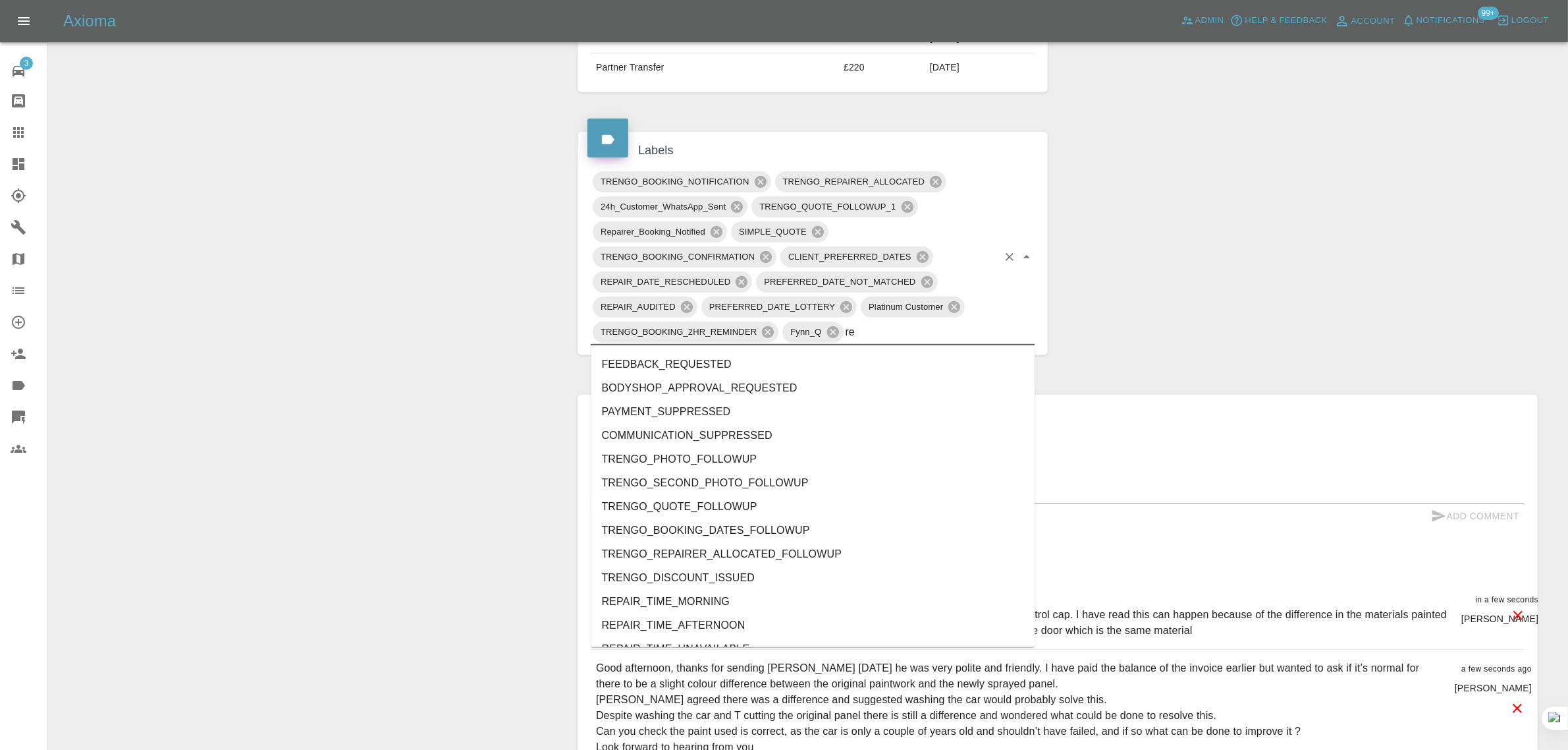
type input "rec"
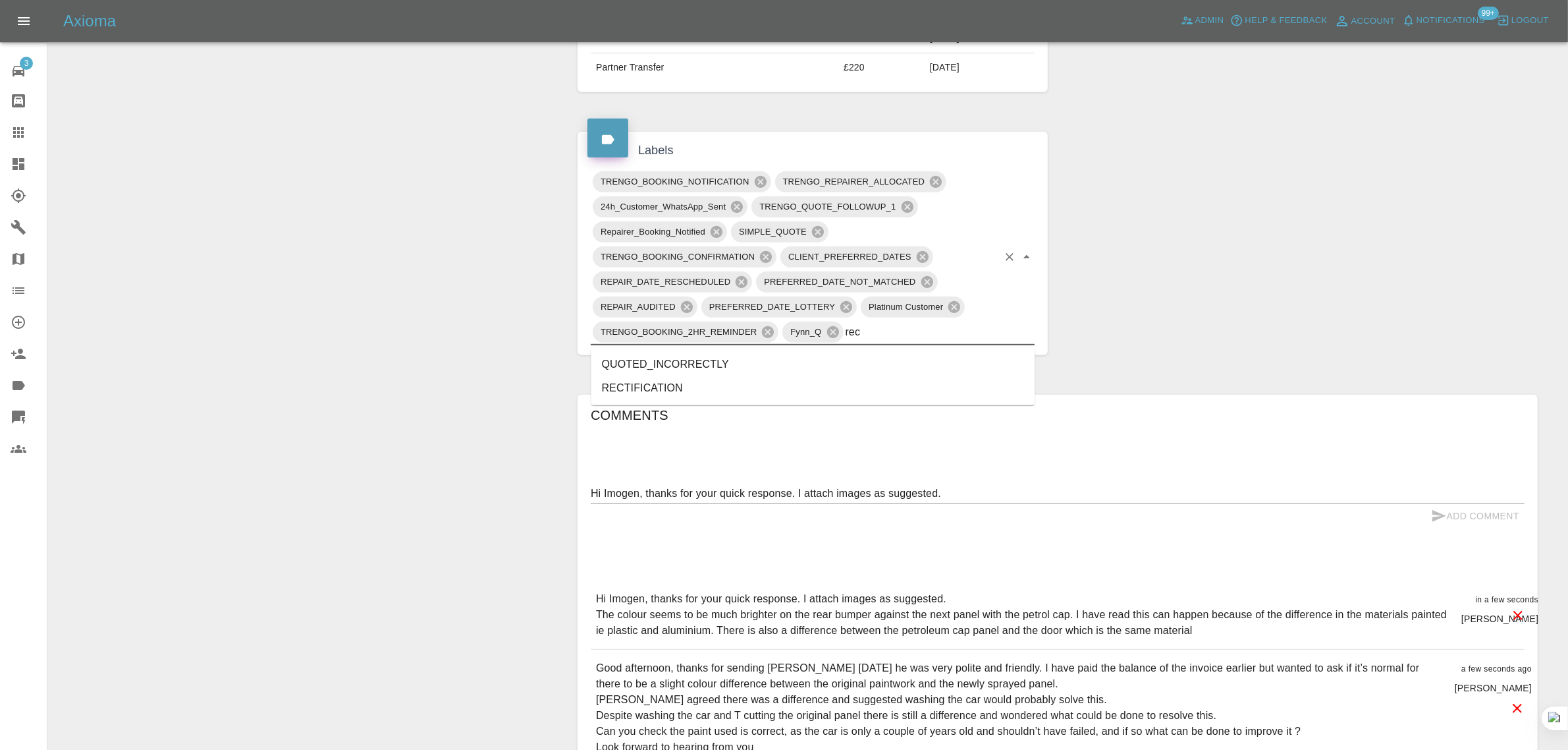
click at [639, 384] on li "RECTIFICATION" at bounding box center [813, 388] width 444 height 24
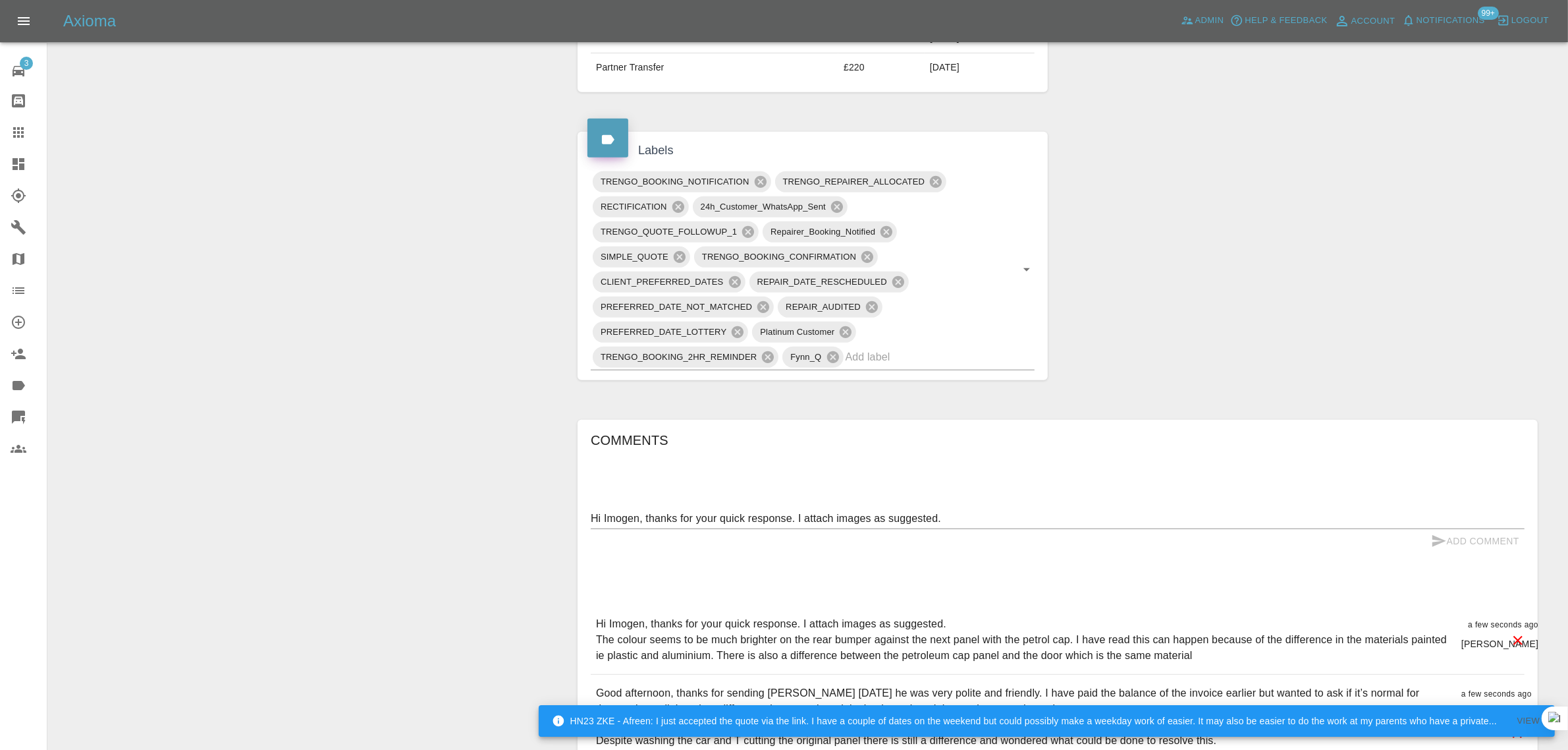
click at [26, 125] on div at bounding box center [29, 133] width 37 height 16
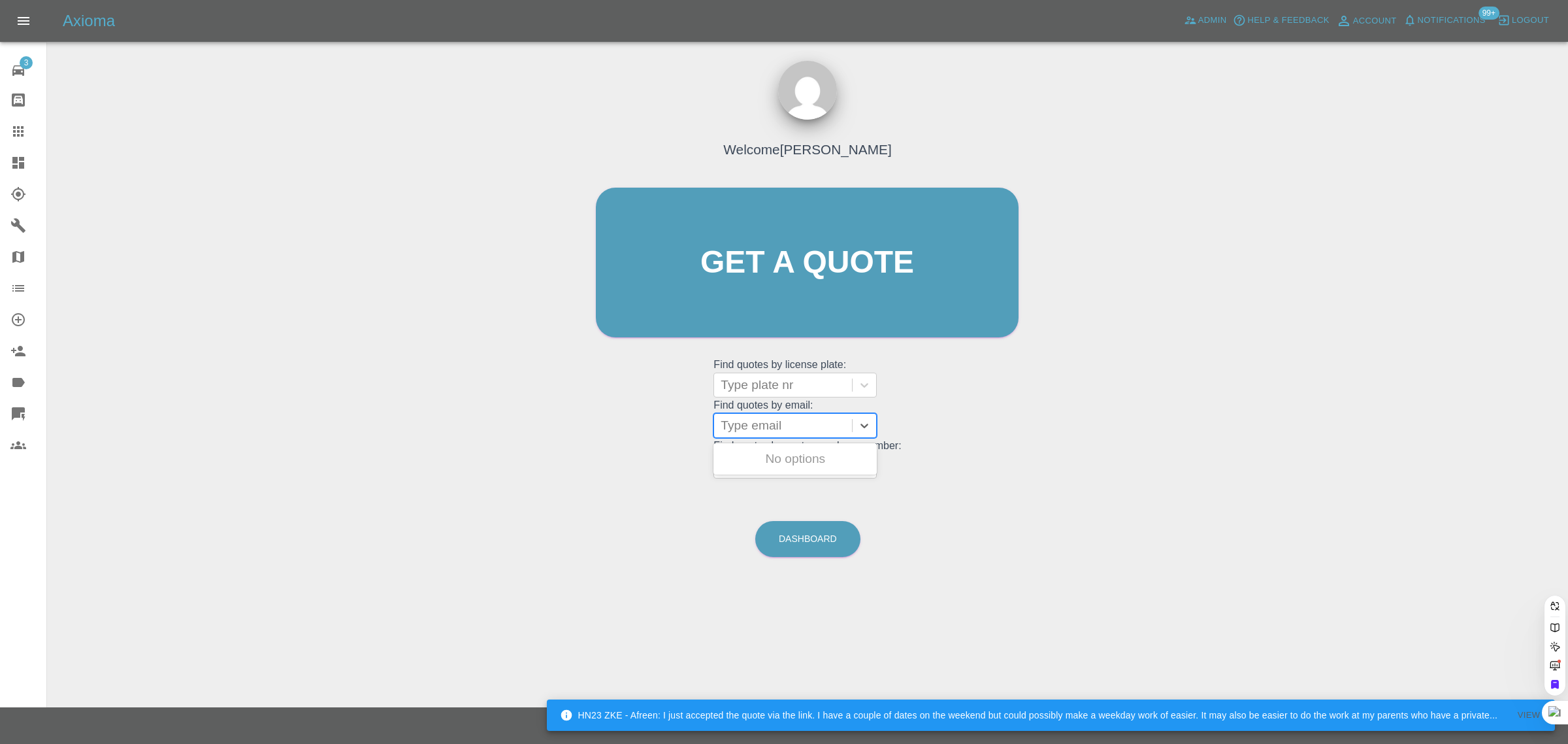
click at [763, 419] on div at bounding box center [783, 426] width 125 height 18
paste input "yonitmonit@gmail.com"
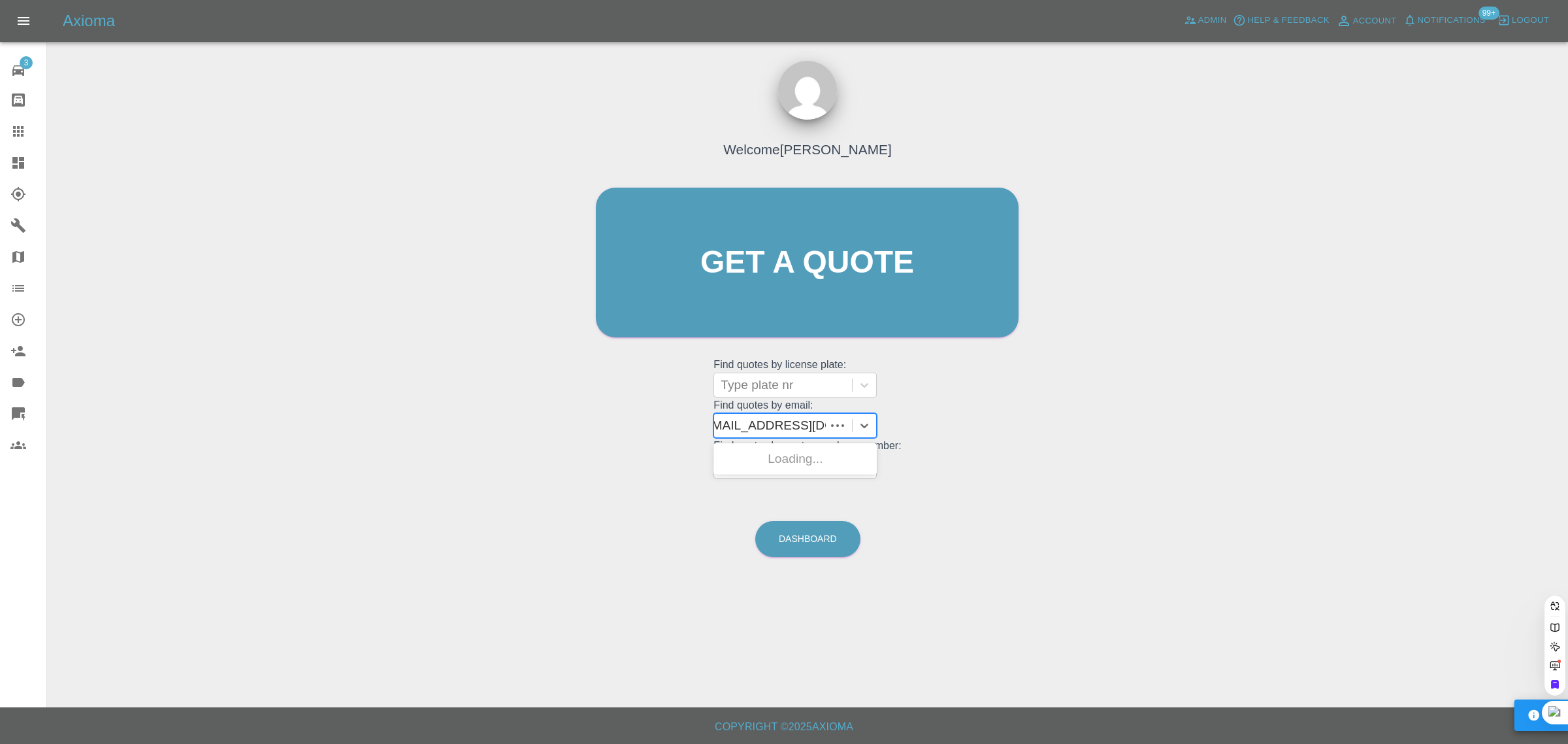
type input "yonitmonit@gmail.com"
click at [791, 466] on div "MC73PVY, Awaiting Repair" at bounding box center [795, 467] width 163 height 42
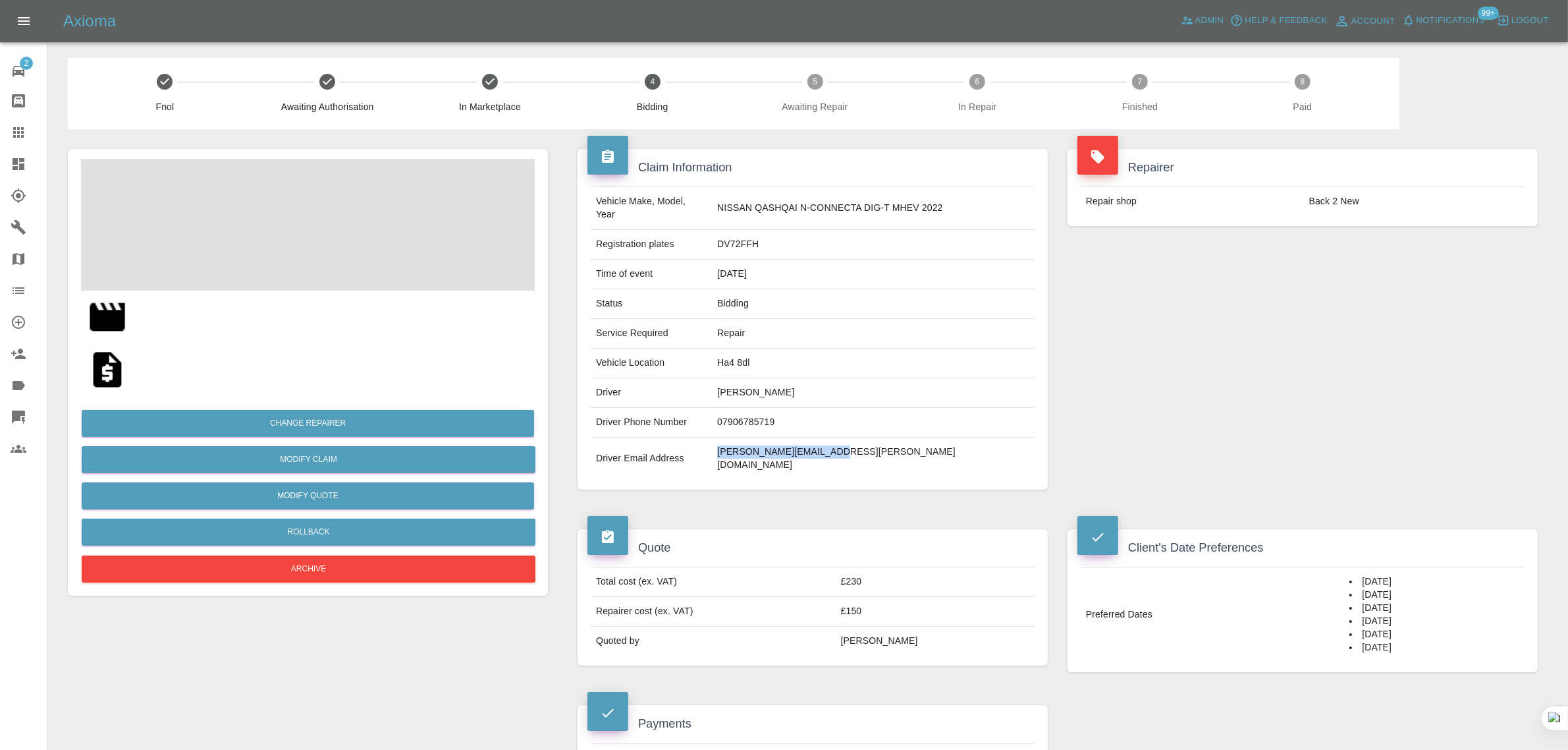
drag, startPoint x: 750, startPoint y: 436, endPoint x: 643, endPoint y: 614, distance: 207.7
click at [867, 442] on td "carl.ayres@ntlworld.com" at bounding box center [873, 458] width 322 height 42
copy td "carl.ayres@ntlworld.com"
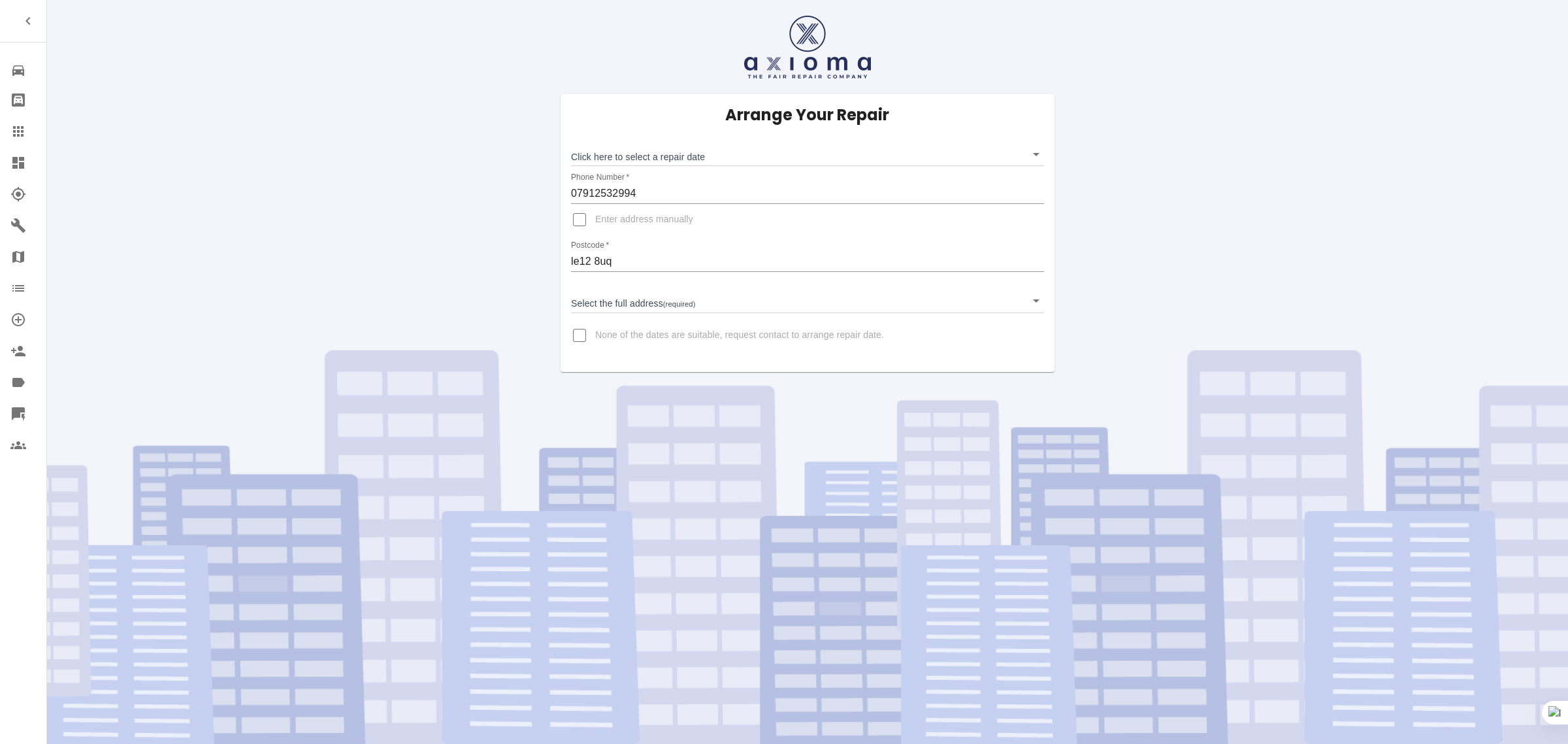
click at [21, 138] on icon at bounding box center [18, 131] width 16 height 16
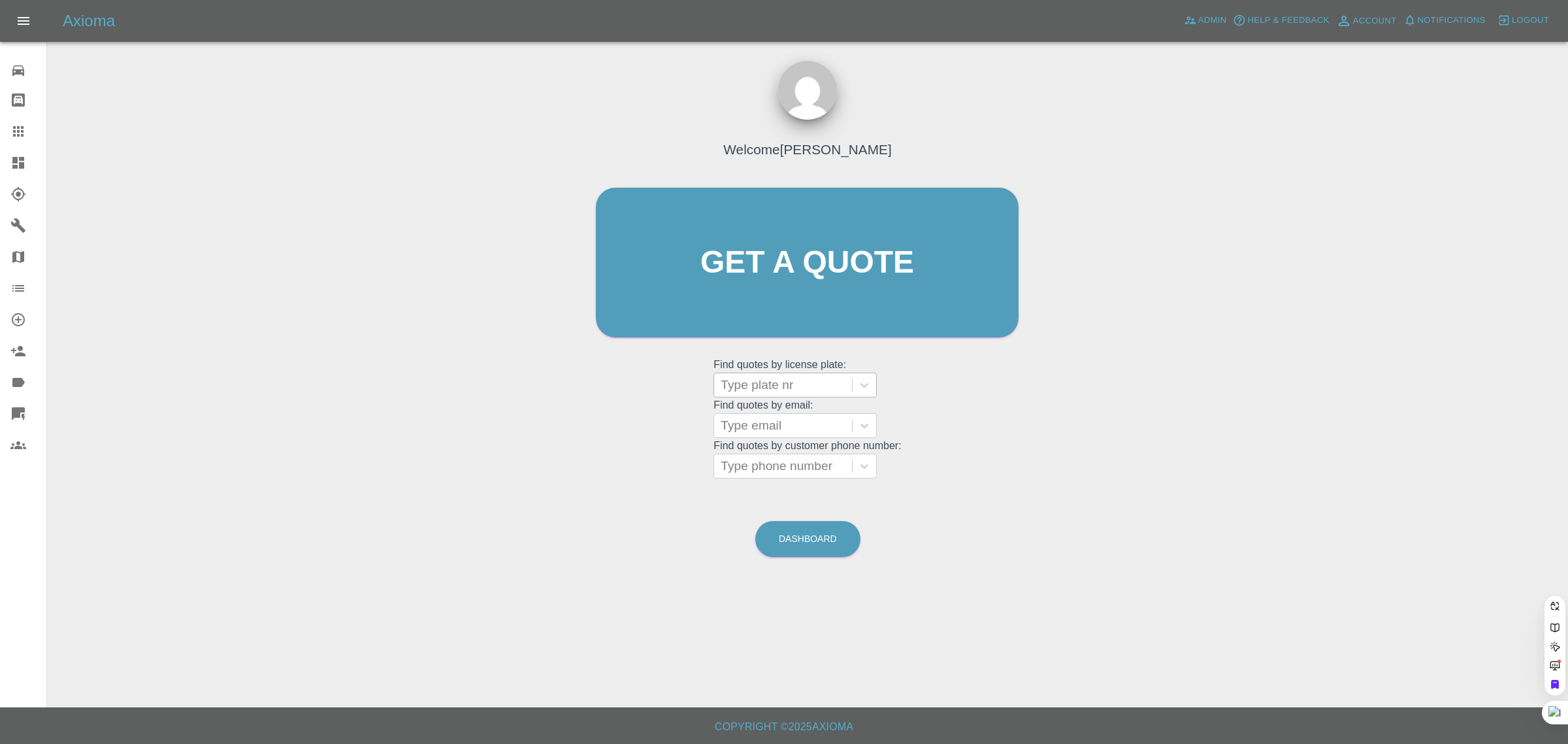
click at [742, 393] on div at bounding box center [783, 385] width 125 height 18
paste input "M2 VWY"
type input "M2 VWY"
click at [24, 131] on icon at bounding box center [18, 131] width 16 height 16
click at [804, 423] on div at bounding box center [783, 426] width 125 height 18
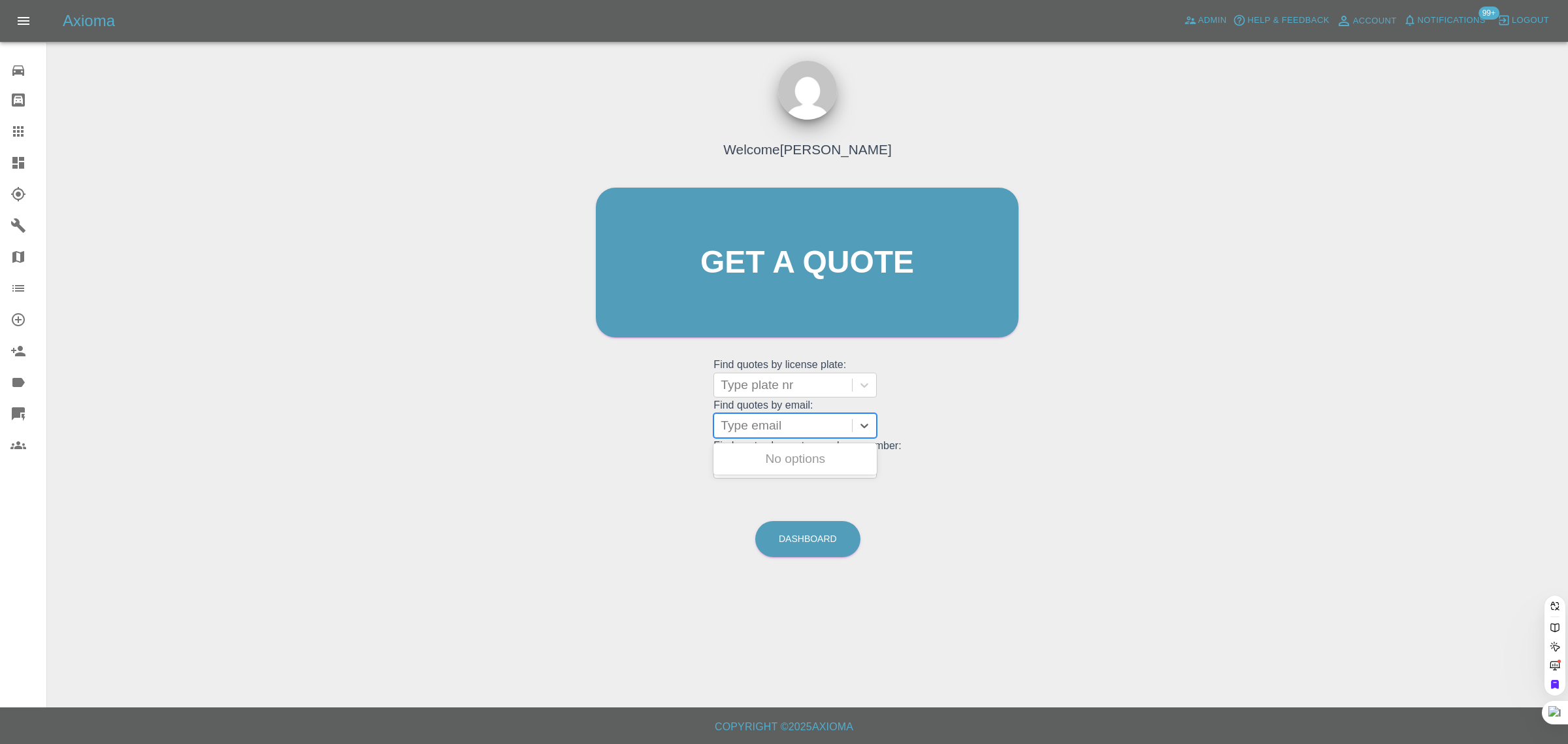
paste input "june.messenger@btinternet.com"
type input "june.messenger@btinternet.co"
click at [765, 423] on div at bounding box center [783, 426] width 125 height 18
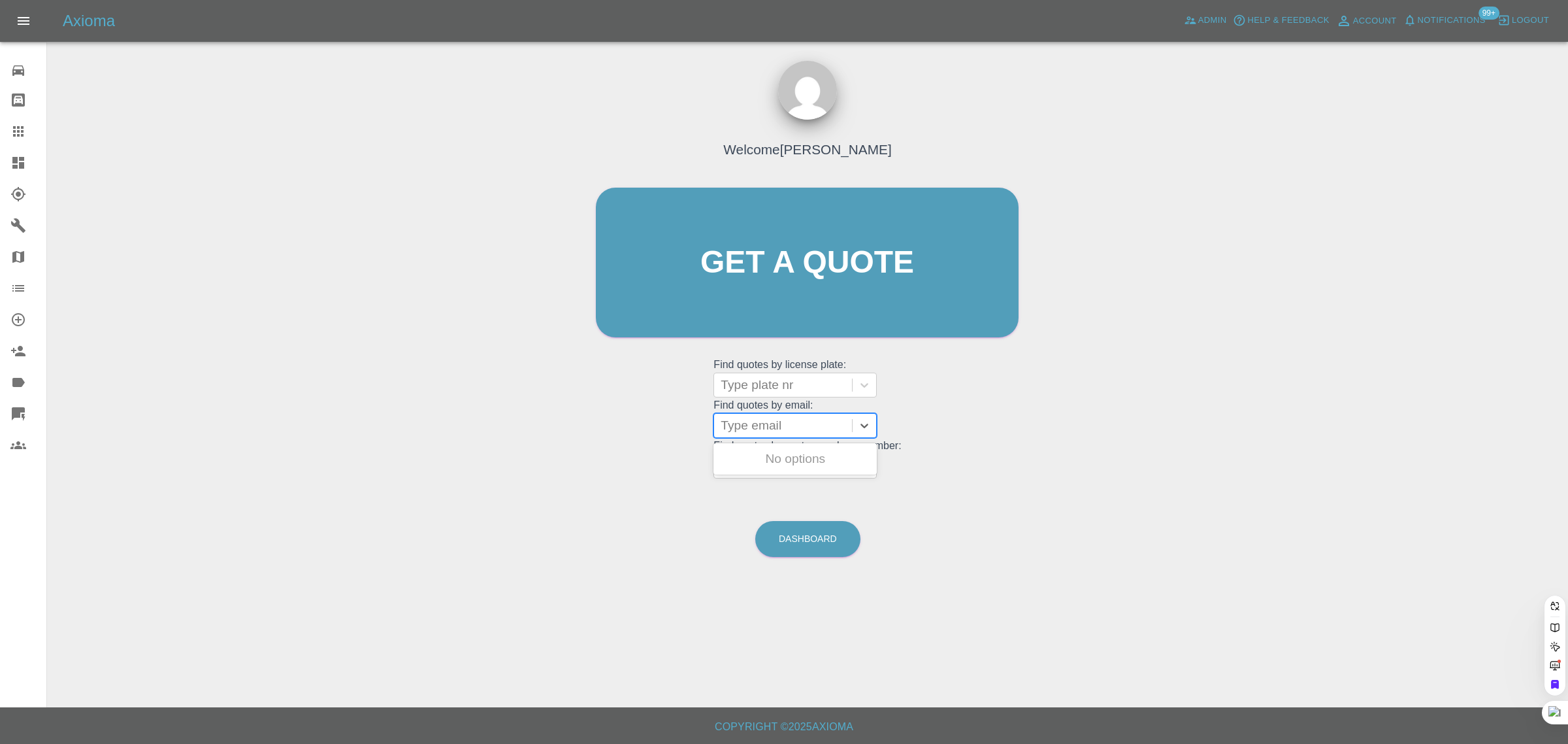
paste input "sinonalexsndermail@gmail.com"
type input "sinonalexsndermail@gmail"
click at [1206, 30] on link "Admin" at bounding box center [1205, 21] width 49 height 21
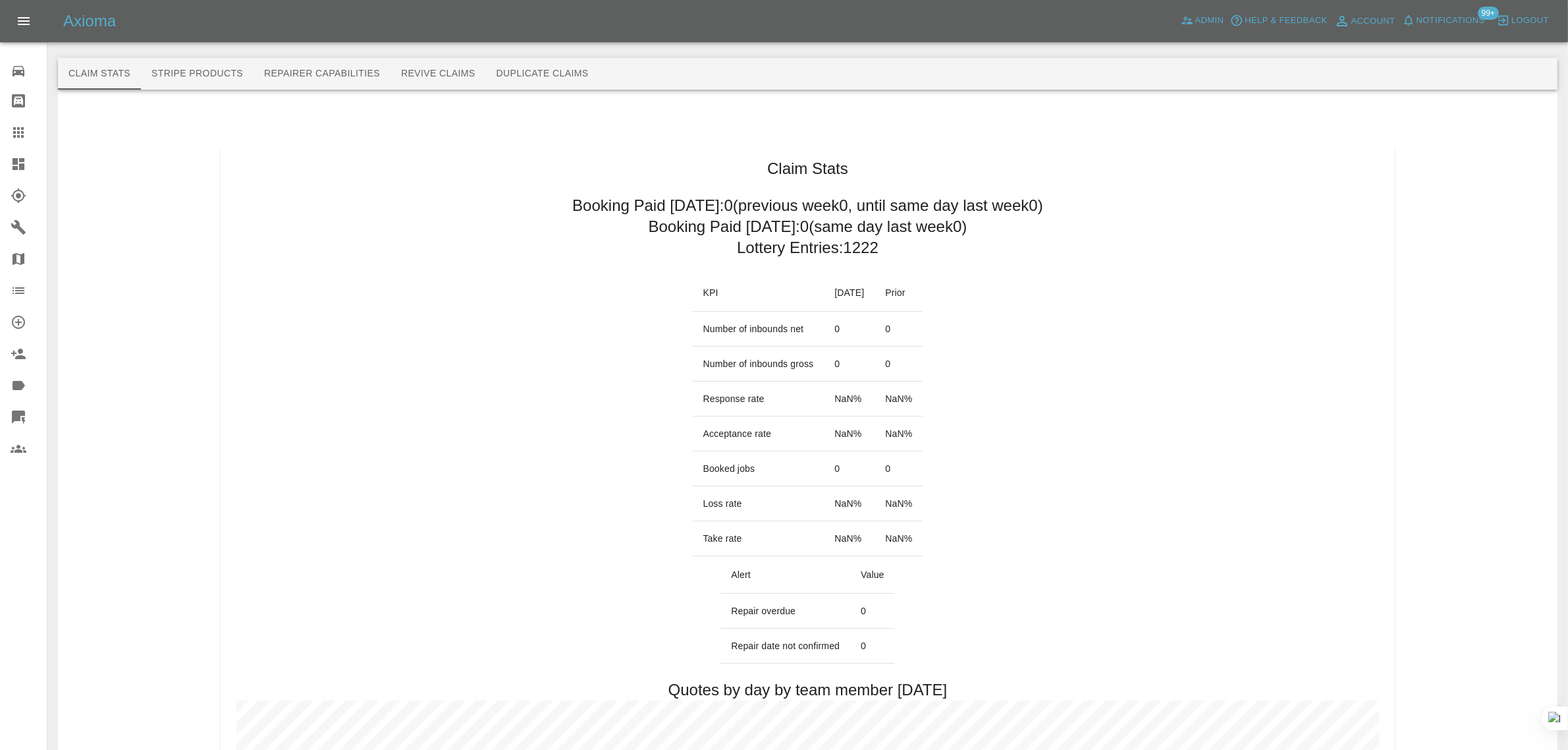
click at [471, 57] on div at bounding box center [808, 37] width 1499 height 42
click at [458, 68] on button "Revive Claims" at bounding box center [438, 74] width 96 height 31
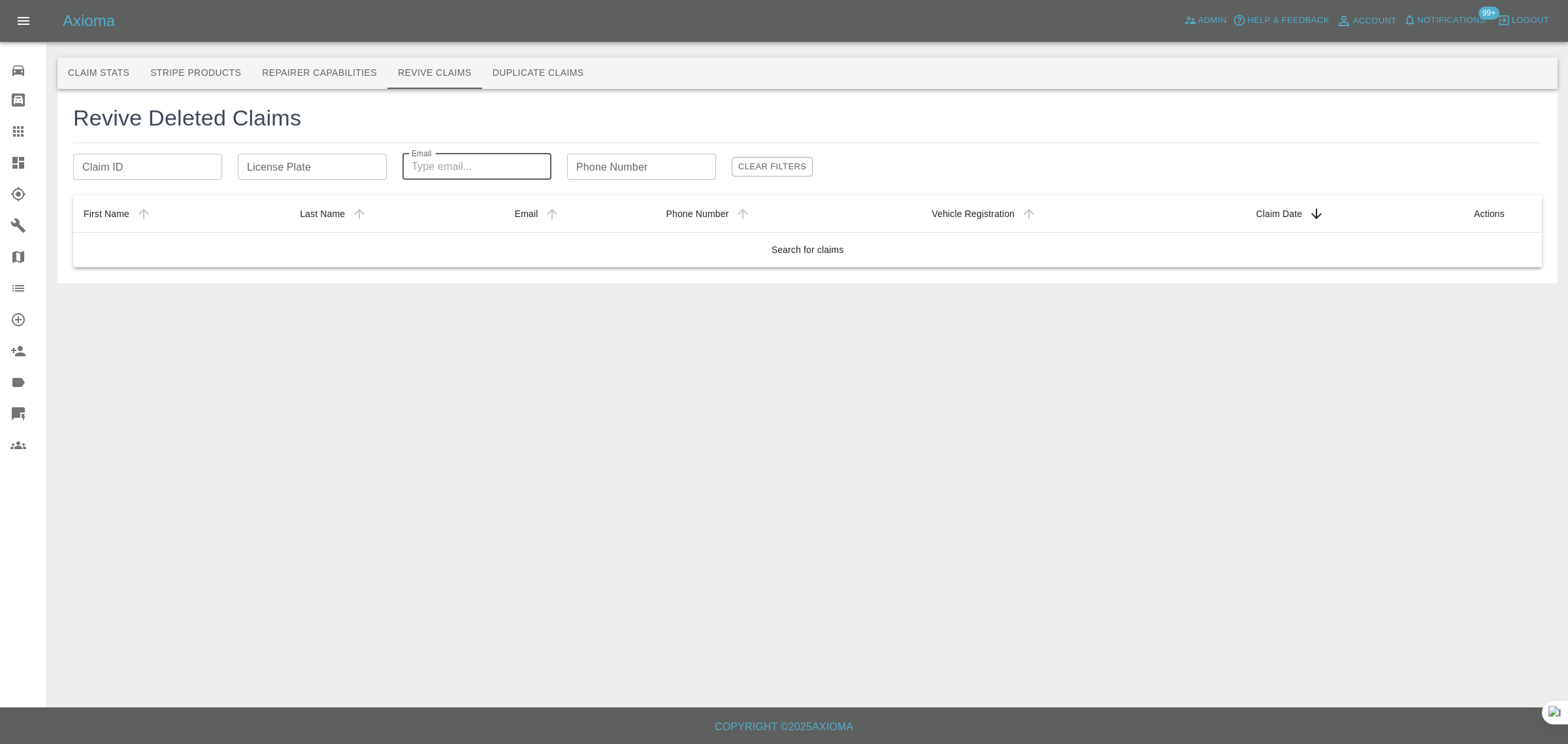
click at [465, 167] on input "Email" at bounding box center [477, 166] width 149 height 26
paste input "sinonalexsndermail@gmail.com"
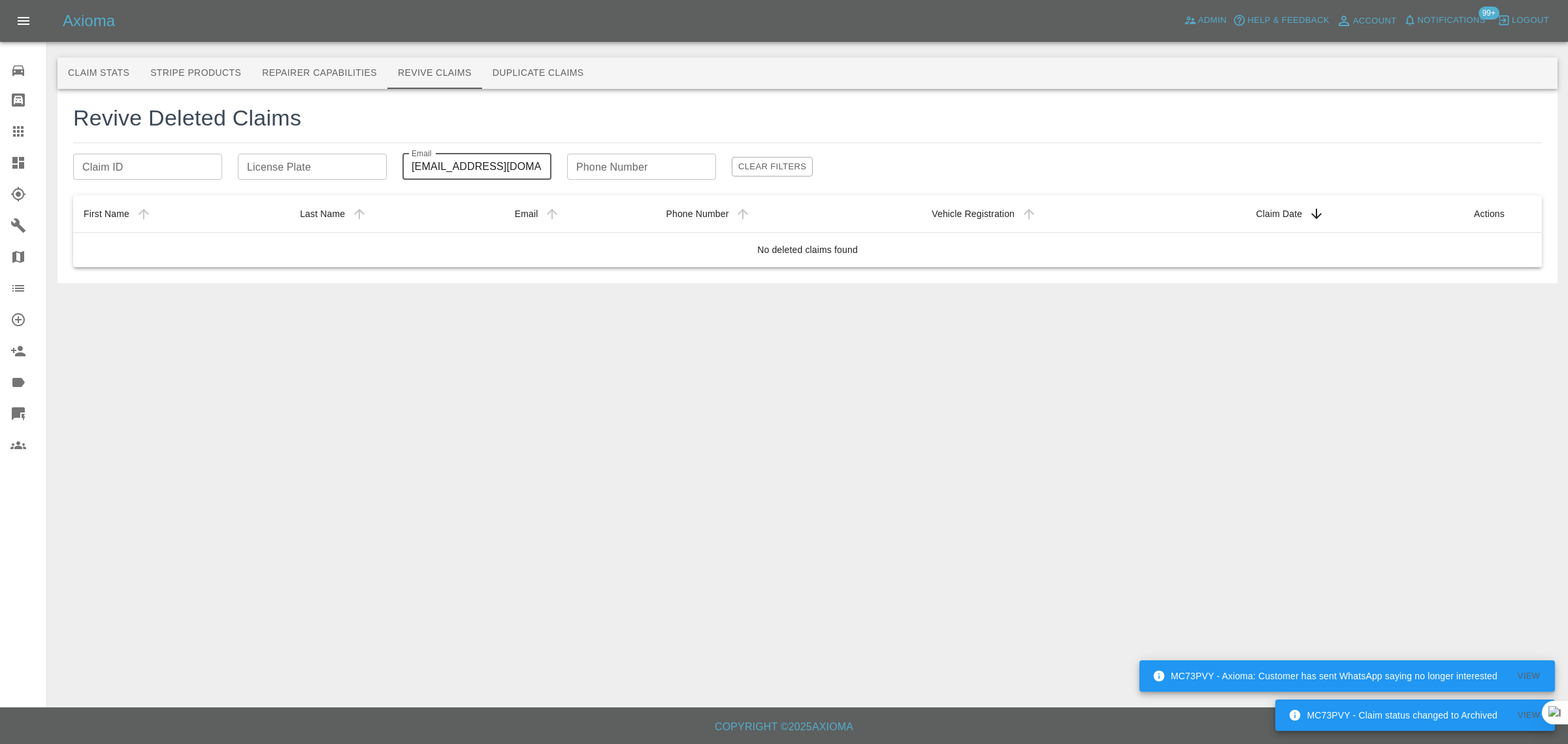
type input "sinonalexsndermail@gmail.co"
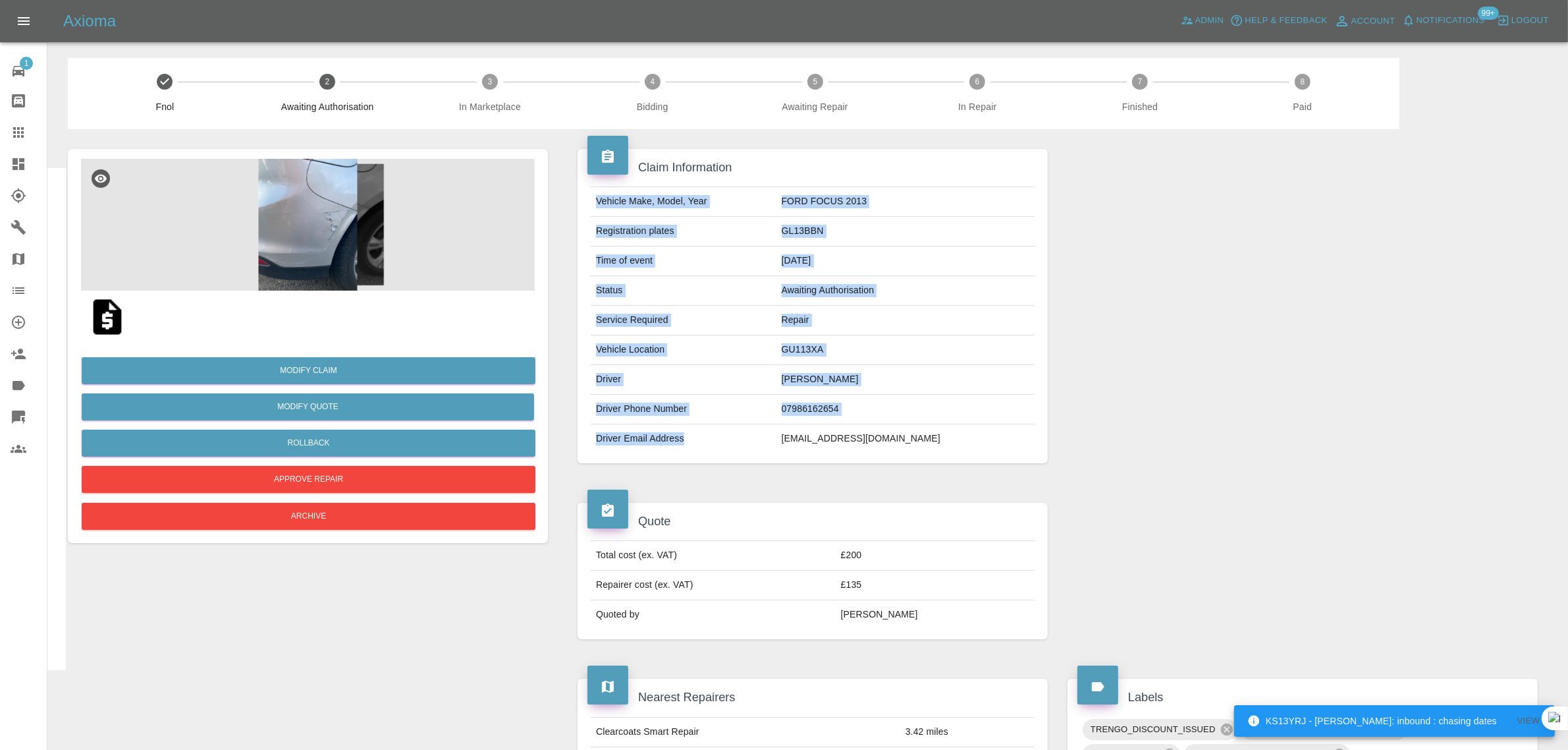
drag, startPoint x: 830, startPoint y: 446, endPoint x: 950, endPoint y: 463, distance: 121.2
click at [950, 463] on div "Vehicle Make, Model, Year FORD FOCUS 2013 Registration plates GL13BBN Time of e…" at bounding box center [812, 319] width 470 height 287
copy tbody "Vehicle Make, Model, Year FORD FOCUS 2013 Registration plates GL13BBN Time of e…"
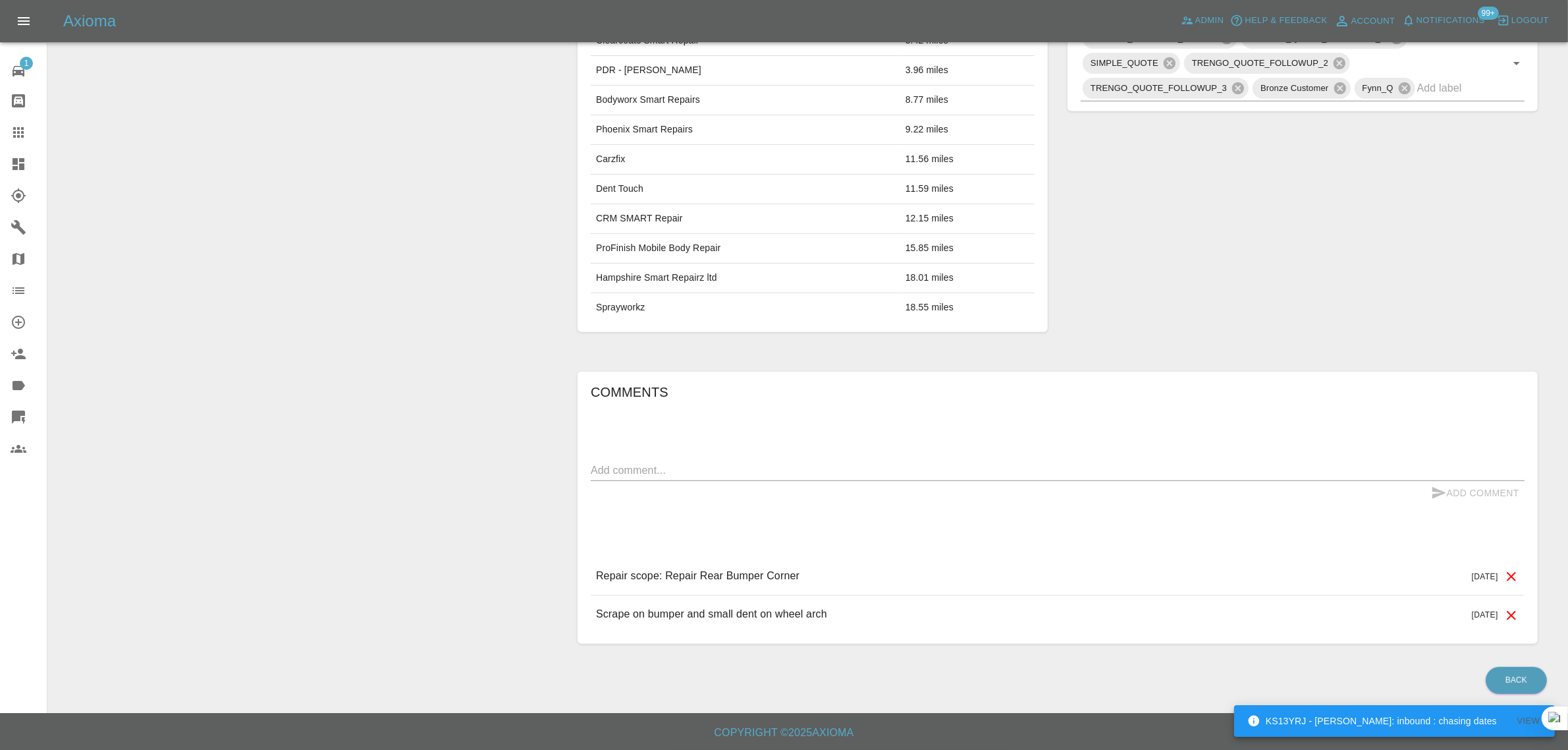
click at [864, 360] on div "Comments x Add Comment Repair scope: Repair Rear Bumper Corner 14 days ago Repa…" at bounding box center [1057, 507] width 980 height 312
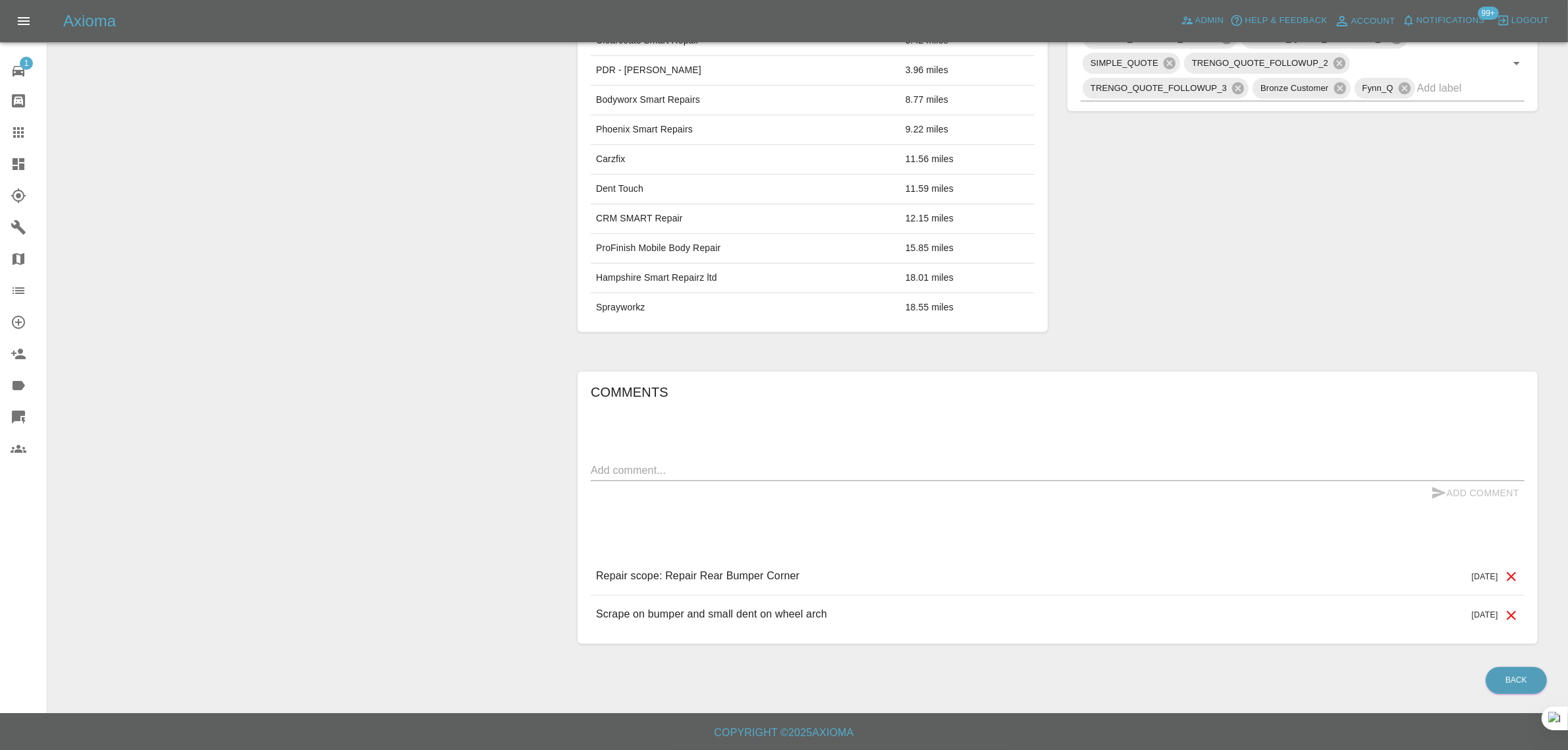
click at [840, 468] on textarea at bounding box center [1057, 470] width 933 height 15
paste textarea "Can you please update me on the quote request for work on vehicle plate GL13BBN…"
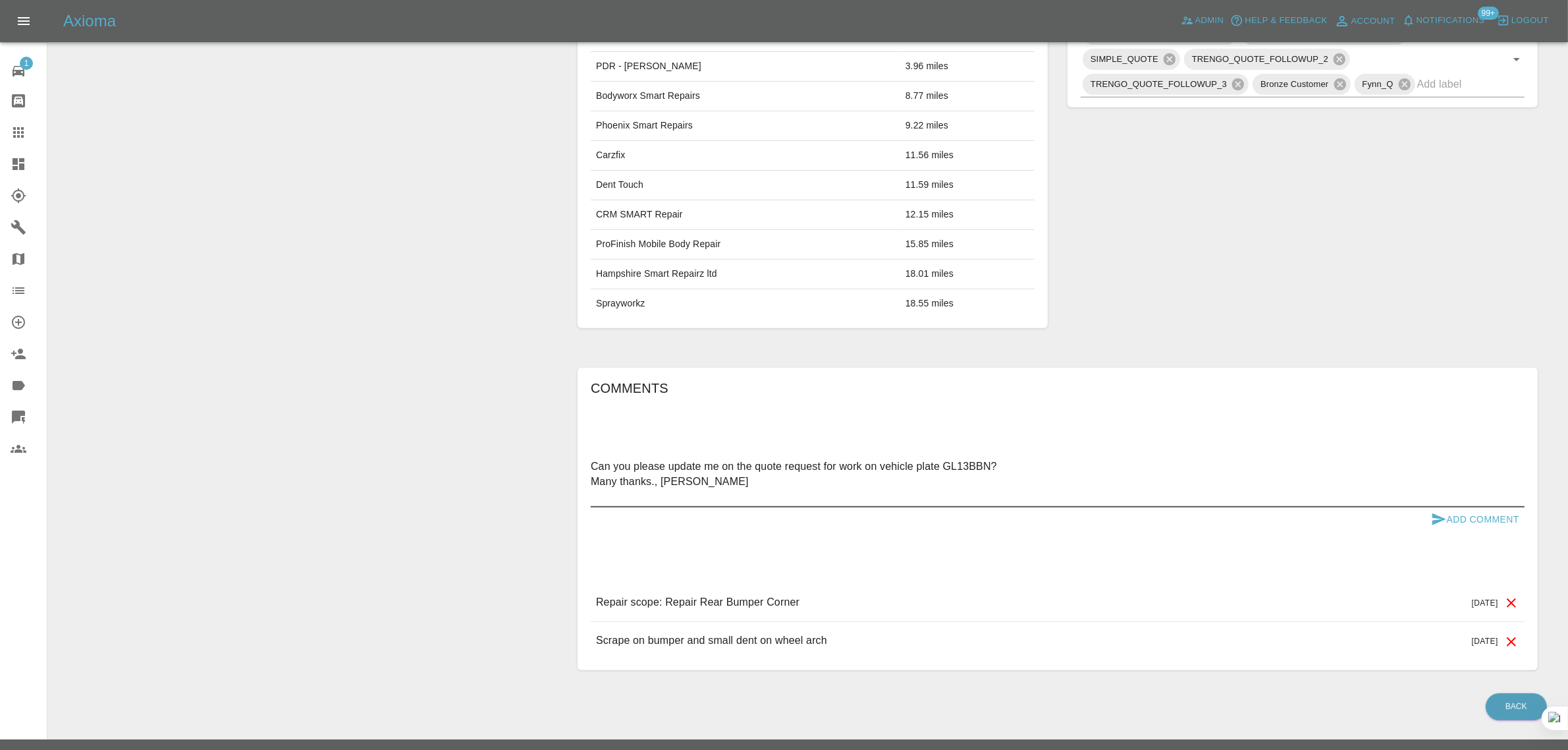
type textarea "Can you please update me on the quote request for work on vehicle plate GL13BBN…"
click at [1453, 522] on button "Add Comment" at bounding box center [1475, 519] width 99 height 25
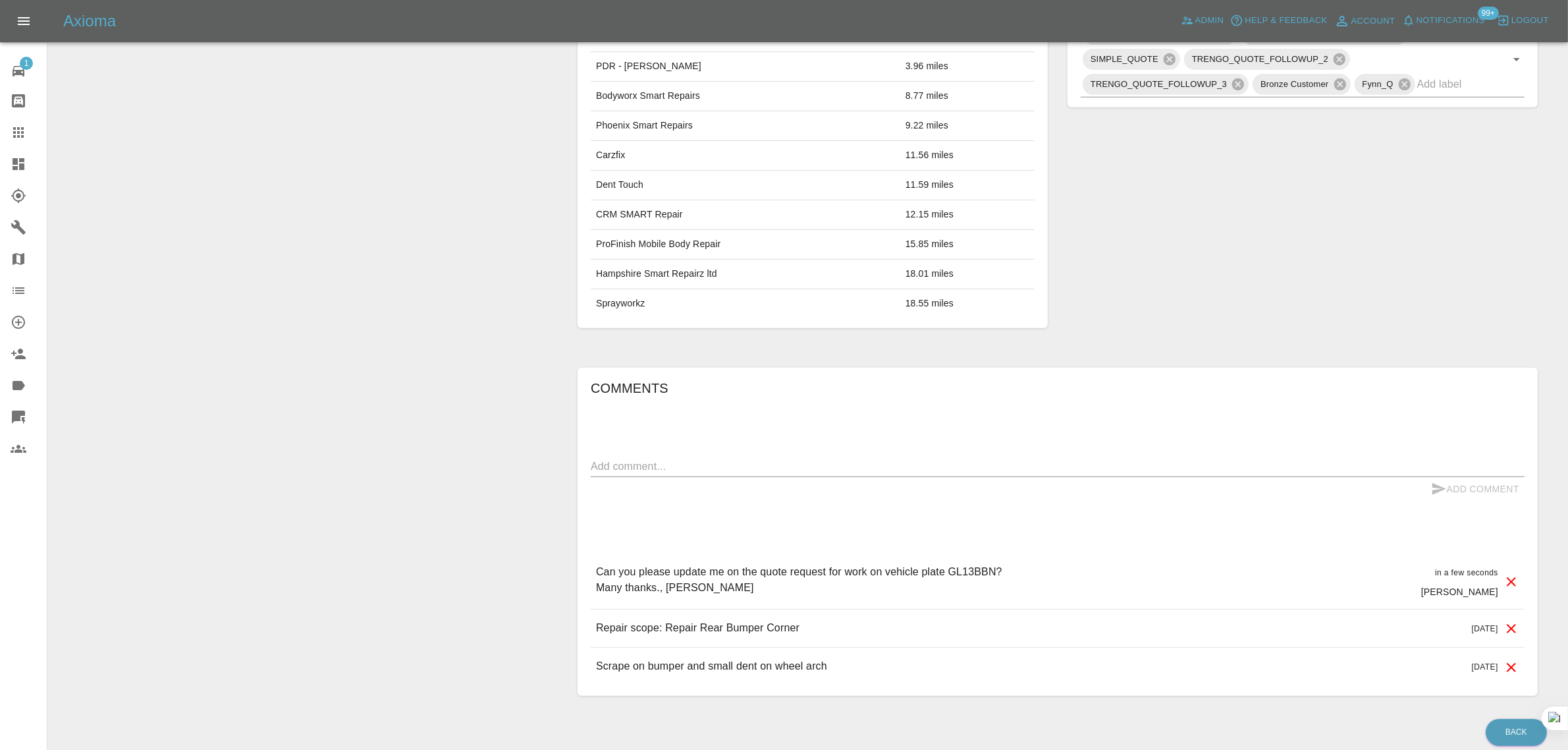
click at [864, 468] on textarea at bounding box center [1057, 467] width 933 height 15
paste textarea "I’d like to proceed with the repair. When would this be possible?"
type textarea "I’d like to proceed with the repair. When would this be possible?"
click at [1455, 490] on button "Add Comment" at bounding box center [1475, 490] width 99 height 25
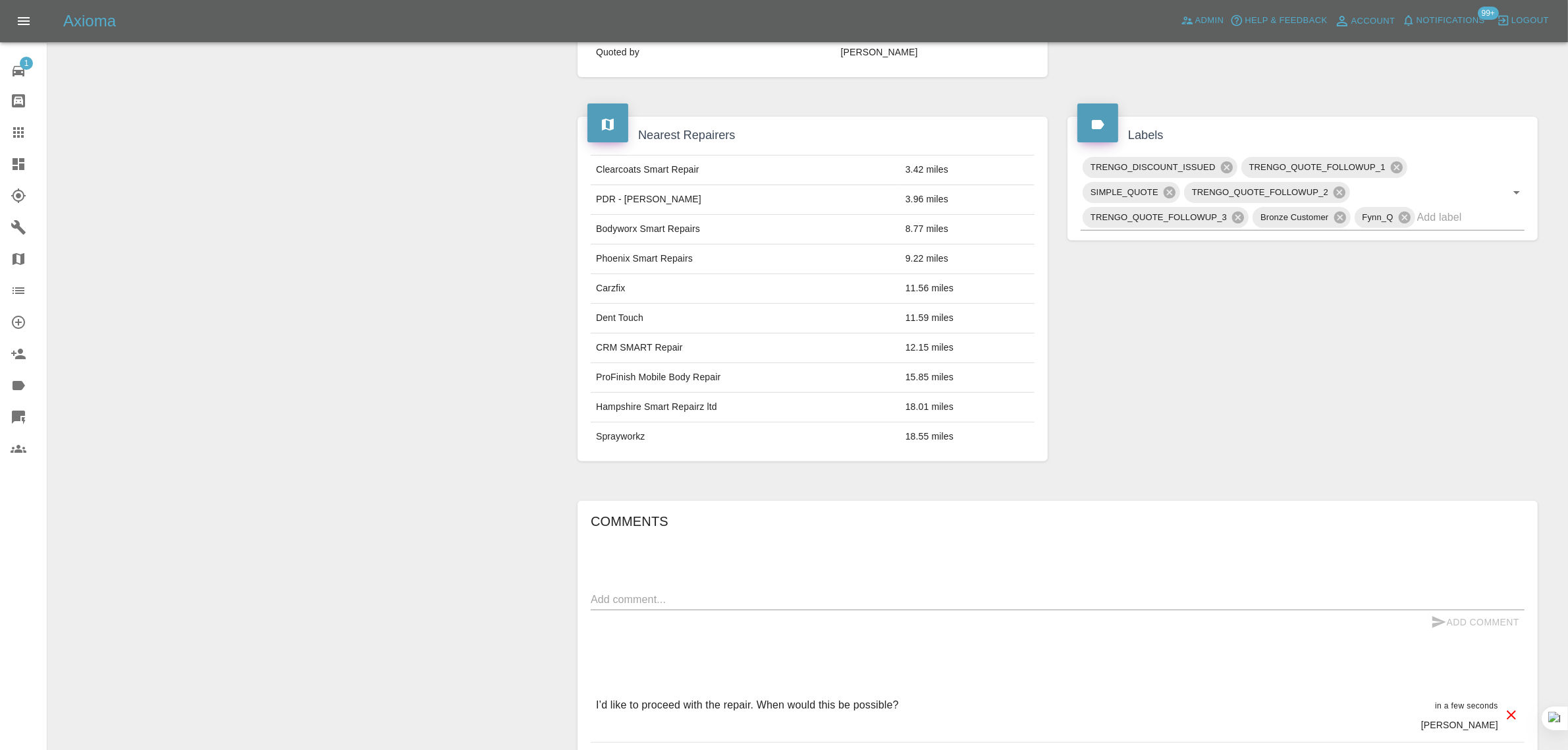
scroll to position [283, 0]
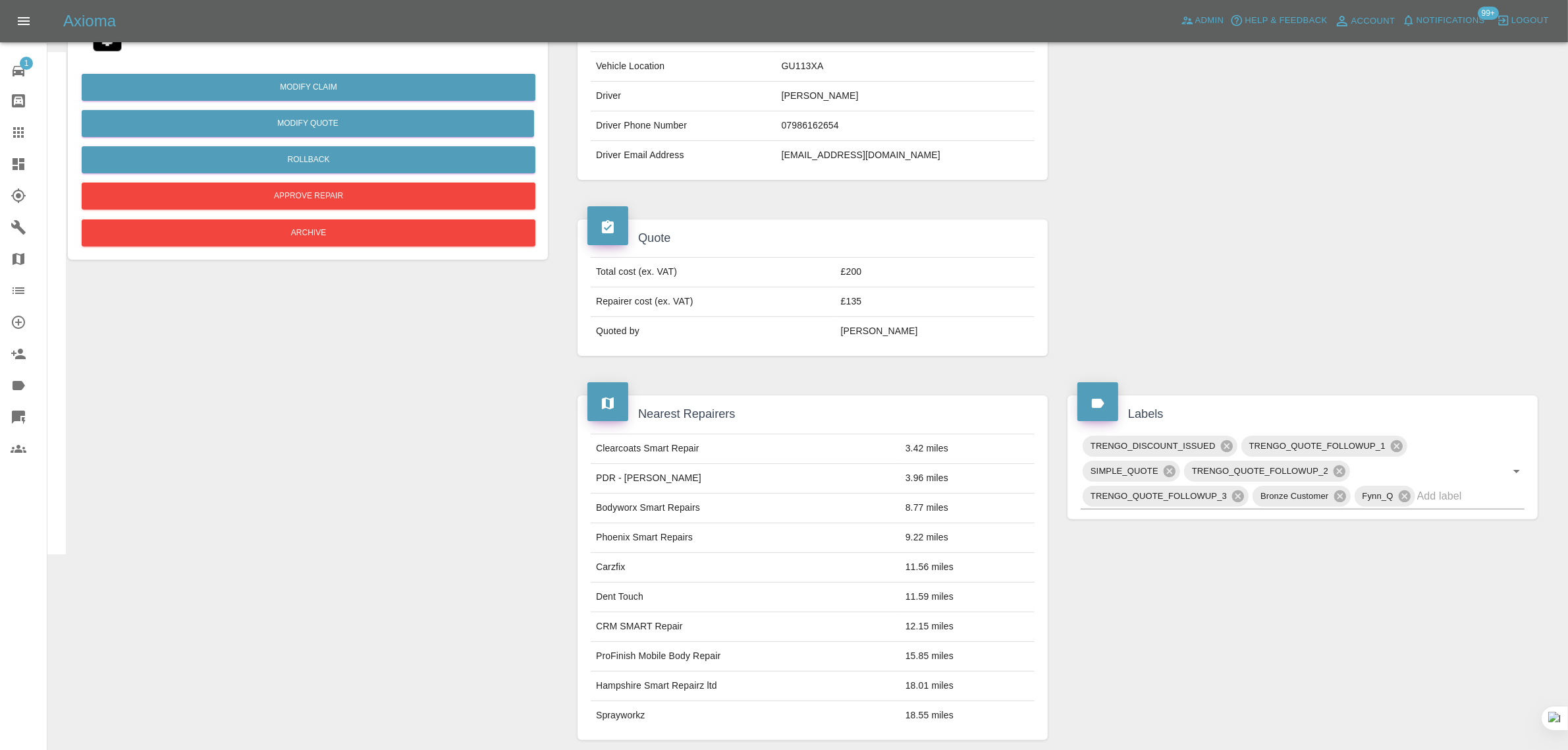
click at [21, 137] on icon at bounding box center [18, 133] width 11 height 11
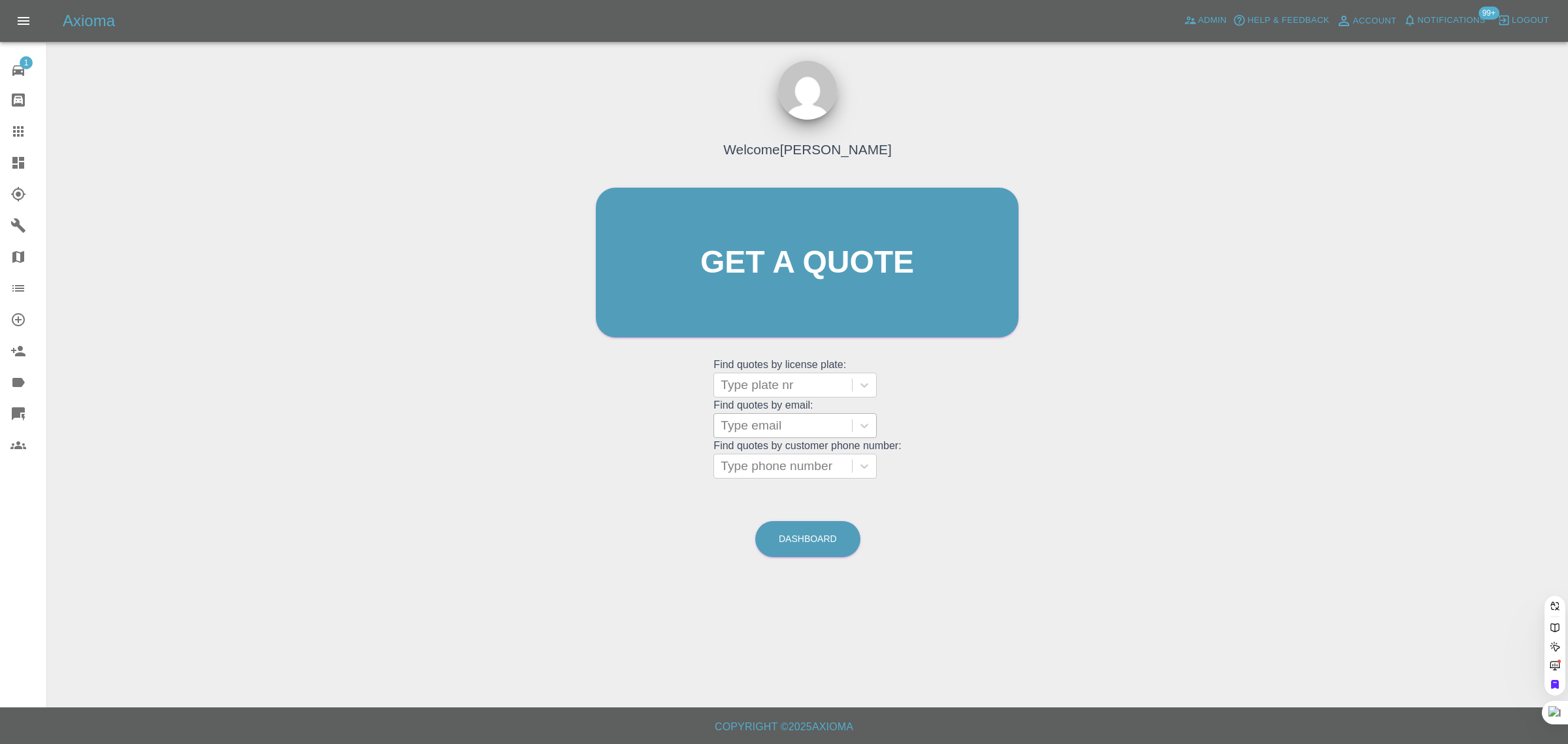
click at [759, 418] on div at bounding box center [783, 426] width 125 height 18
paste input "appspauline14@gmail.com"
type input "appspauline14@gmail.com"
click at [788, 464] on div "GL22NYN, Awaiting Repair" at bounding box center [795, 467] width 163 height 42
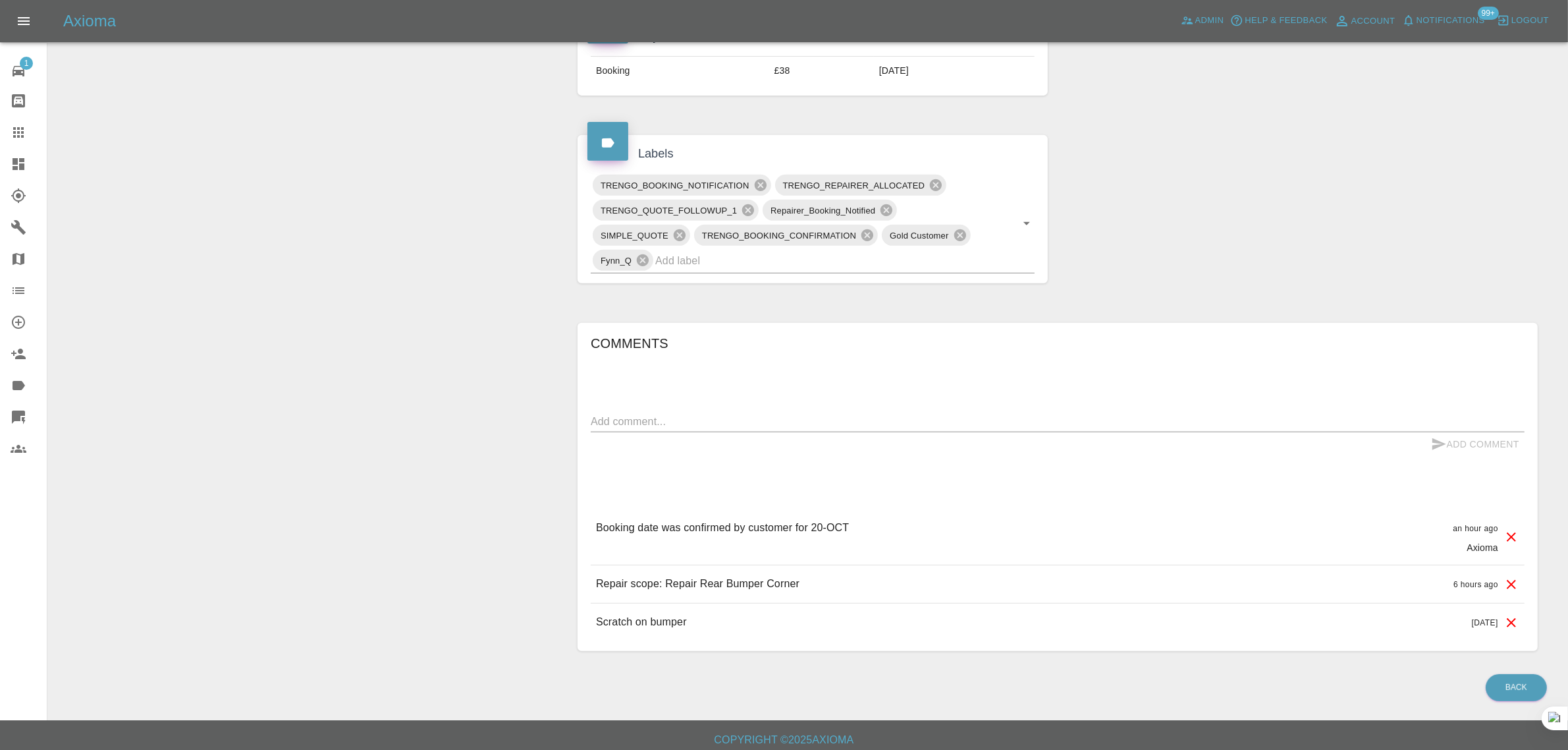
scroll to position [670, 0]
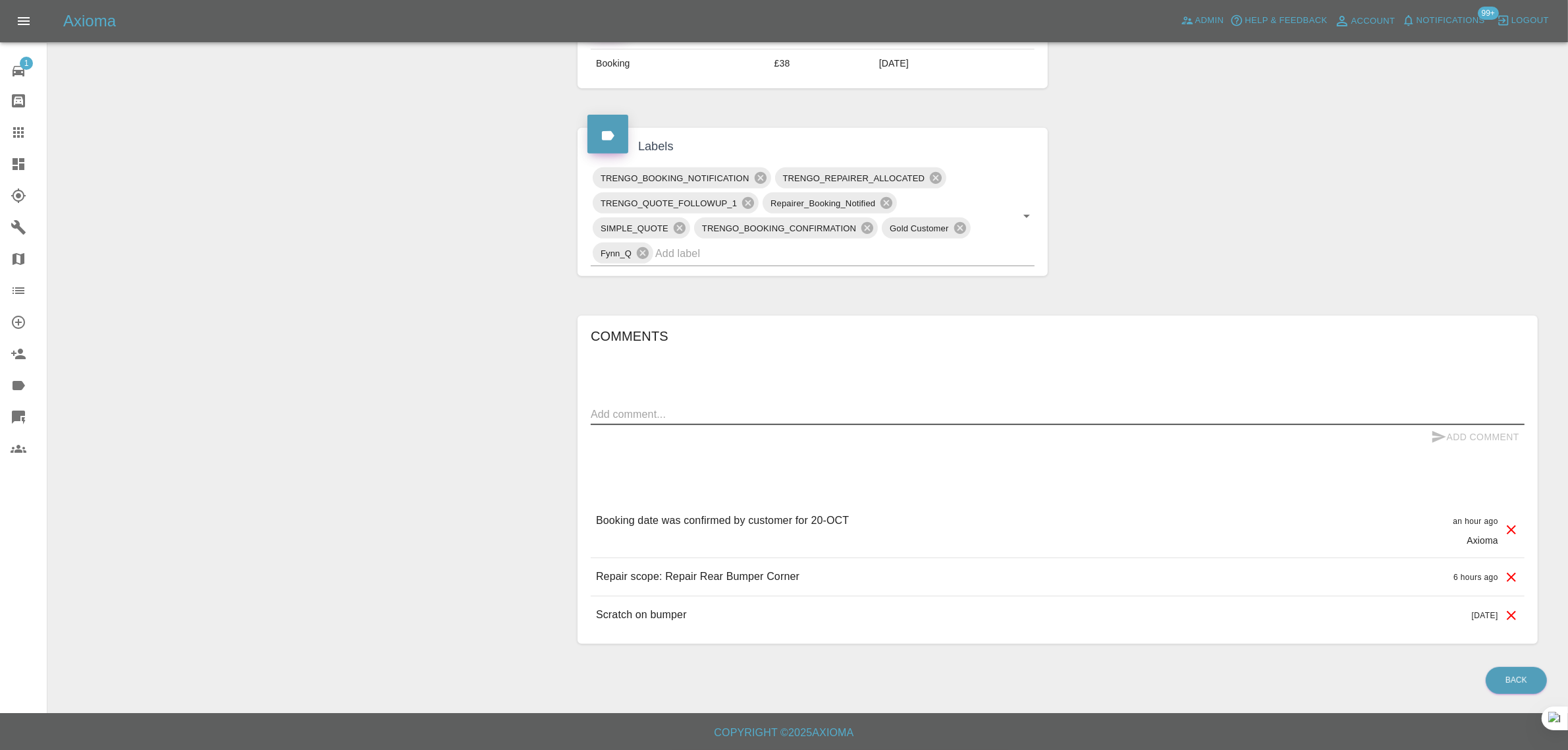
click at [785, 417] on textarea at bounding box center [1057, 414] width 933 height 15
paste textarea "Im happy with your quote and want to proceed however my car is park outside my …"
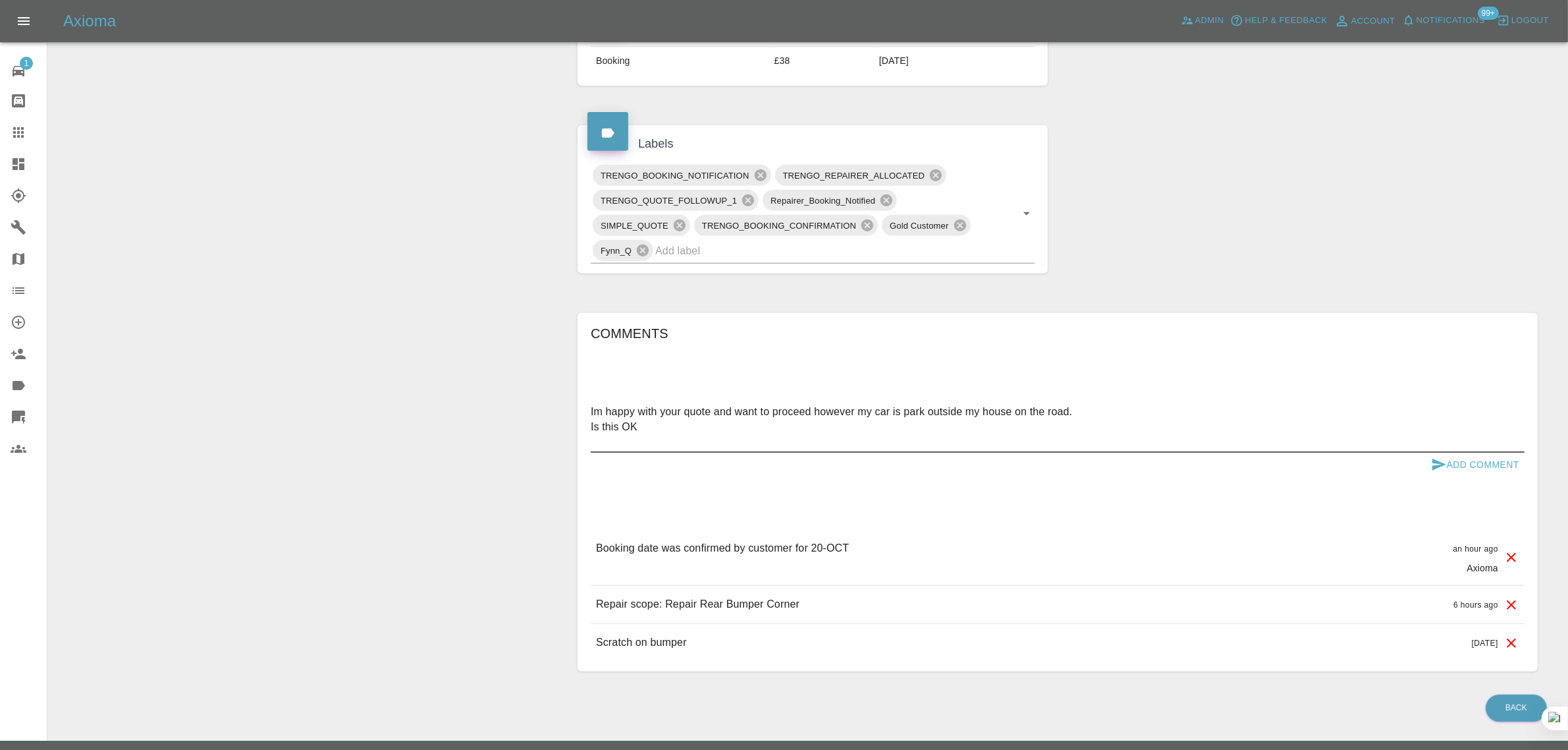
type textarea "Im happy with your quote and want to proceed however my car is park outside my …"
click at [1487, 465] on button "Add Comment" at bounding box center [1475, 465] width 99 height 25
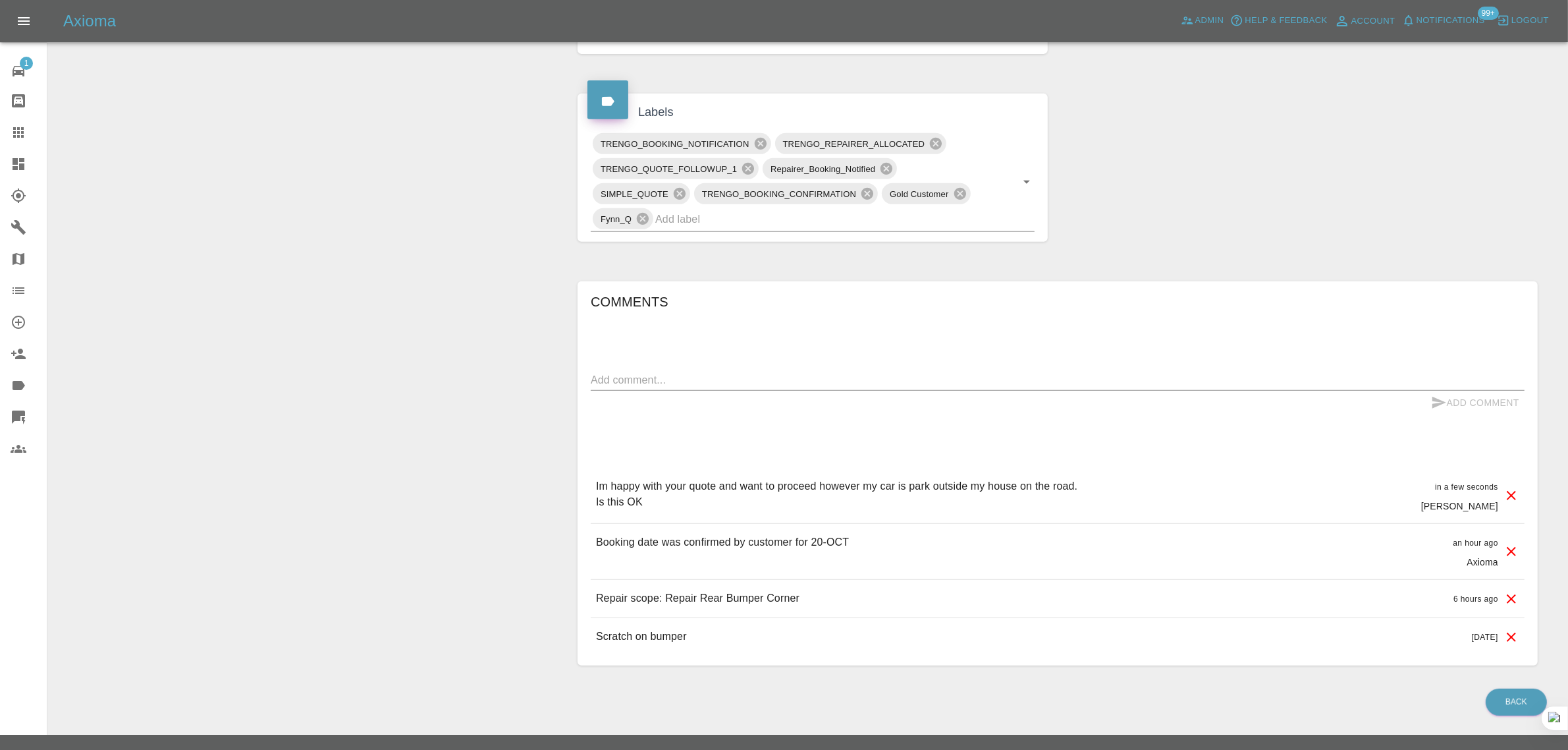
scroll to position [727, 0]
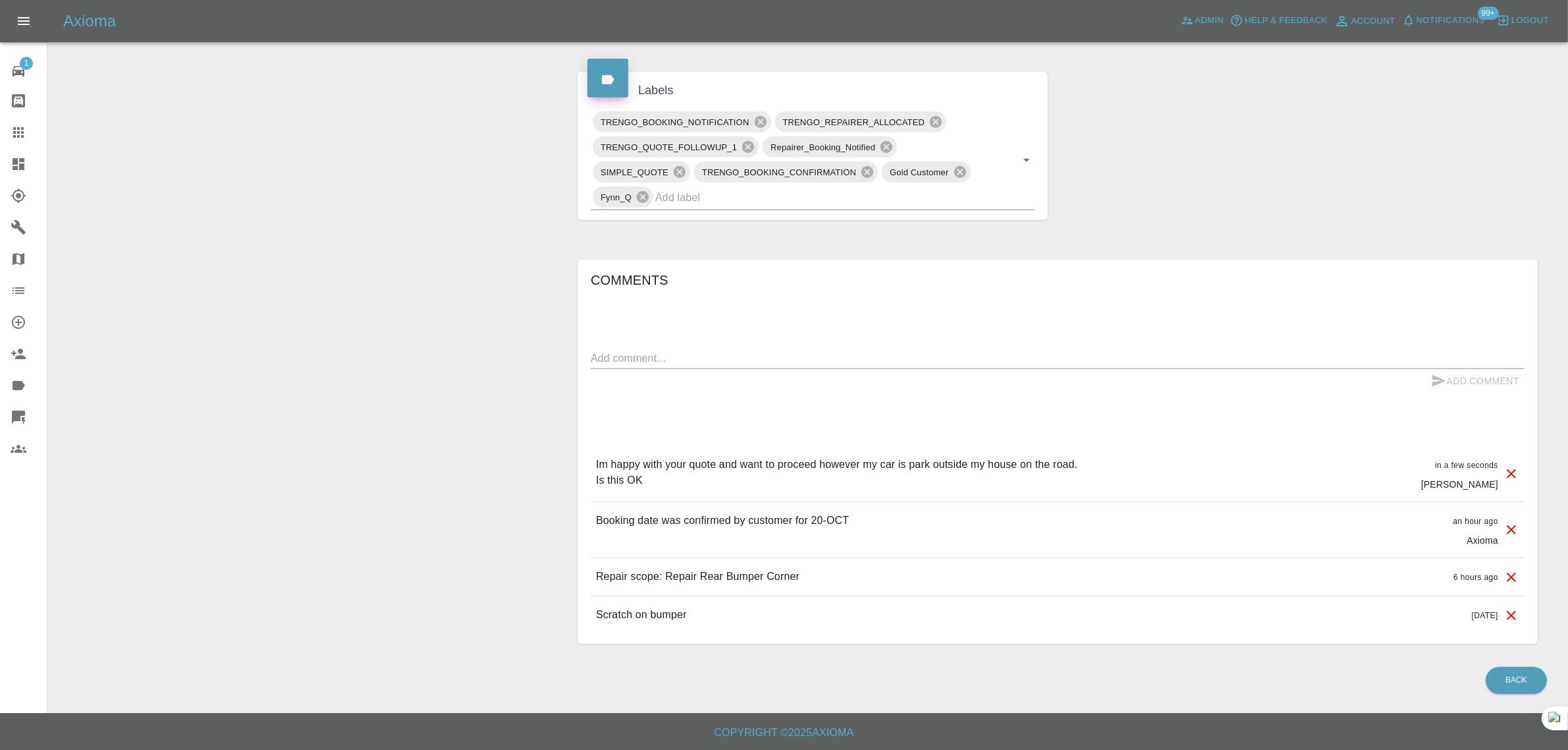
click at [13, 129] on icon at bounding box center [18, 133] width 16 height 16
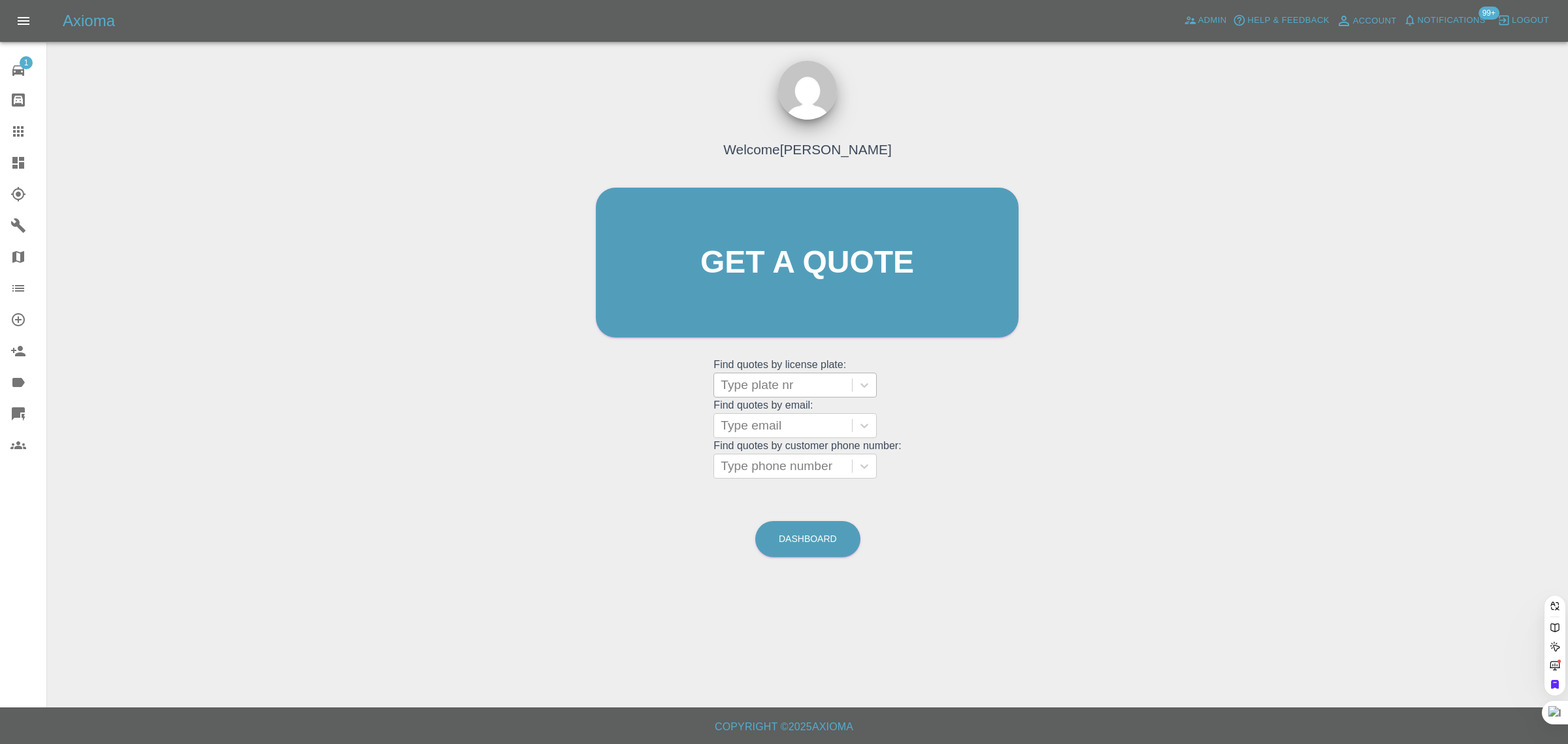
click at [755, 376] on div at bounding box center [783, 385] width 125 height 18
click at [673, 403] on div "Welcome Saleem Anwar Get a quote Get a quote Find quotes by license plate: Use …" at bounding box center [807, 287] width 450 height 394
click at [779, 425] on div at bounding box center [783, 426] width 125 height 18
paste input "glennhickman@btinternet.com"
type input "glennhickman@btinternet.co"
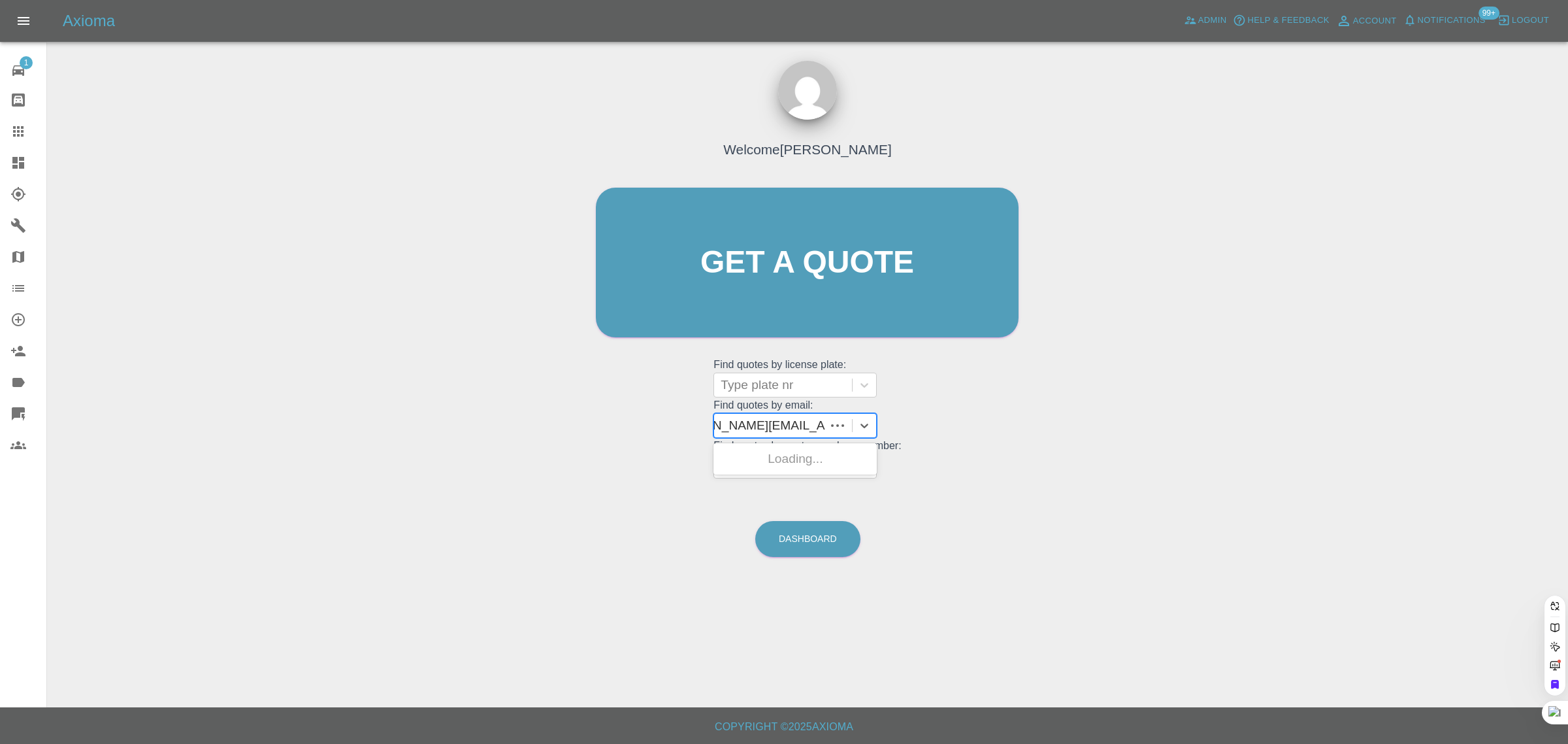
scroll to position [0, 30]
click at [782, 457] on div "OV51 ENH, Archived" at bounding box center [795, 459] width 163 height 26
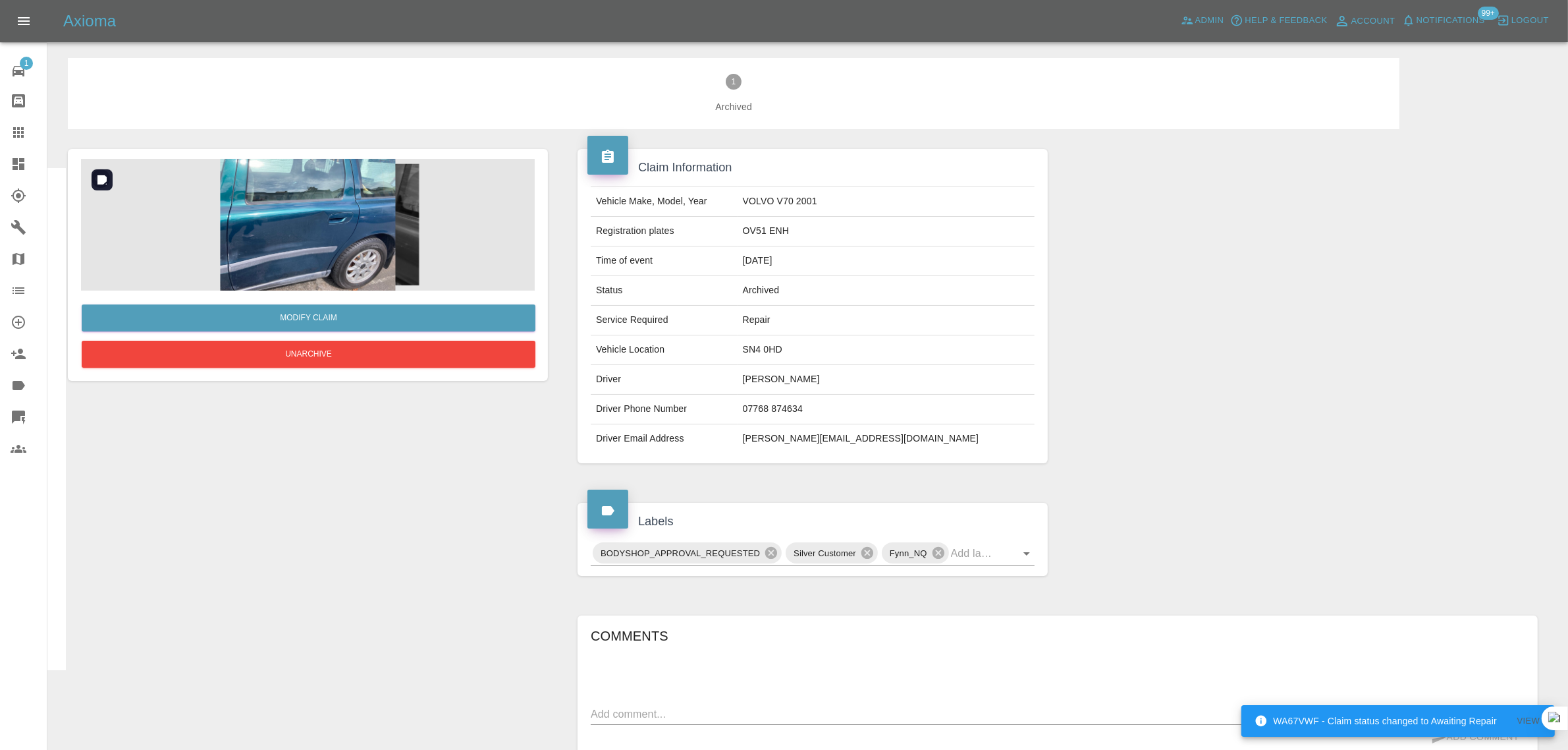
click at [299, 258] on img at bounding box center [308, 224] width 454 height 132
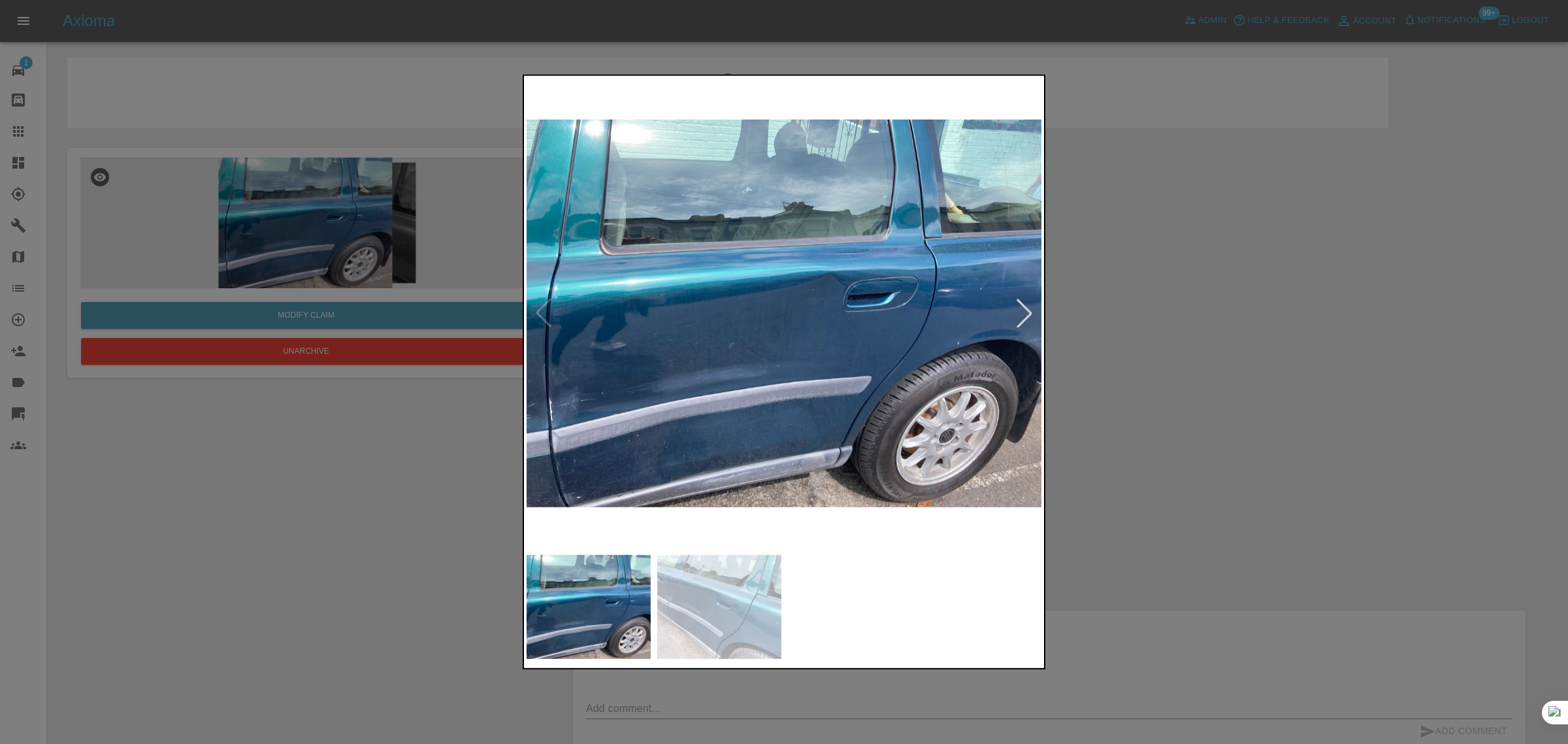
drag, startPoint x: 43, startPoint y: 105, endPoint x: 17, endPoint y: 122, distance: 31.1
click at [28, 115] on div at bounding box center [784, 372] width 1568 height 744
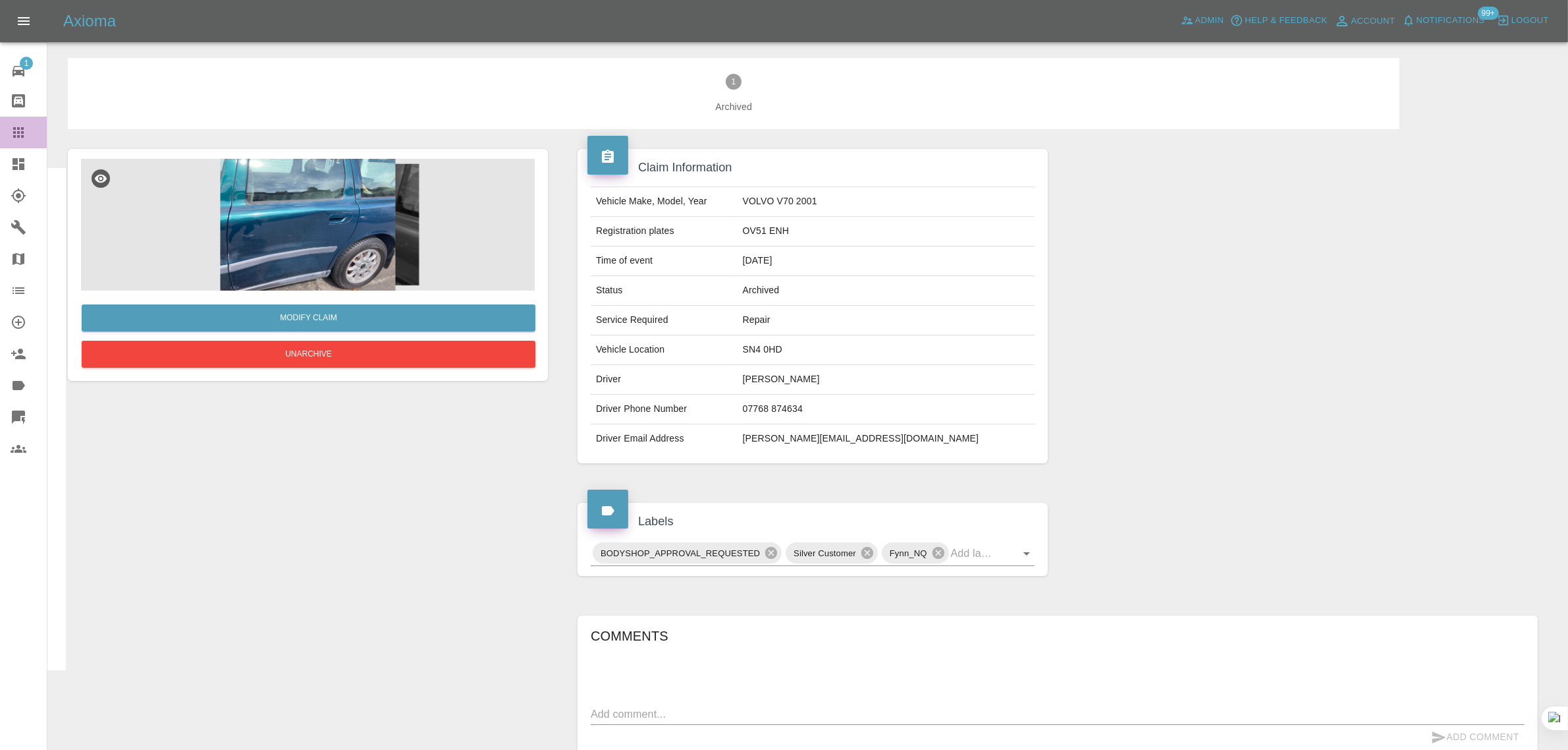
click at [17, 123] on link "Claims" at bounding box center [23, 132] width 47 height 31
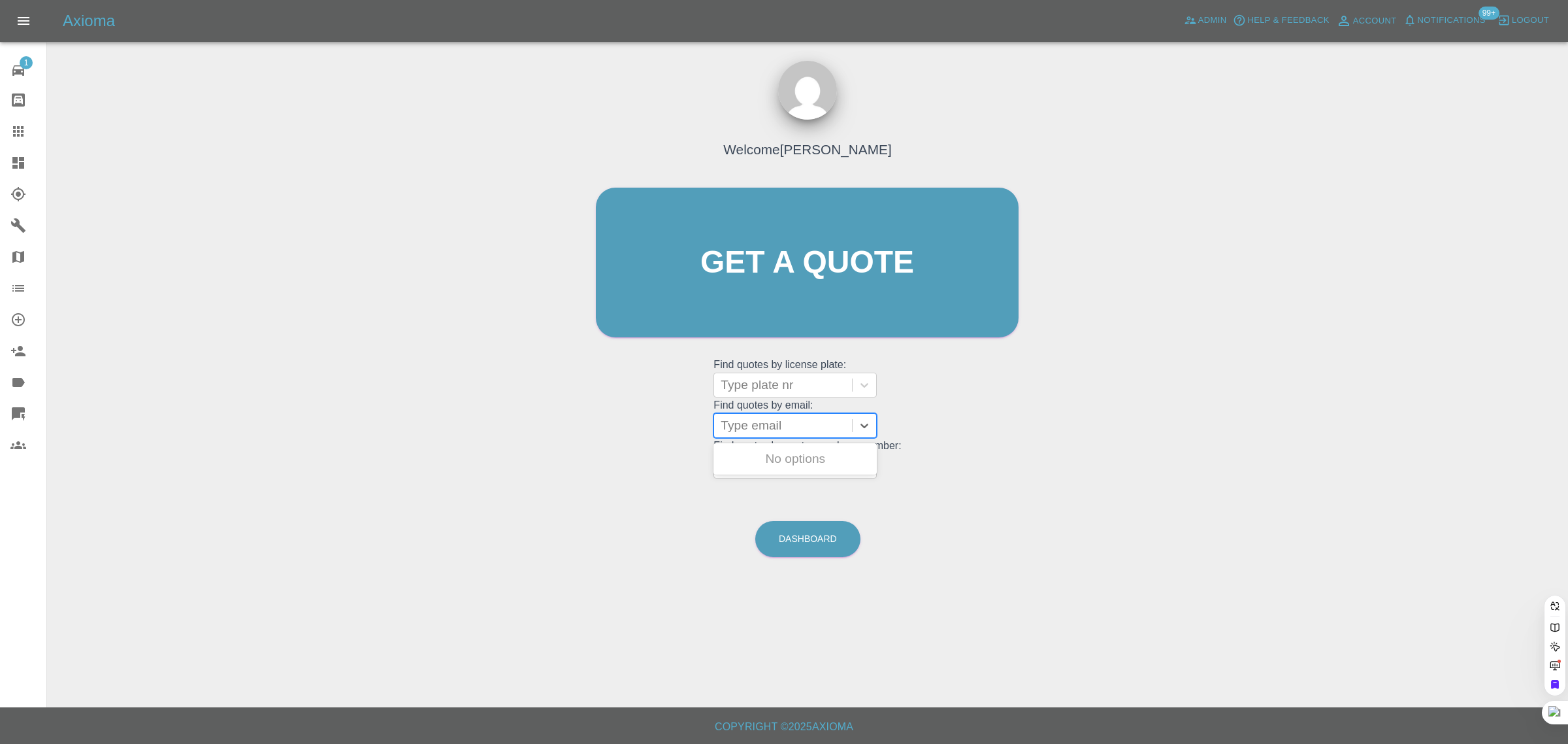
click at [767, 423] on div at bounding box center [783, 426] width 125 height 18
paste input "[EMAIL_ADDRESS][DOMAIN_NAME]"
type input "[EMAIL_ADDRESS][DOMAIN_NAME]"
click at [750, 469] on div "CK72RGV, Awaiting Authorisation" at bounding box center [795, 467] width 163 height 42
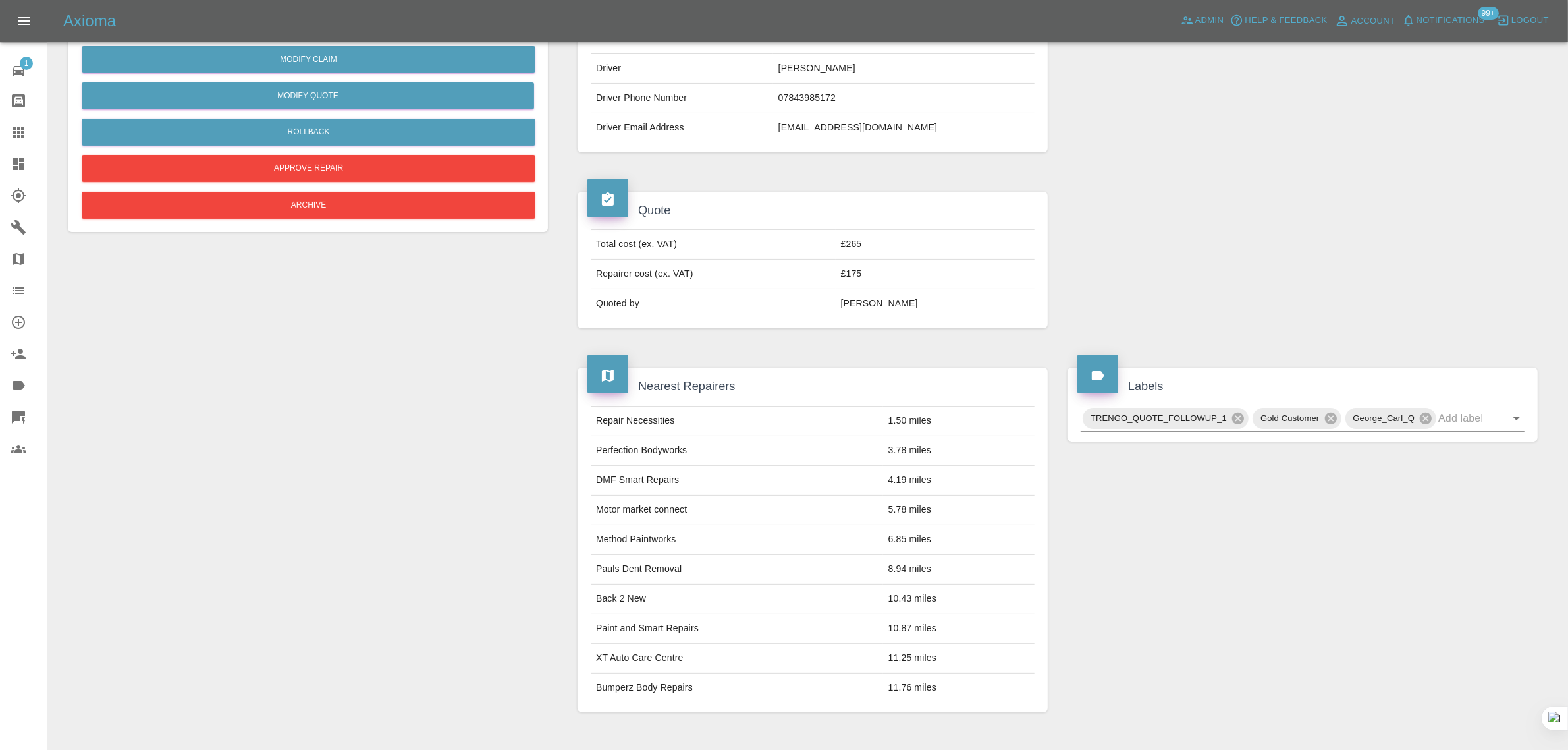
scroll to position [659, 0]
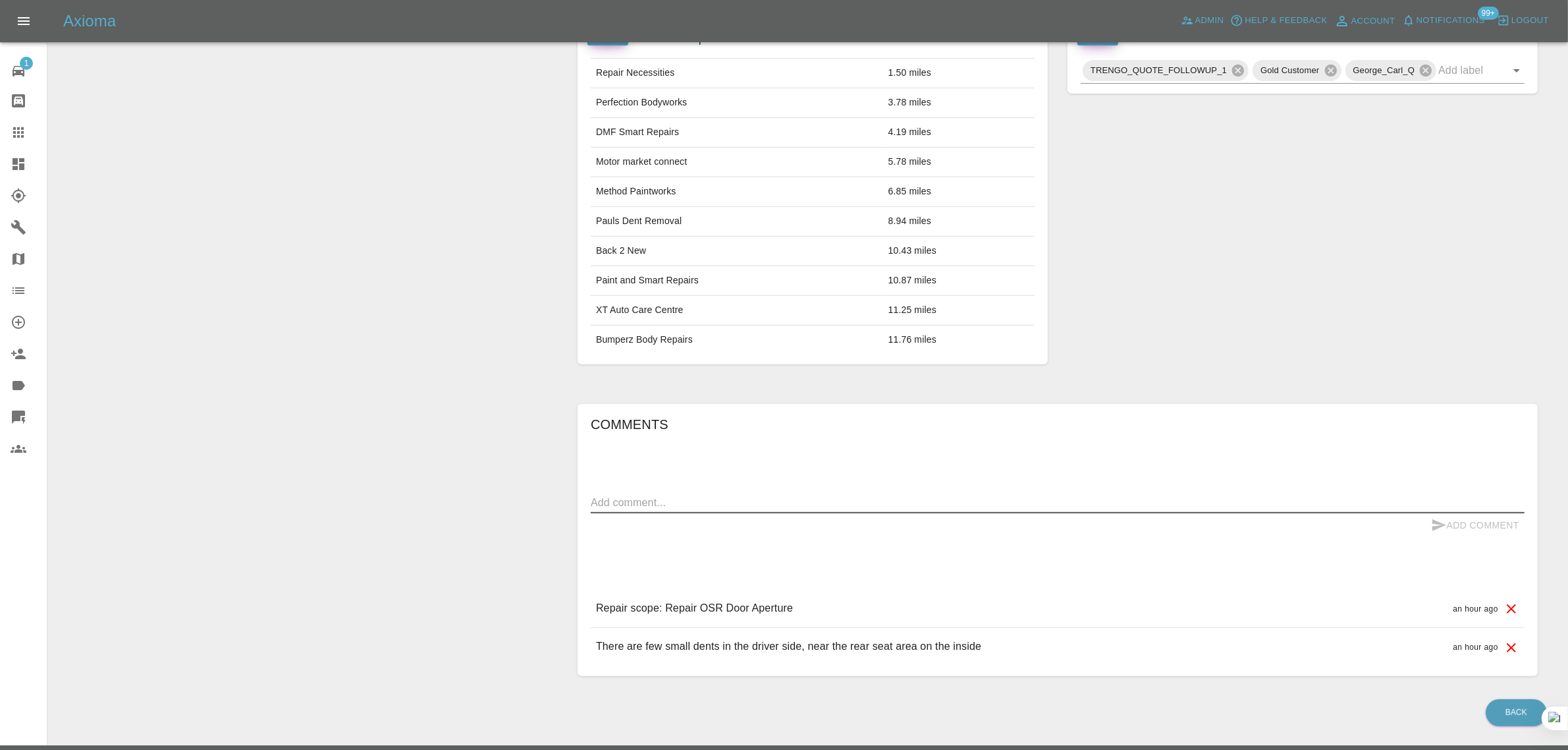
click at [833, 506] on textarea at bounding box center [1057, 503] width 933 height 15
paste textarea "Many thanks for your email and sending the quote over. I could see that the lea…"
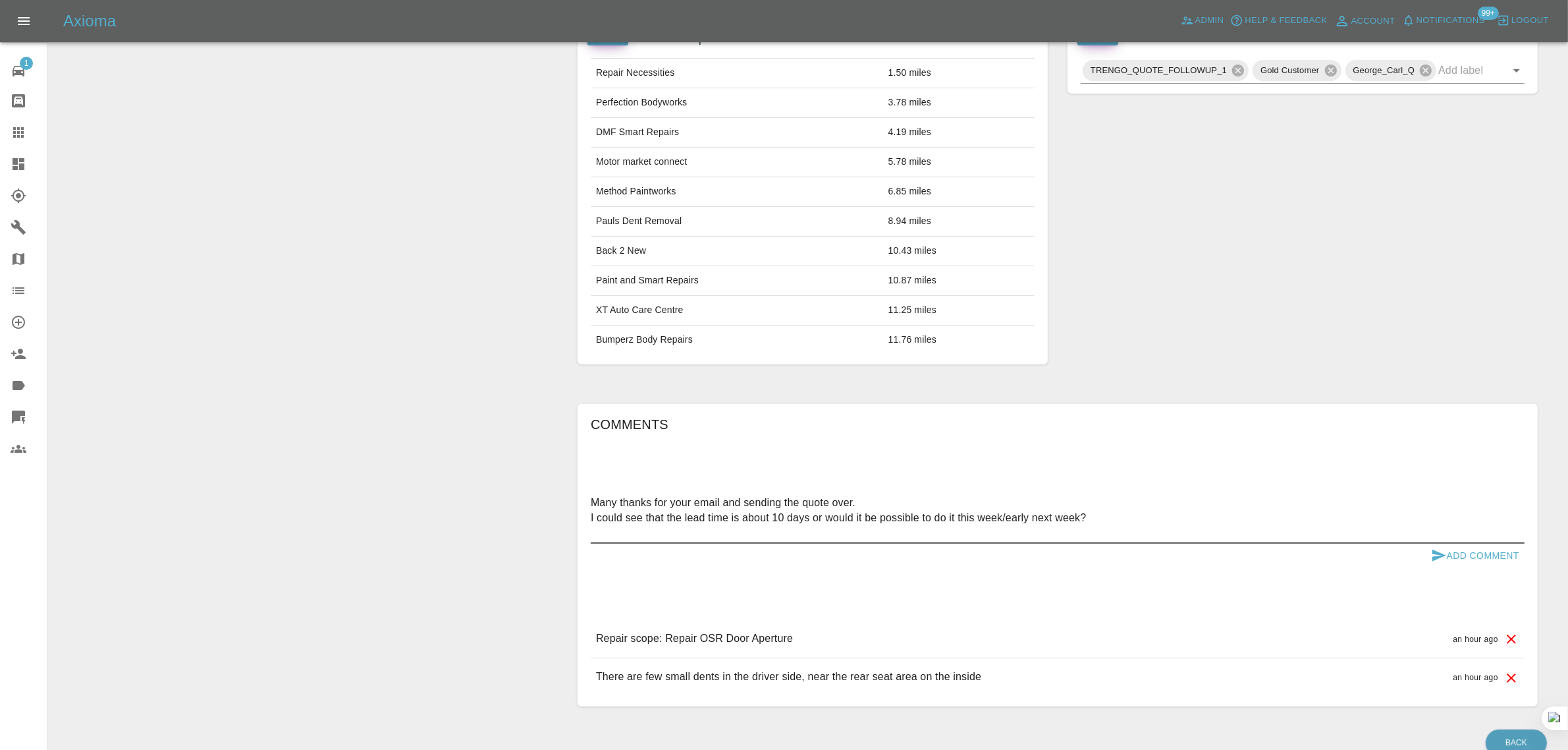
type textarea "Many thanks for your email and sending the quote over. I could see that the lea…"
click at [1472, 555] on button "Add Comment" at bounding box center [1475, 556] width 99 height 25
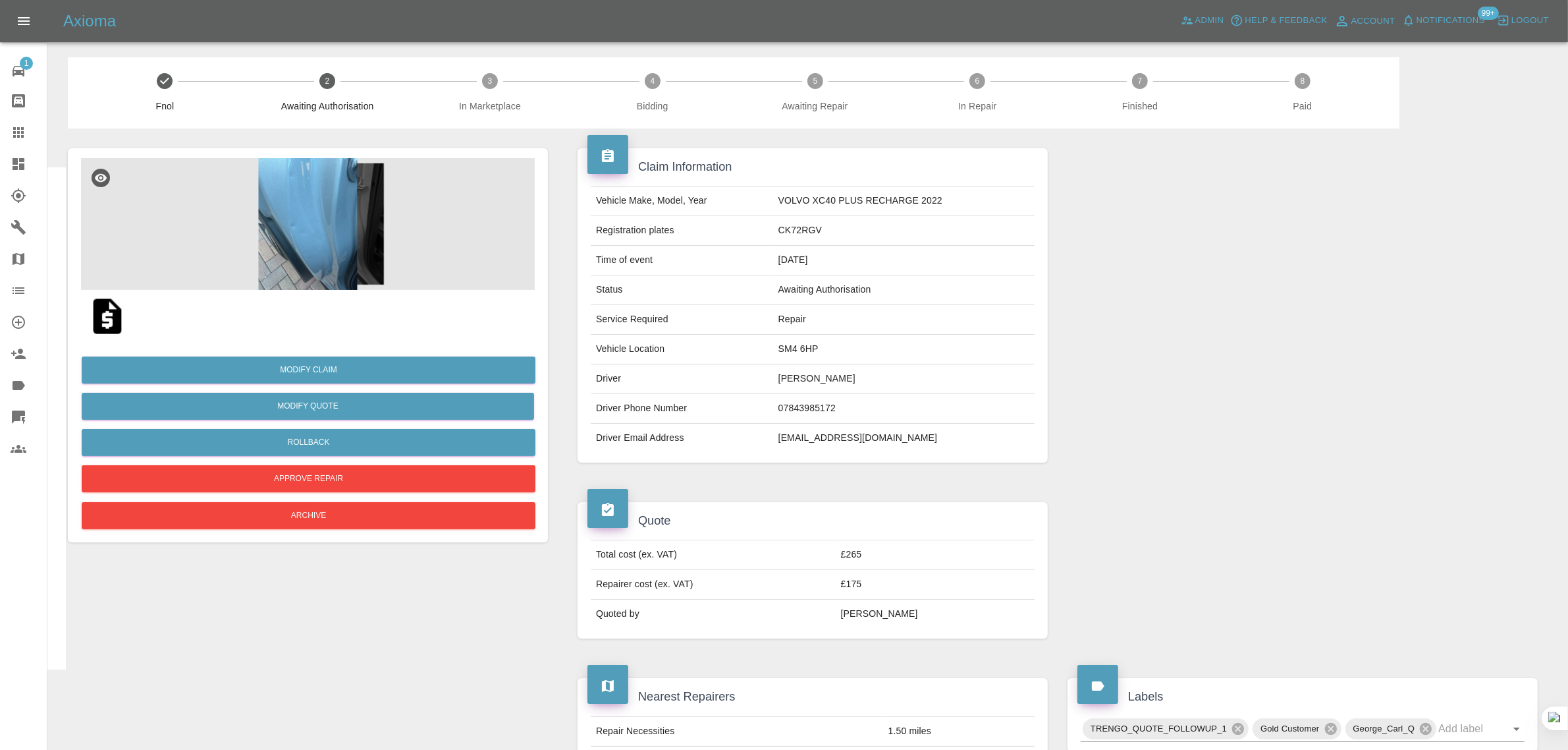
scroll to position [0, 0]
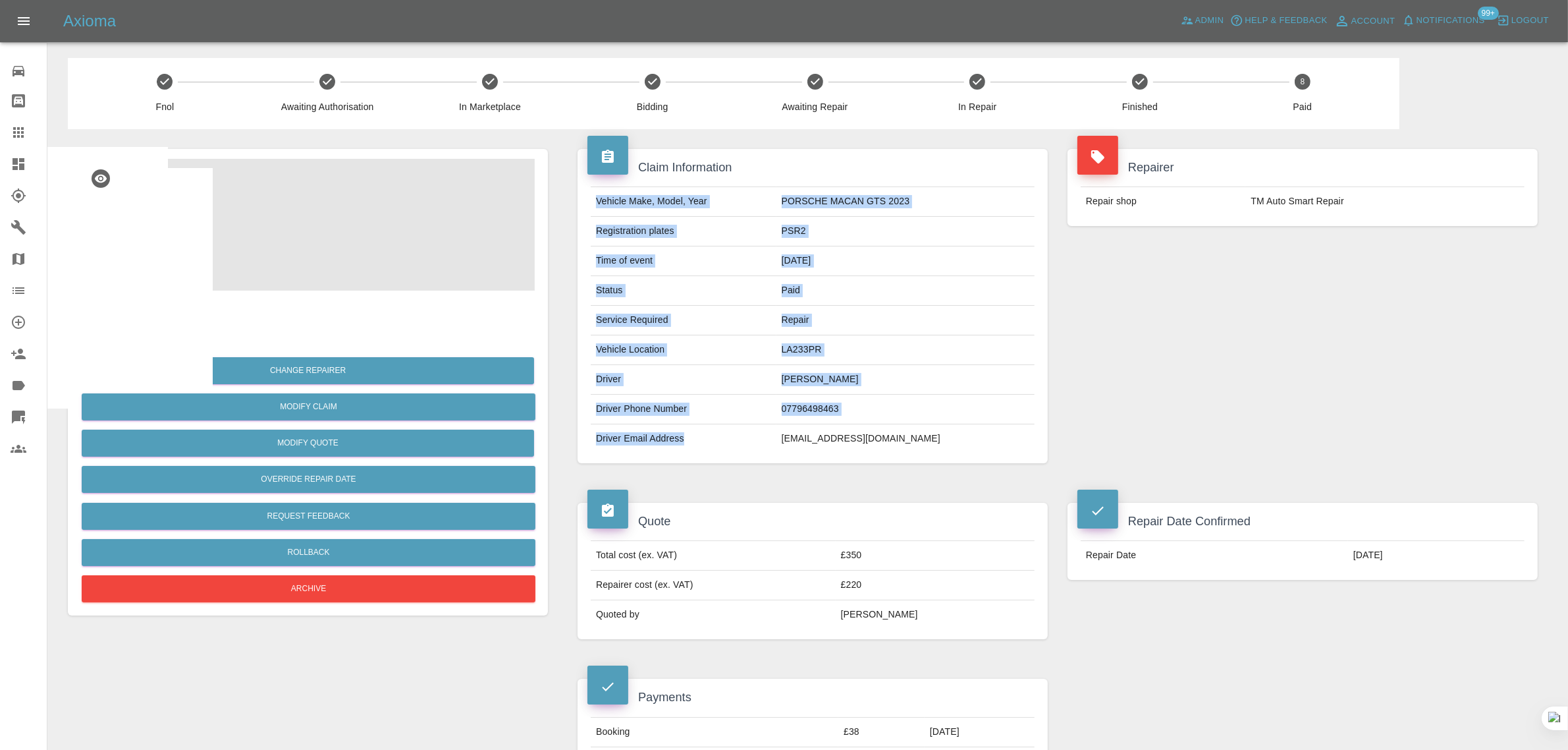
drag, startPoint x: 781, startPoint y: 443, endPoint x: 1041, endPoint y: 440, distance: 260.0
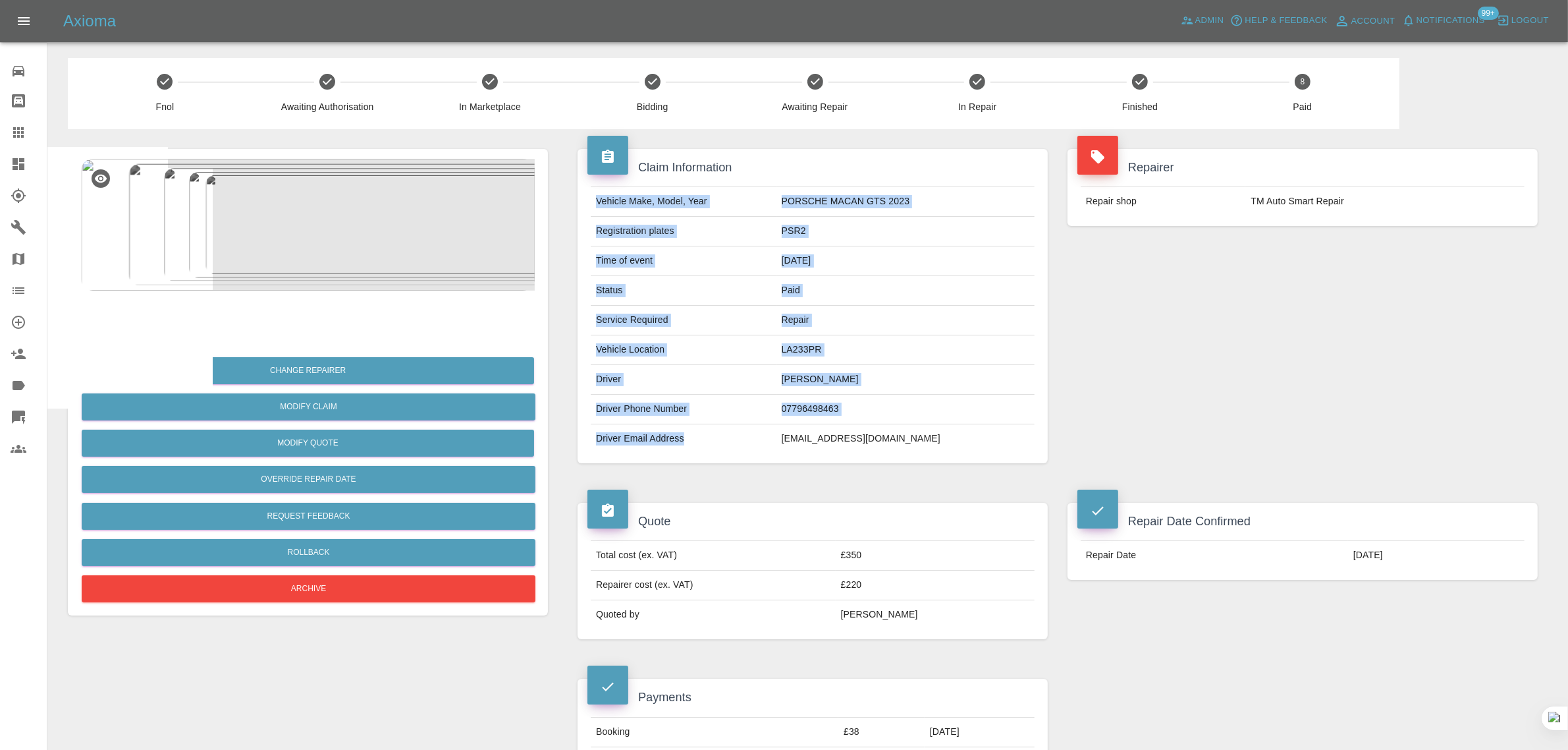
click at [1041, 440] on div "Vehicle Make, Model, Year PORSCHE MACAN GTS 2023 Registration plates PSR2 Time …" at bounding box center [812, 319] width 463 height 267
copy tbody "Vehicle Make, Model, Year PORSCHE MACAN GTS 2023 Registration plates PSR2 Time …"
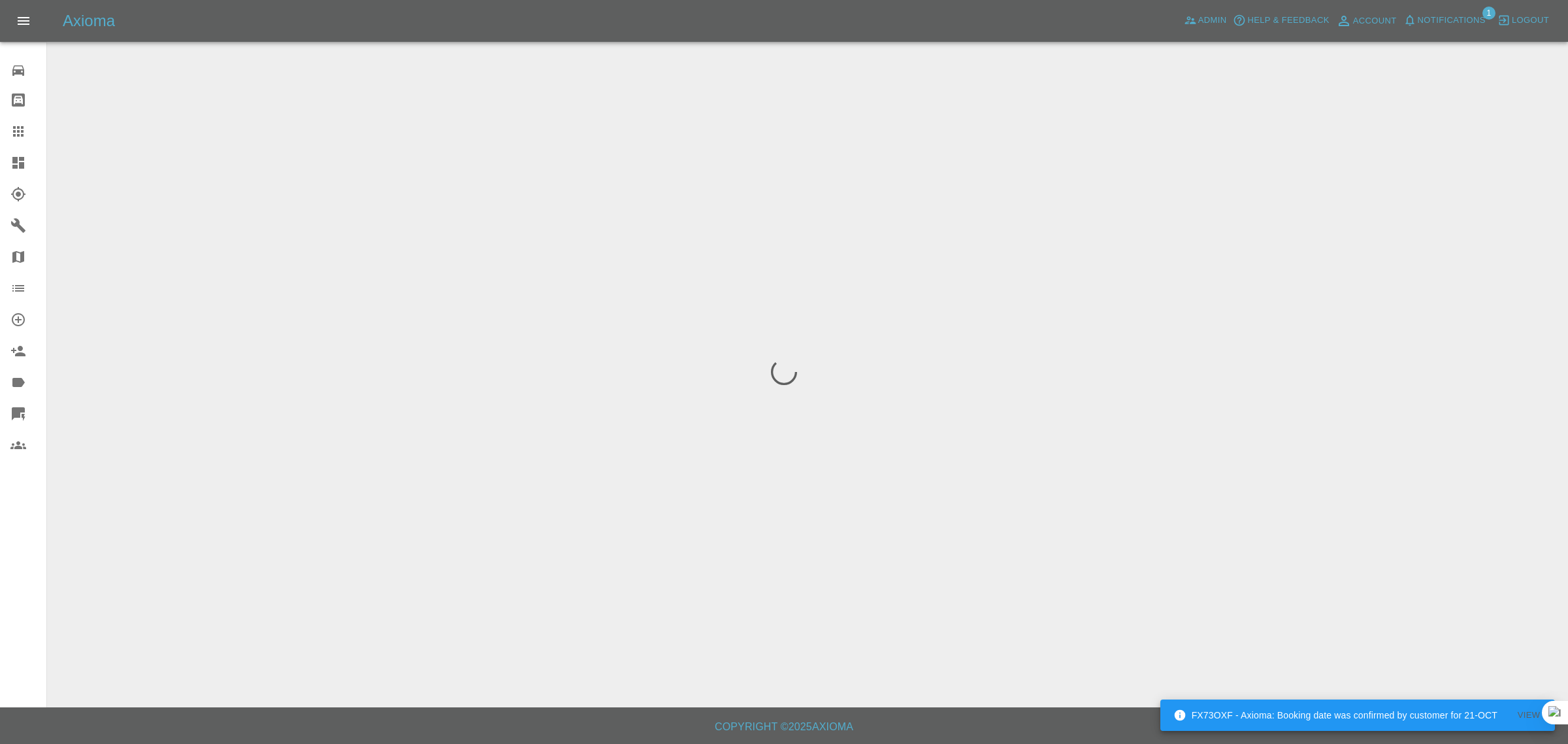
click at [27, 590] on div "Repair home Bodyshop home Claims Dashboard Explorer Garages Map Organization Cr…" at bounding box center [24, 372] width 47 height 744
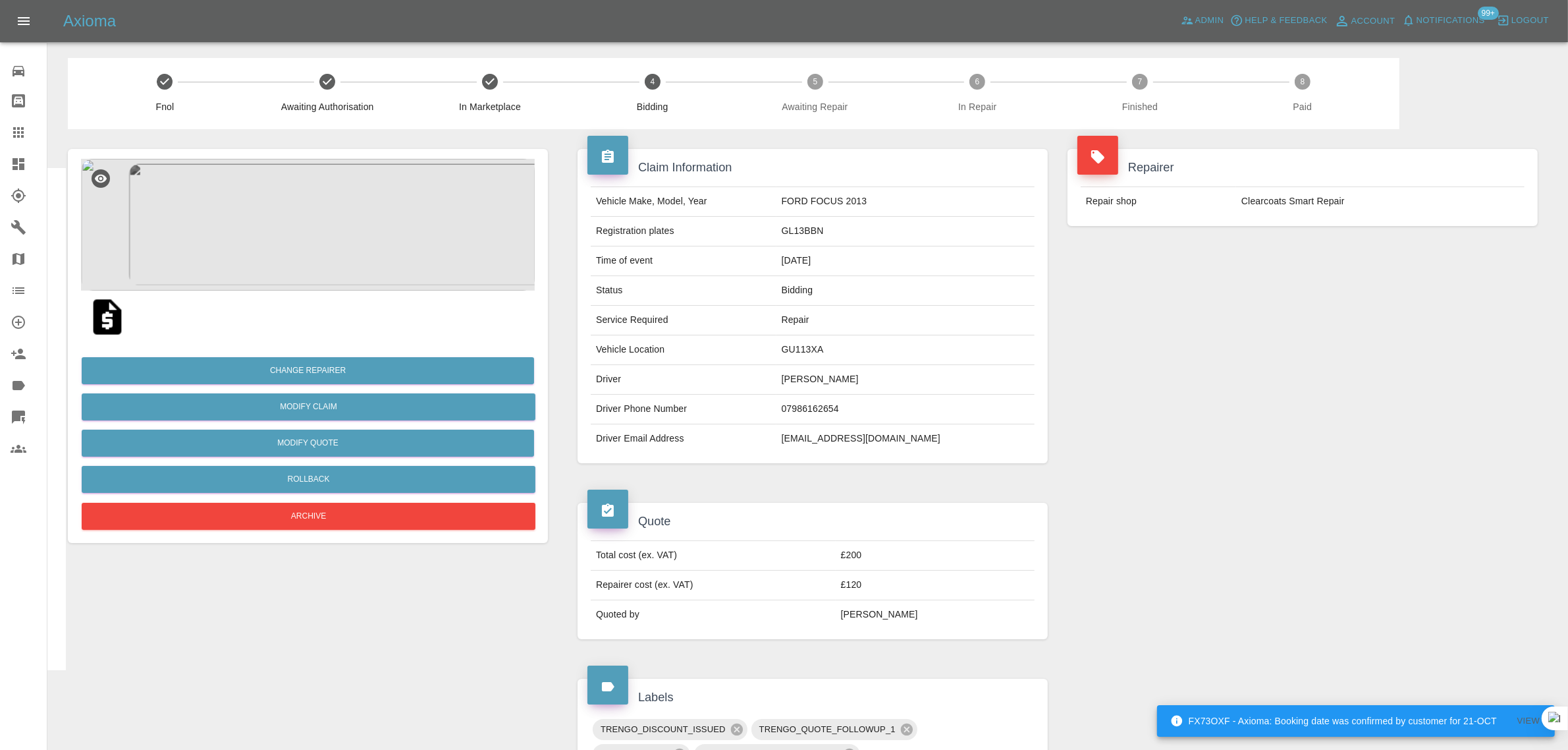
scroll to position [585, 0]
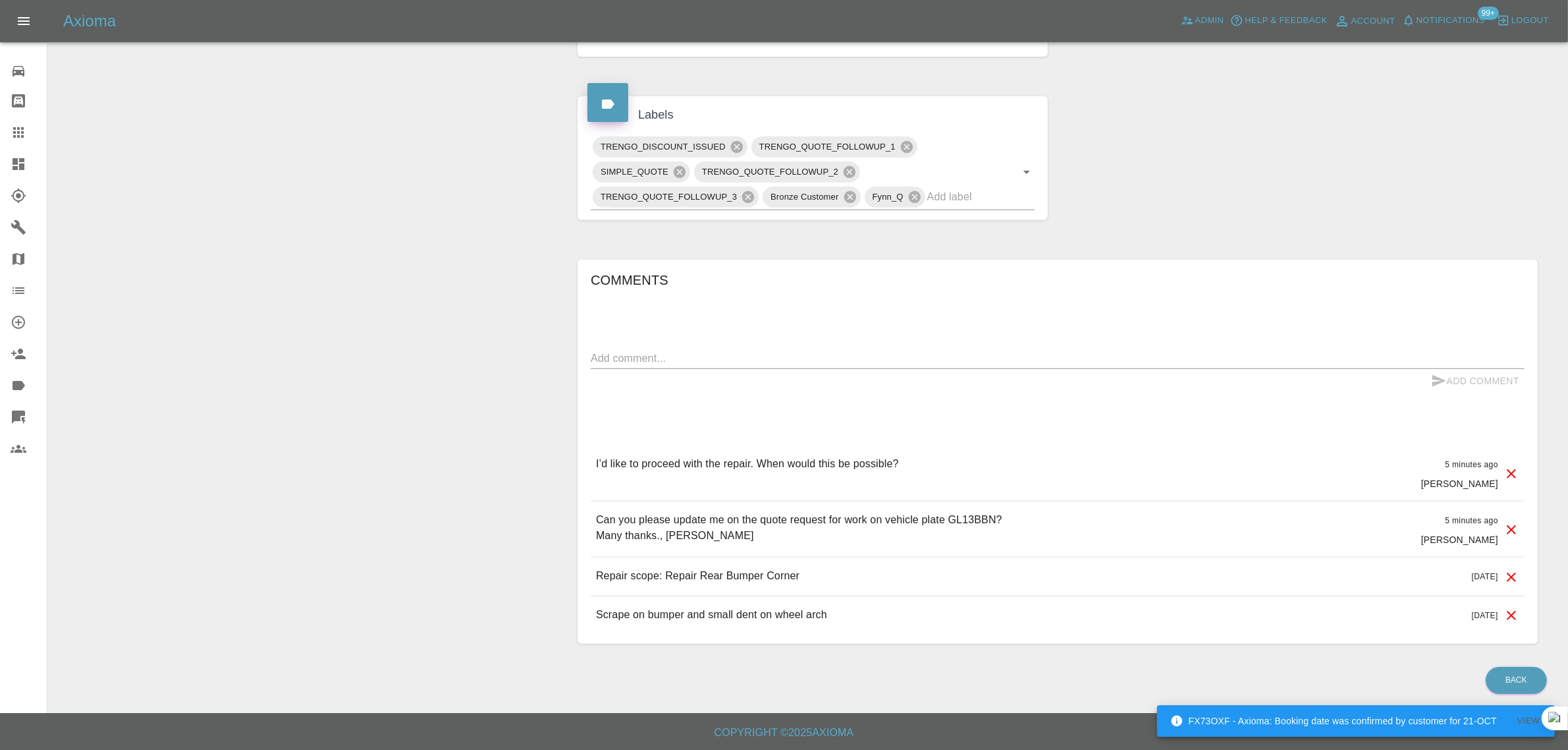
click at [534, 490] on div "Change Repairer Modify Claim Modify Quote Rollback Archive" at bounding box center [308, 105] width 500 height 1117
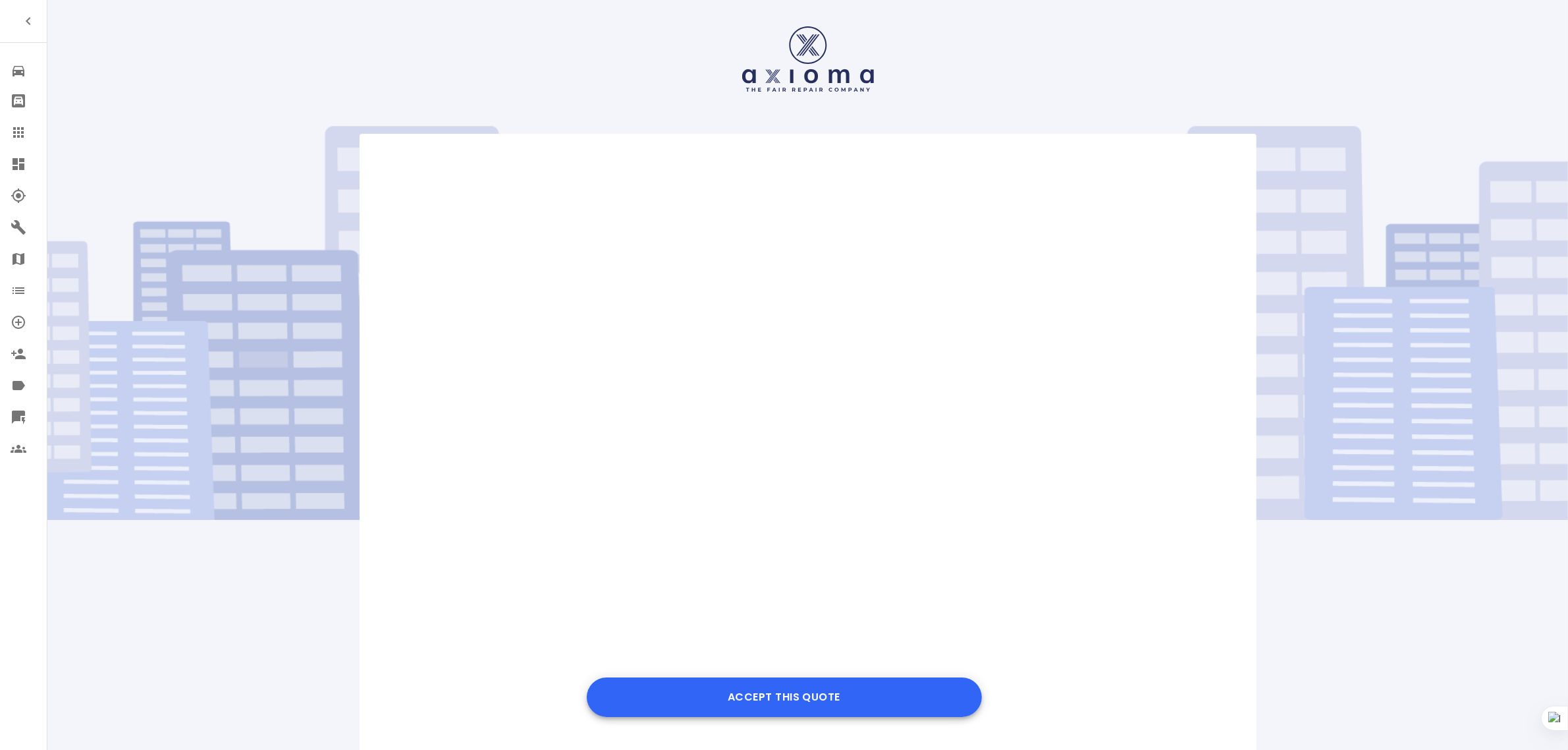
click at [779, 696] on button "Accept this Quote" at bounding box center [784, 697] width 395 height 40
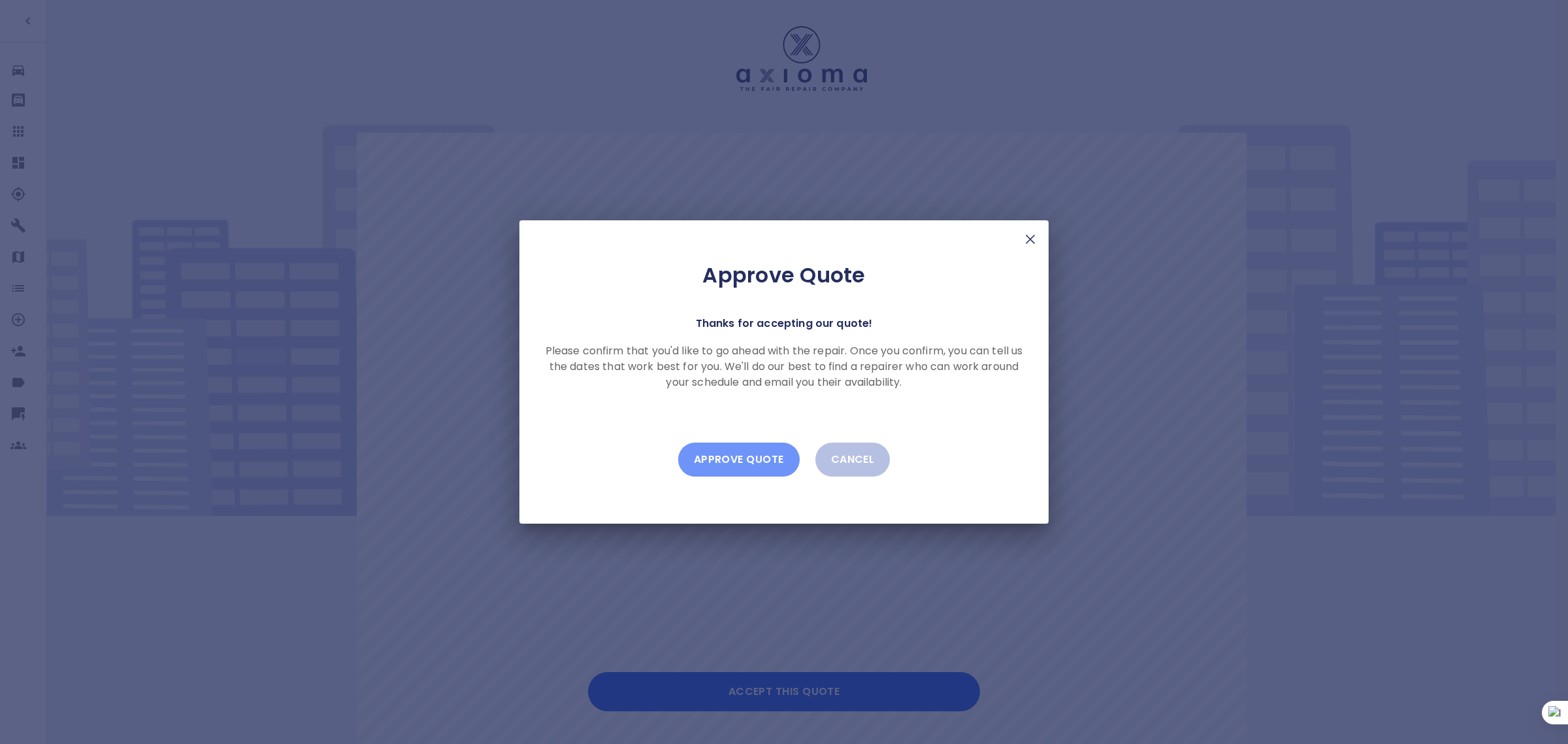
click at [735, 457] on button "Approve Quote" at bounding box center [739, 459] width 122 height 34
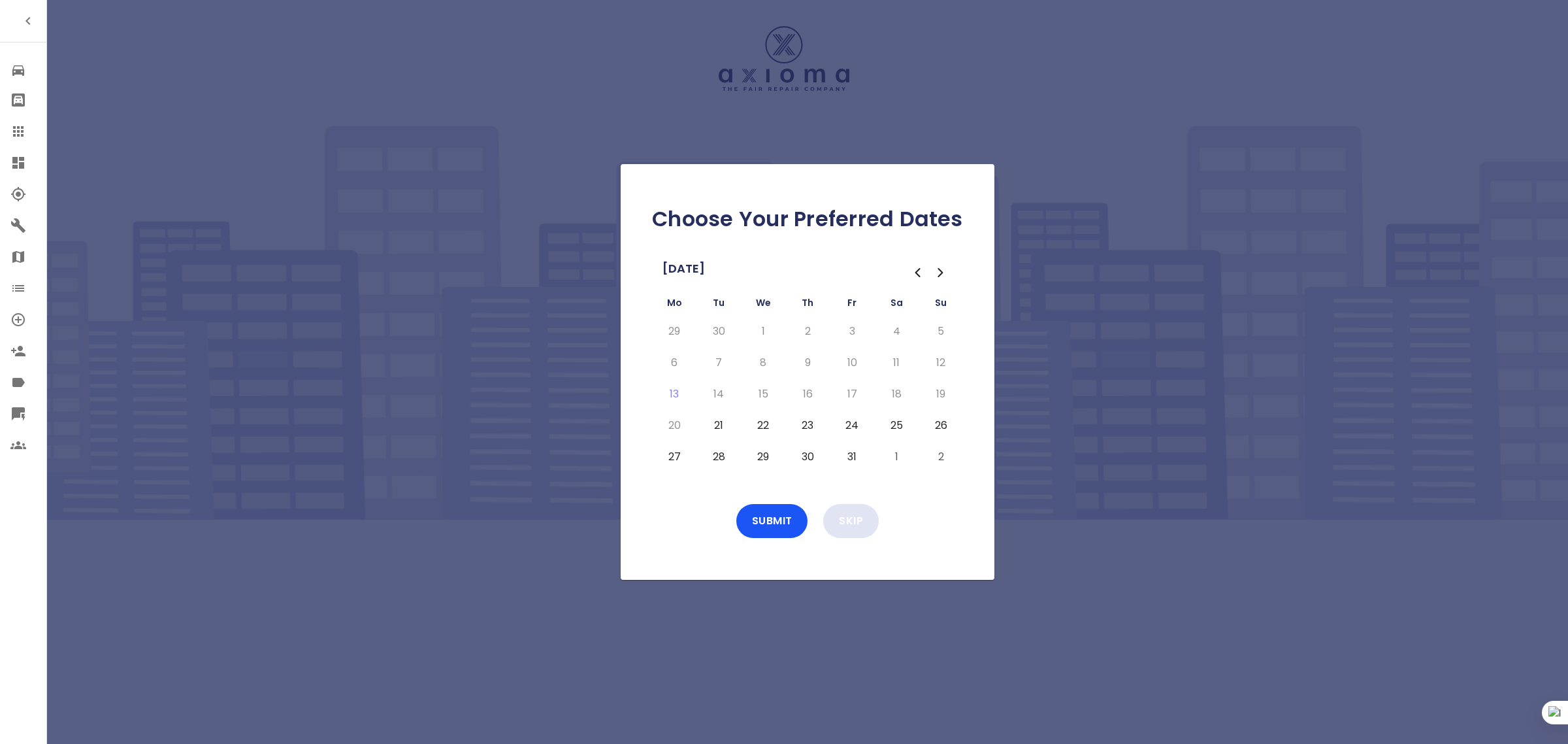
click at [835, 526] on button "Skip" at bounding box center [851, 521] width 55 height 34
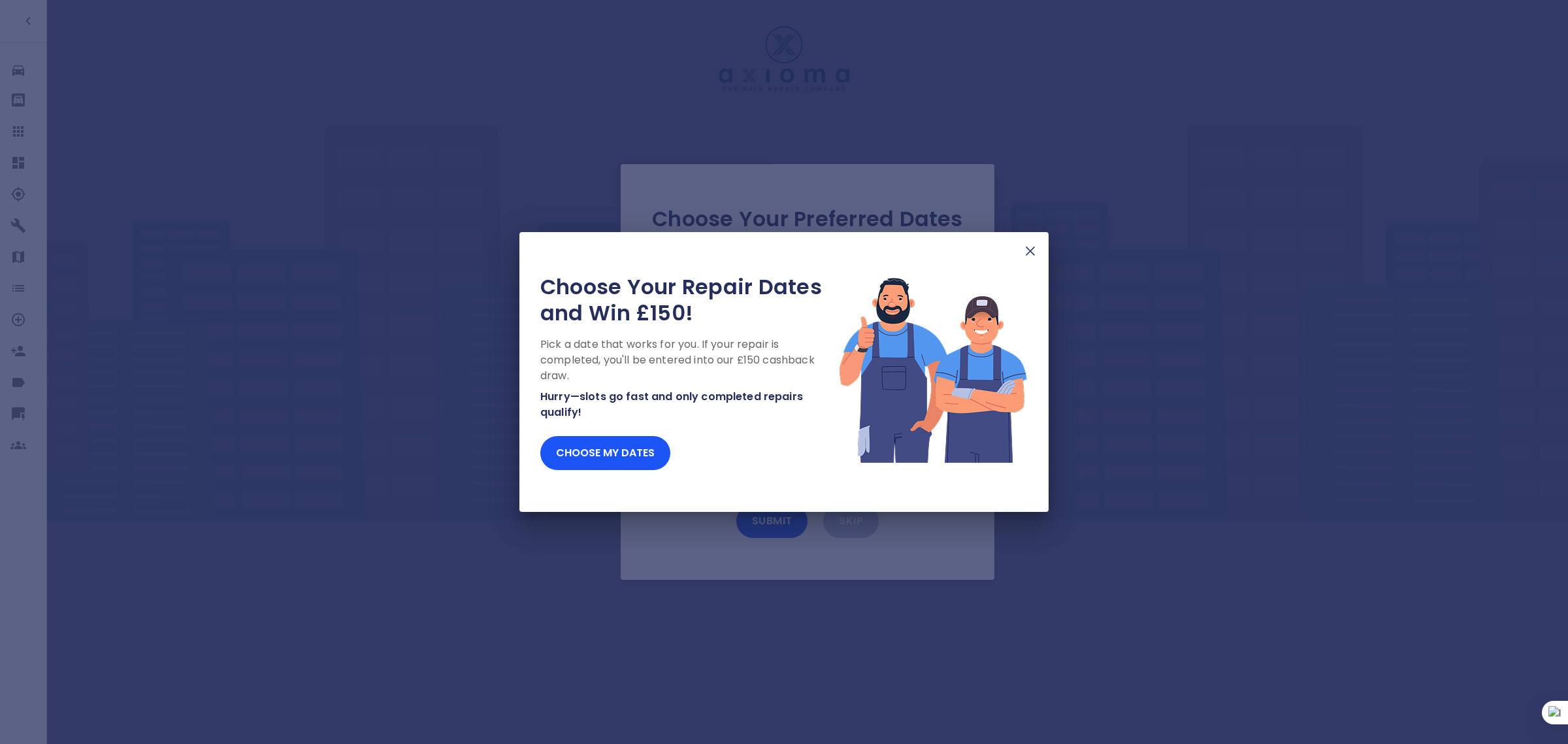
click at [1031, 255] on img at bounding box center [1030, 251] width 16 height 16
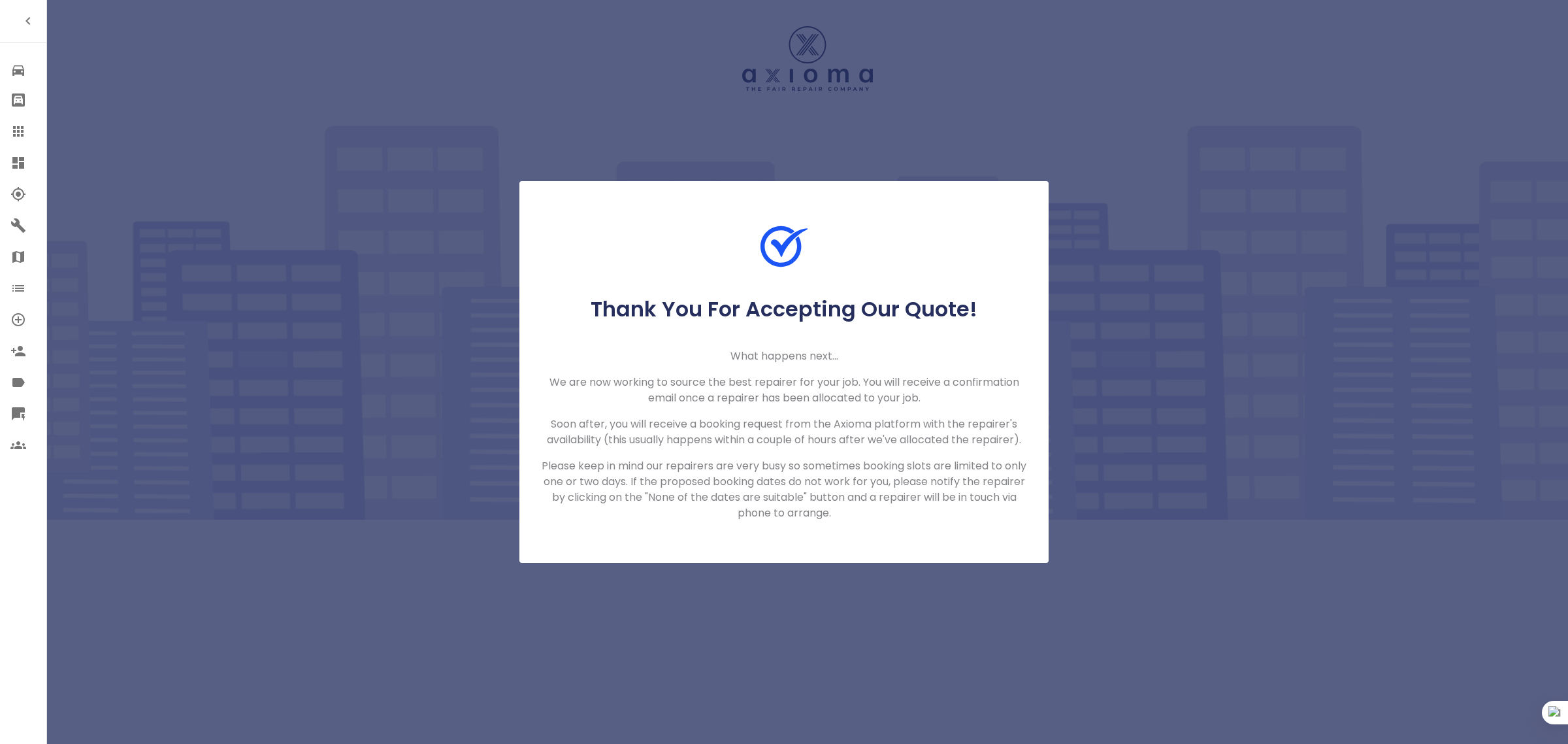
click at [11, 135] on icon at bounding box center [18, 131] width 16 height 16
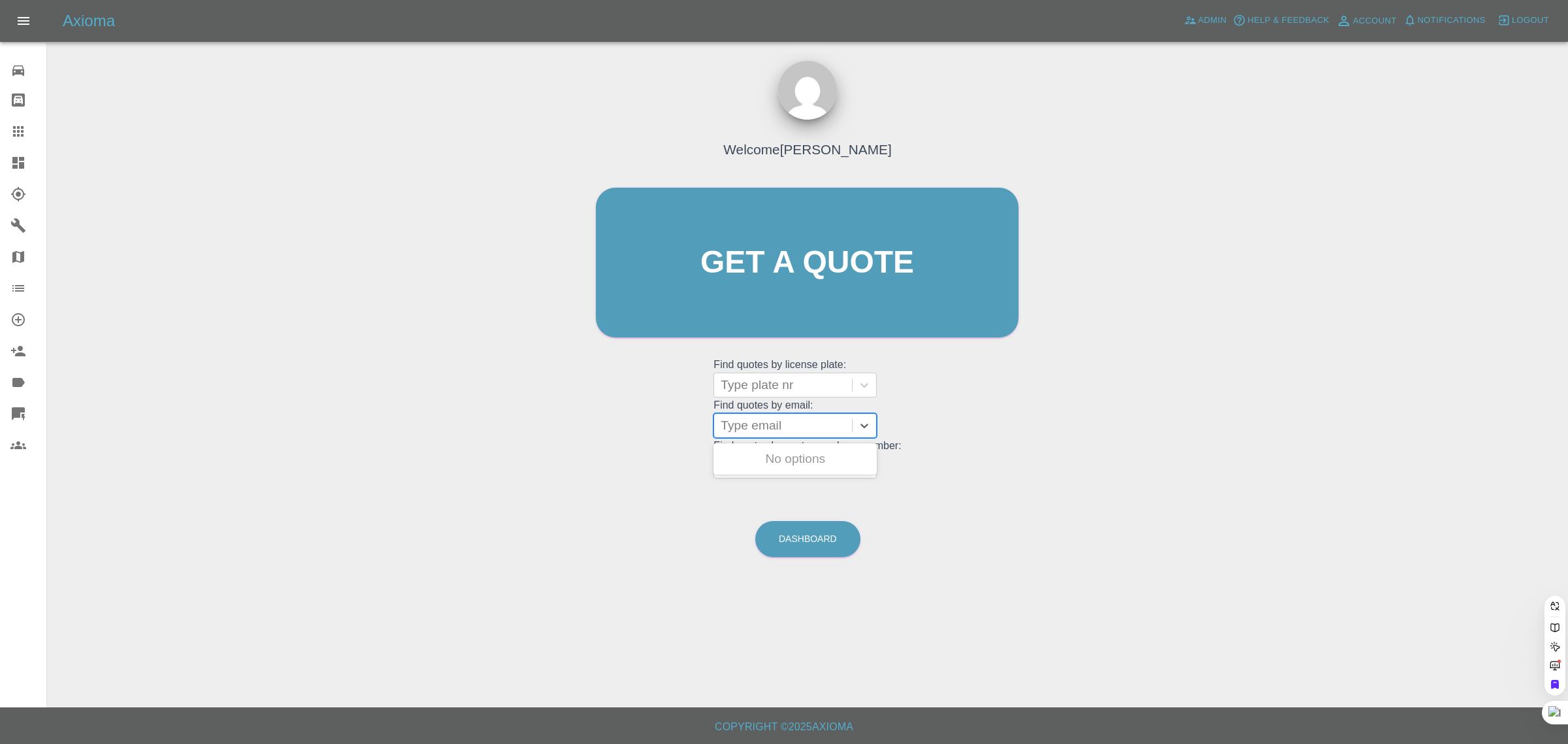
click at [784, 435] on div at bounding box center [783, 426] width 125 height 18
paste input "lewis-whitfield@outlook.com"
type input "lewis-whitfield@outlook.com"
click at [786, 462] on div "MM23 UZH, Fnol" at bounding box center [795, 459] width 163 height 26
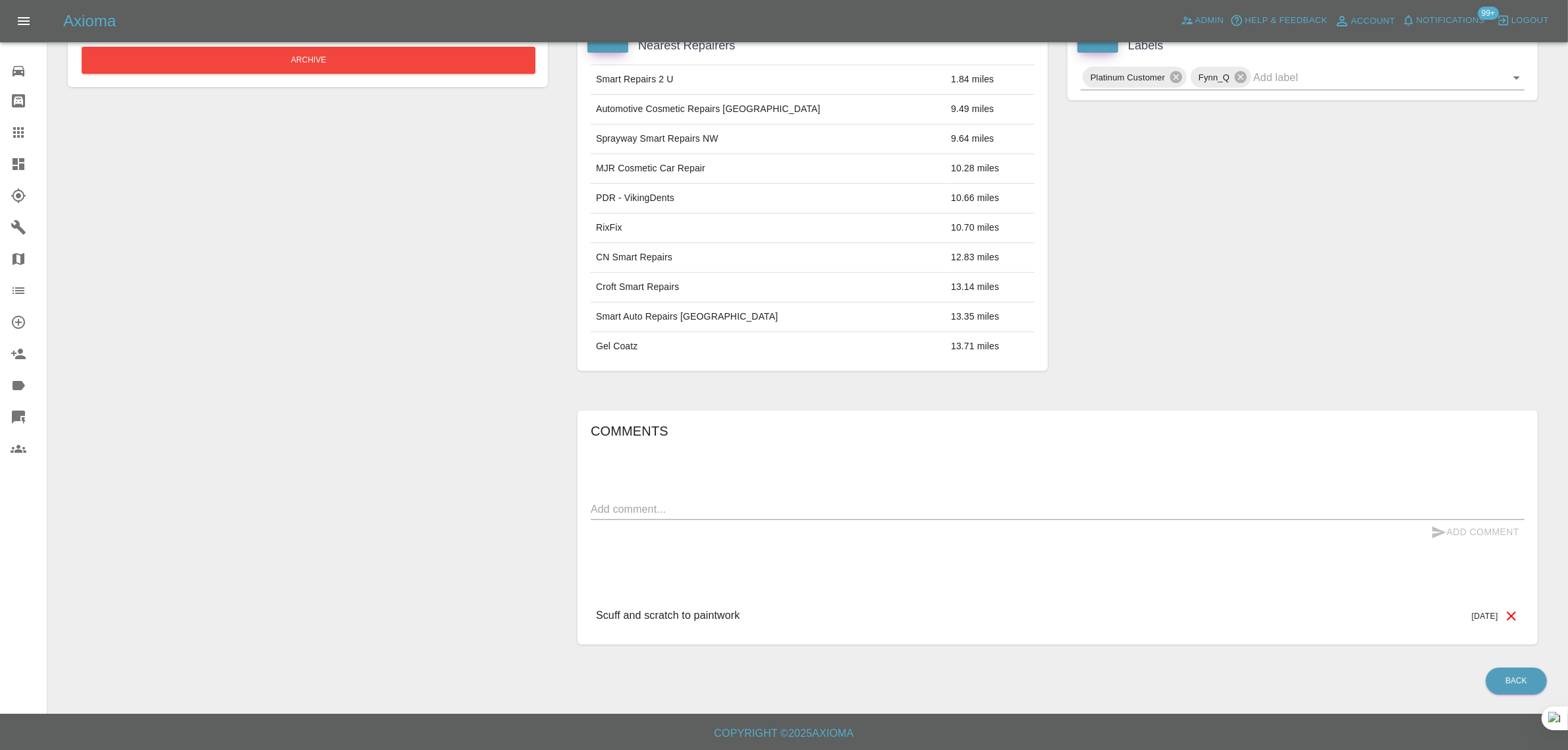
scroll to position [479, 0]
click at [782, 513] on textarea at bounding box center [1057, 509] width 933 height 15
paste textarea "Apologies for the quick chaser email. I am looking to get this repaired ASAP. A…"
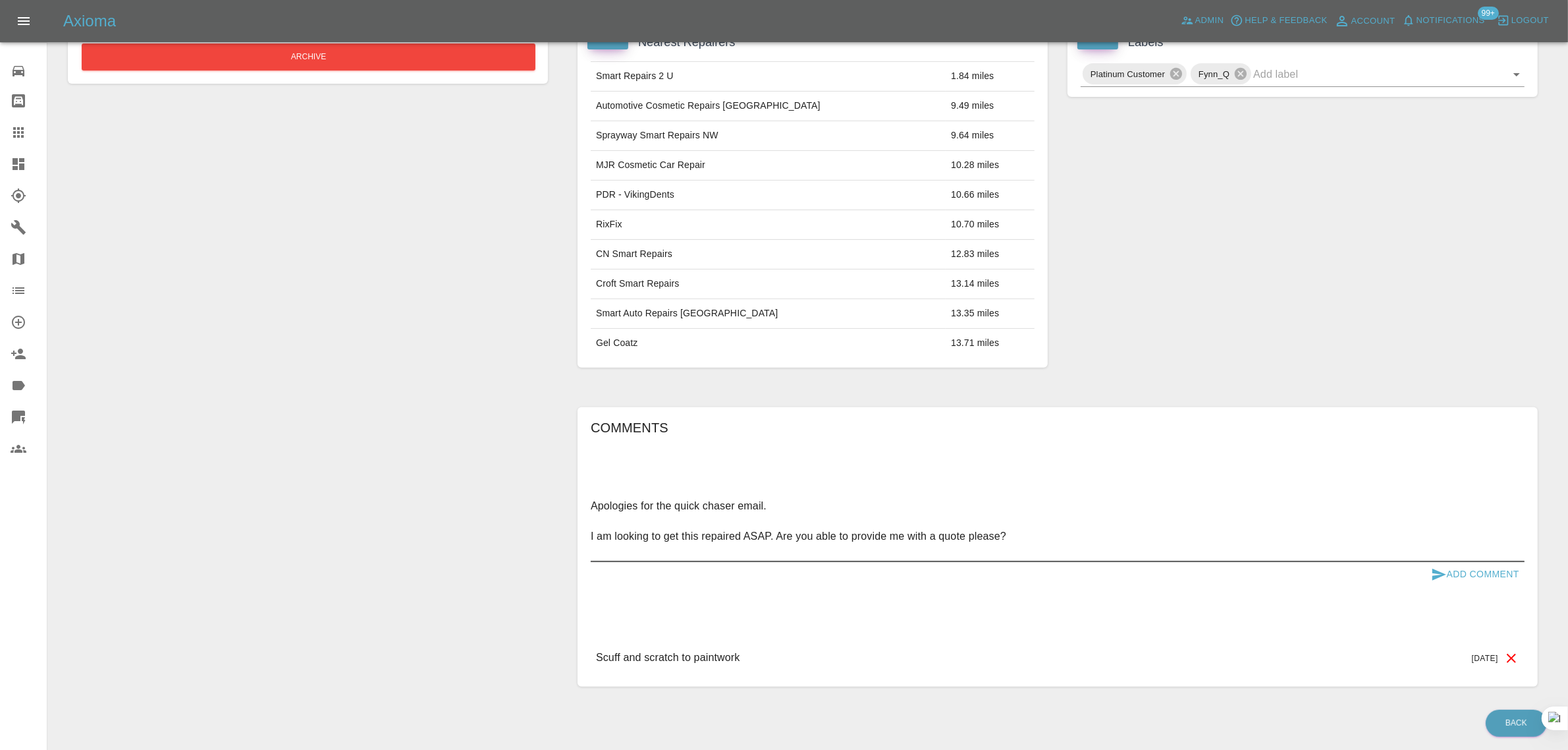
type textarea "Apologies for the quick chaser email. I am looking to get this repaired ASAP. A…"
click at [1454, 575] on button "Add Comment" at bounding box center [1475, 575] width 99 height 25
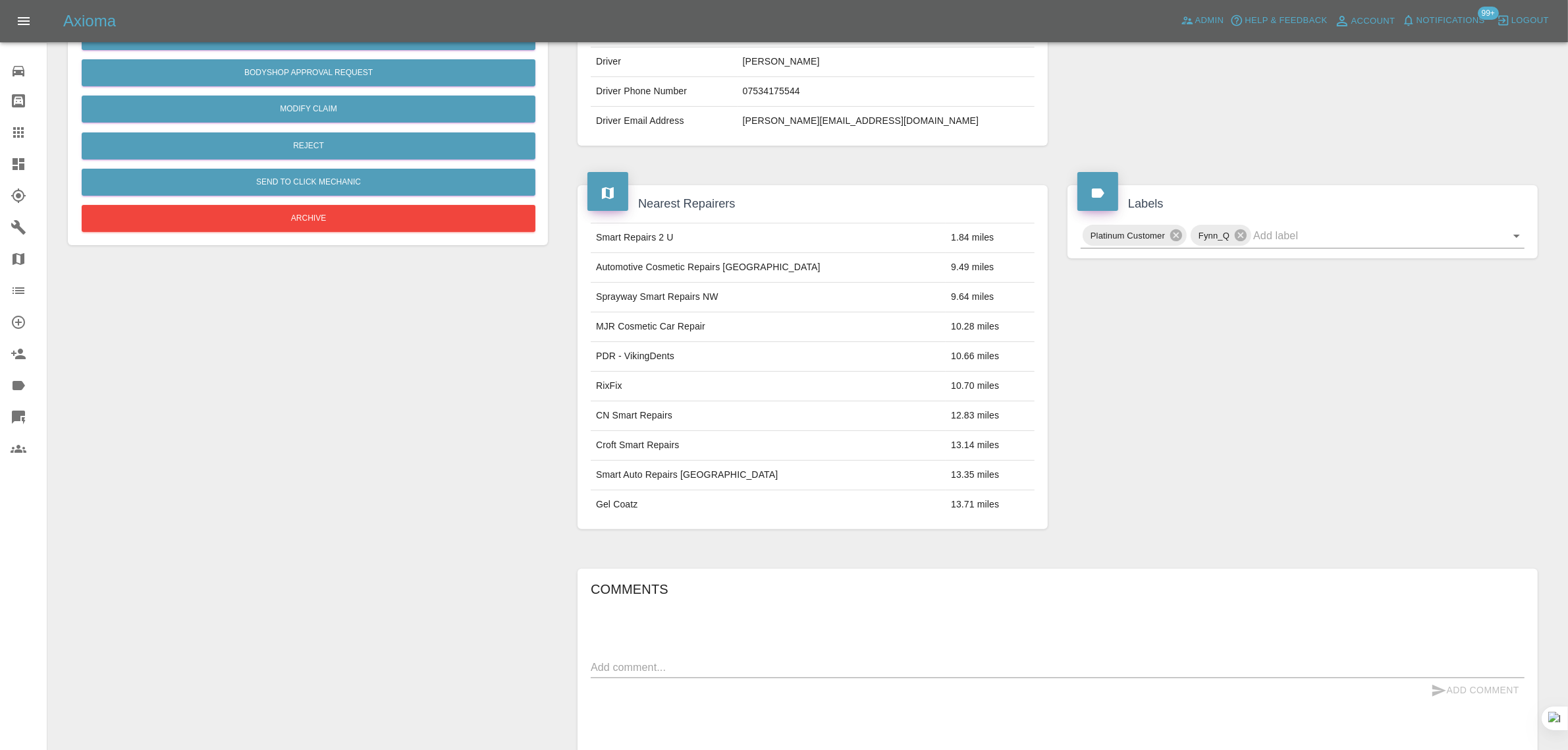
scroll to position [67, 0]
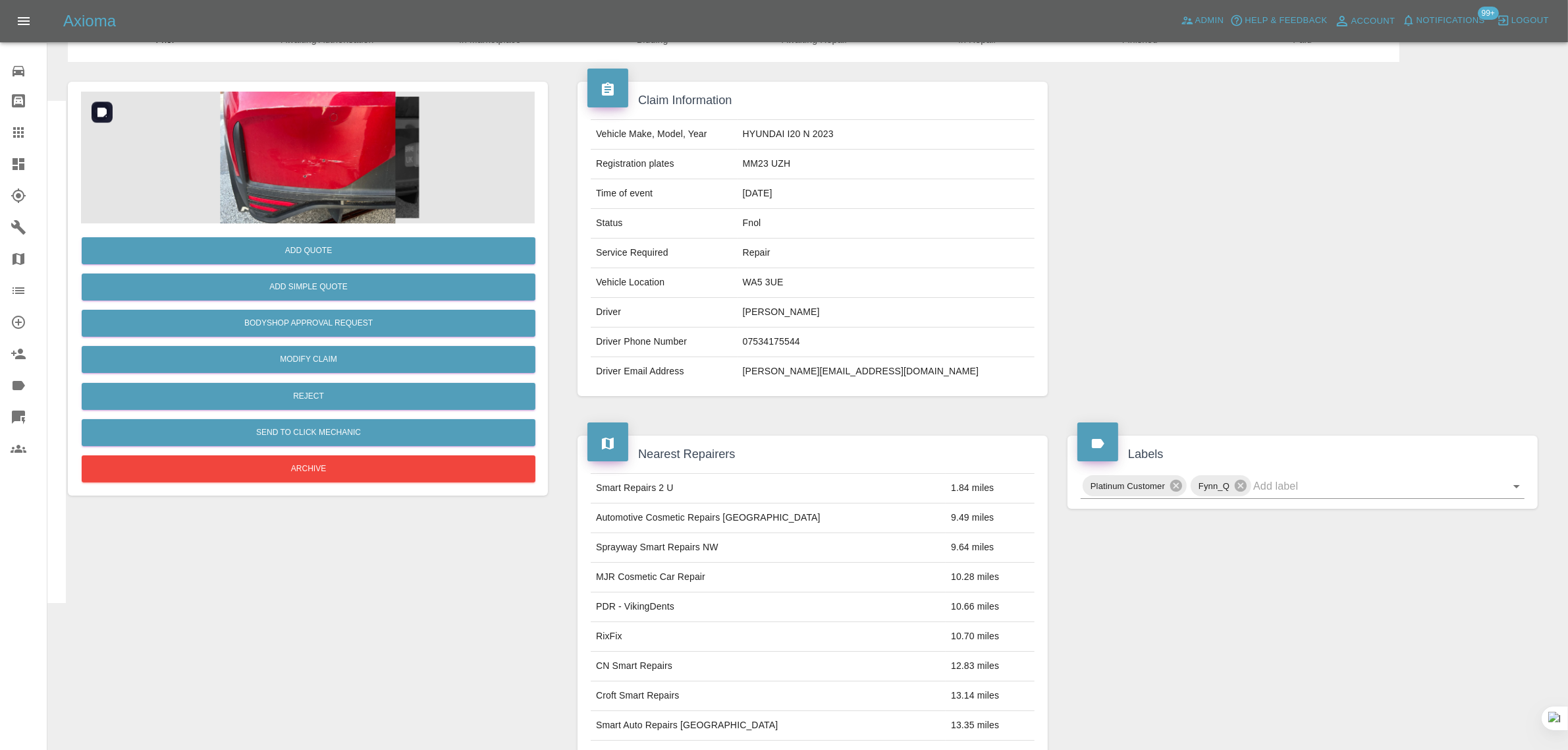
click at [356, 175] on img at bounding box center [308, 158] width 454 height 132
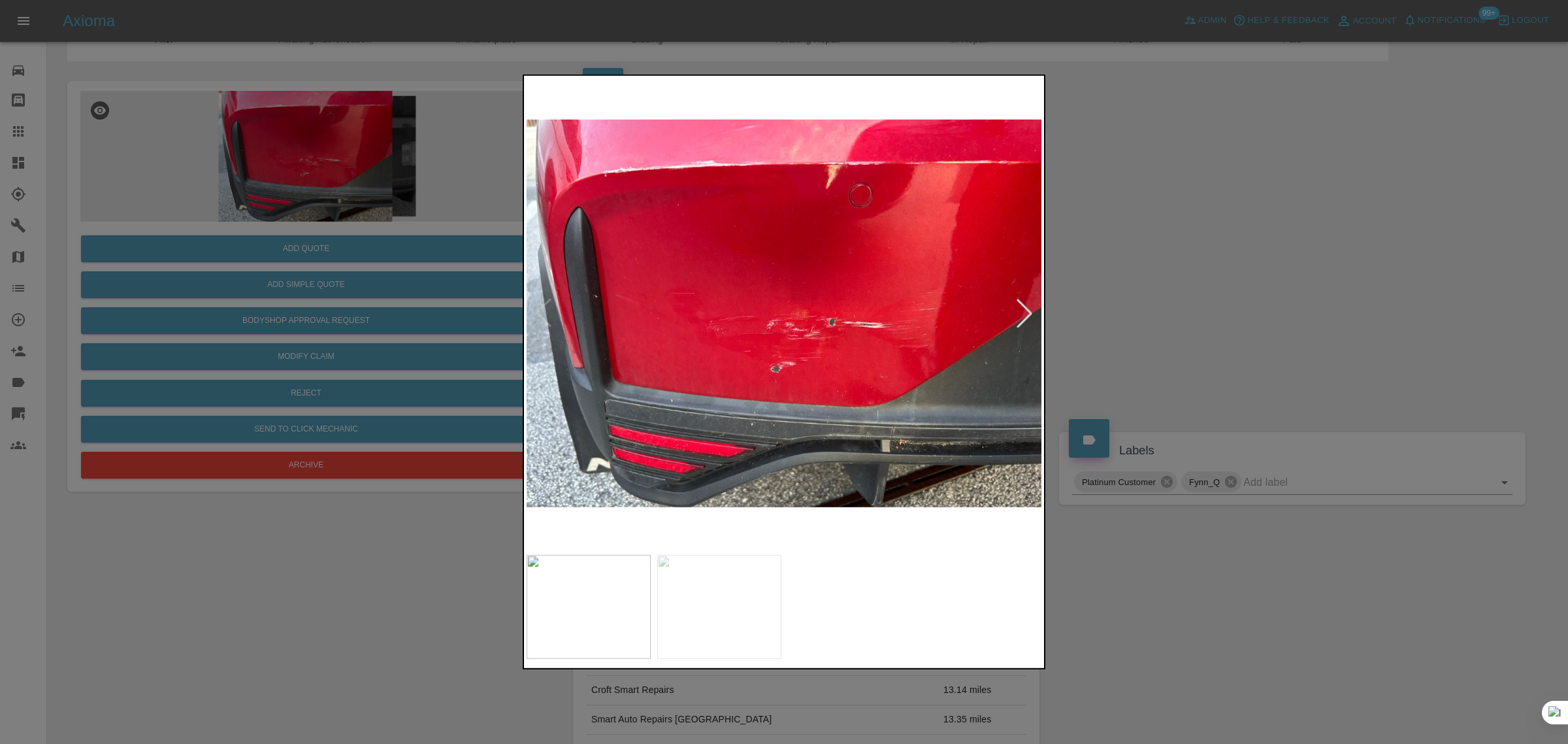
click at [27, 125] on div at bounding box center [784, 372] width 1568 height 744
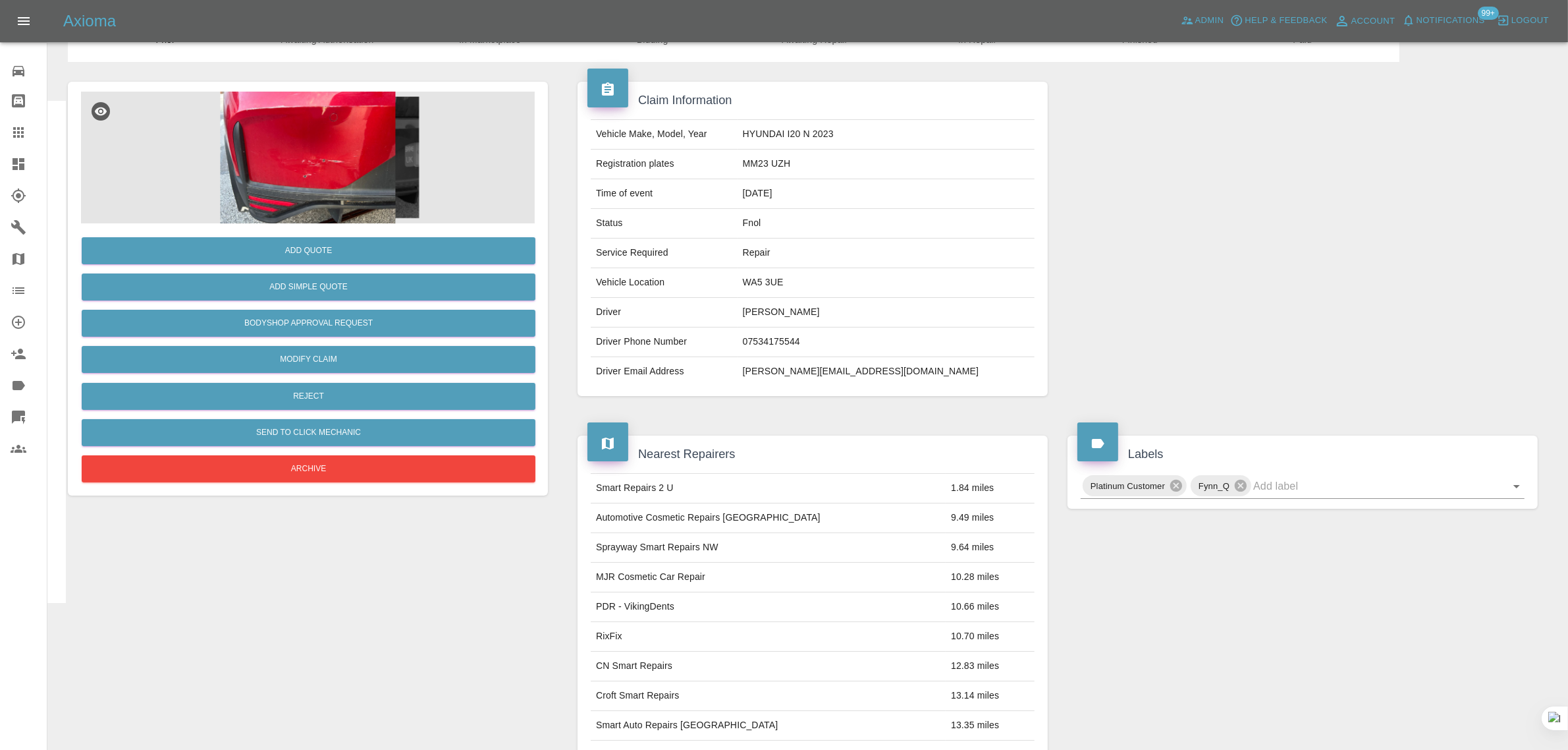
click at [28, 126] on div at bounding box center [29, 133] width 37 height 16
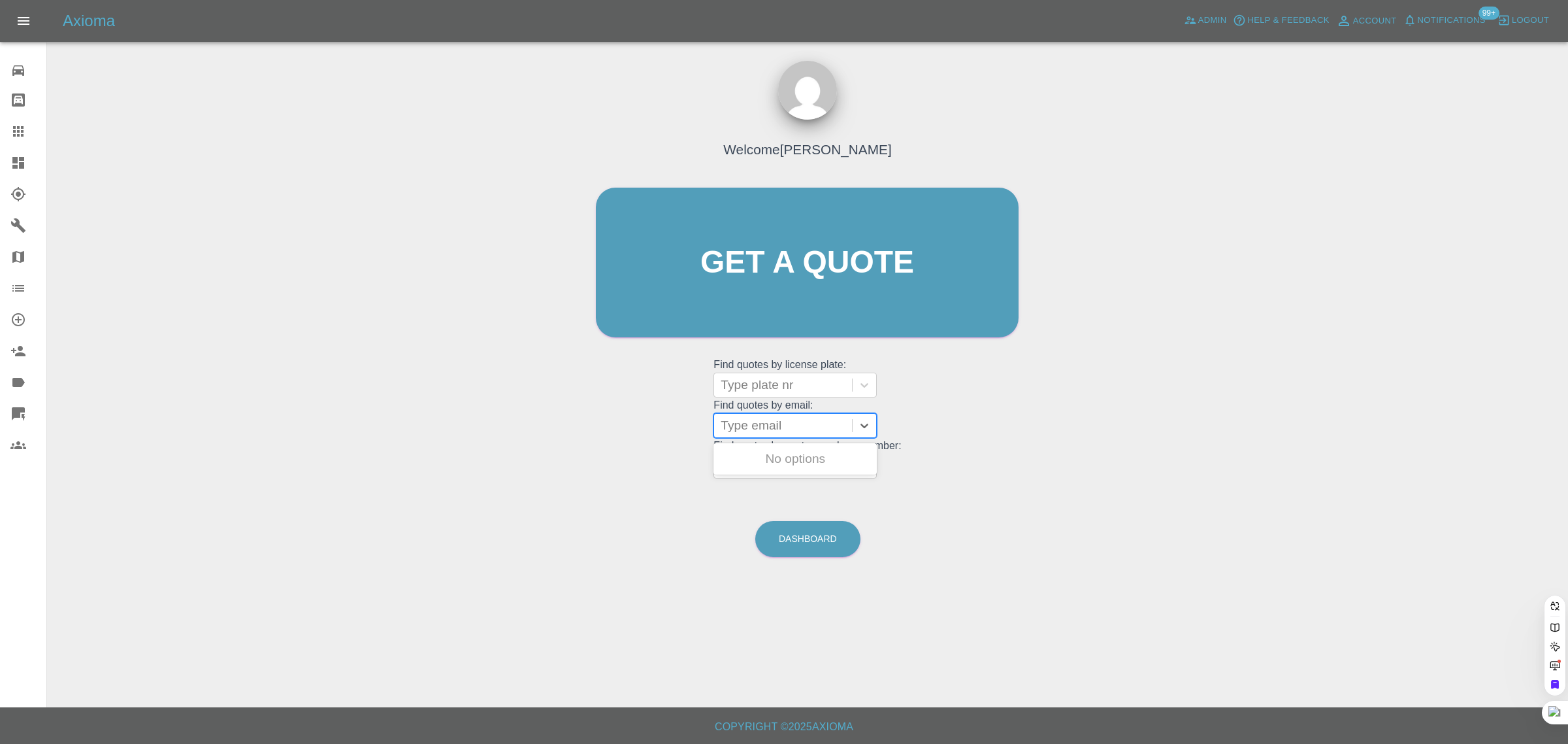
click at [754, 426] on div at bounding box center [783, 426] width 125 height 18
paste input "jeffd1961@mail.com"
type input "jeffd1961@mail.co"
click at [775, 451] on div "BU68VTA, Awaiting Repair" at bounding box center [795, 467] width 163 height 42
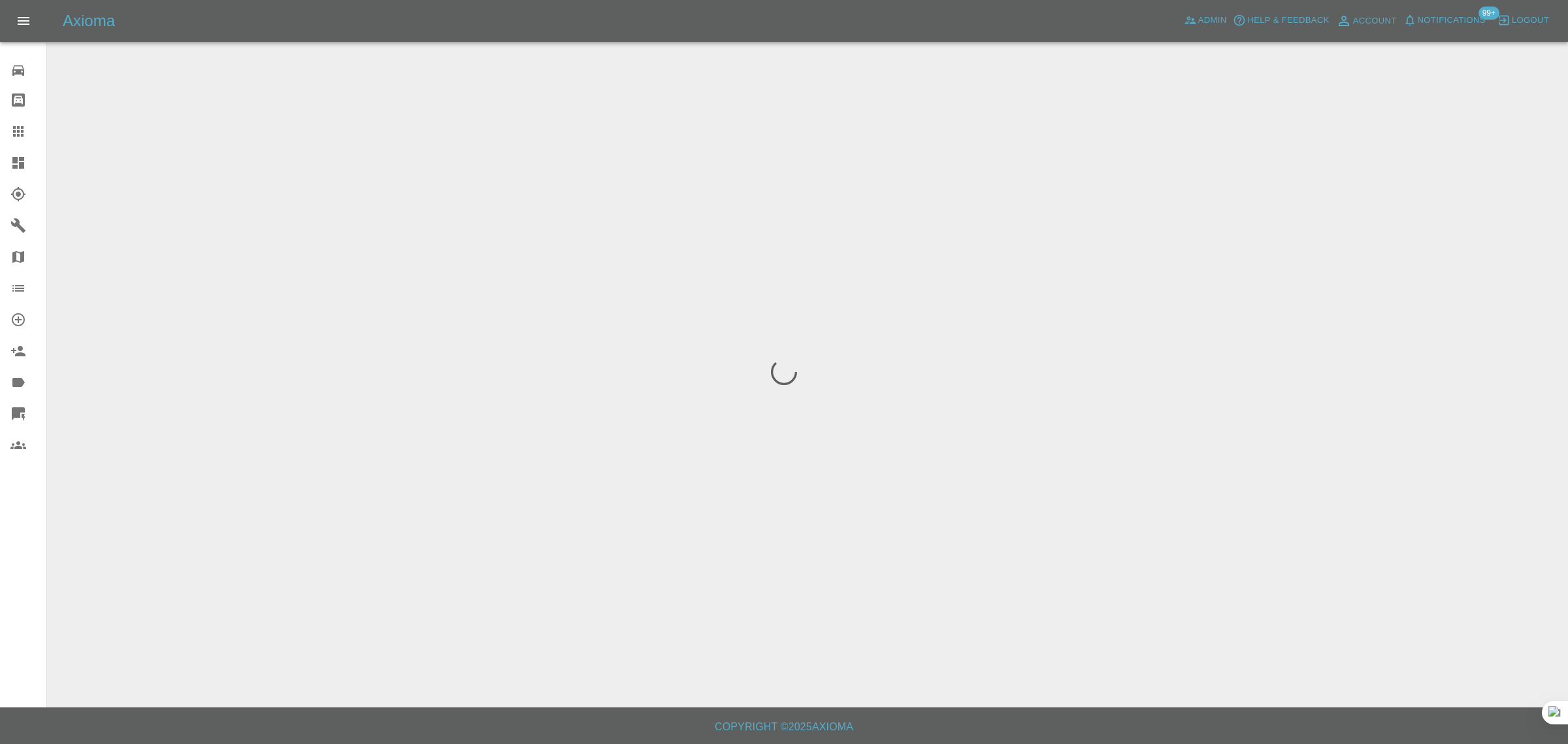
click at [25, 567] on div "0 Repair home Bodyshop home Claims Dashboard Explorer Garages Map Organization …" at bounding box center [24, 372] width 47 height 744
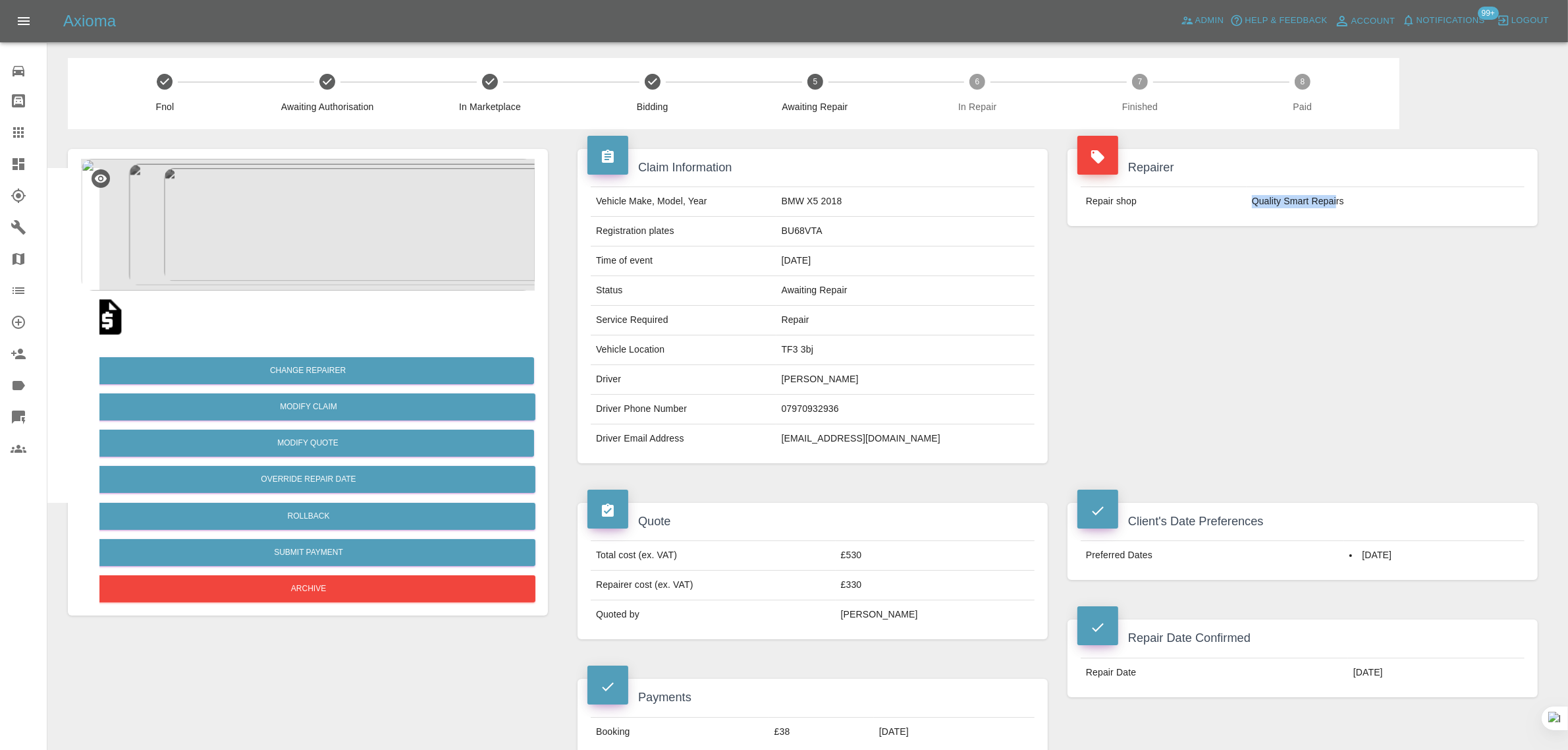
drag, startPoint x: 1251, startPoint y: 203, endPoint x: 1335, endPoint y: 208, distance: 84.1
click at [1335, 208] on td "Quality Smart Repairs" at bounding box center [1385, 201] width 278 height 29
click at [20, 126] on icon at bounding box center [18, 133] width 16 height 16
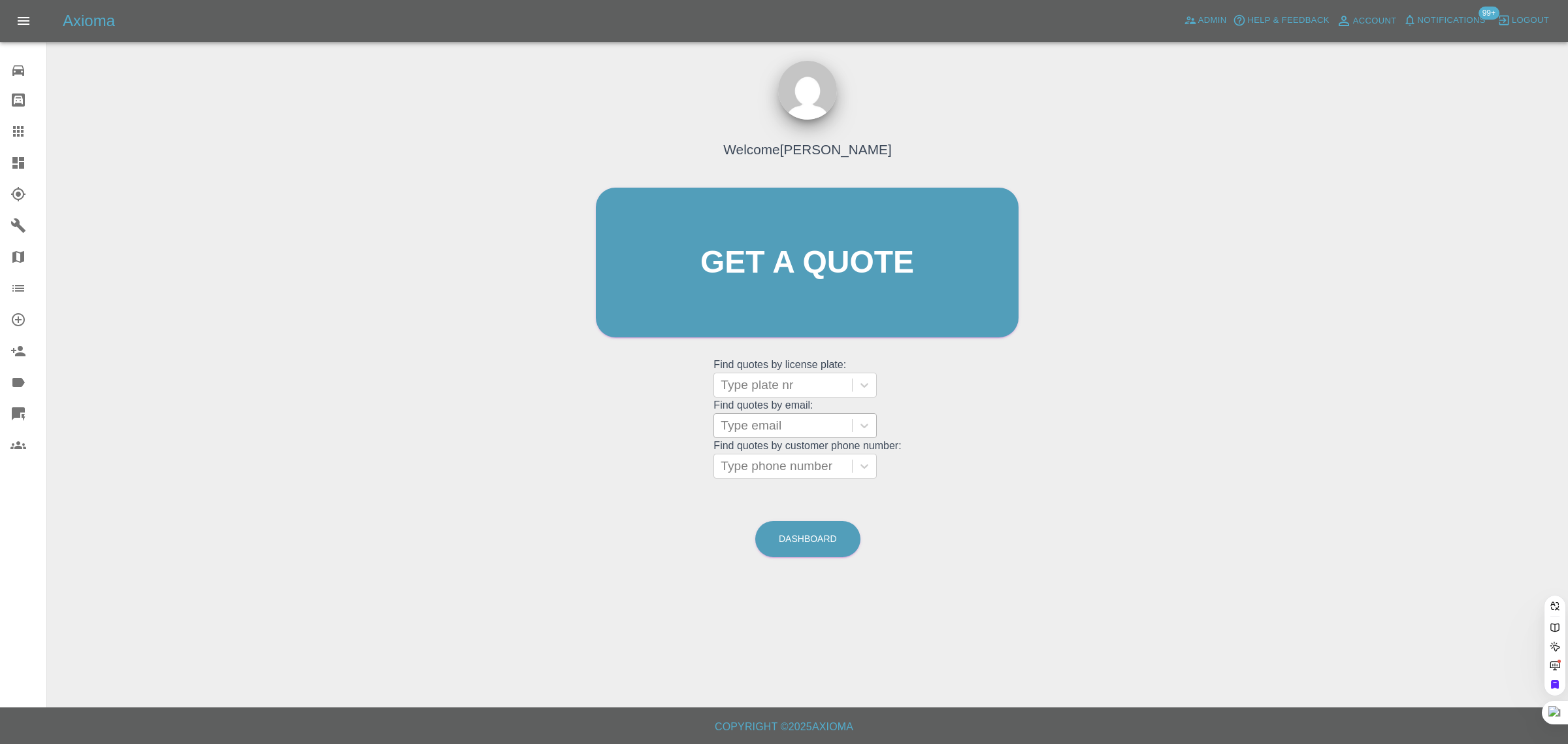
click at [742, 426] on div at bounding box center [783, 426] width 125 height 18
paste input "[PERSON_NAME][EMAIL_ADDRESS][DOMAIN_NAME]"
type input "lewis-whitfield@outlook.co"
click at [749, 461] on div "MM23 UZH, Awaiting Authorisation" at bounding box center [795, 467] width 163 height 42
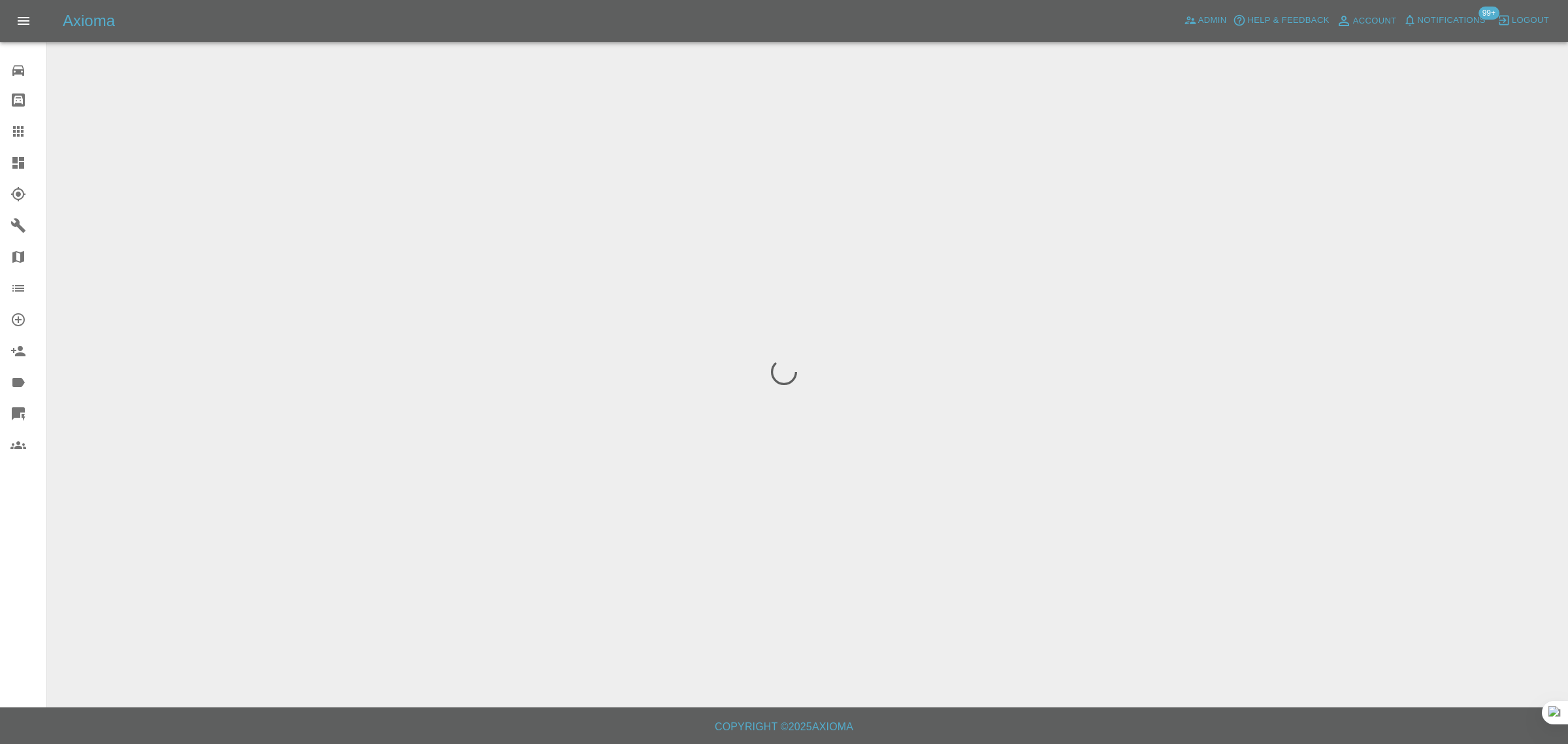
click at [2, 563] on div "0 Repair home Bodyshop home Claims Dashboard Explorer Garages Map Organization …" at bounding box center [24, 372] width 47 height 744
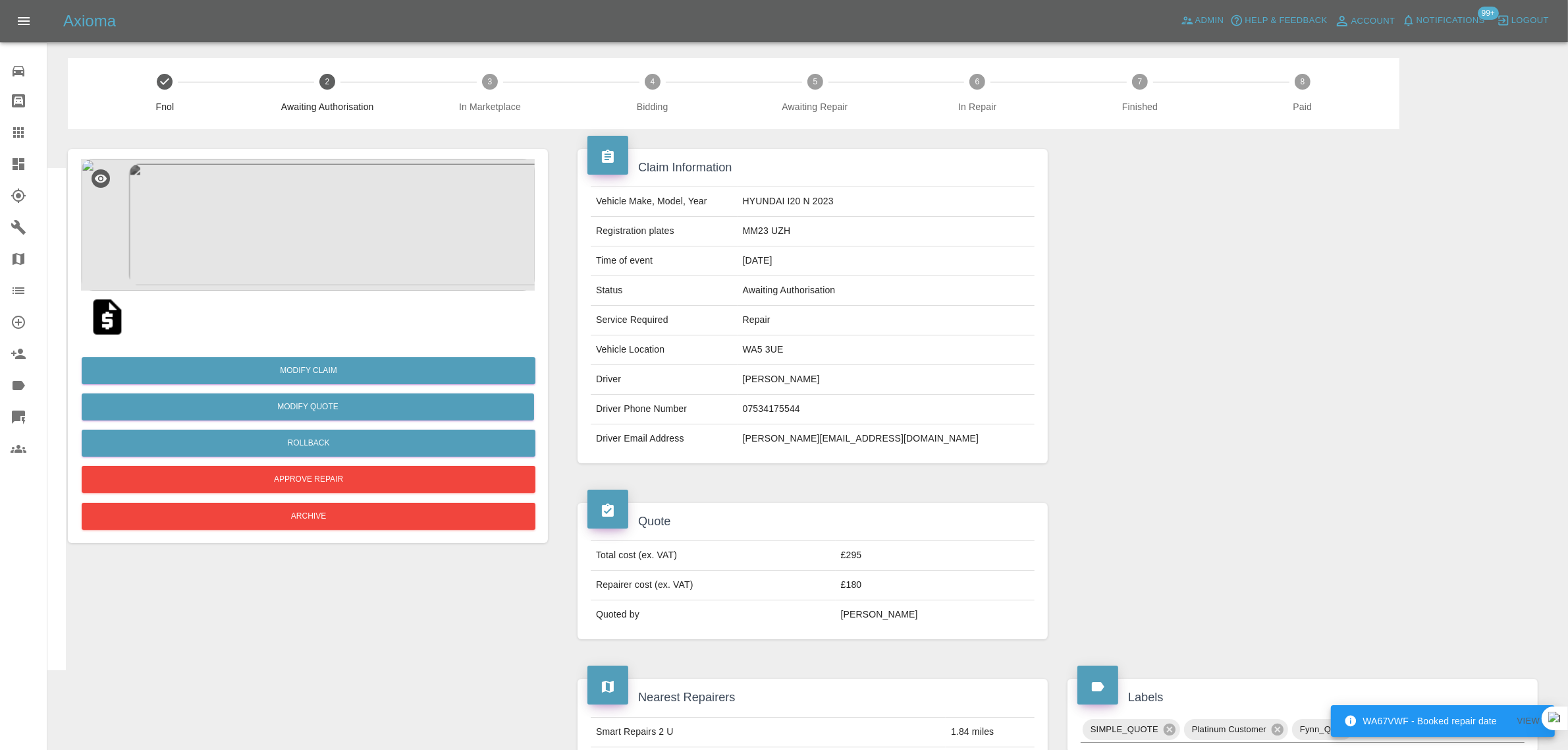
click at [107, 331] on img at bounding box center [107, 316] width 42 height 42
click at [35, 129] on div at bounding box center [29, 133] width 37 height 16
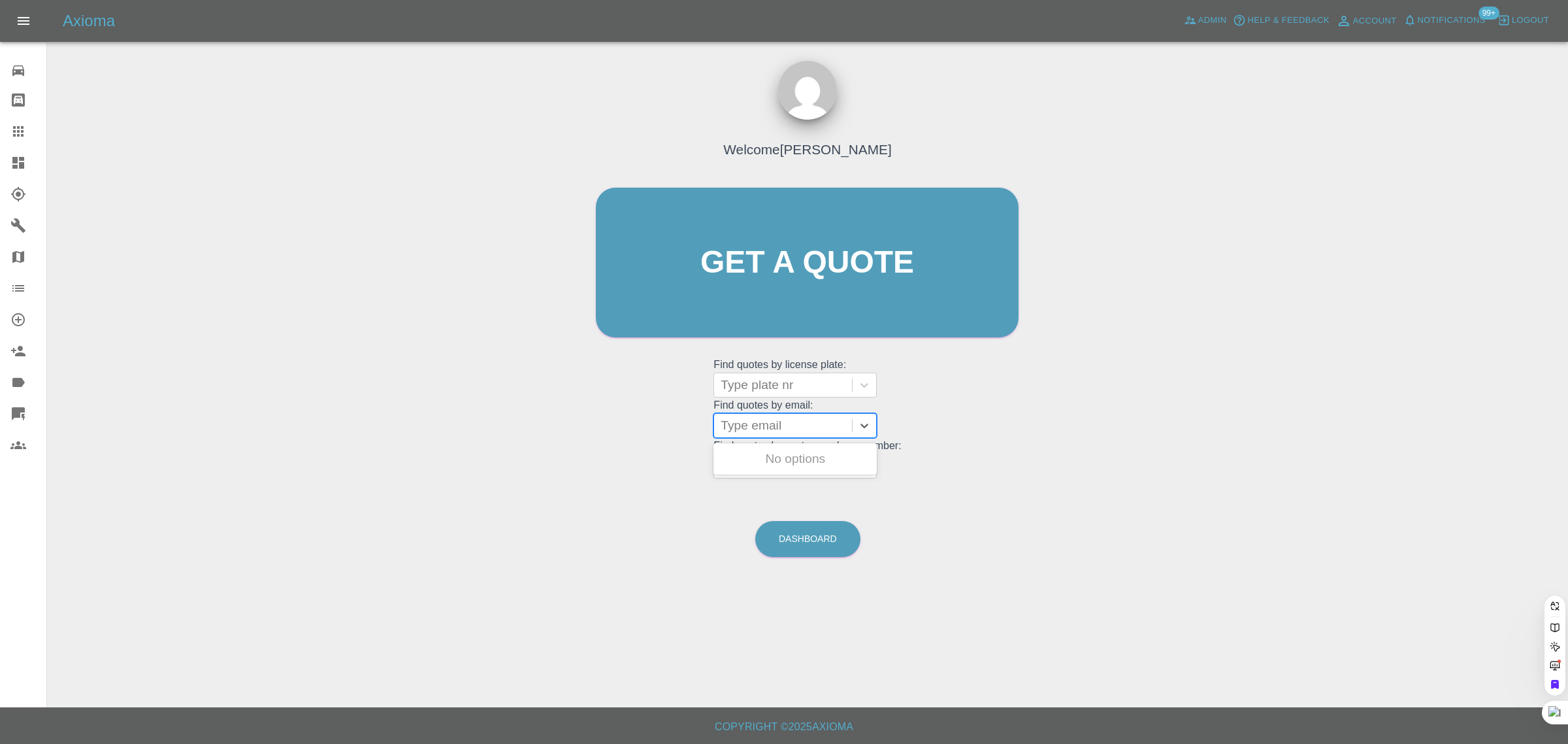
click at [776, 419] on div at bounding box center [783, 426] width 125 height 18
paste input "p.griffiths321@btinternet.com"
type input "p.griffiths321@btinternet.co"
click at [781, 490] on div "FV72TZW, Bidding" at bounding box center [795, 485] width 163 height 26
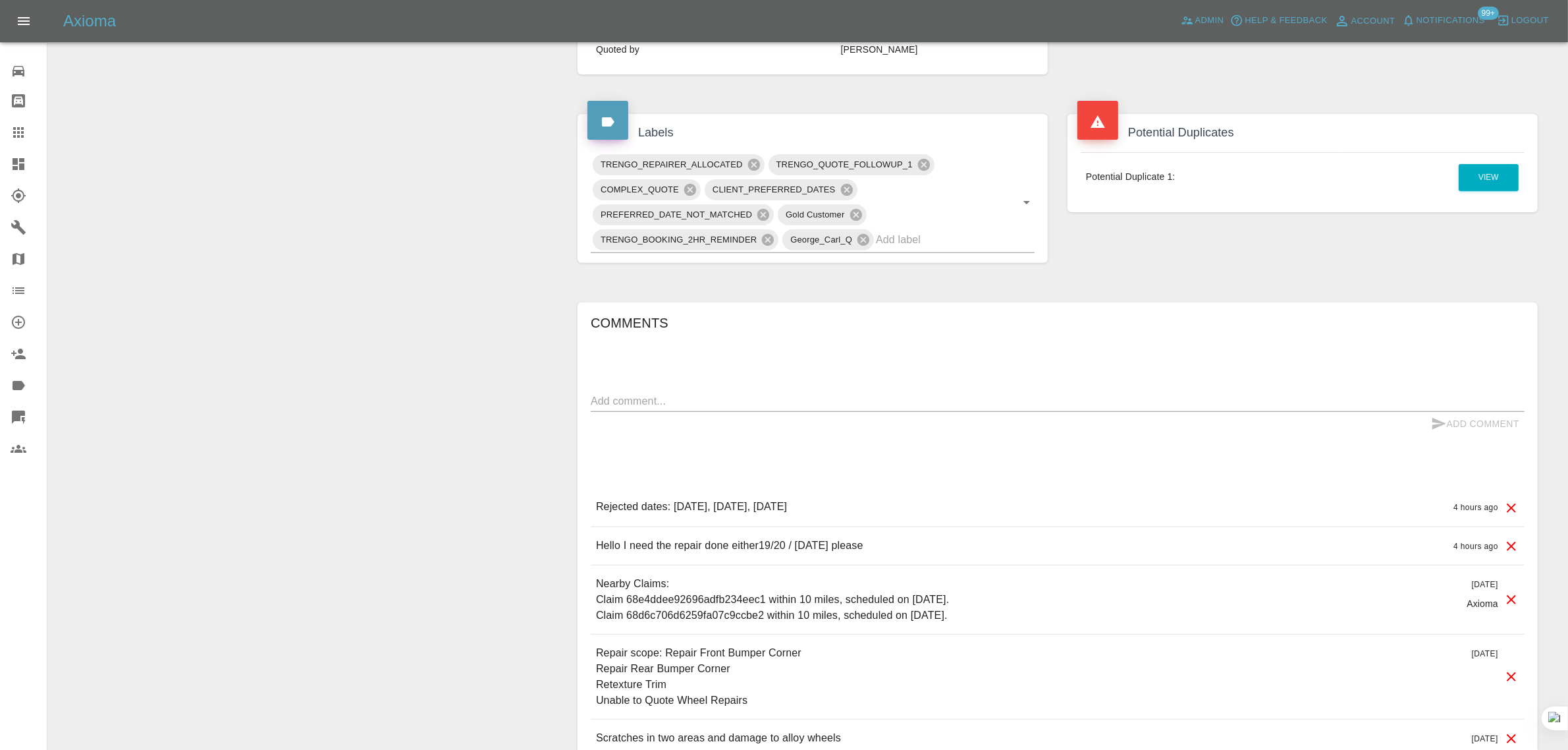
scroll to position [577, 0]
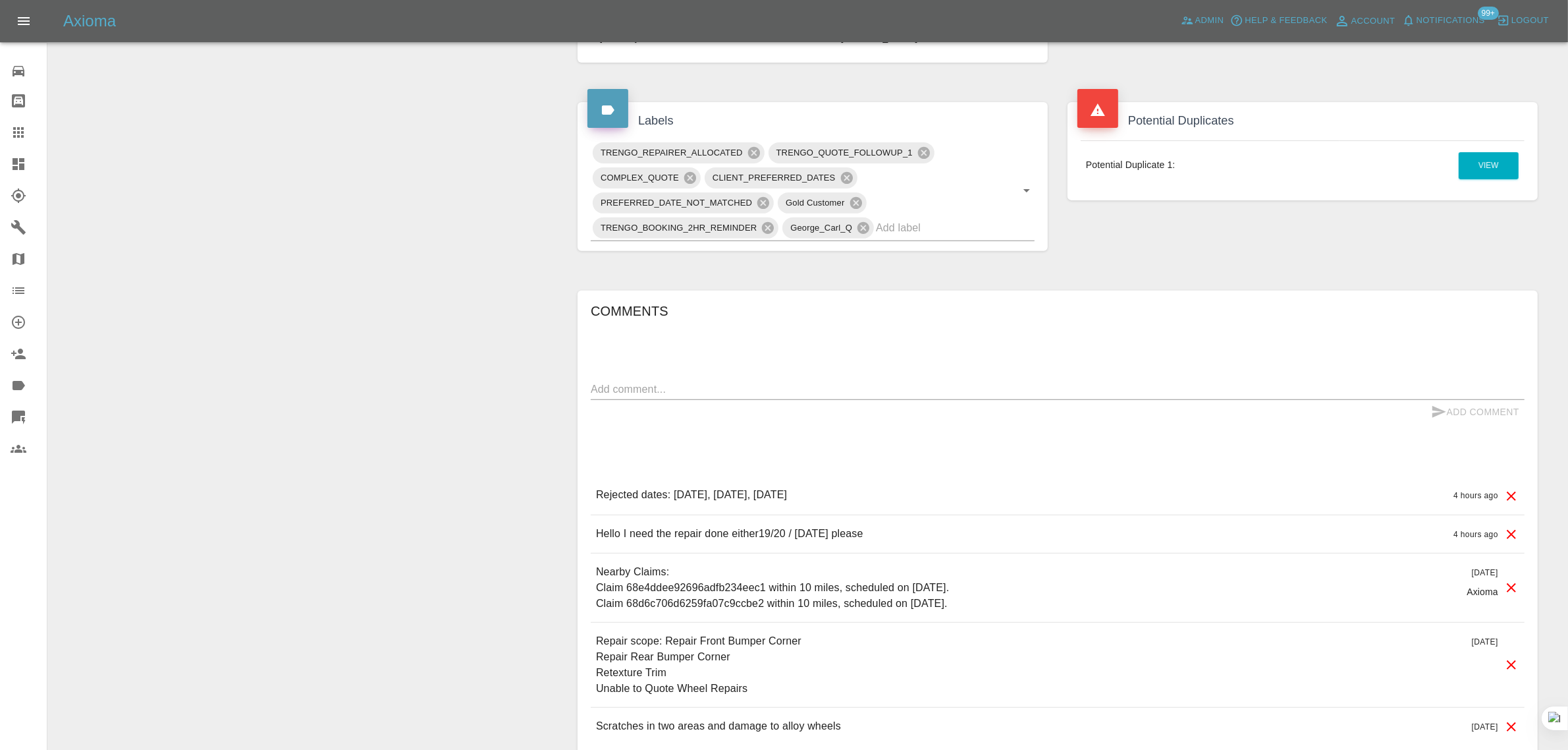
click at [751, 380] on div "x" at bounding box center [1057, 390] width 933 height 21
paste textarea "Hello I move to Cupar , Fife . Scotland on the 22 nd of October so I can arrang…"
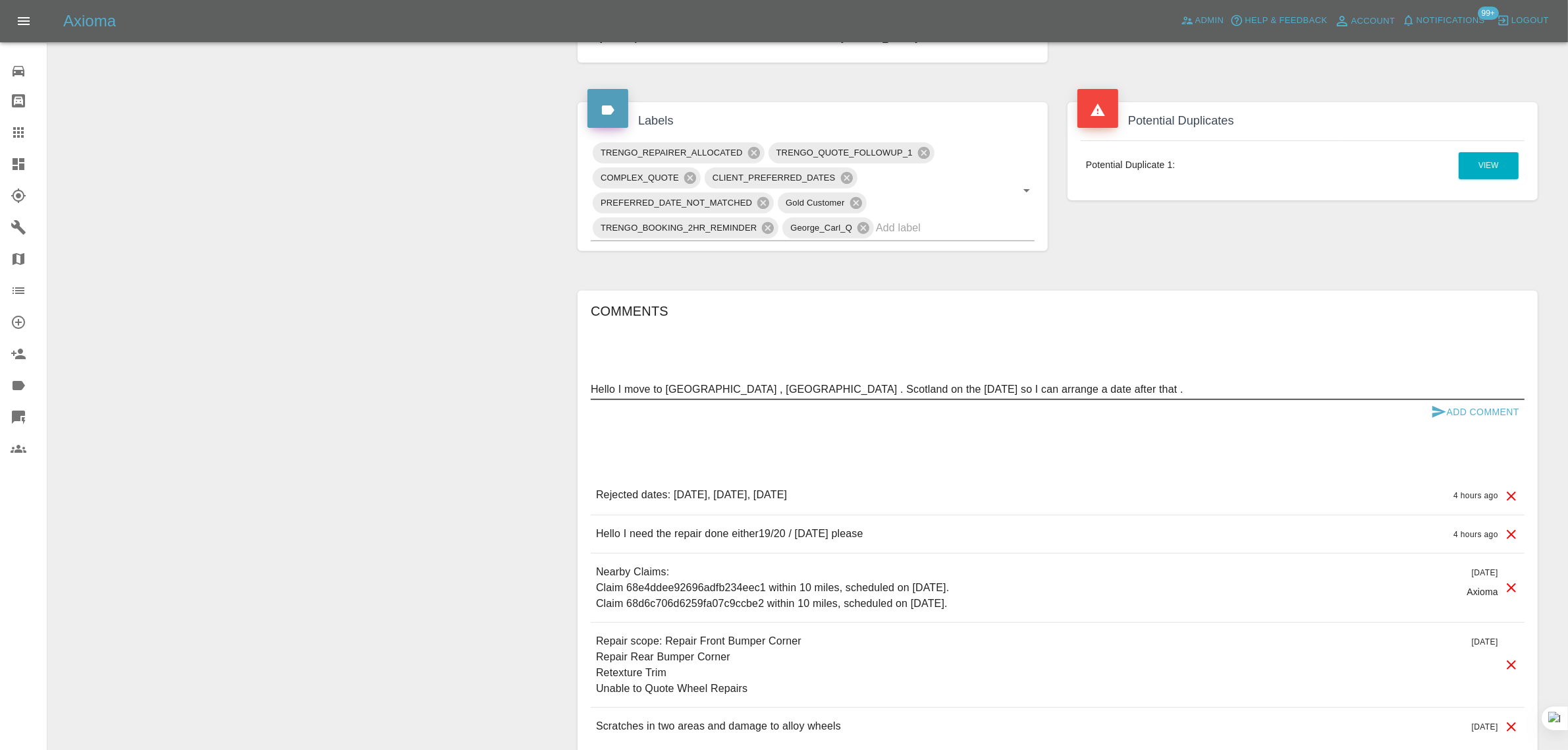
type textarea "Hello I move to Cupar , Fife . Scotland on the 22 nd of October so I can arrang…"
click at [1503, 409] on button "Add Comment" at bounding box center [1475, 412] width 99 height 25
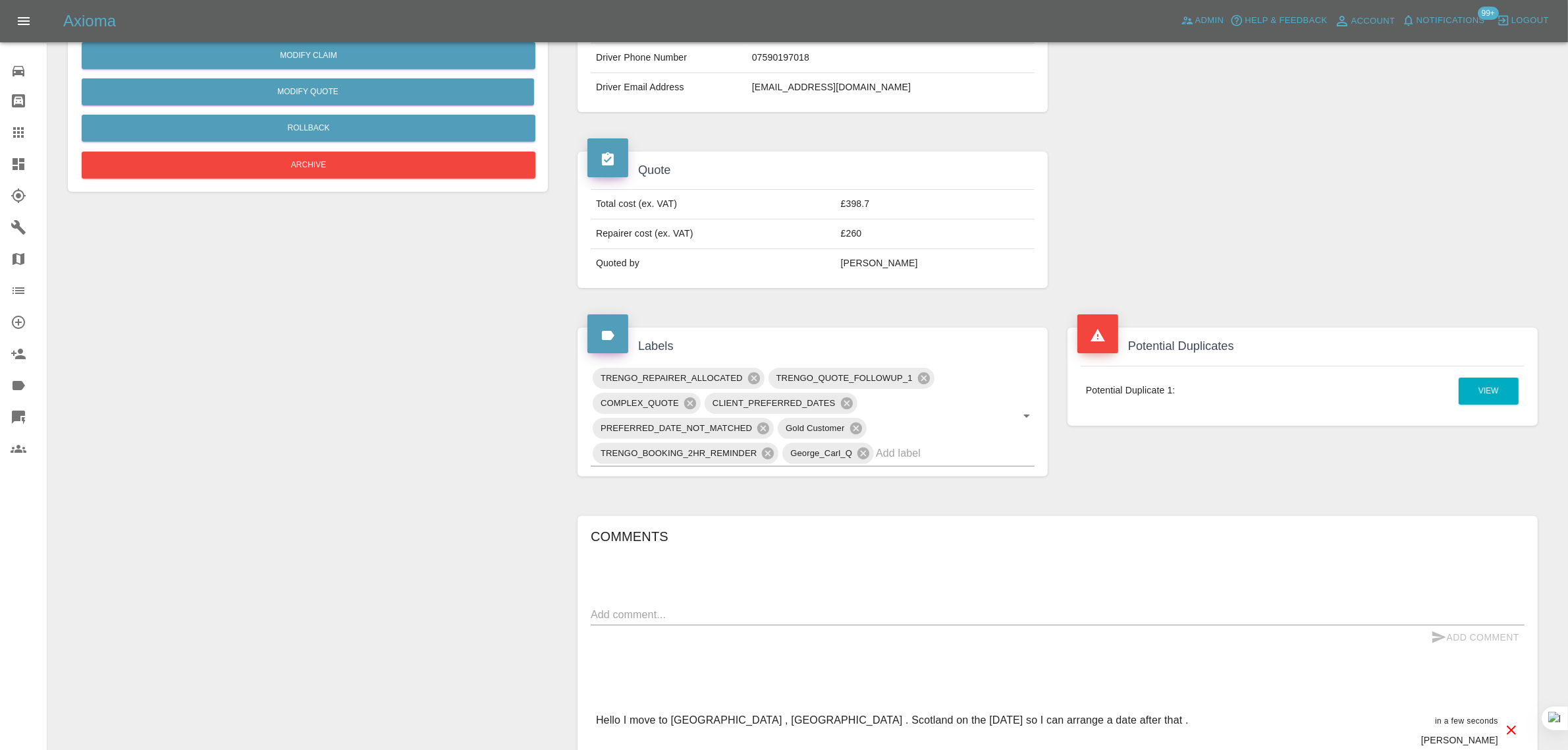
scroll to position [83, 0]
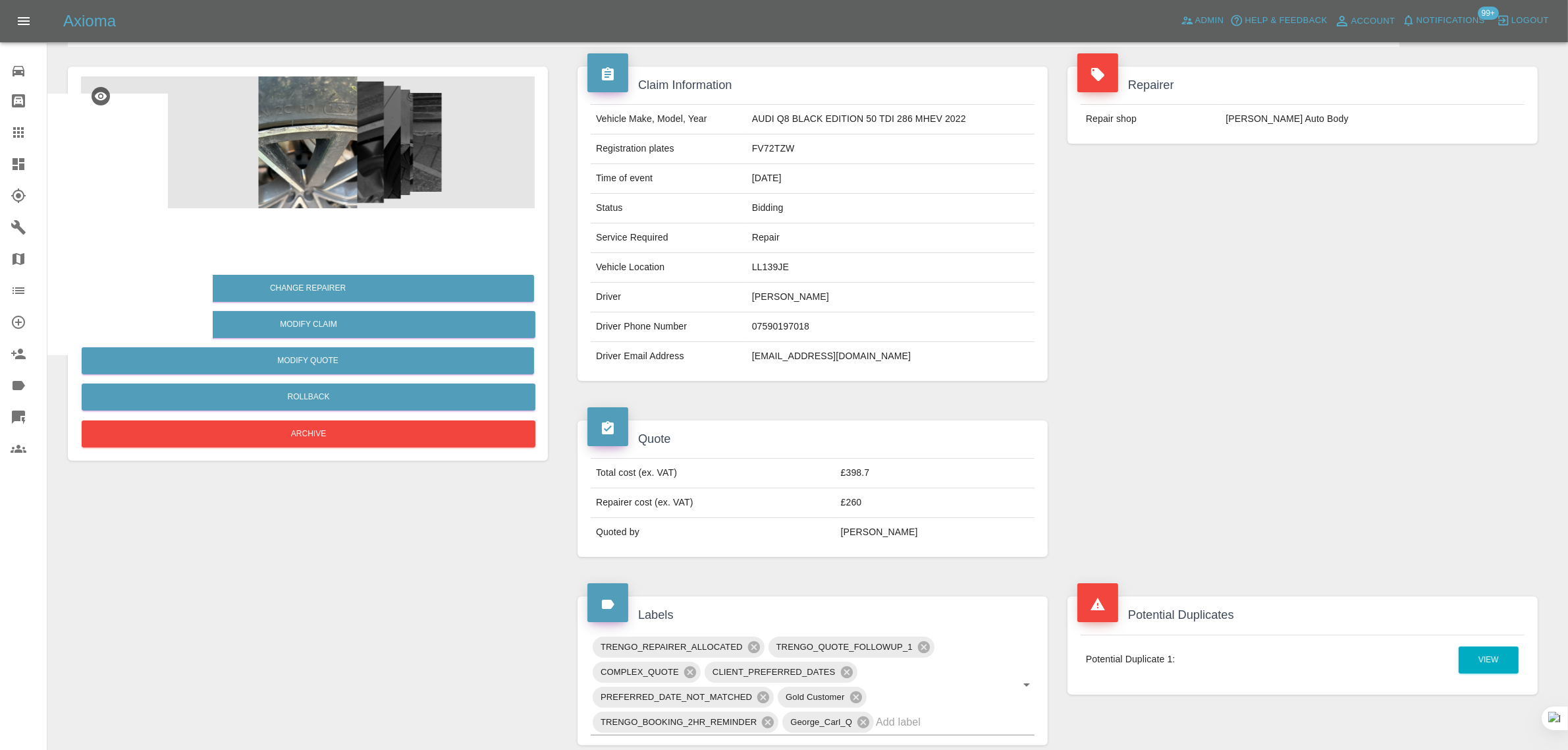
click at [1, 133] on link "Claims" at bounding box center [23, 132] width 47 height 31
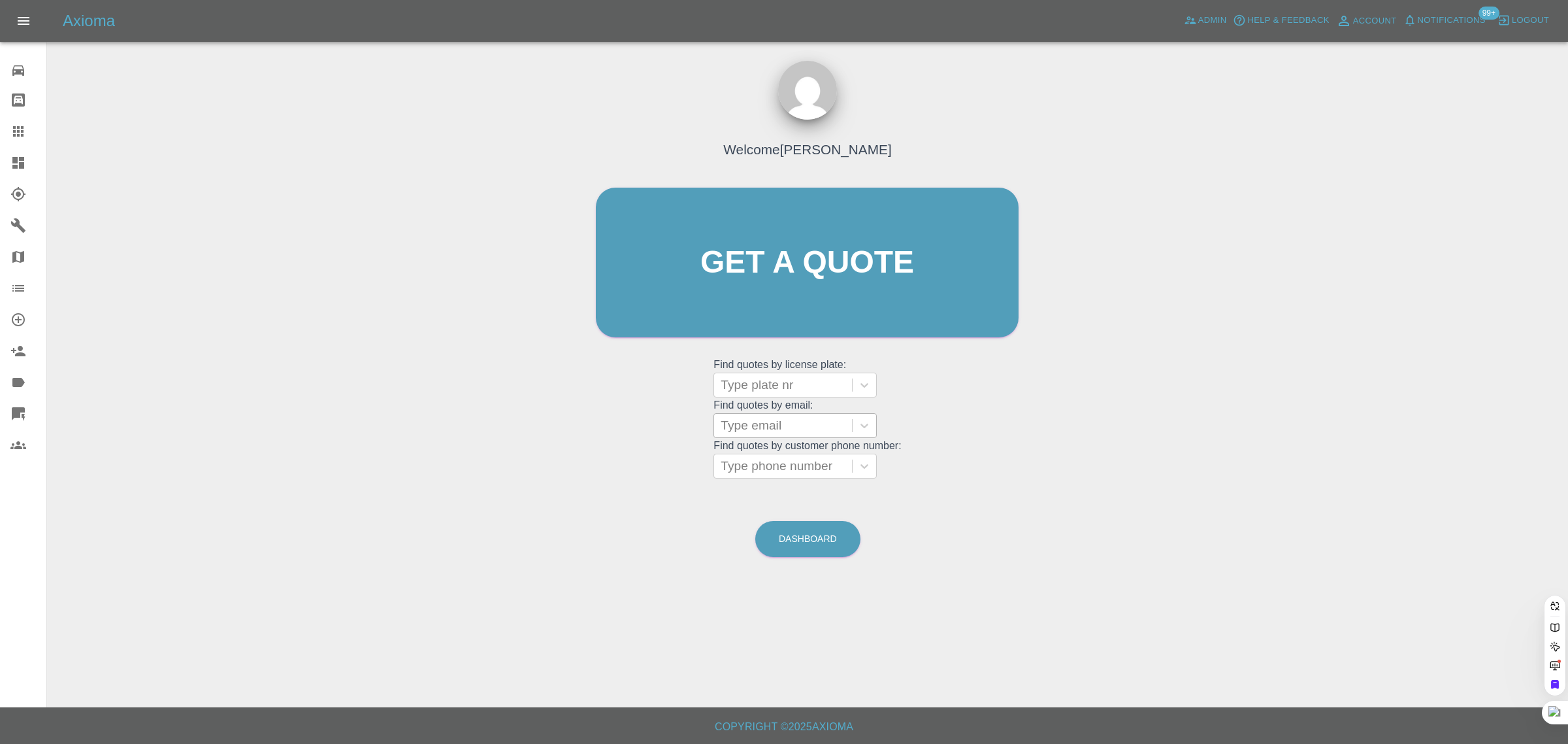
click at [779, 428] on div at bounding box center [783, 426] width 125 height 18
paste input "carl.ayres@ntlworld.com"
type input "carl.ayres@ntlworld.com"
click at [787, 457] on div "DV72FFH, Bidding" at bounding box center [795, 459] width 163 height 26
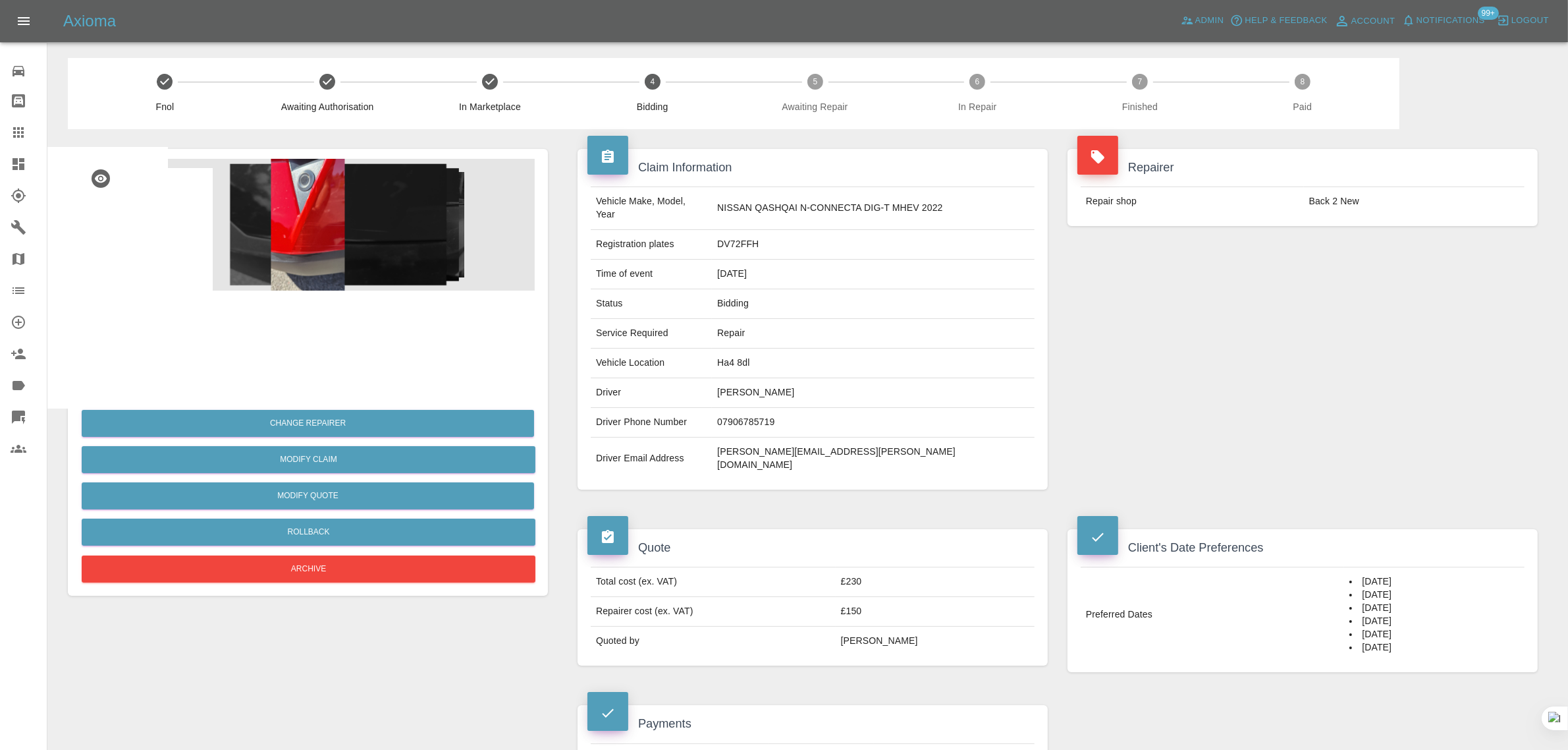
scroll to position [577, 0]
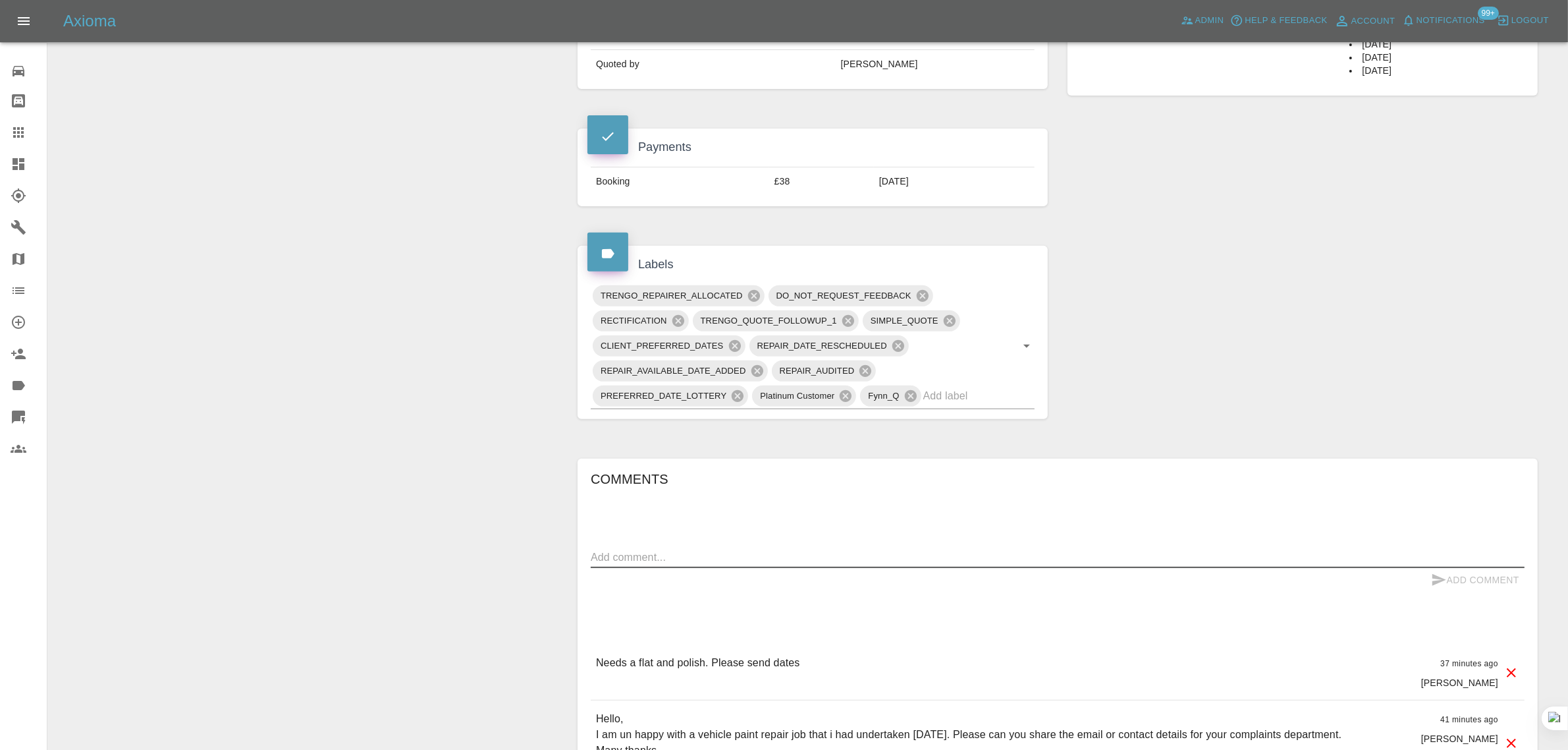
click at [659, 549] on textarea at bounding box center [1057, 557] width 933 height 15
paste textarea "Thank you for the offer but the vehicle lease company is collecting the vehicle…"
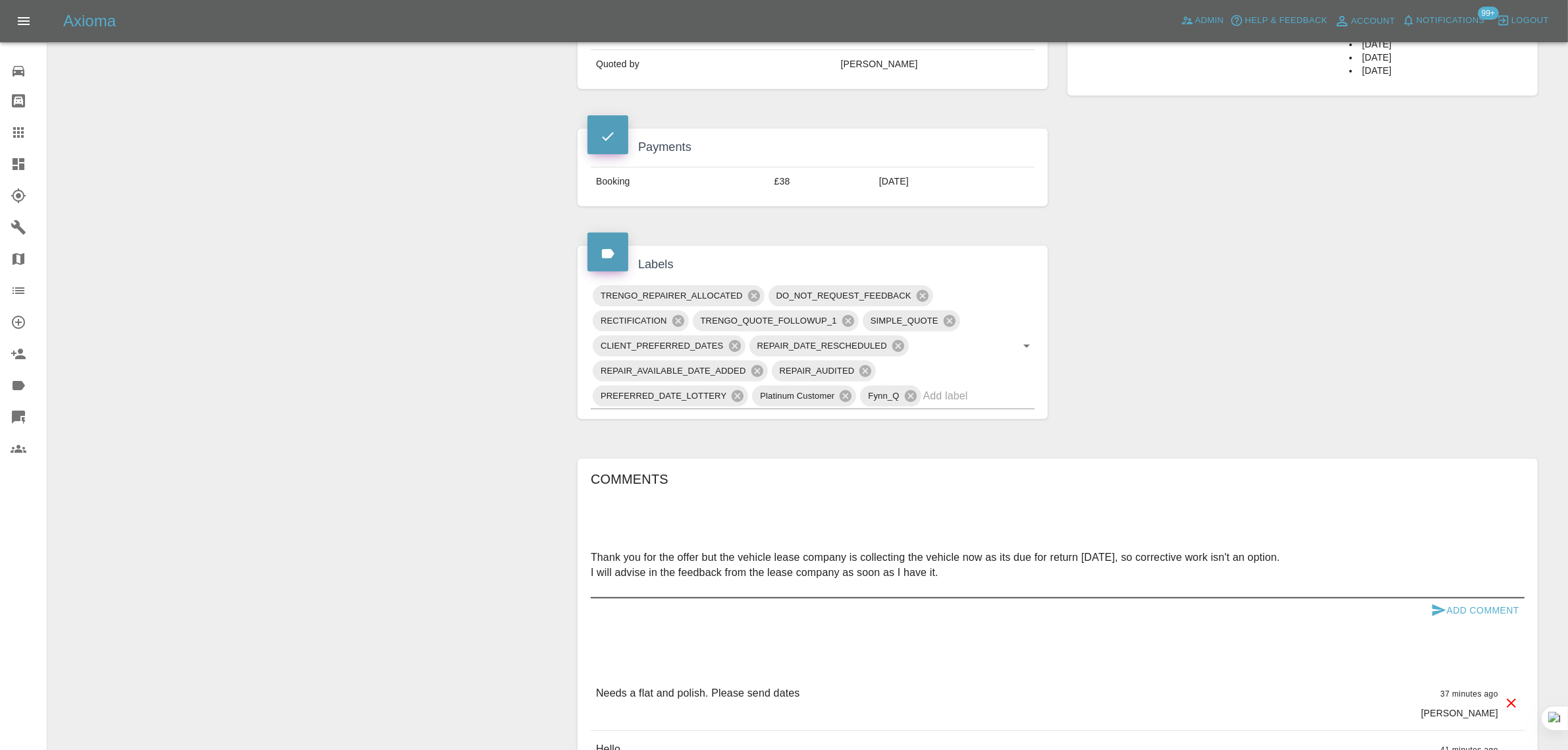
type textarea "Thank you for the offer but the vehicle lease company is collecting the vehicle…"
click at [1470, 598] on button "Add Comment" at bounding box center [1475, 611] width 99 height 25
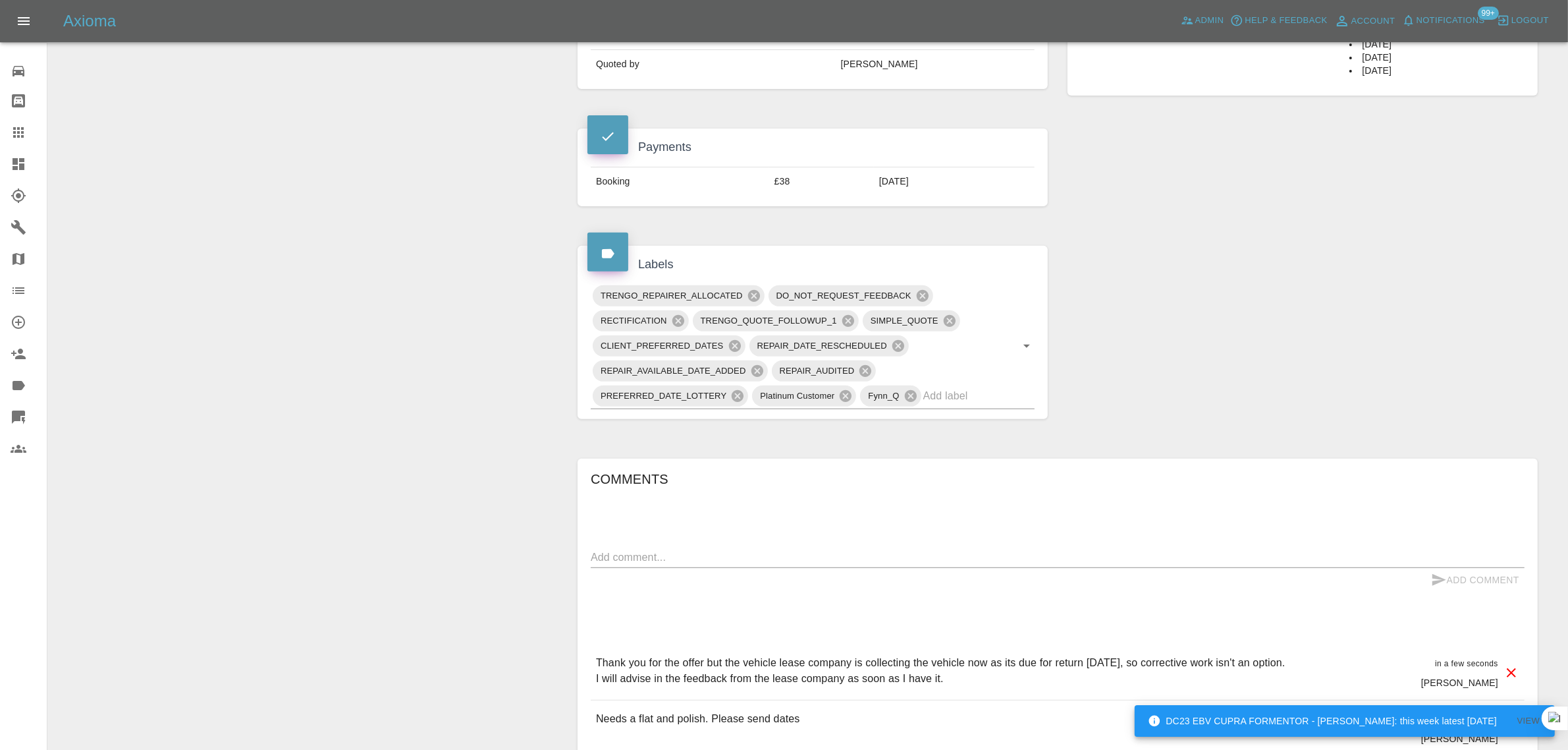
click at [23, 129] on icon at bounding box center [18, 133] width 11 height 11
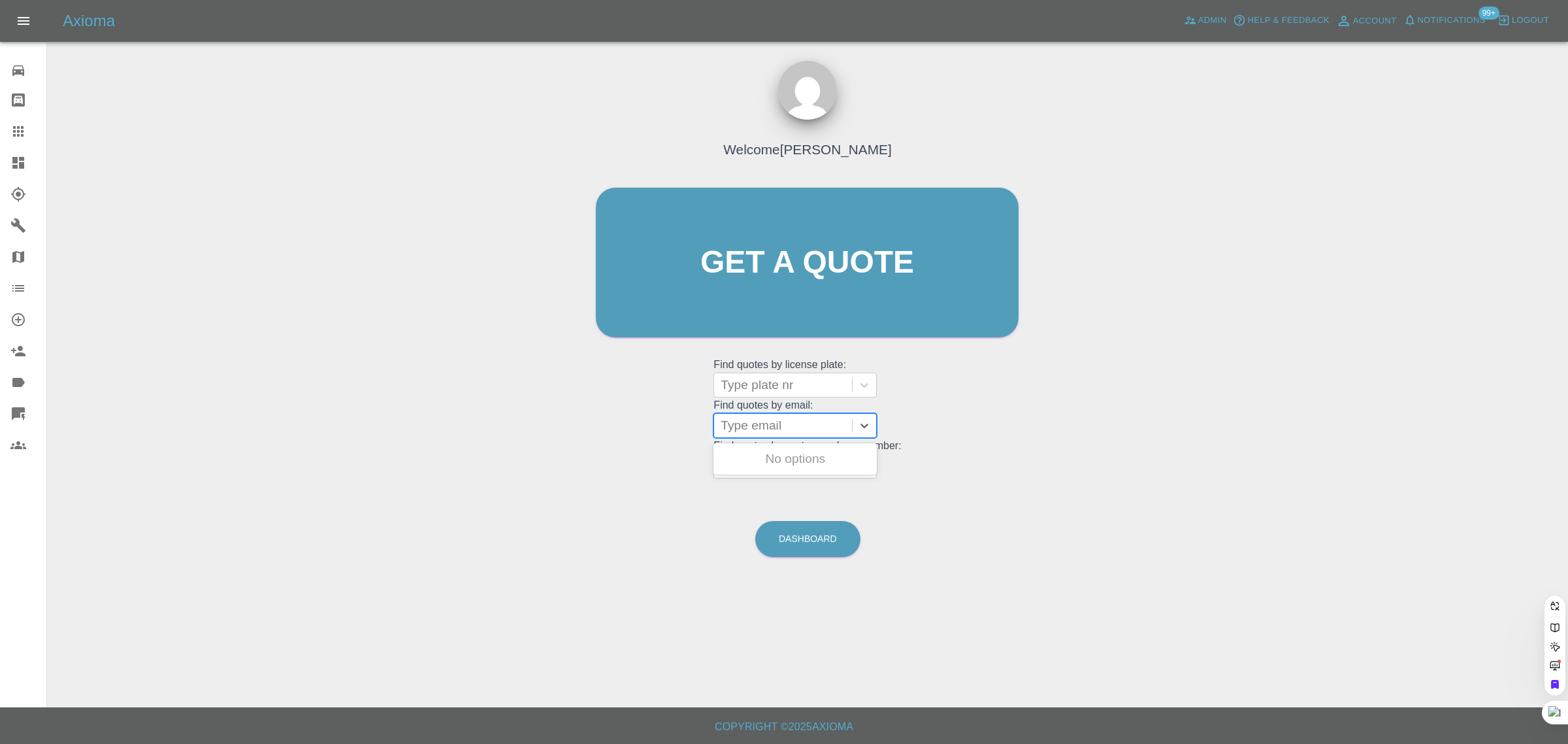
click at [763, 432] on div at bounding box center [783, 426] width 125 height 18
paste input "daniel@enpmedia.tv"
type input "daniel@enpmedia.tv"
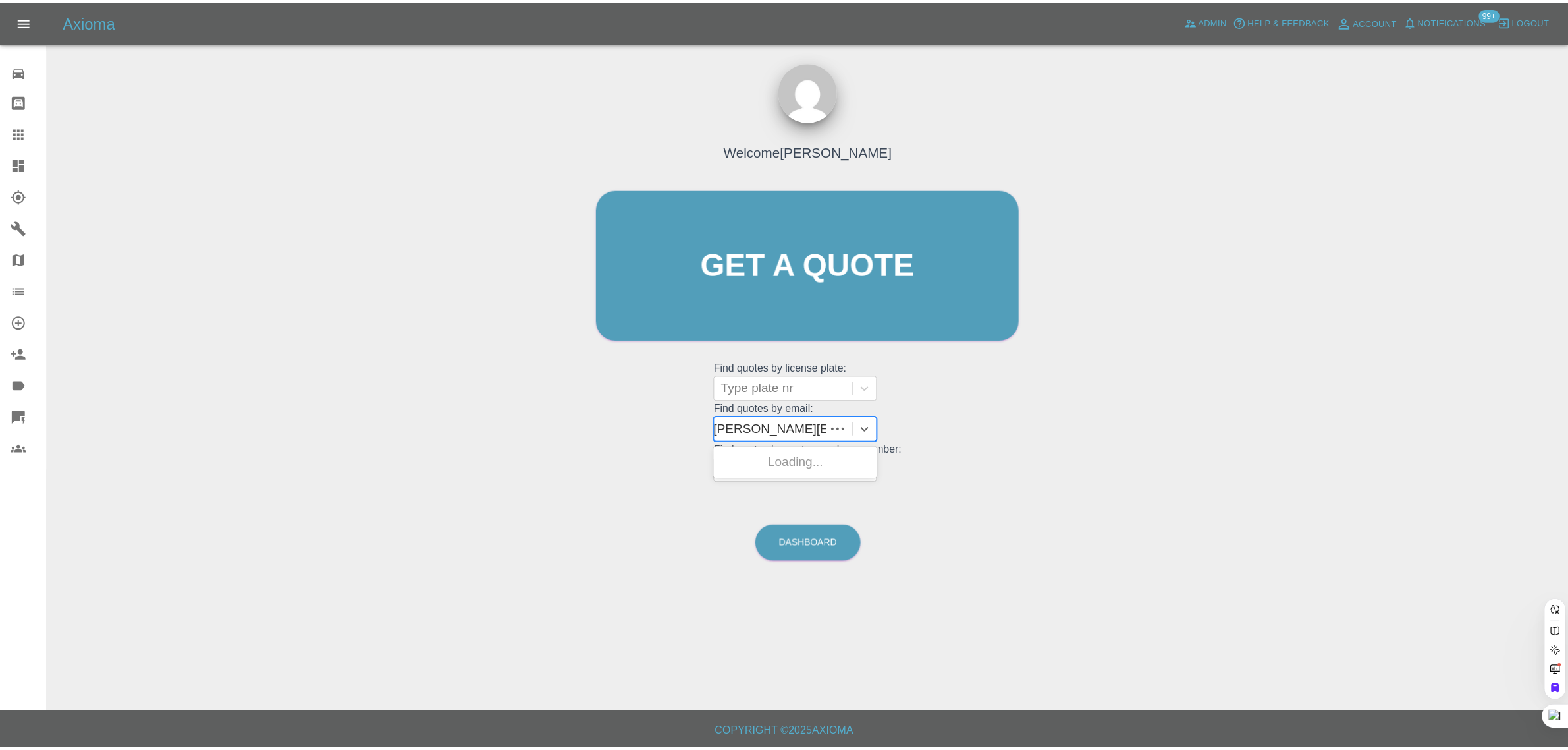
scroll to position [0, 0]
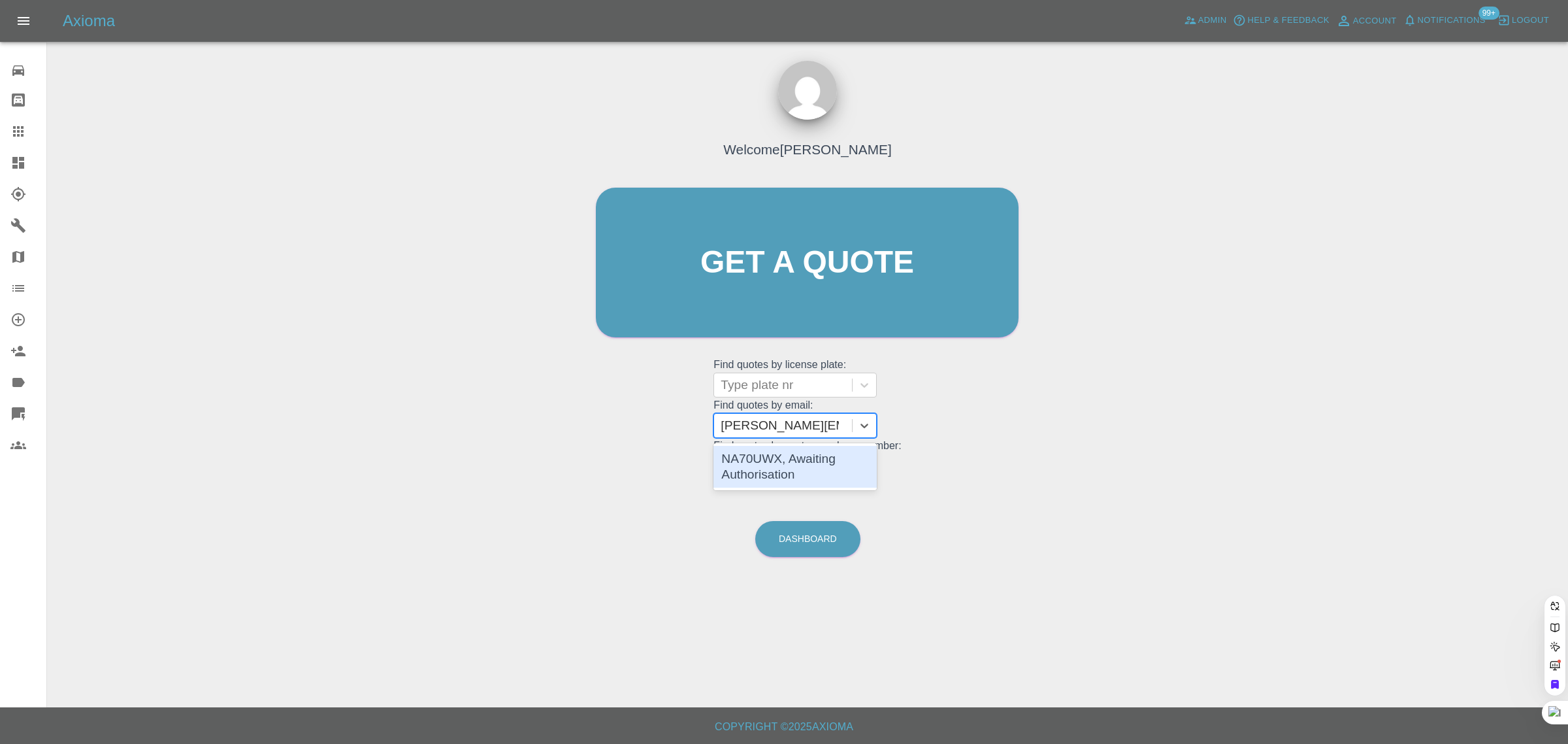
click at [754, 464] on div "NA70UWX, Awaiting Authorisation" at bounding box center [795, 467] width 163 height 42
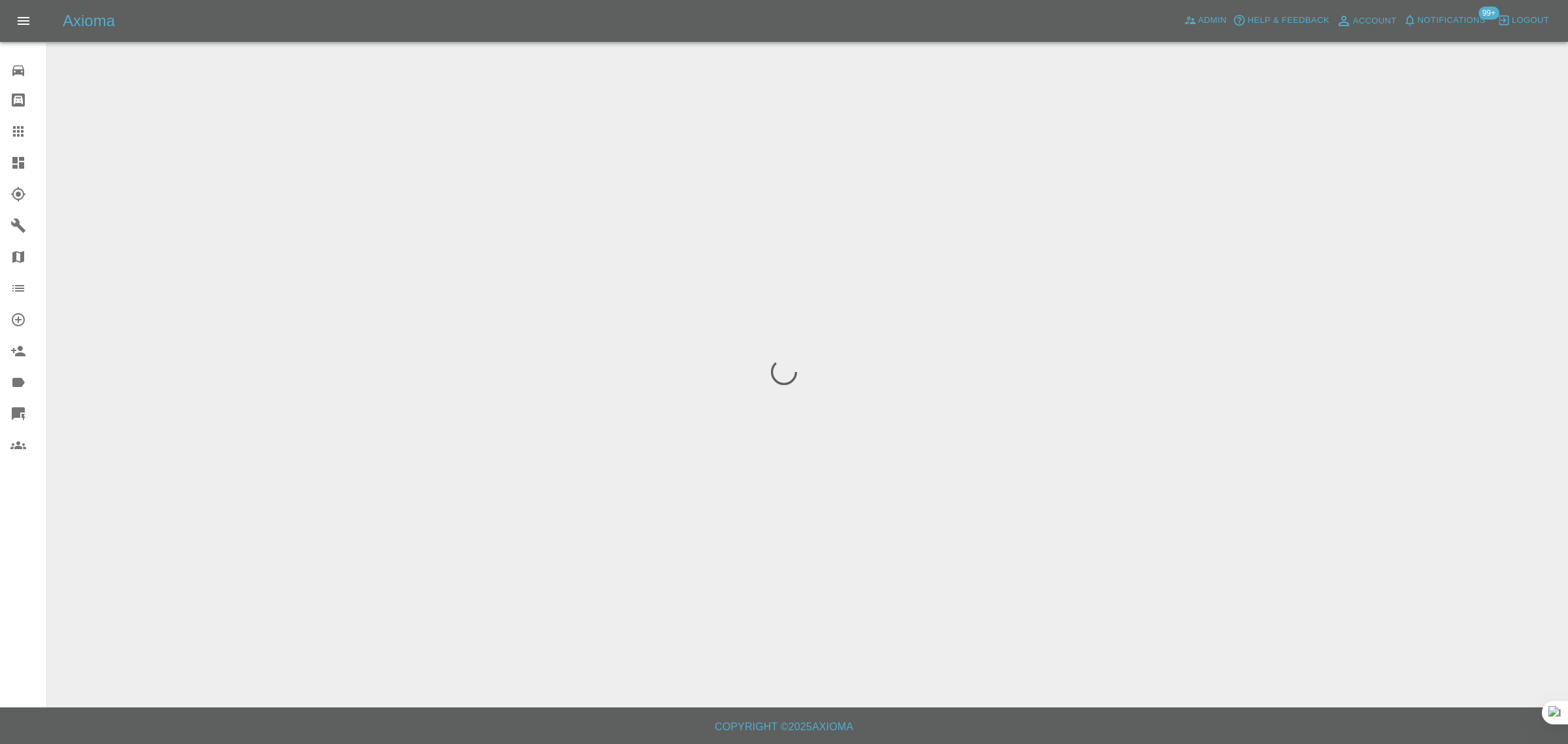
click at [26, 572] on div "0 Repair home Bodyshop home Claims Dashboard Explorer Garages Map Organization …" at bounding box center [24, 372] width 47 height 744
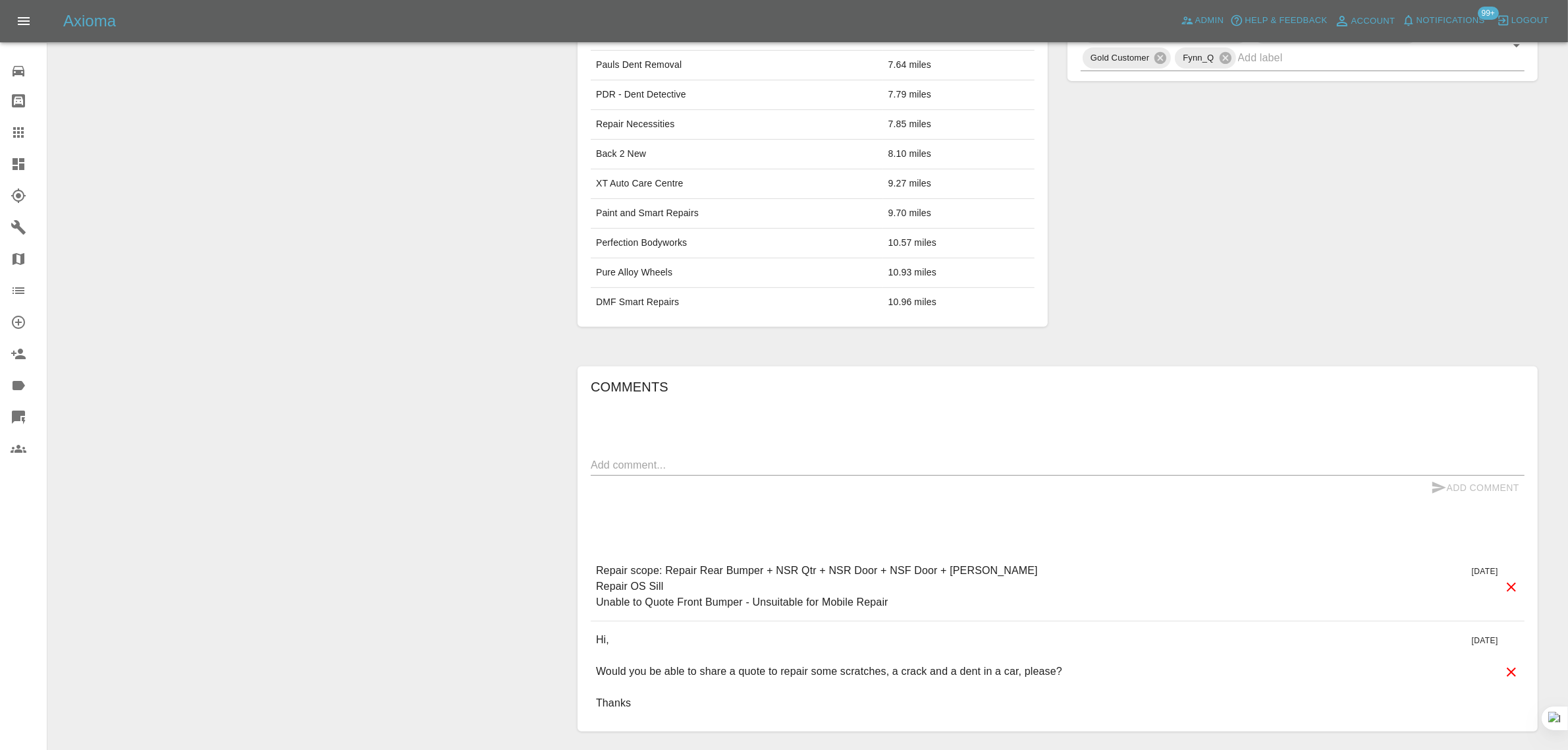
scroll to position [788, 0]
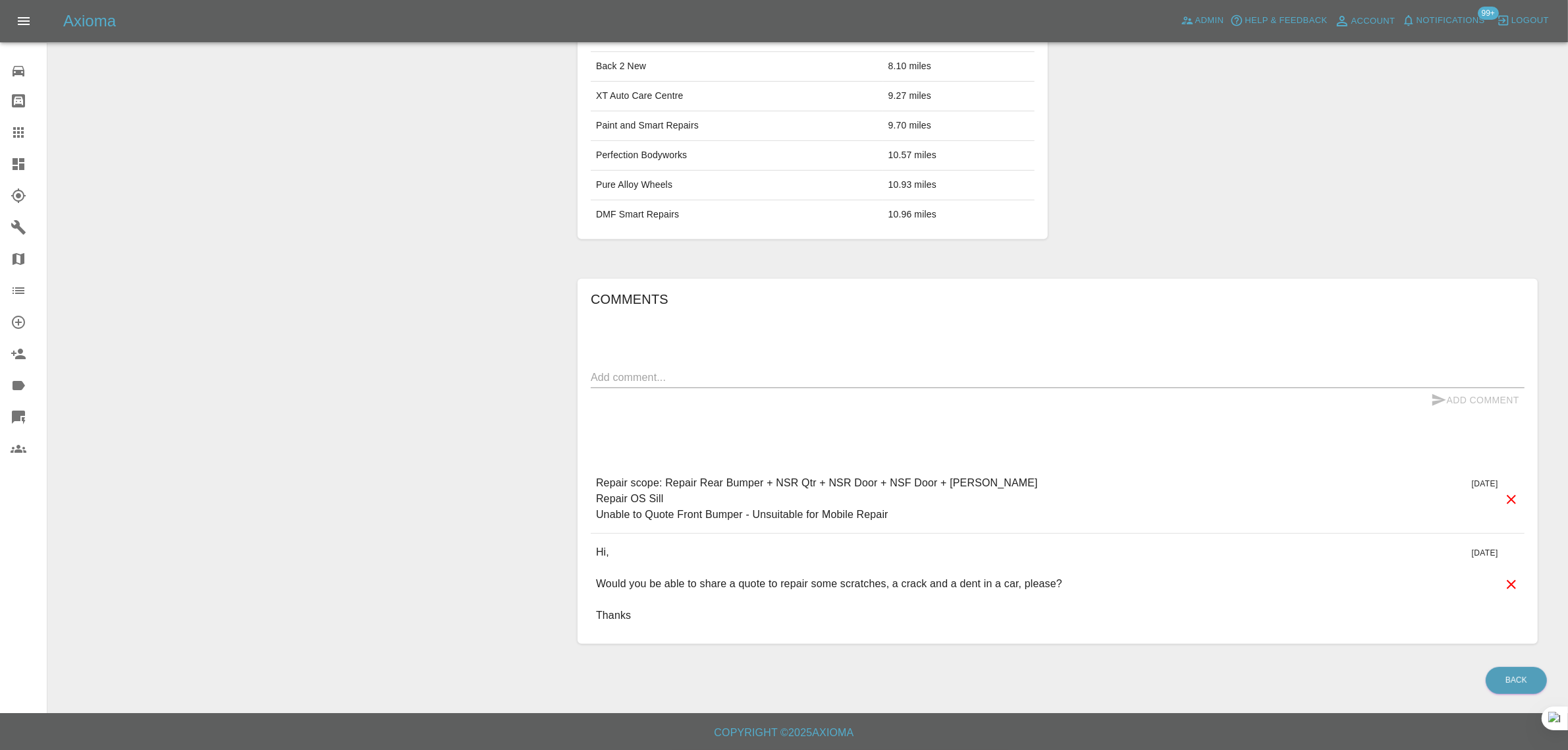
click at [7, 130] on link "Claims" at bounding box center [23, 132] width 47 height 31
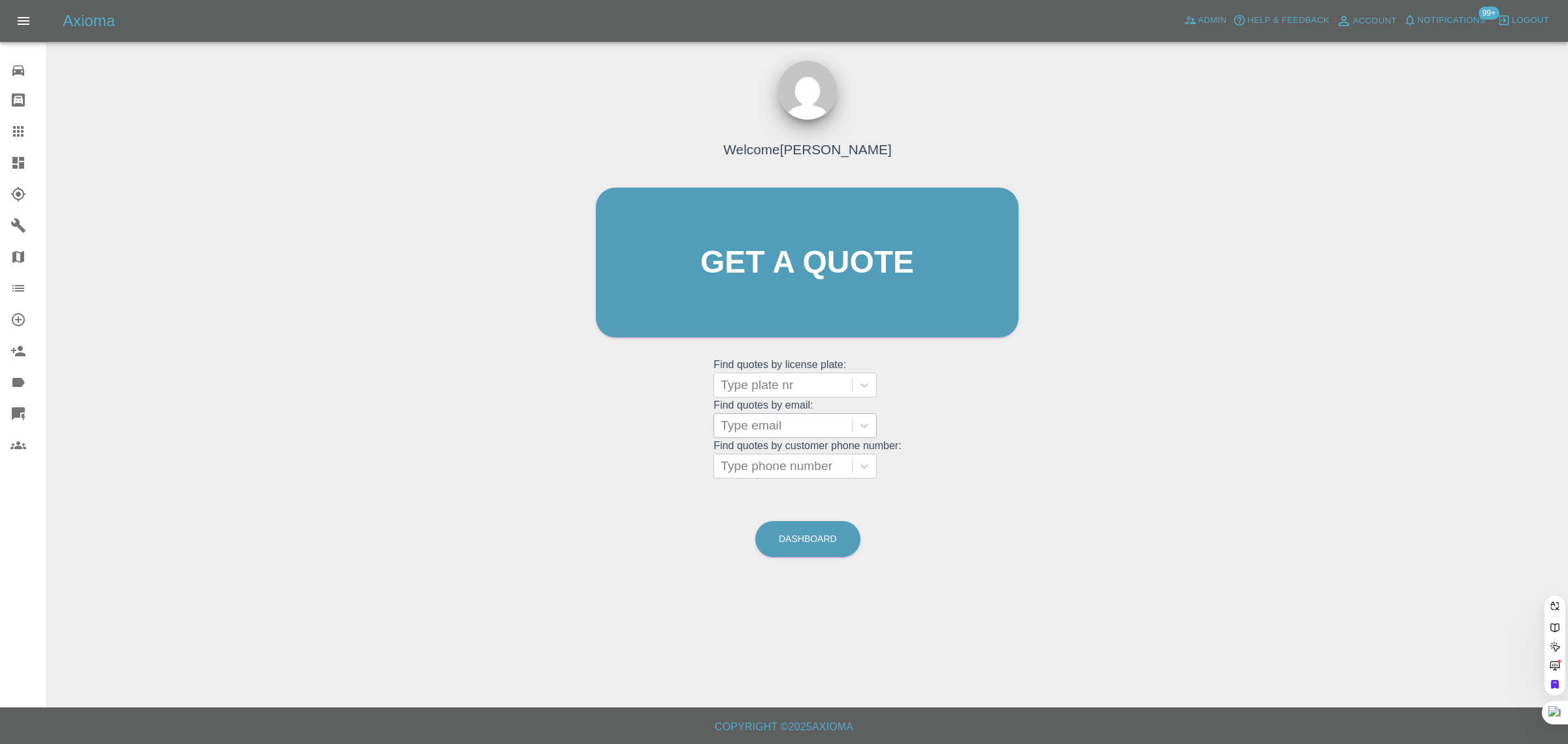
click at [740, 423] on div at bounding box center [783, 426] width 125 height 18
paste input "acheetham1@yahoo.com"
type input "acheetham1@yahoo.com"
click at [776, 455] on div "NU15YTB, Bidding" at bounding box center [795, 459] width 163 height 26
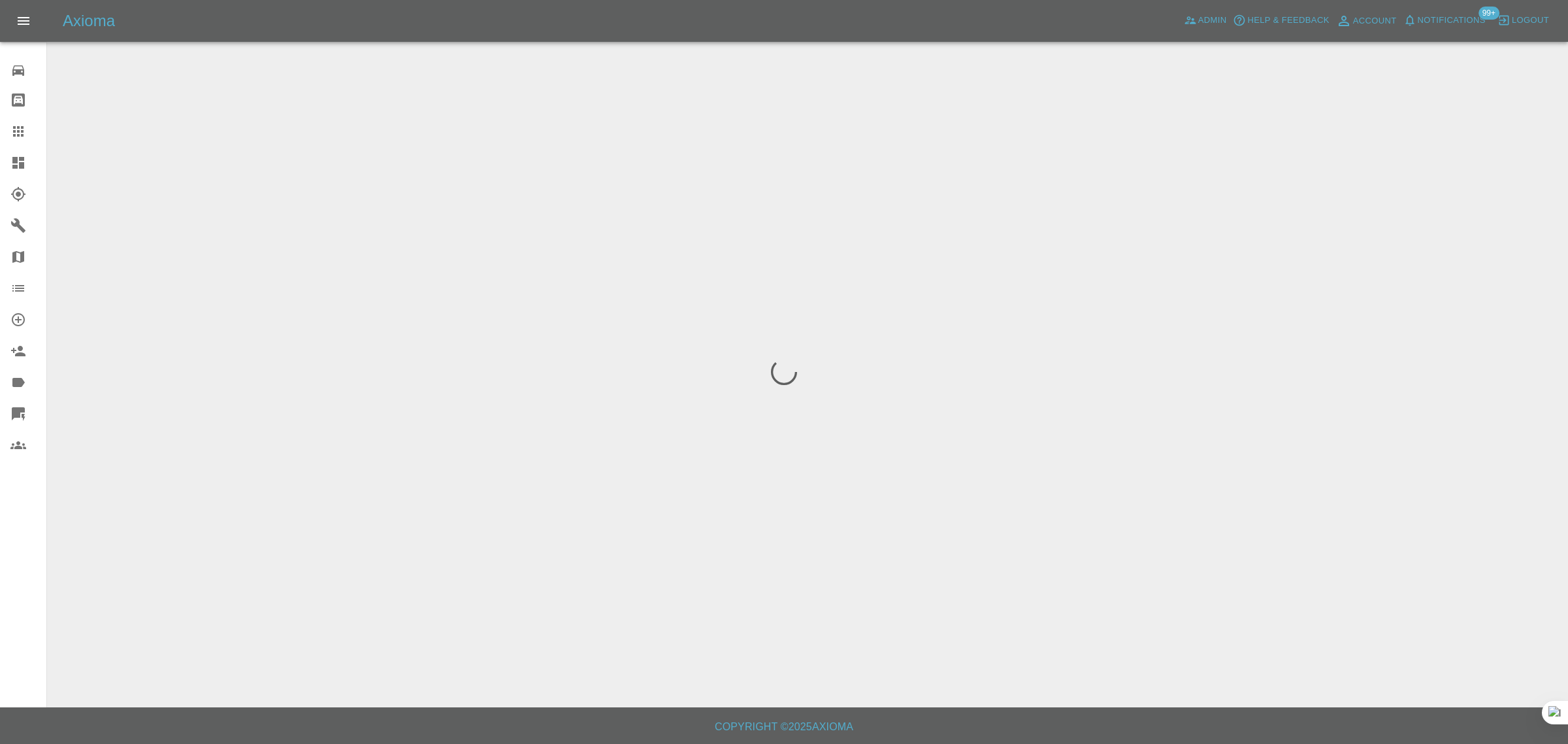
click at [4, 581] on div "0 Repair home Bodyshop home Claims Dashboard Explorer Garages Map Organization …" at bounding box center [24, 372] width 47 height 744
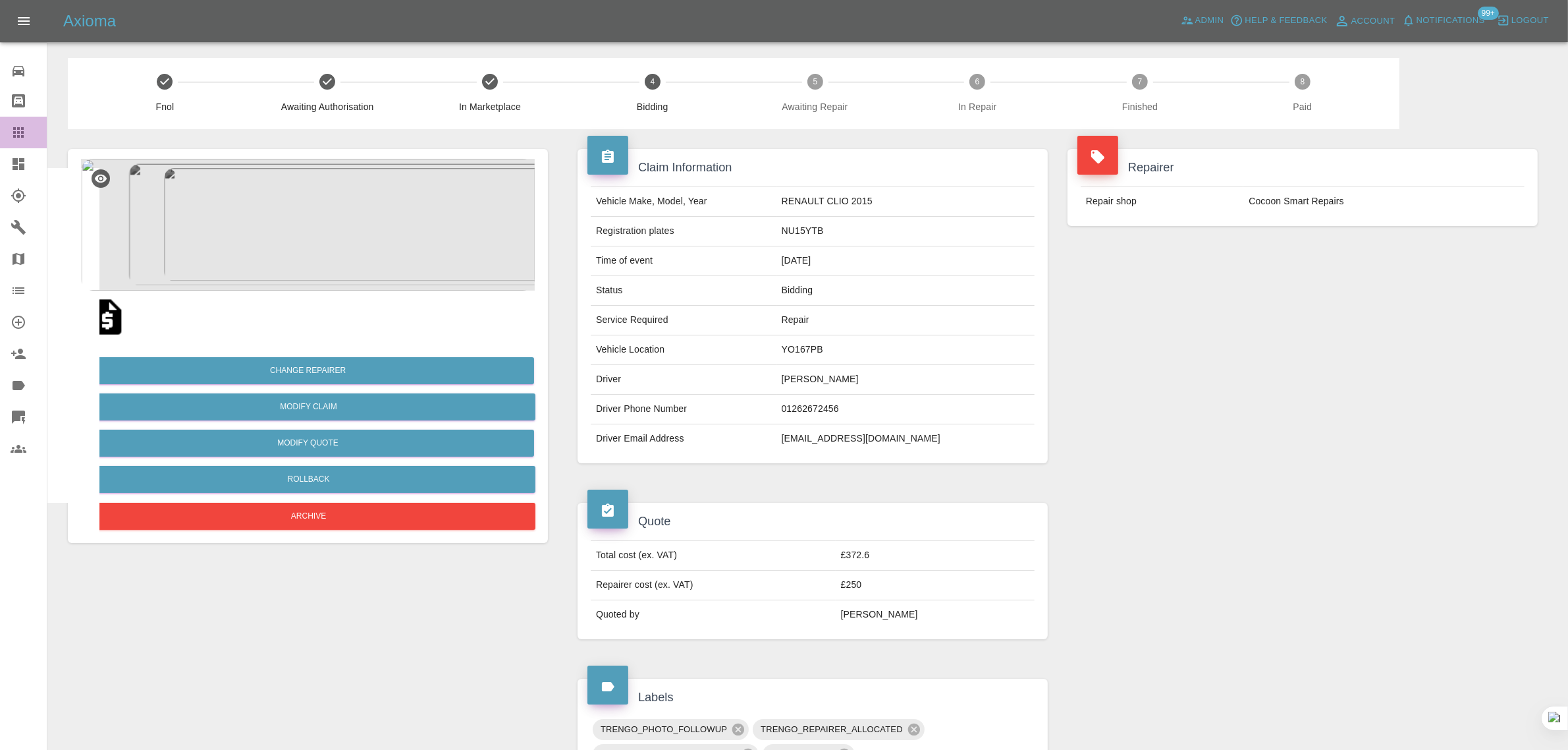
click at [23, 127] on icon at bounding box center [18, 133] width 11 height 11
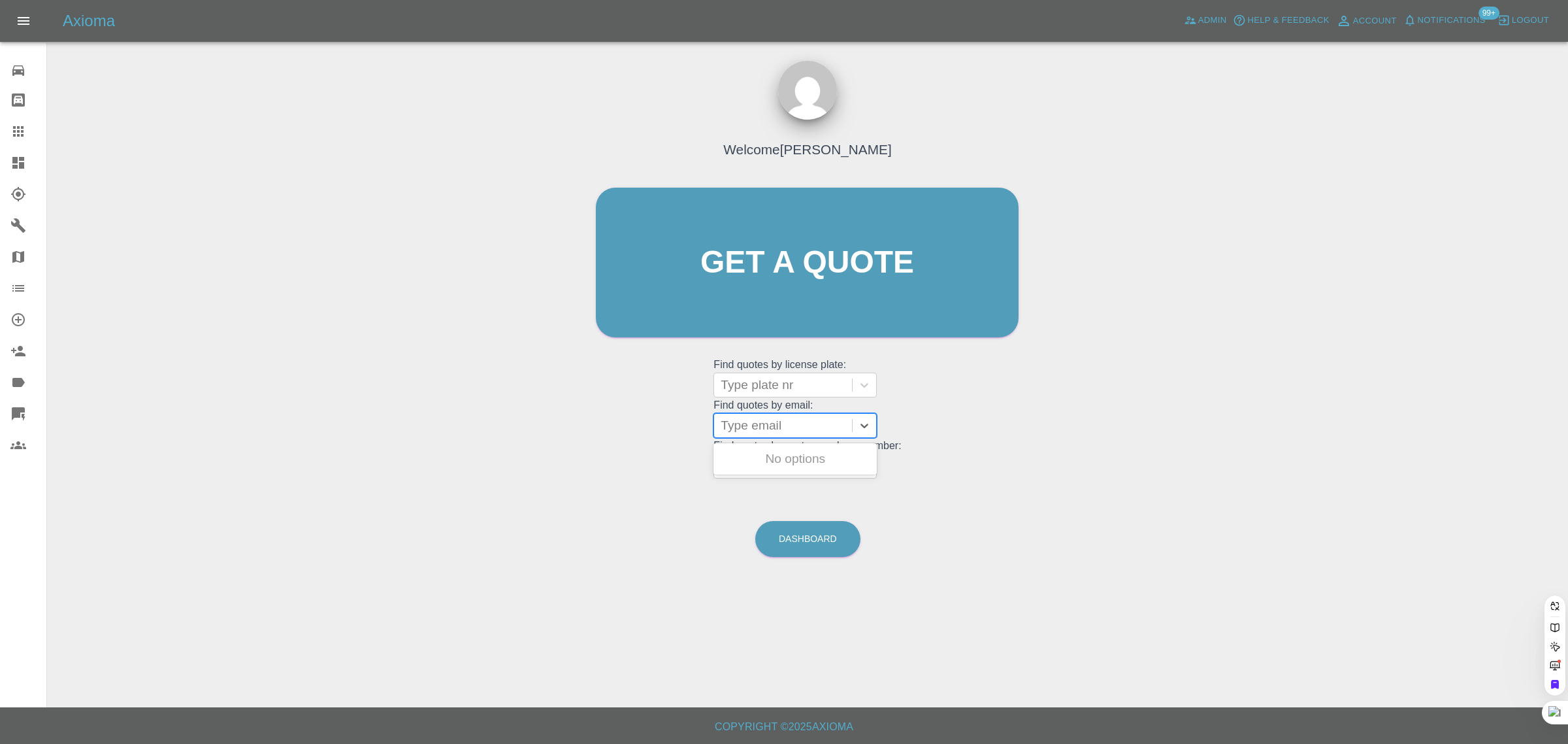
click at [776, 423] on div at bounding box center [783, 426] width 125 height 18
paste input "harrietoneil013@gmail.com"
type input "harrietoneil013@gmail.com"
click at [779, 455] on div "FD18OFX, Awaiting Authorisation" at bounding box center [795, 467] width 163 height 42
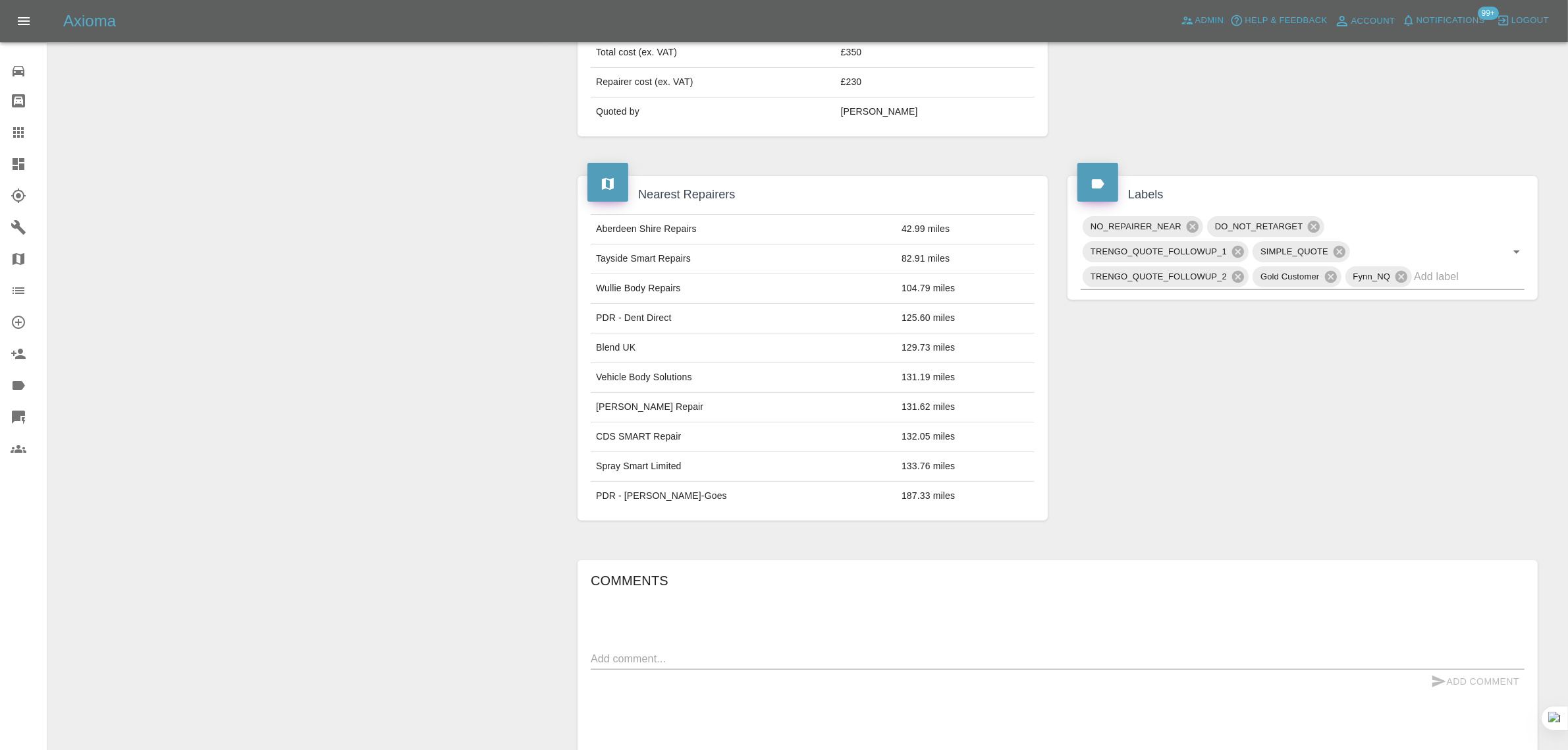
scroll to position [742, 0]
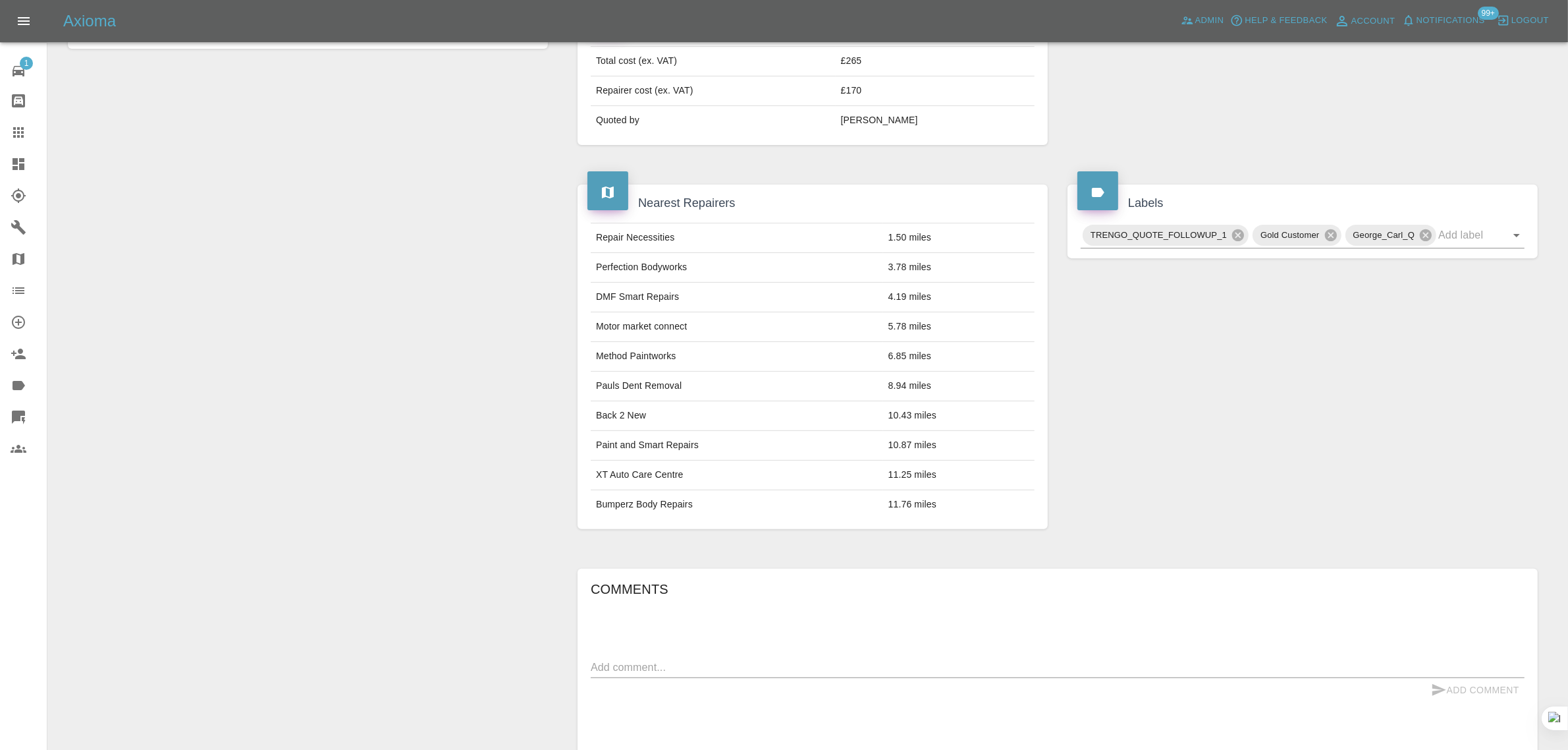
scroll to position [751, 0]
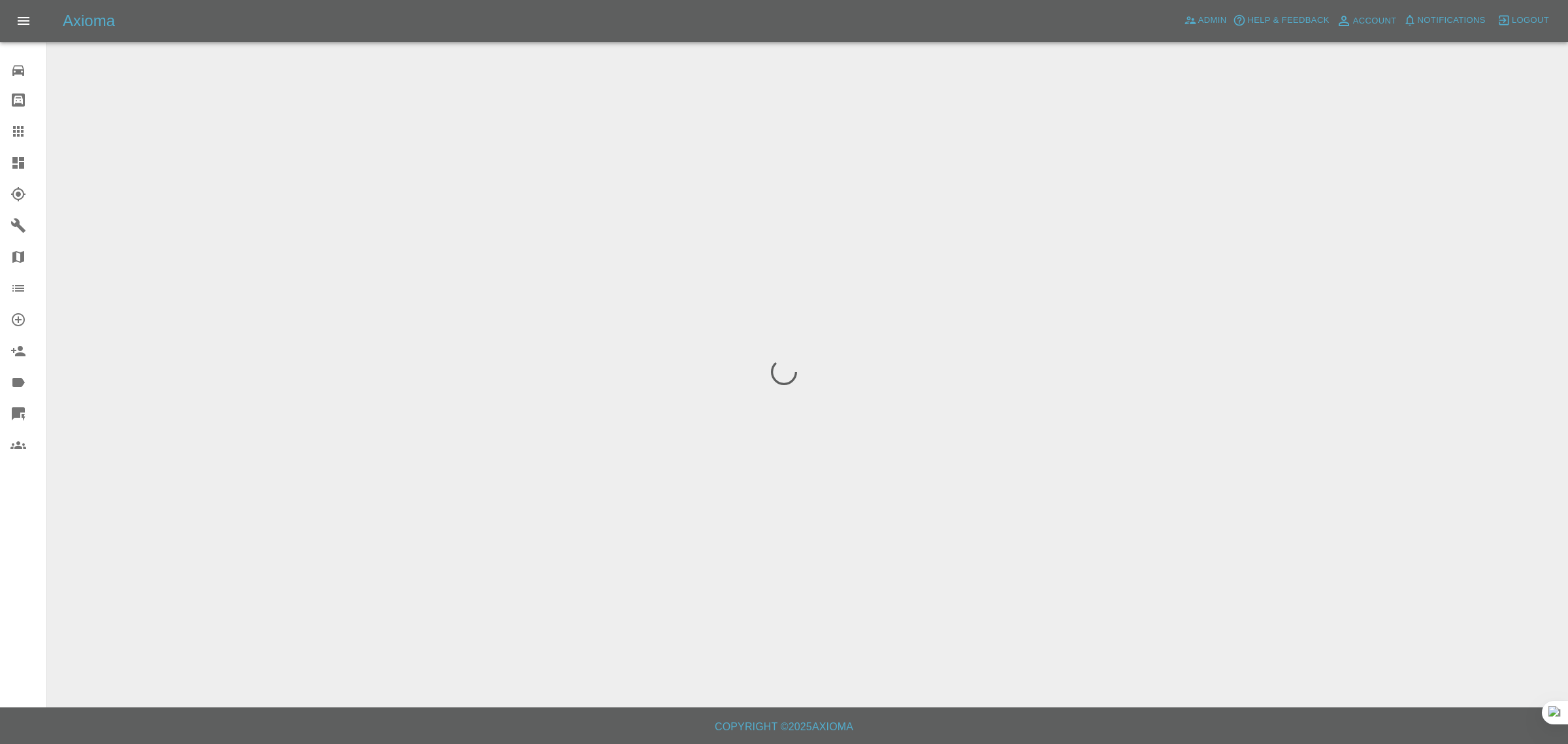
click at [17, 588] on div "Repair home Bodyshop home Claims Dashboard Explorer Garages Map Organization Cr…" at bounding box center [24, 372] width 47 height 744
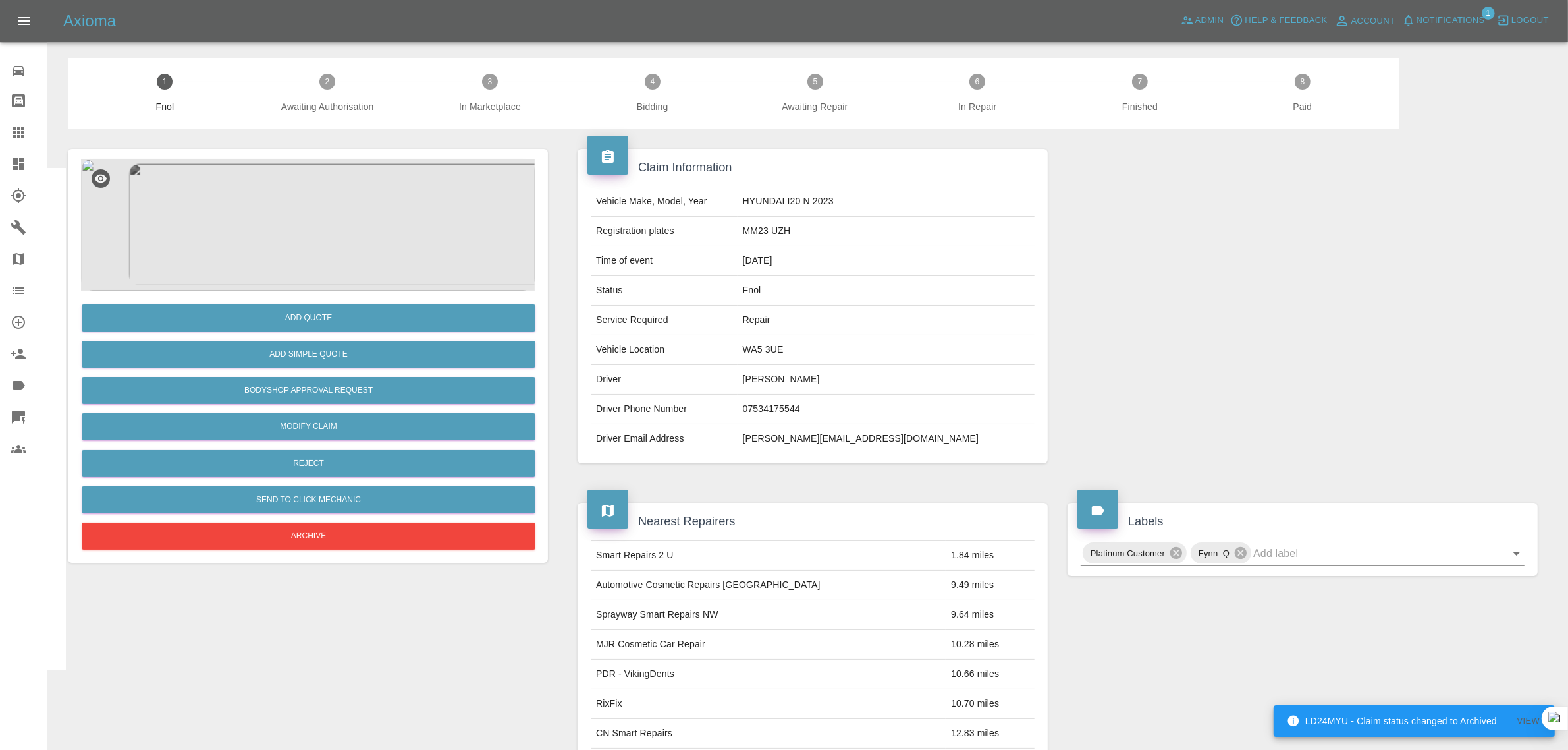
click at [557, 307] on div "Add Quote Add Simple Quote Bodyshop Approval Request Modify Claim Reject Send t…" at bounding box center [308, 670] width 500 height 1080
